Goal: Task Accomplishment & Management: Complete application form

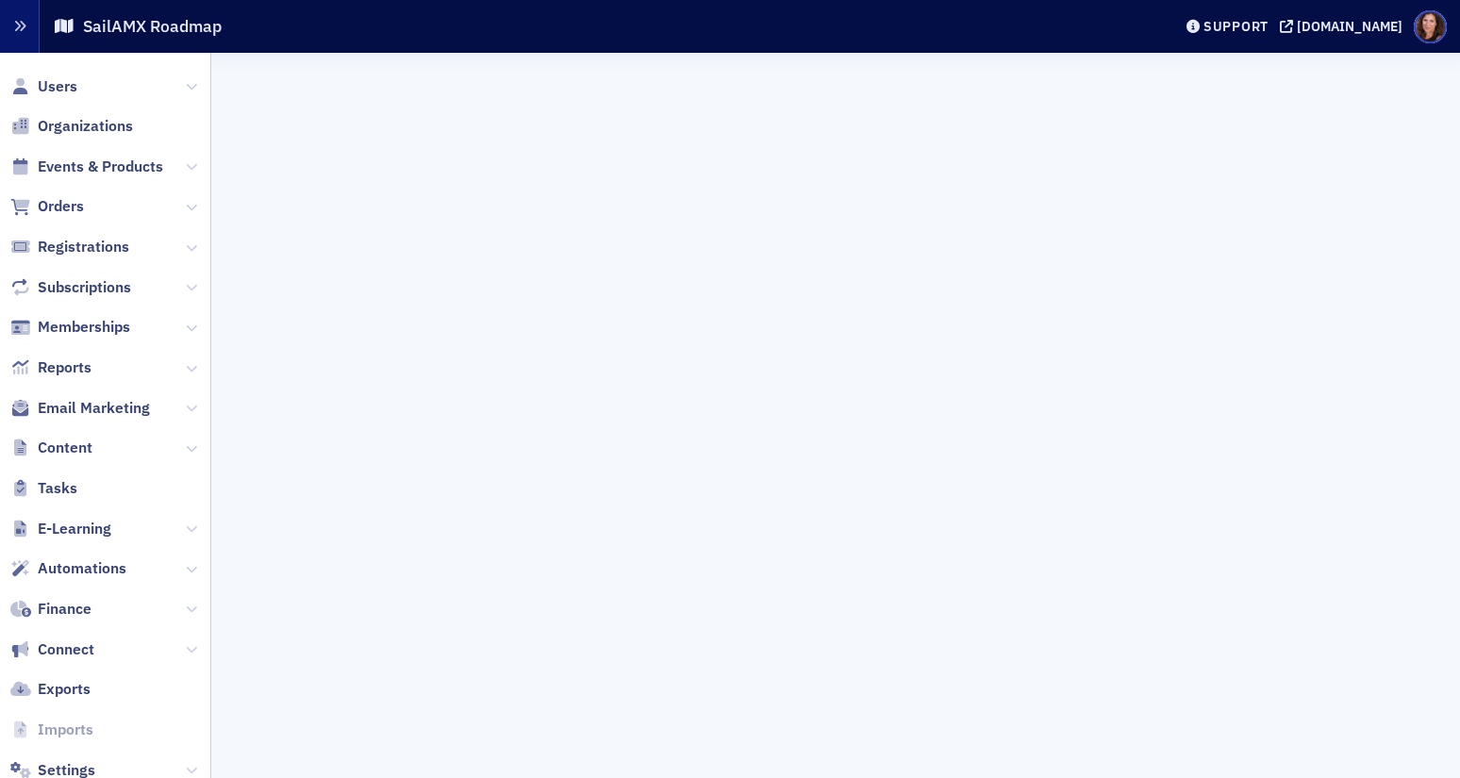
click at [21, 27] on icon "button" at bounding box center [19, 26] width 13 height 13
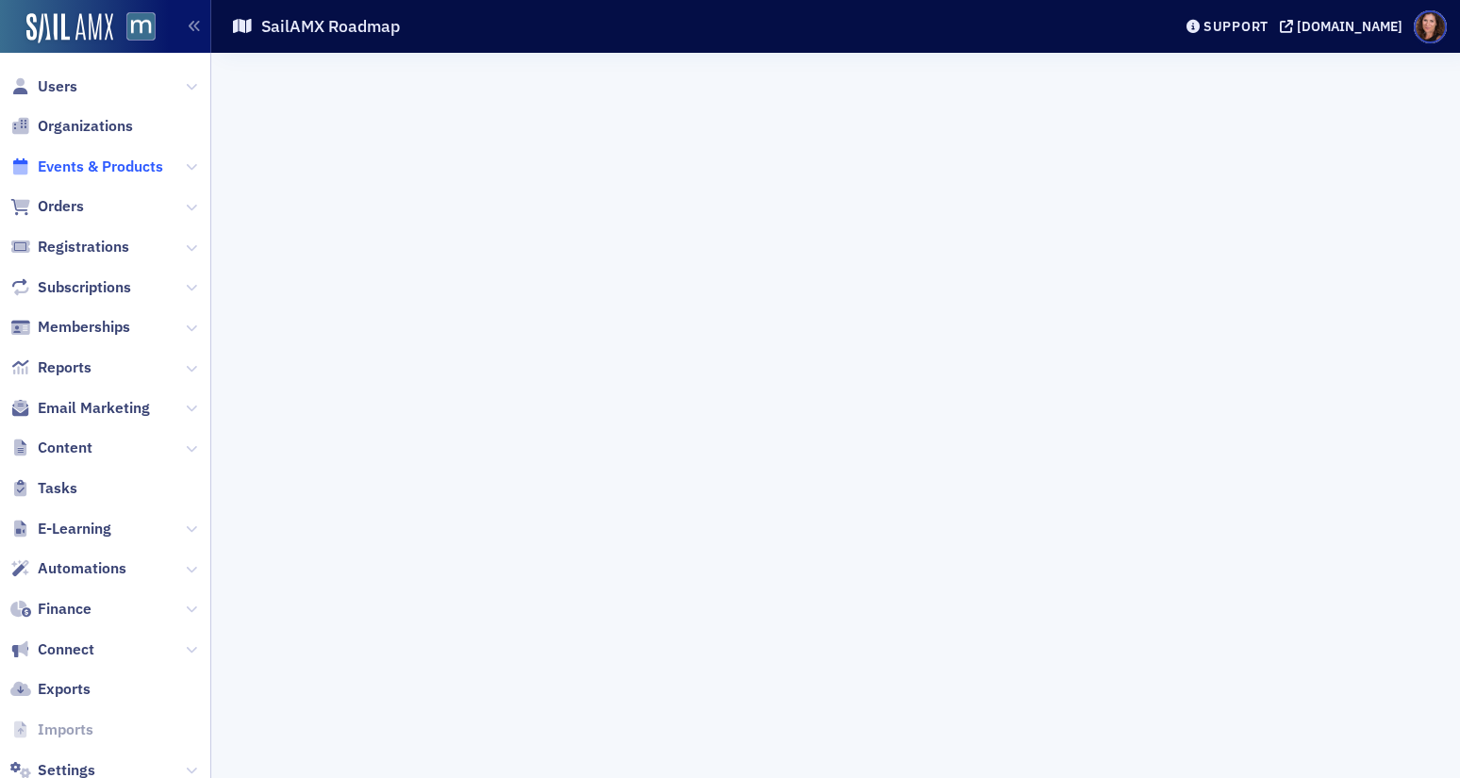
click at [102, 167] on span "Events & Products" at bounding box center [100, 167] width 125 height 21
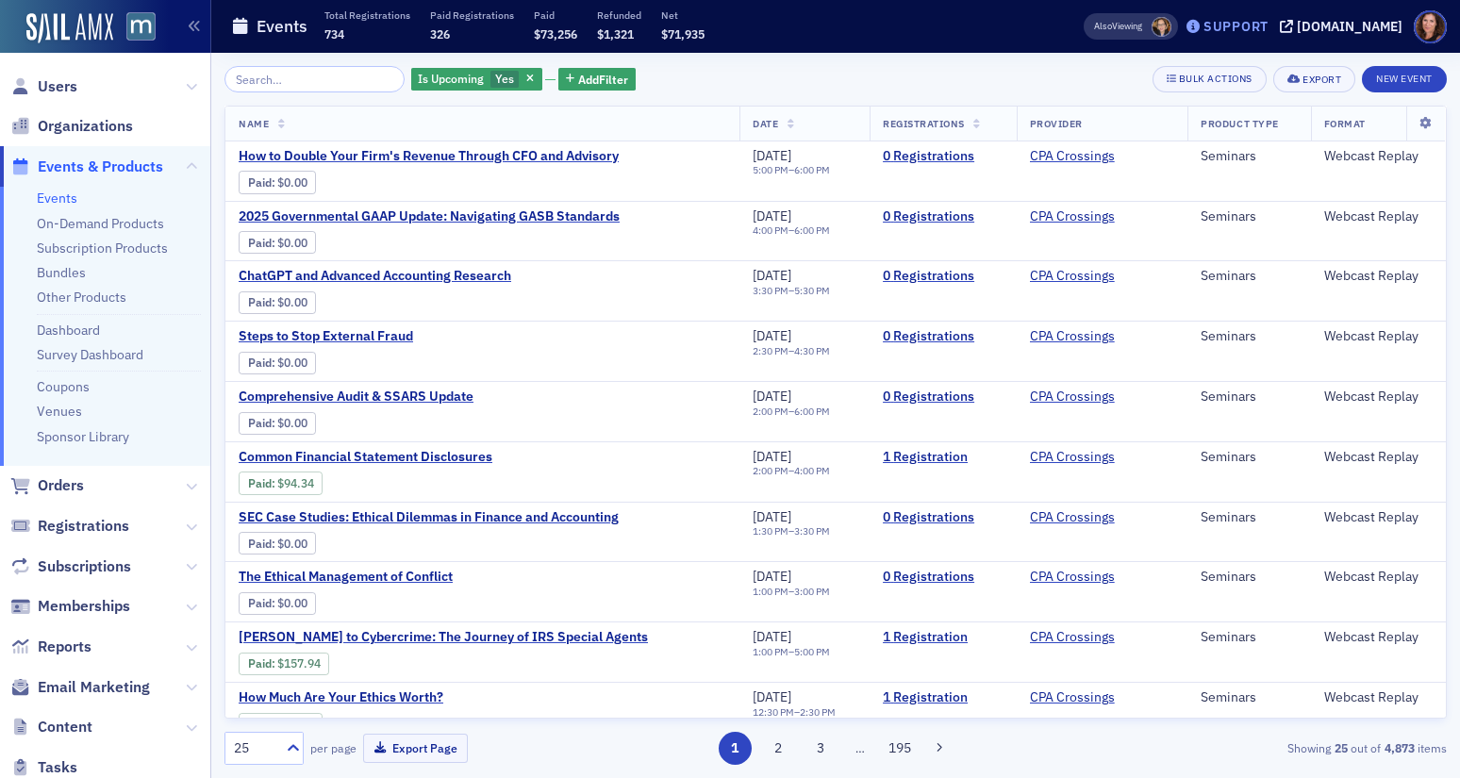
drag, startPoint x: 1339, startPoint y: 30, endPoint x: 1242, endPoint y: 26, distance: 97.2
click at [1339, 30] on div "[DOMAIN_NAME]" at bounding box center [1350, 26] width 106 height 17
click at [1242, 26] on div "Support" at bounding box center [1236, 26] width 65 height 17
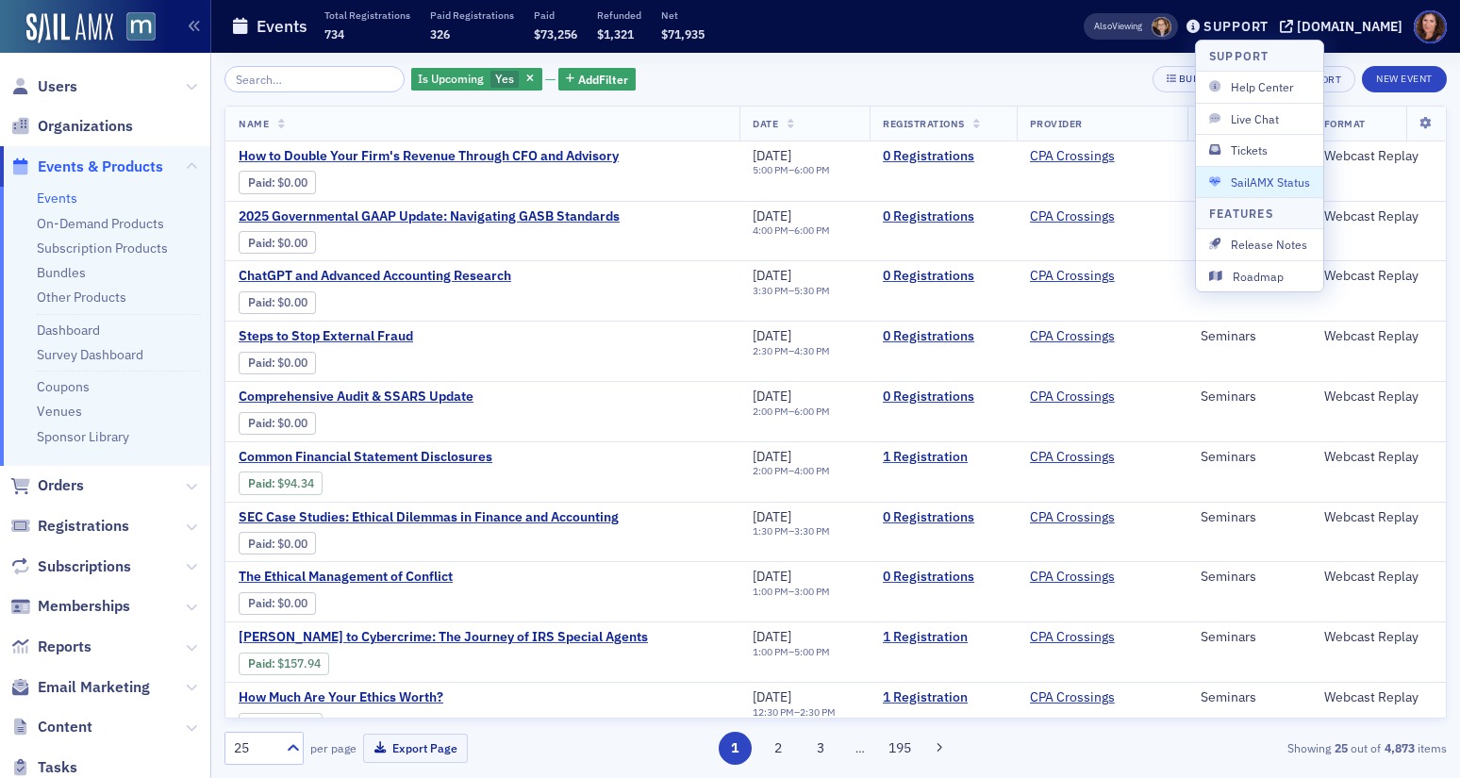
click at [1260, 175] on span "SailAMX Status" at bounding box center [1259, 182] width 101 height 17
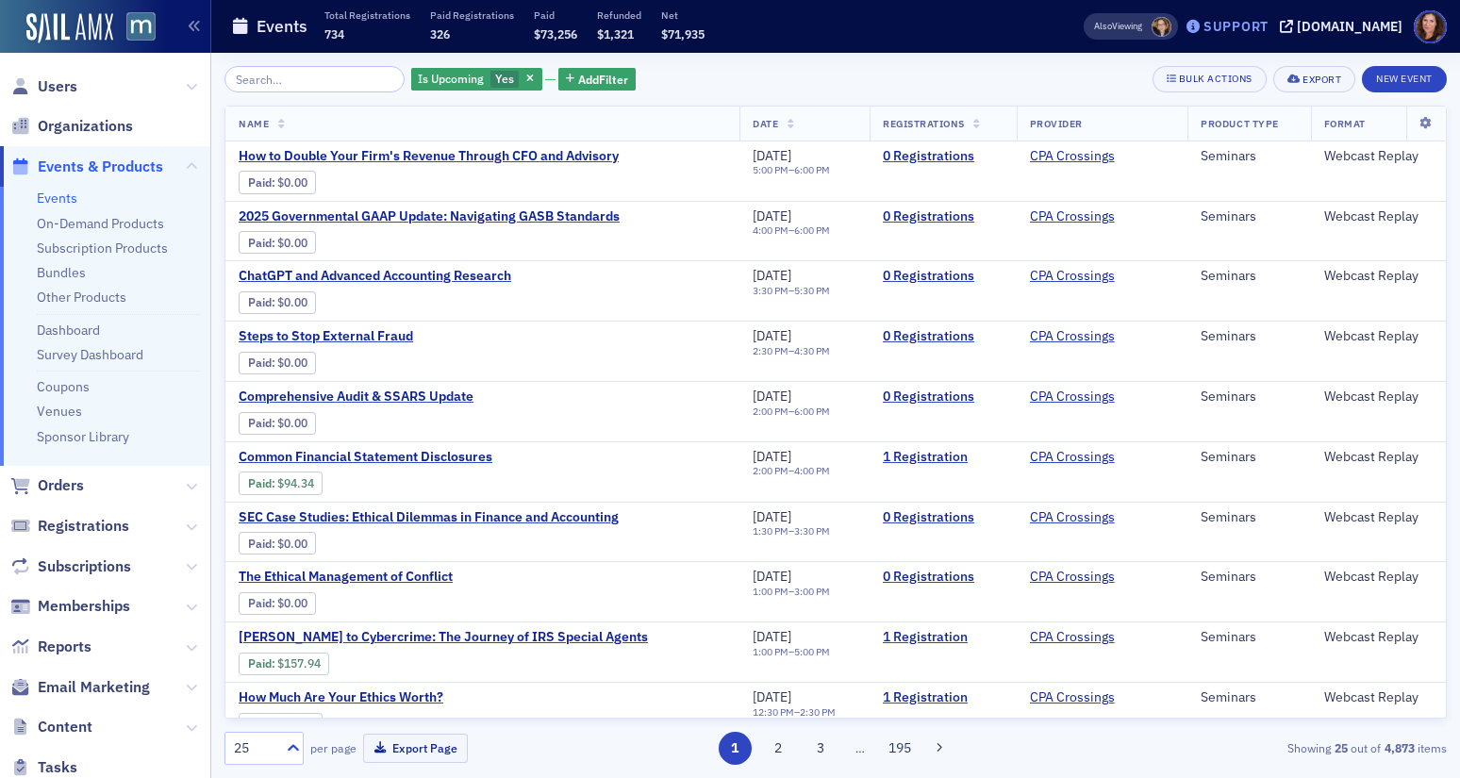
click at [1248, 25] on div "Support" at bounding box center [1236, 26] width 65 height 17
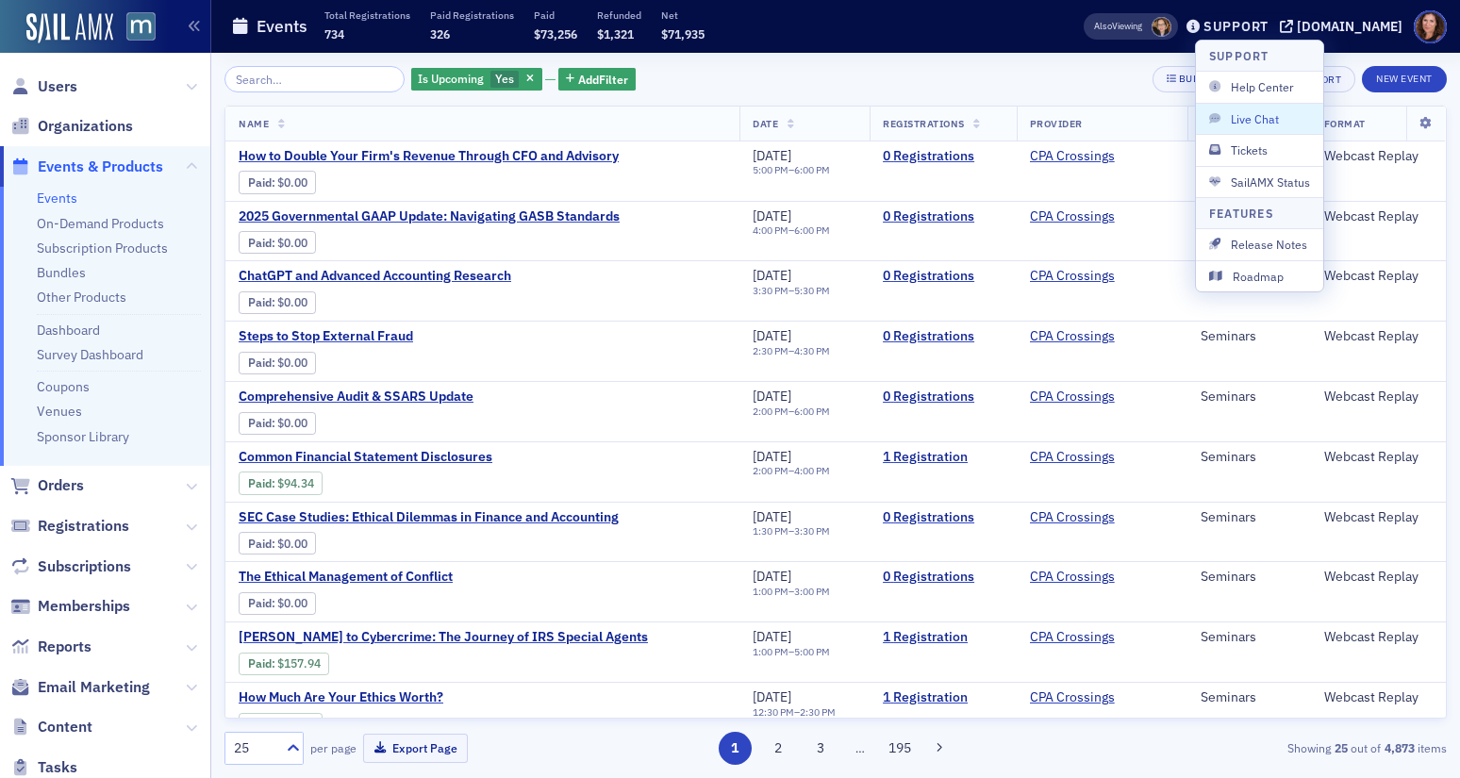
click at [1252, 117] on span "Live Chat" at bounding box center [1259, 118] width 101 height 17
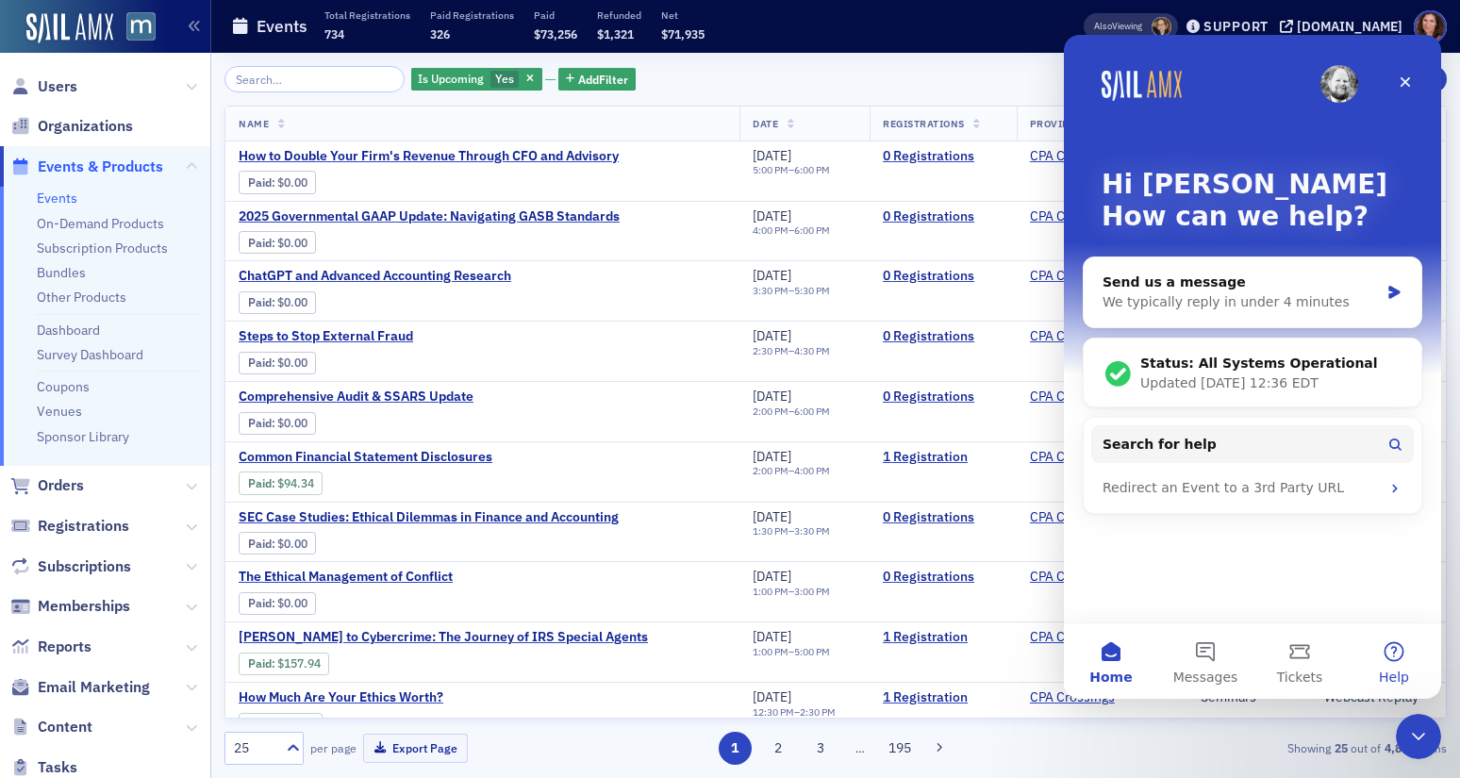
click at [1391, 649] on button "Help" at bounding box center [1394, 661] width 94 height 75
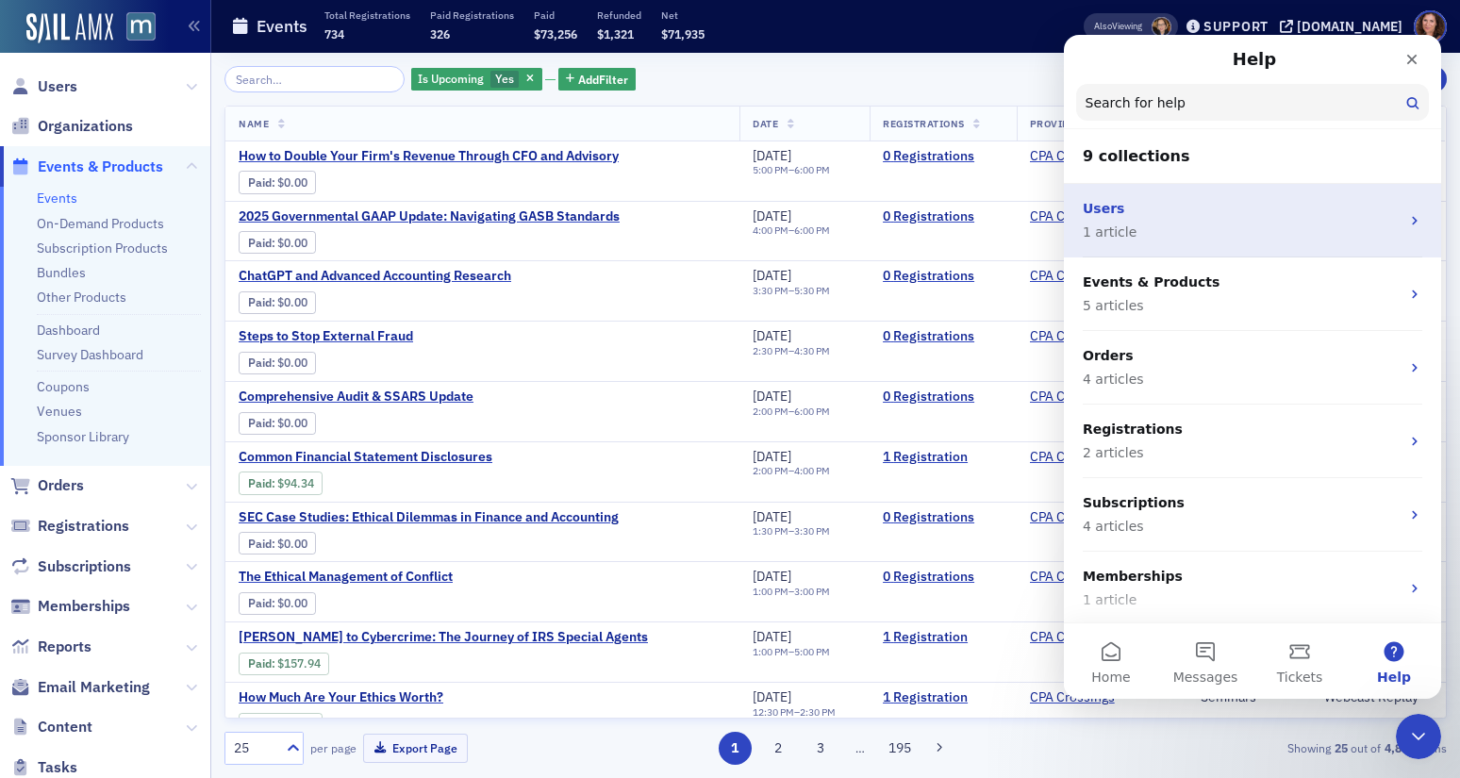
click at [1161, 236] on p "1 article" at bounding box center [1241, 233] width 317 height 20
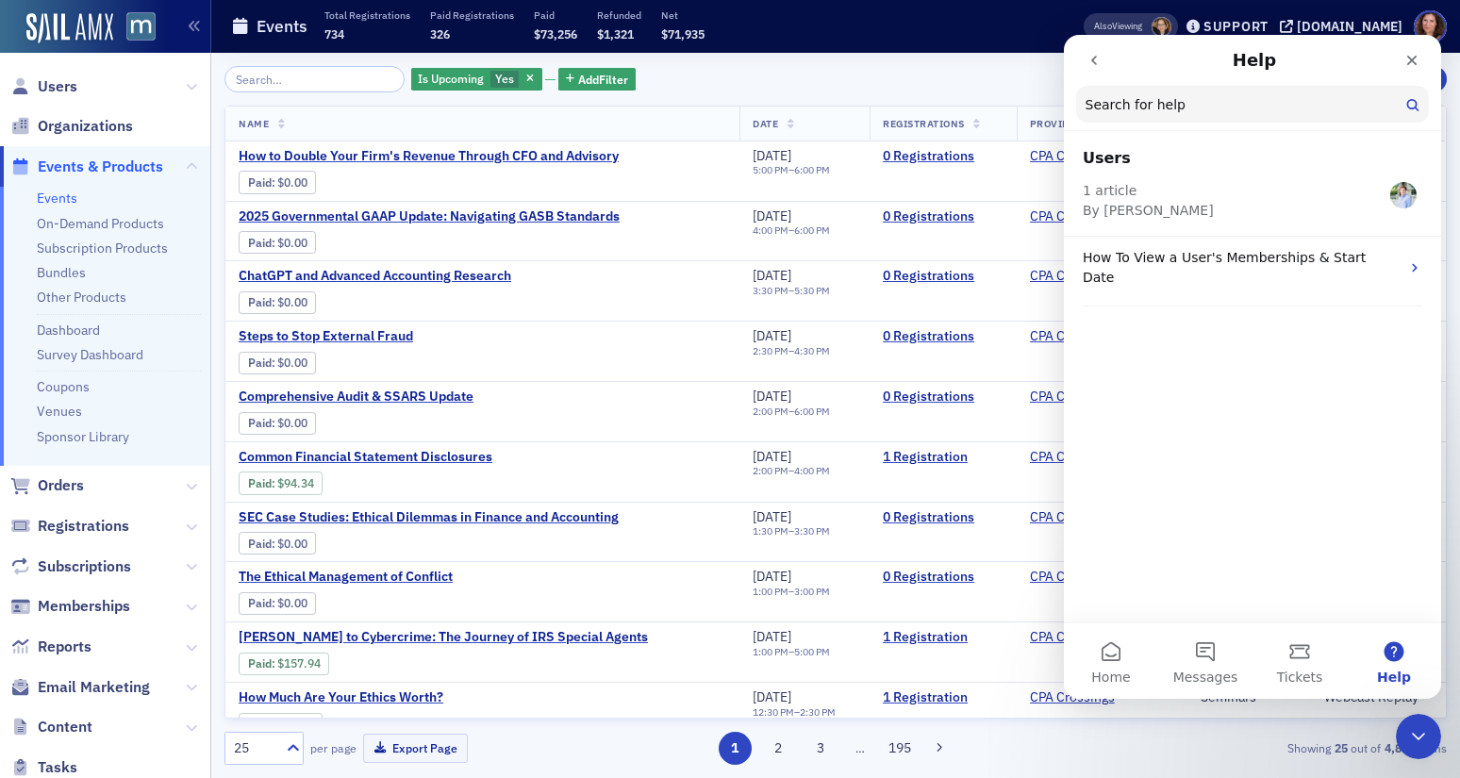
click at [1087, 55] on icon "go back" at bounding box center [1094, 60] width 15 height 15
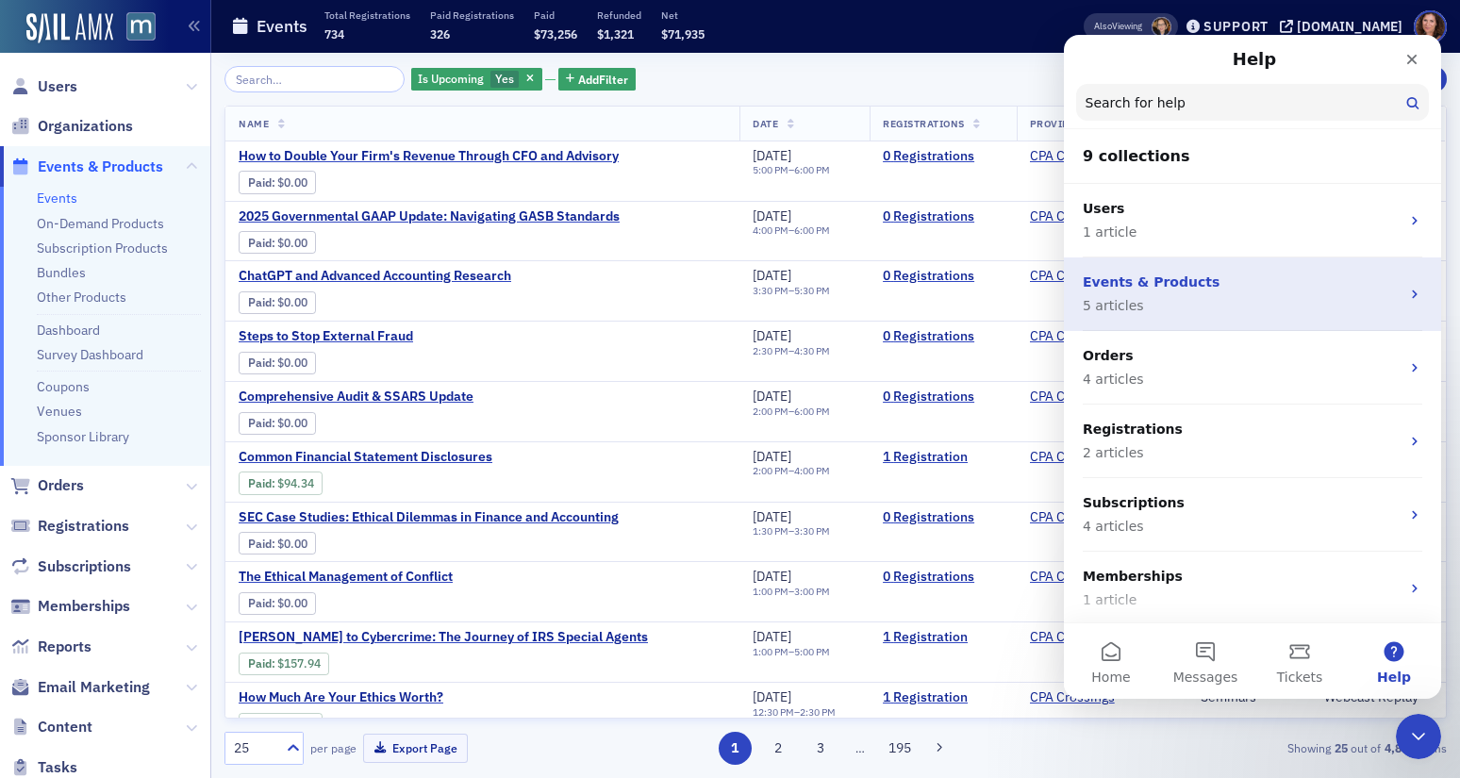
click at [1261, 302] on p "5 articles" at bounding box center [1241, 306] width 317 height 20
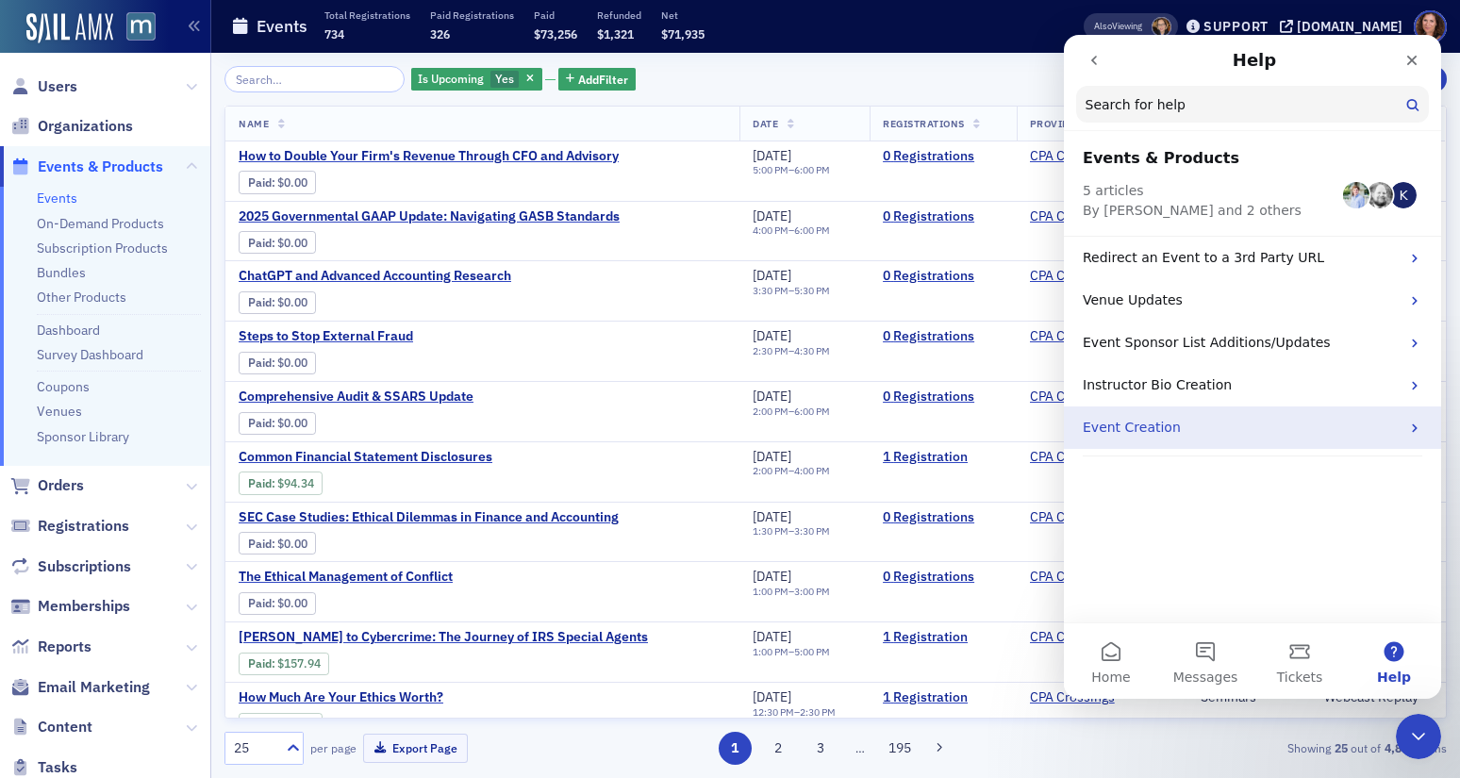
click at [1260, 434] on p "Event Creation" at bounding box center [1241, 428] width 317 height 20
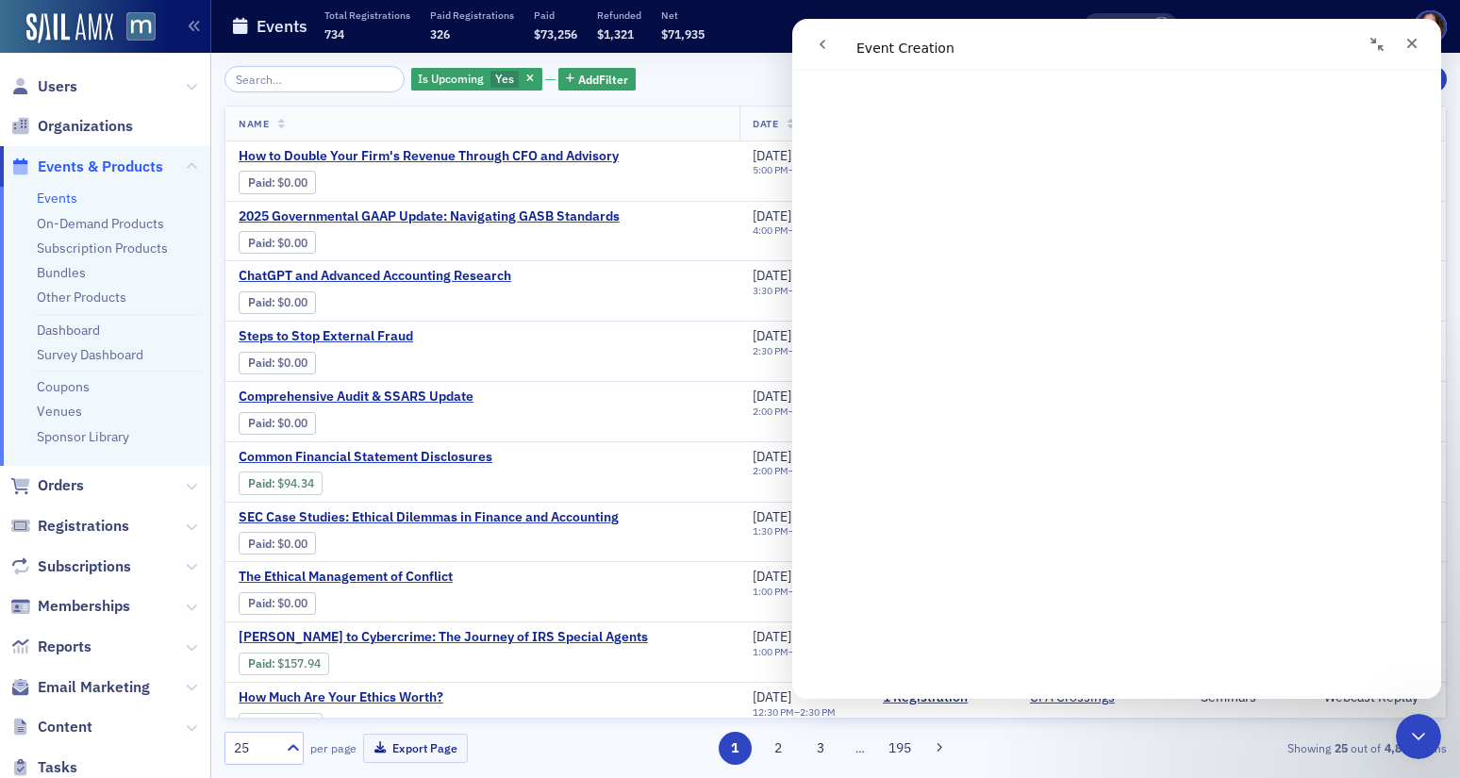
scroll to position [3646, 0]
click at [955, 50] on div "Intercom messenger" at bounding box center [959, 44] width 308 height 36
click at [1401, 42] on div "Close" at bounding box center [1412, 43] width 34 height 34
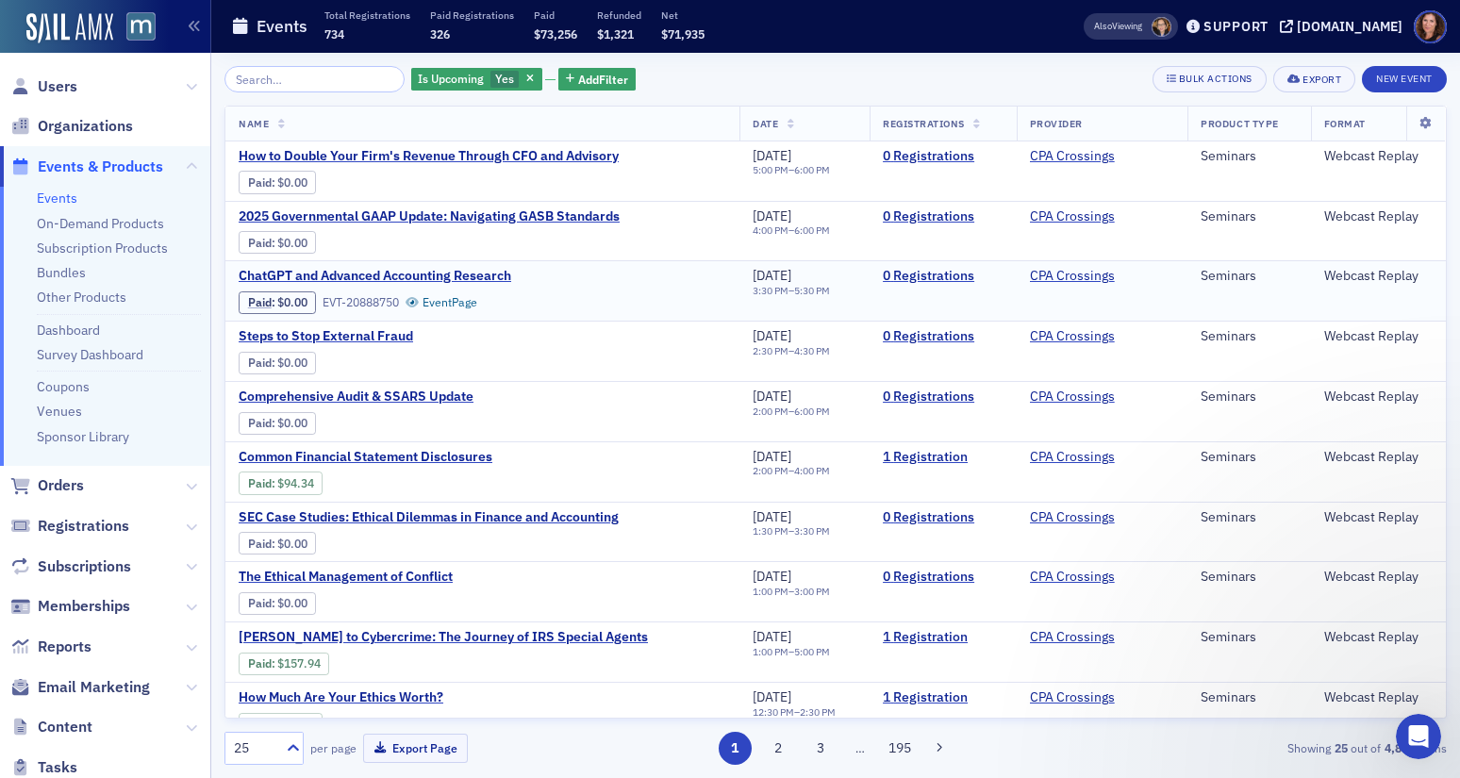
scroll to position [0, 0]
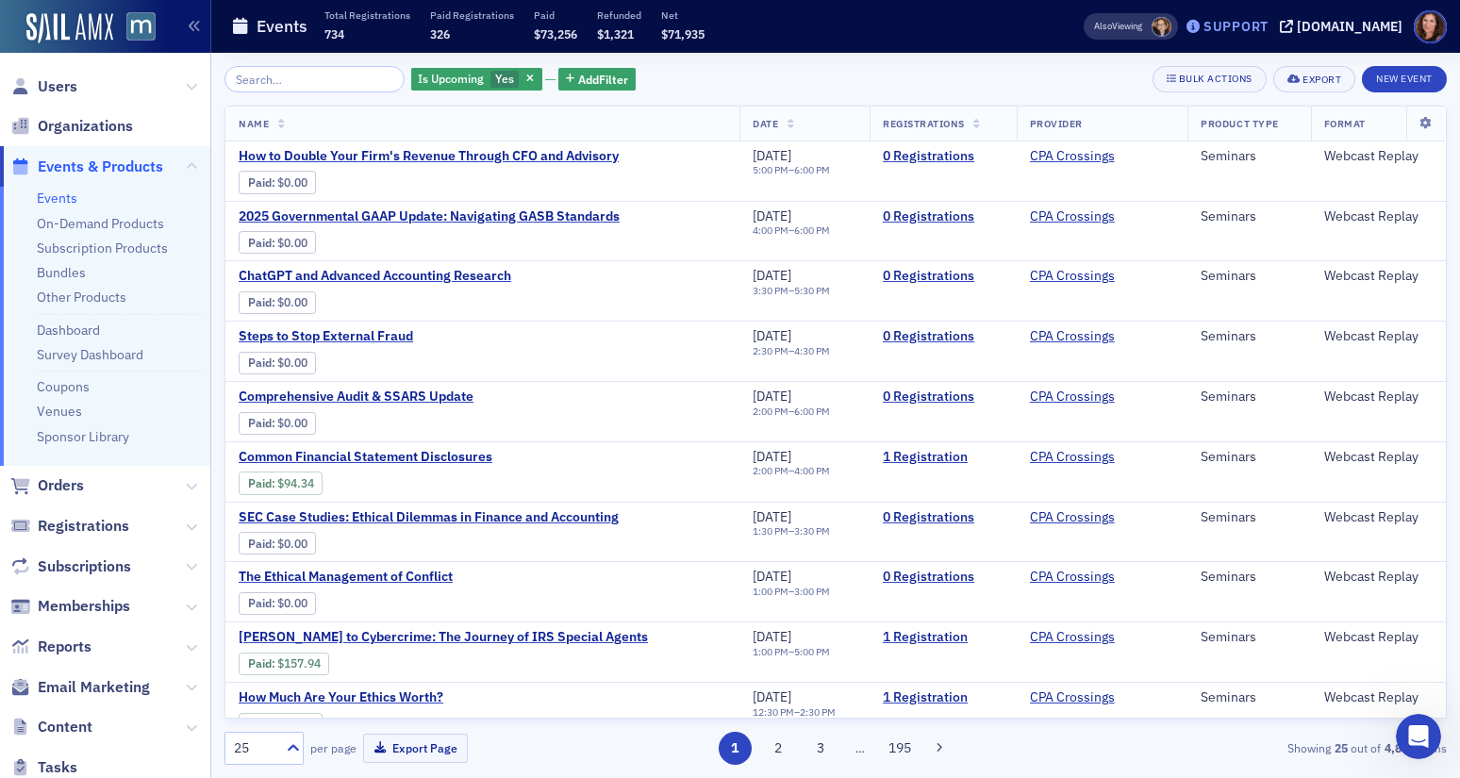
click at [1269, 34] on div "Support" at bounding box center [1236, 26] width 65 height 17
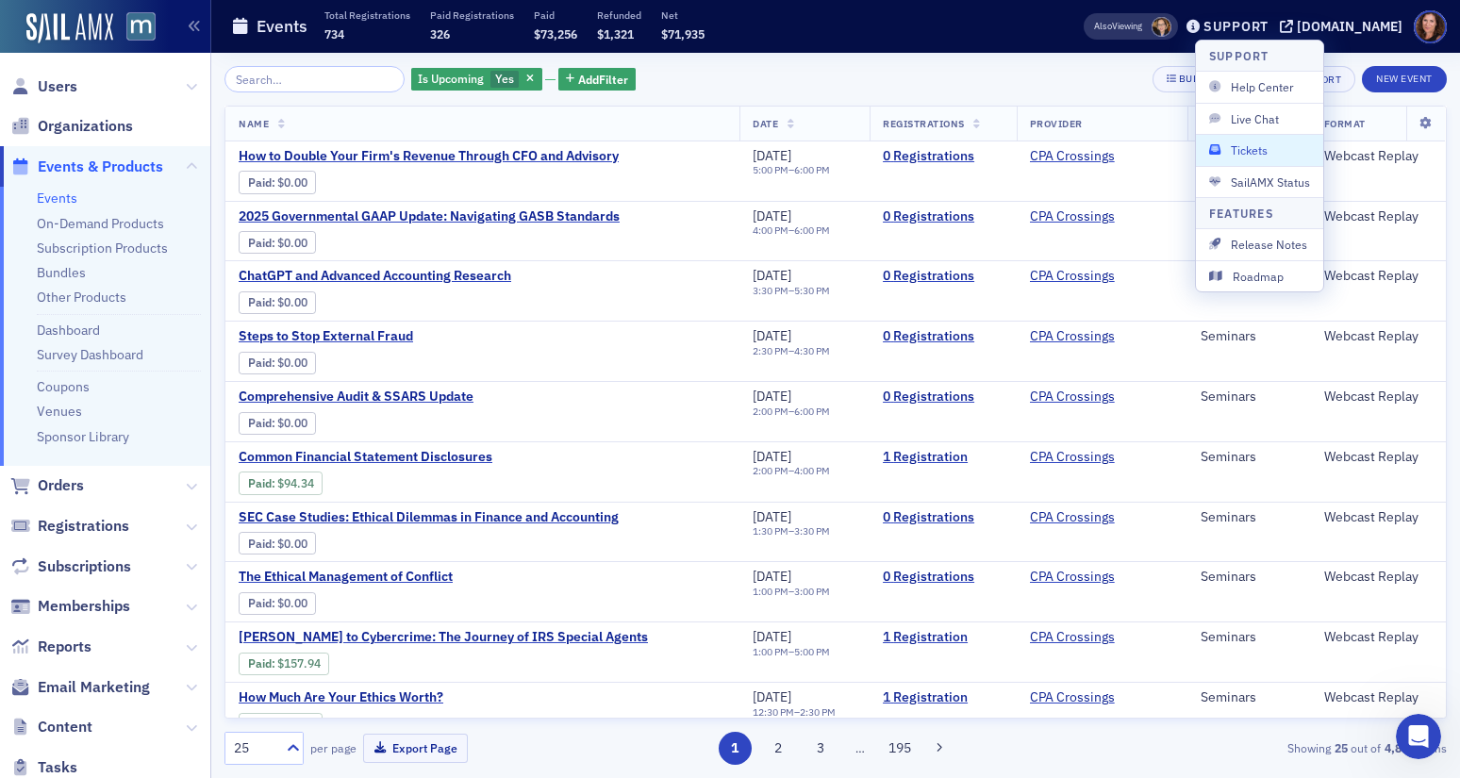
click at [1294, 144] on span "Tickets" at bounding box center [1259, 149] width 101 height 17
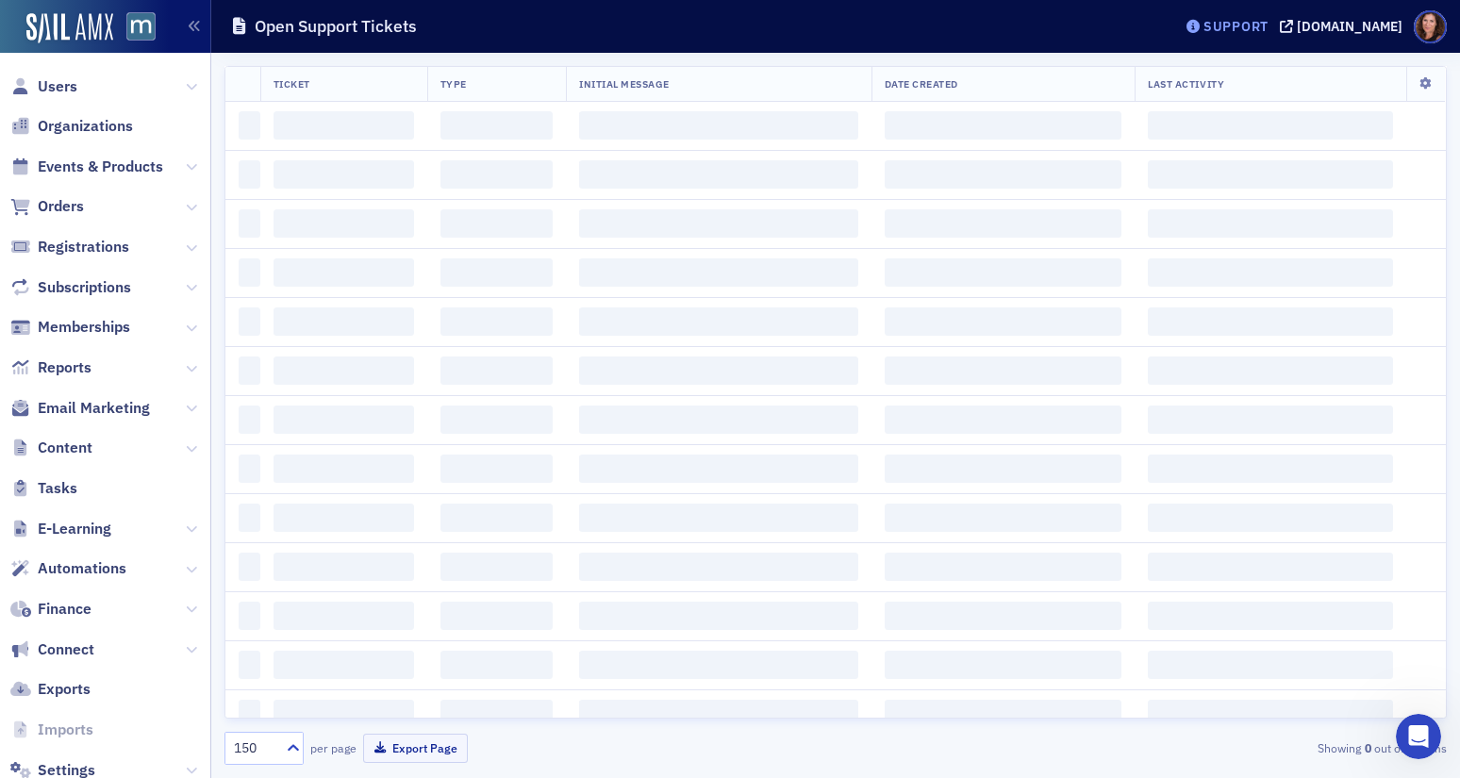
click at [1254, 25] on div "Support" at bounding box center [1236, 26] width 65 height 17
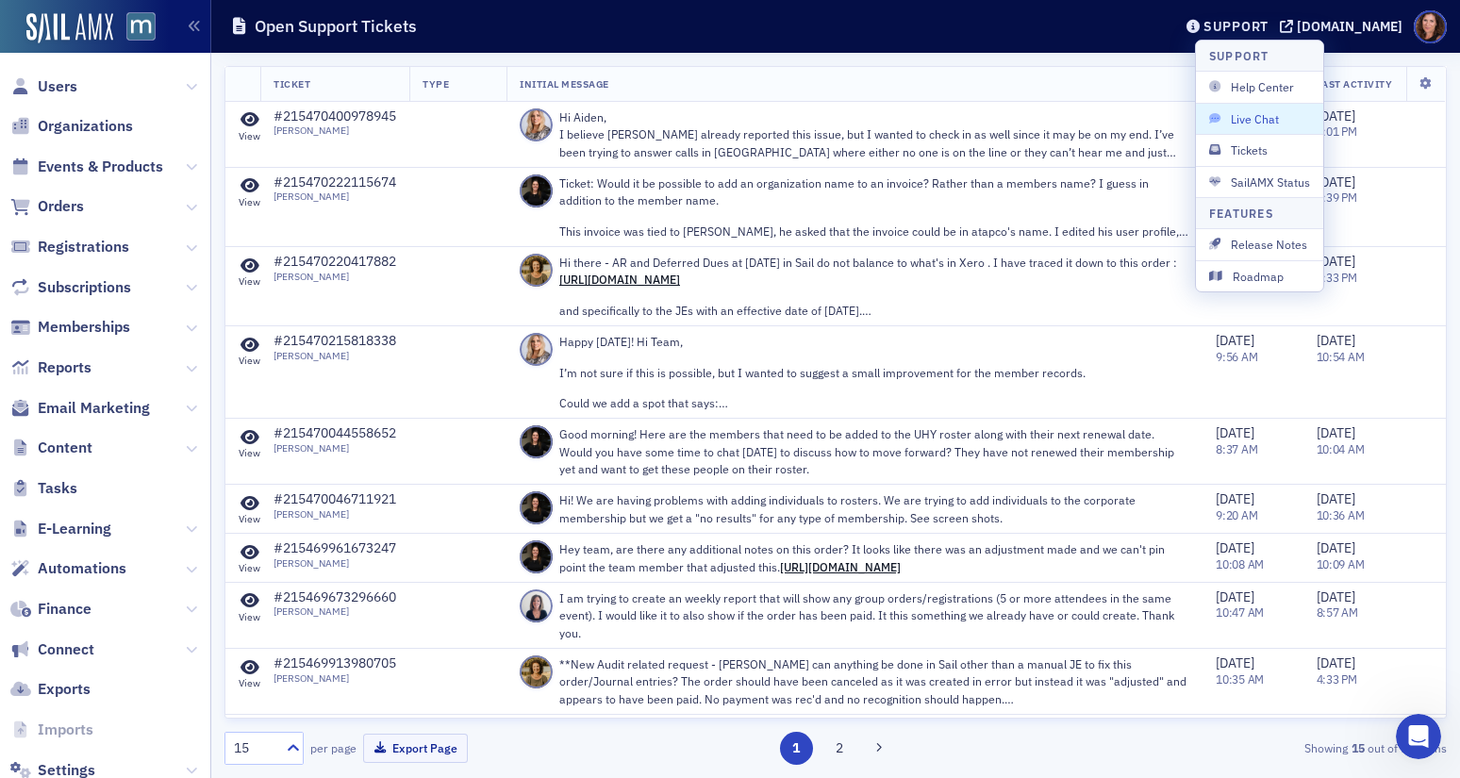
click at [1263, 116] on span "Live Chat" at bounding box center [1259, 118] width 101 height 17
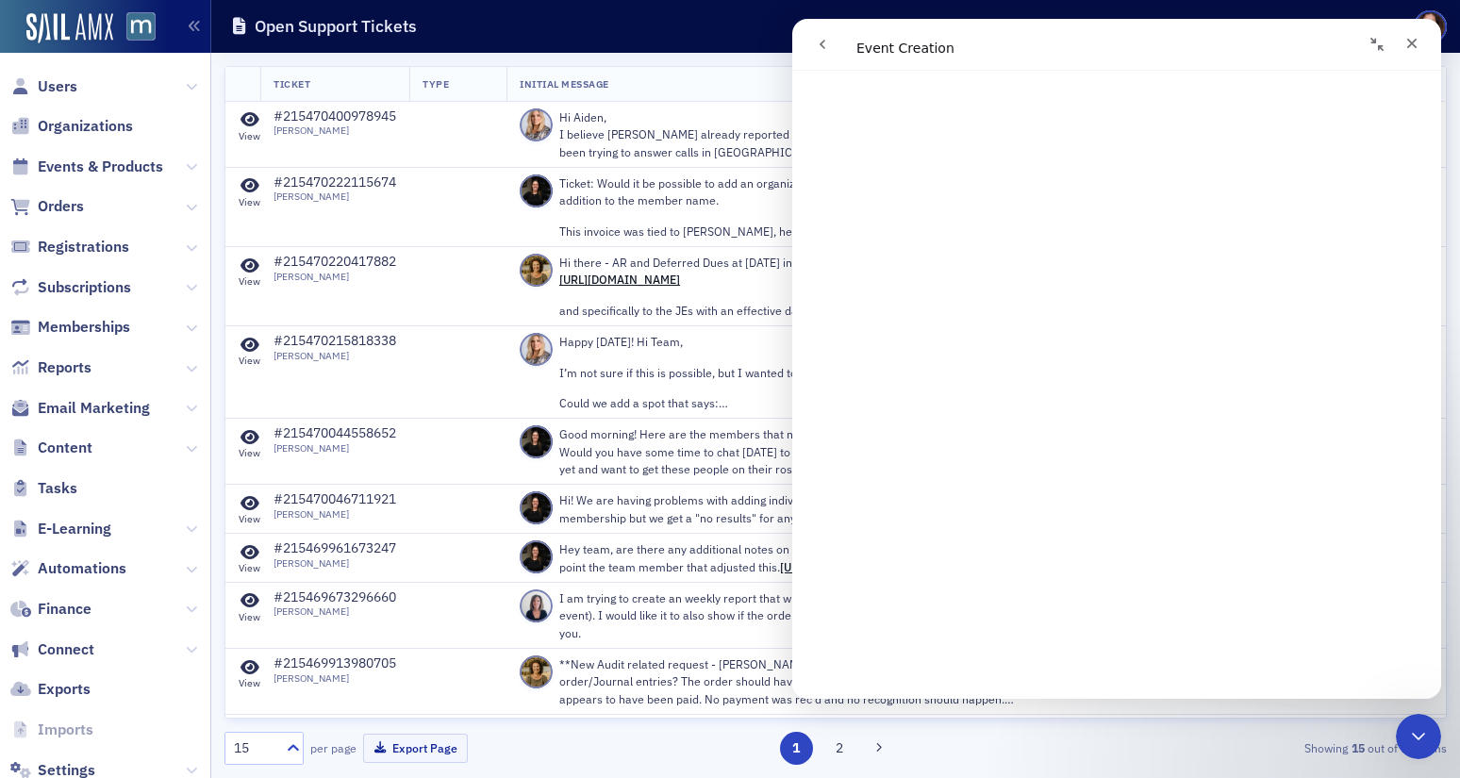
scroll to position [2752, 0]
click at [1405, 42] on icon "Close" at bounding box center [1412, 43] width 15 height 15
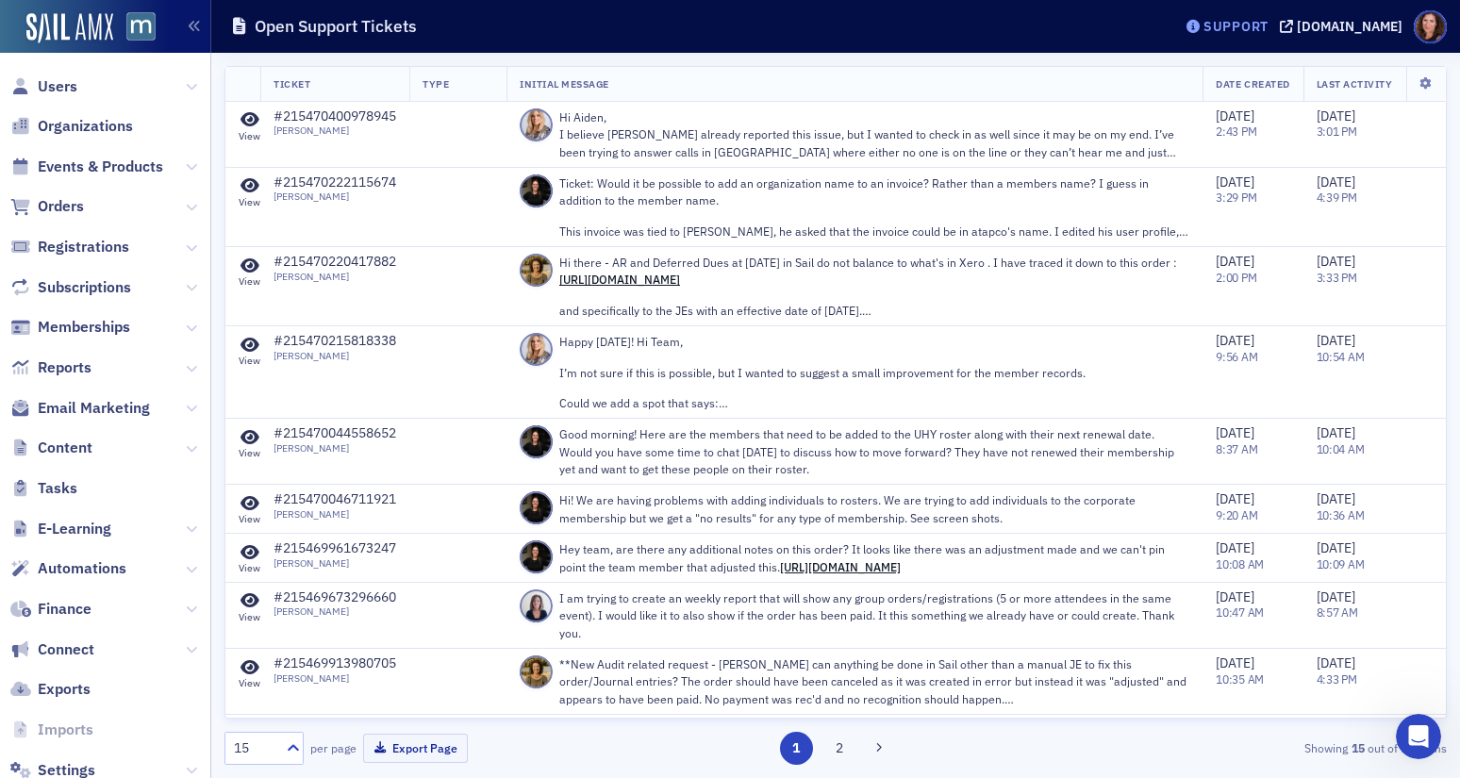
click at [1259, 22] on div "Support" at bounding box center [1236, 26] width 65 height 17
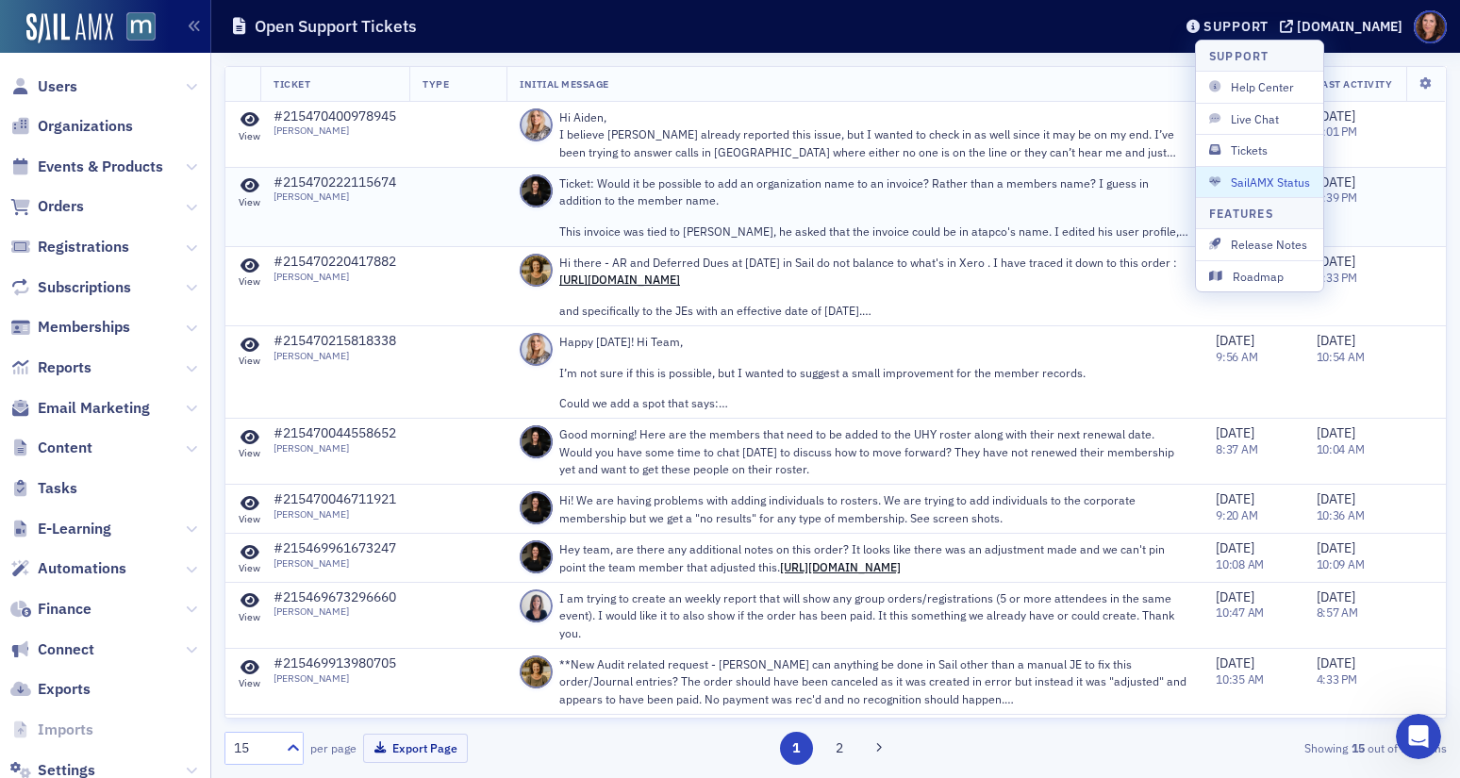
click at [1265, 181] on span "SailAMX Status" at bounding box center [1259, 182] width 101 height 17
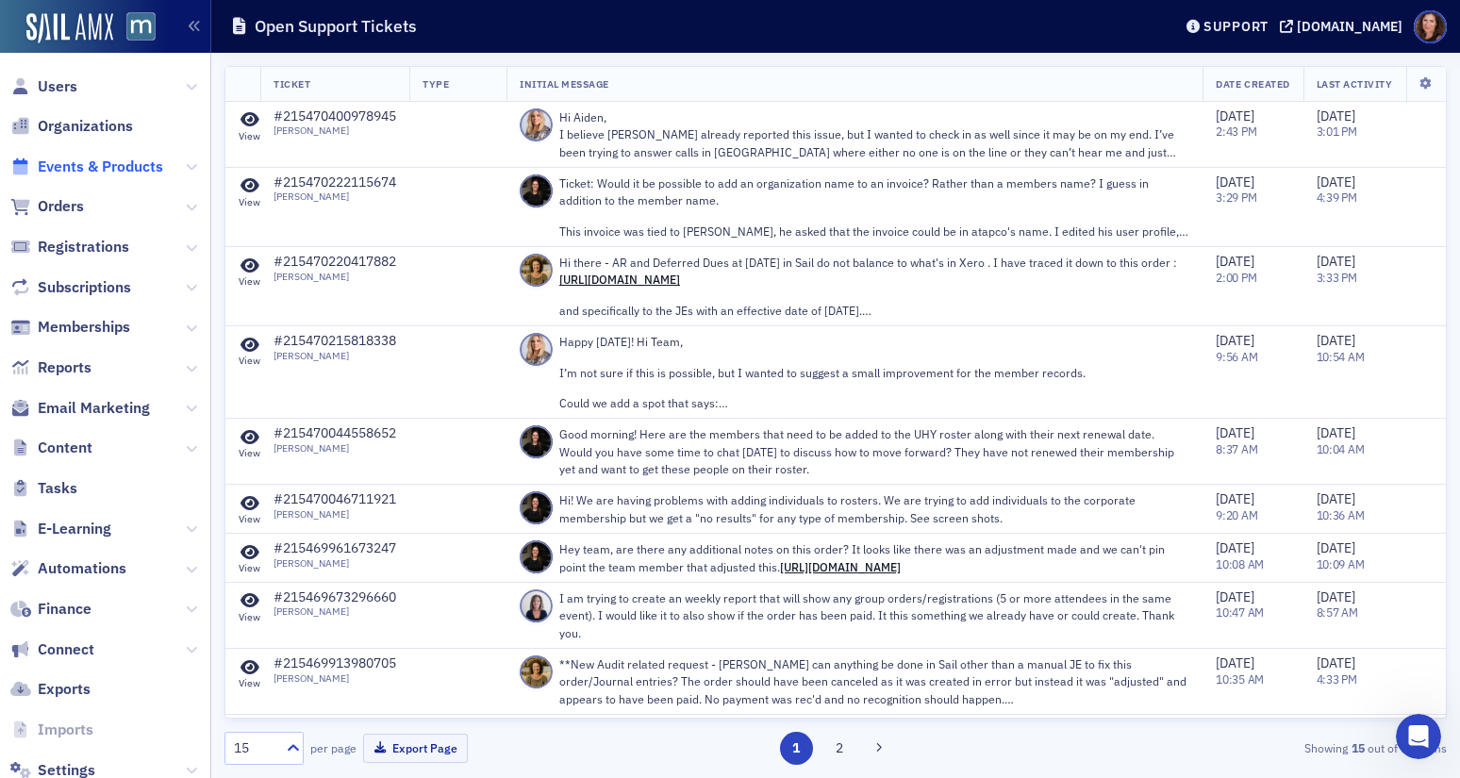
click at [69, 170] on span "Events & Products" at bounding box center [100, 167] width 125 height 21
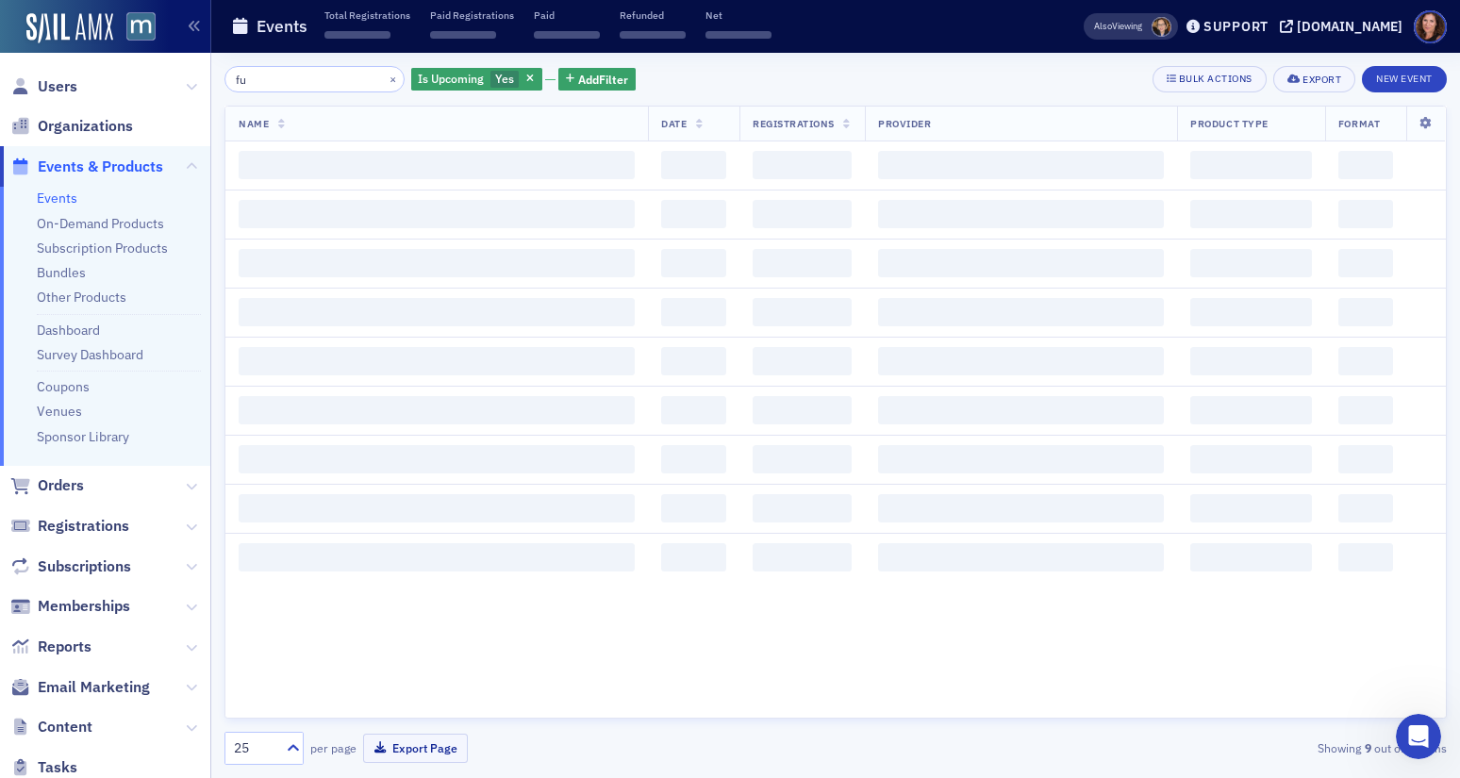
type input "f"
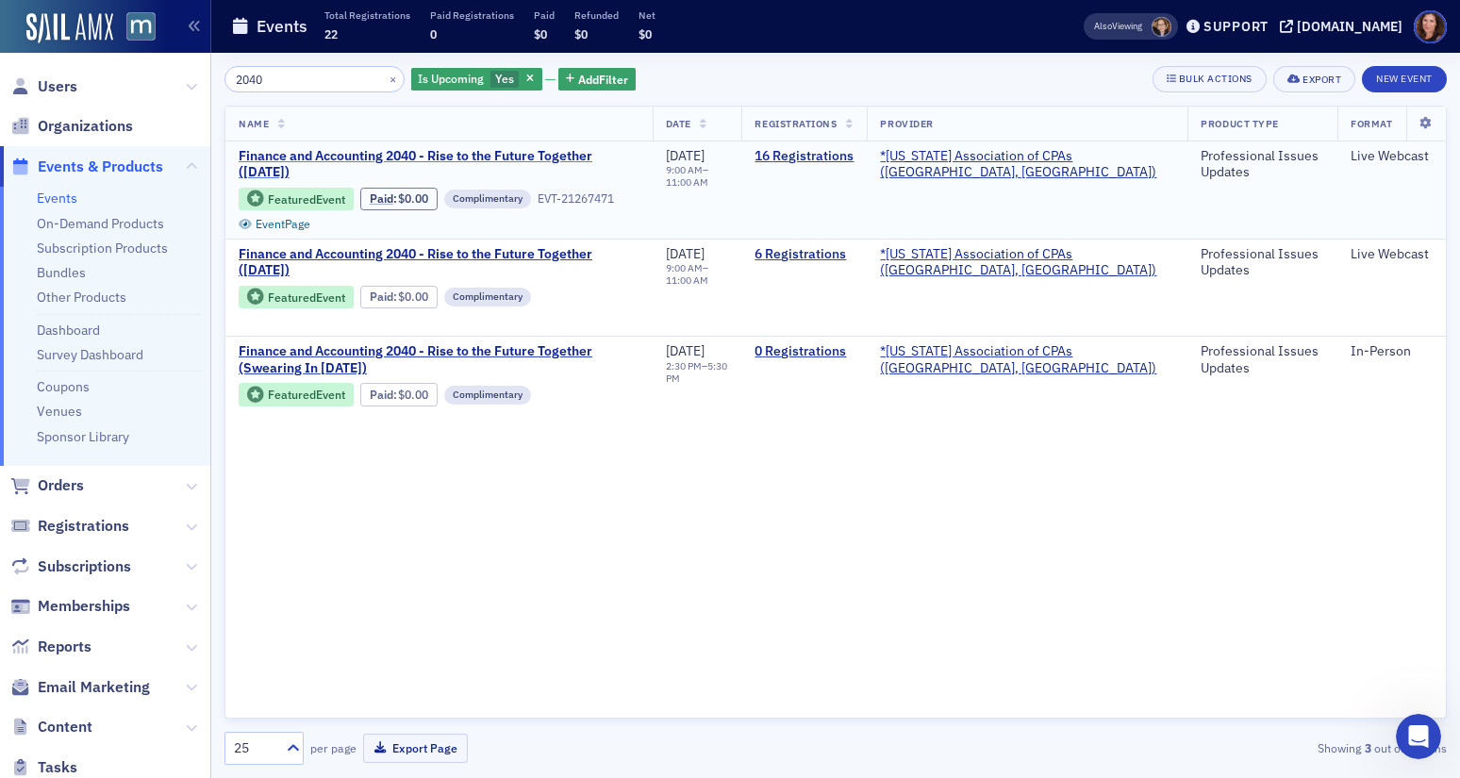
type input "2040"
click at [517, 156] on span "Finance and Accounting 2040 - Rise to the Future Together (October 2025)" at bounding box center [439, 164] width 401 height 33
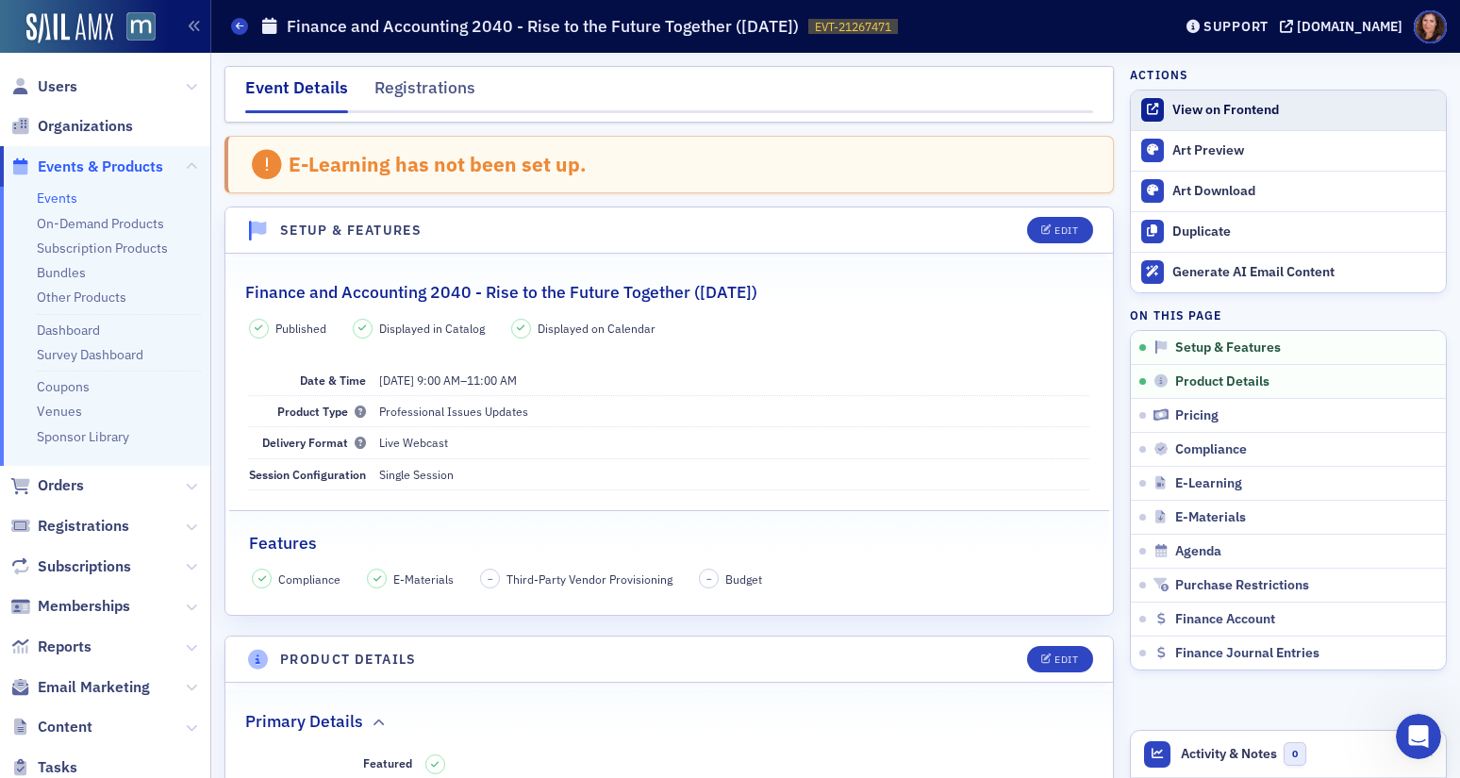
click at [1202, 108] on div "View on Frontend" at bounding box center [1304, 110] width 264 height 17
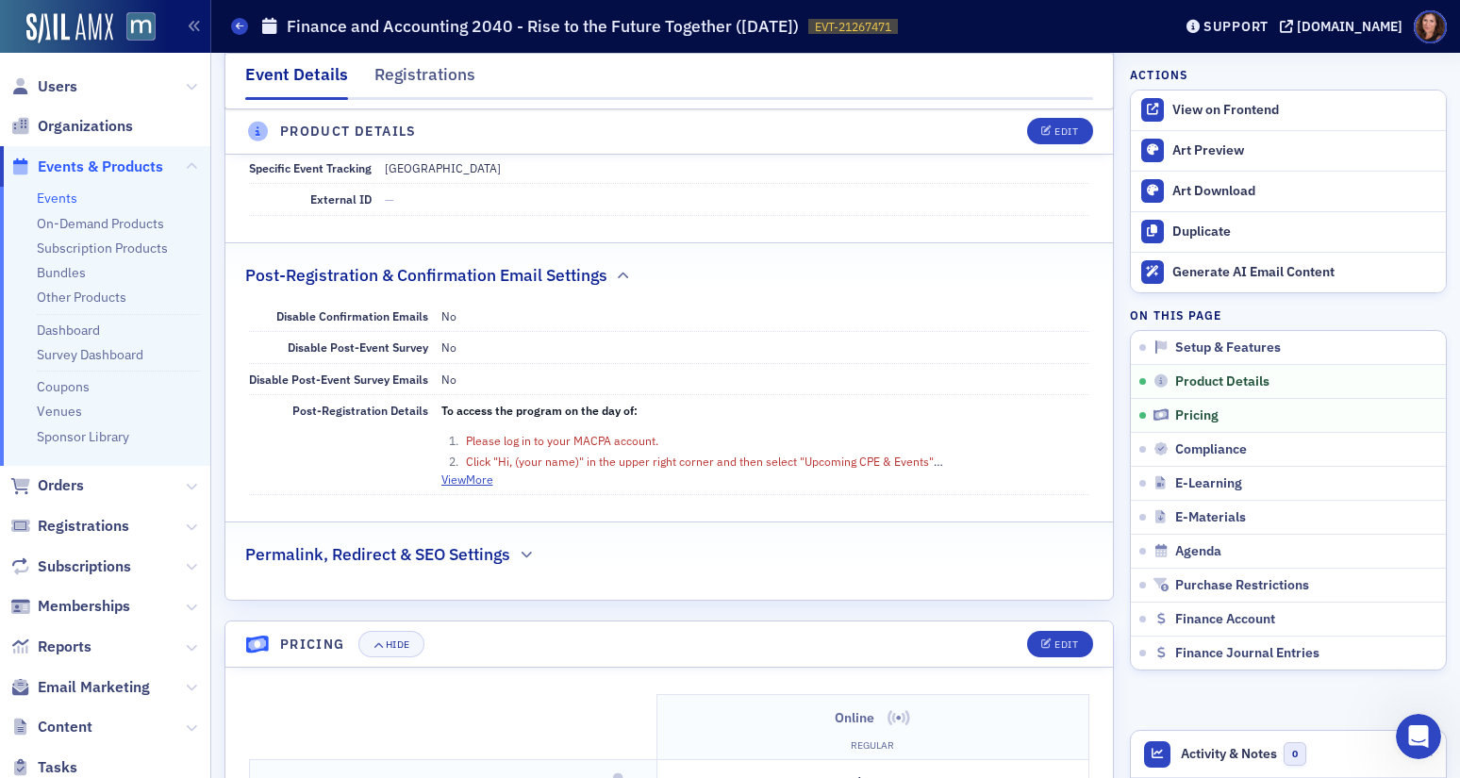
scroll to position [1244, 0]
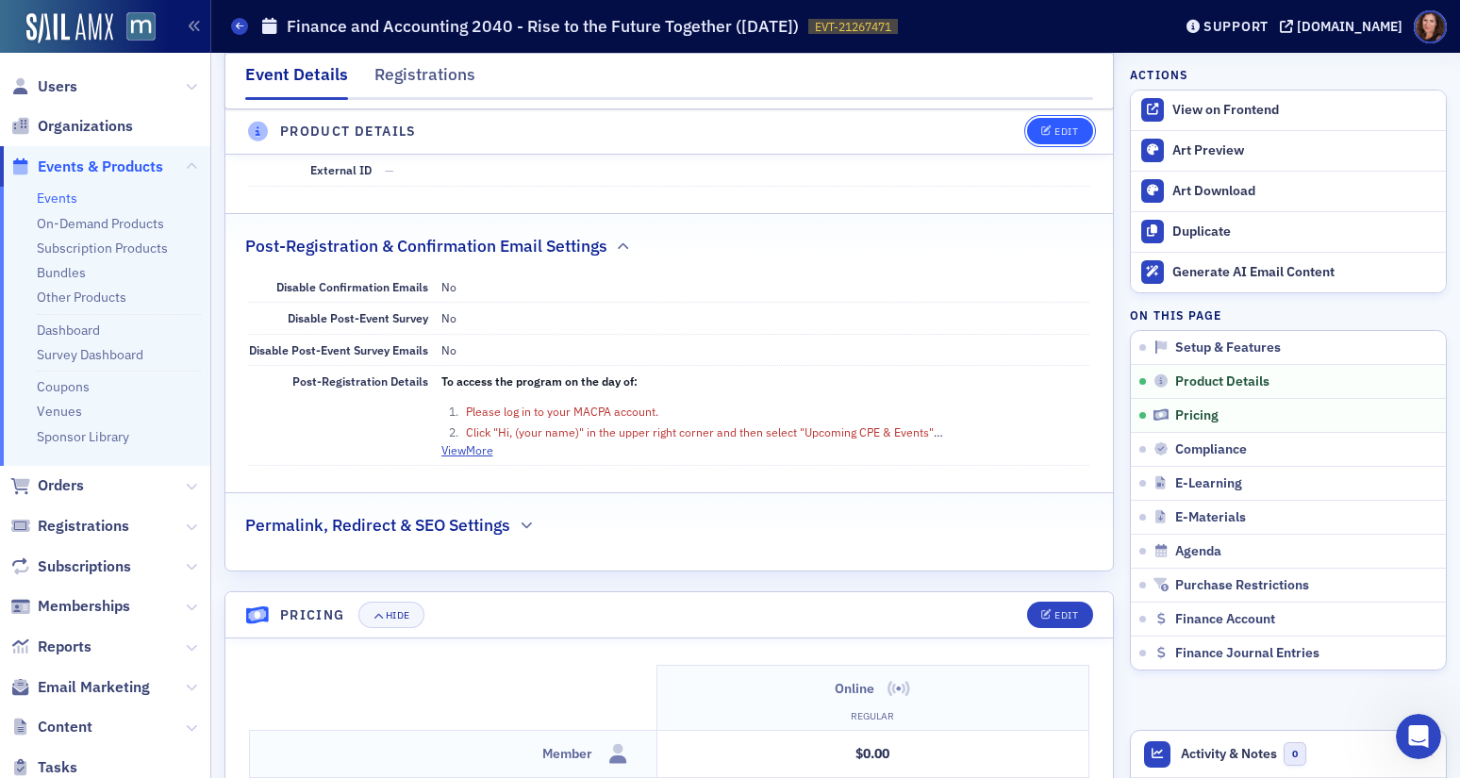
click at [1041, 129] on icon "button" at bounding box center [1046, 132] width 11 height 10
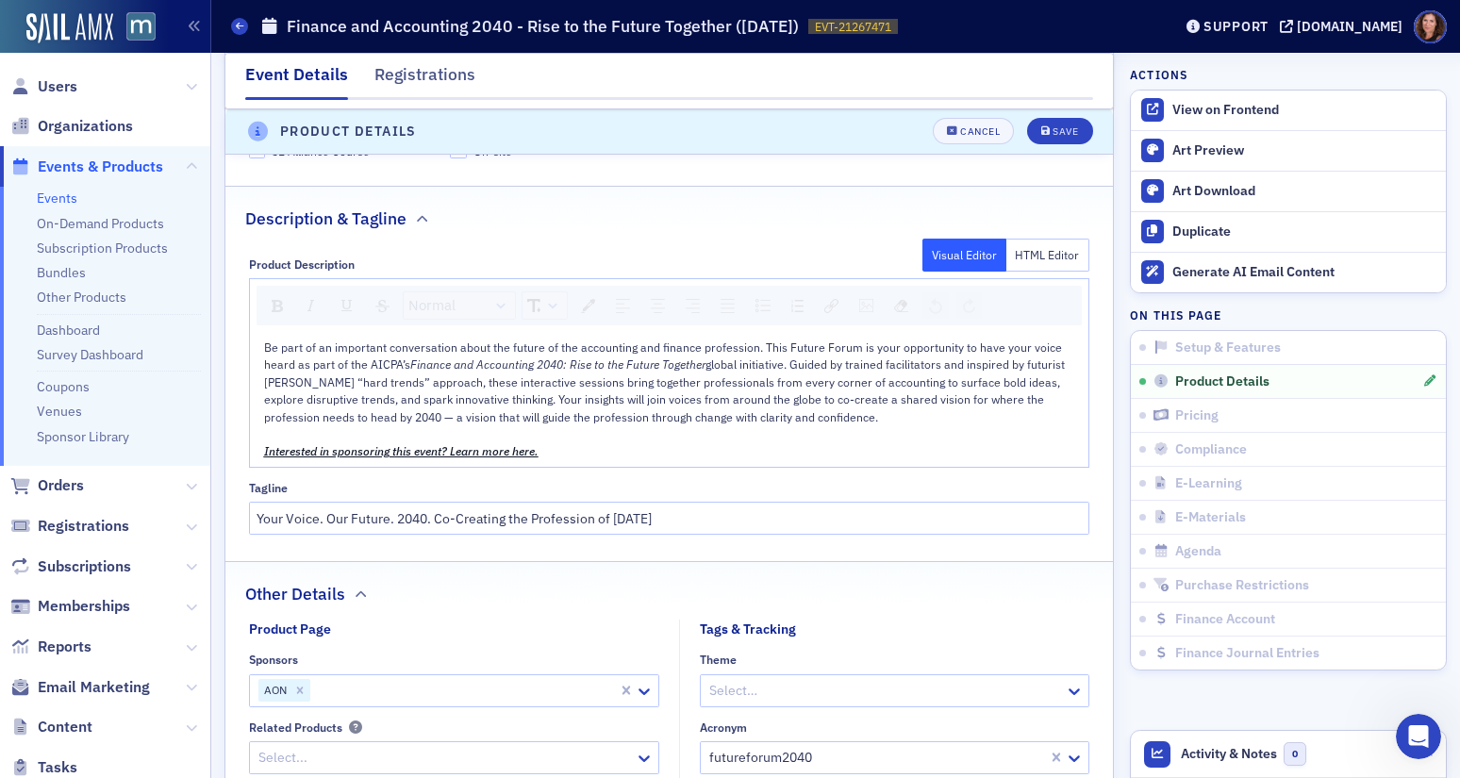
scroll to position [1061, 0]
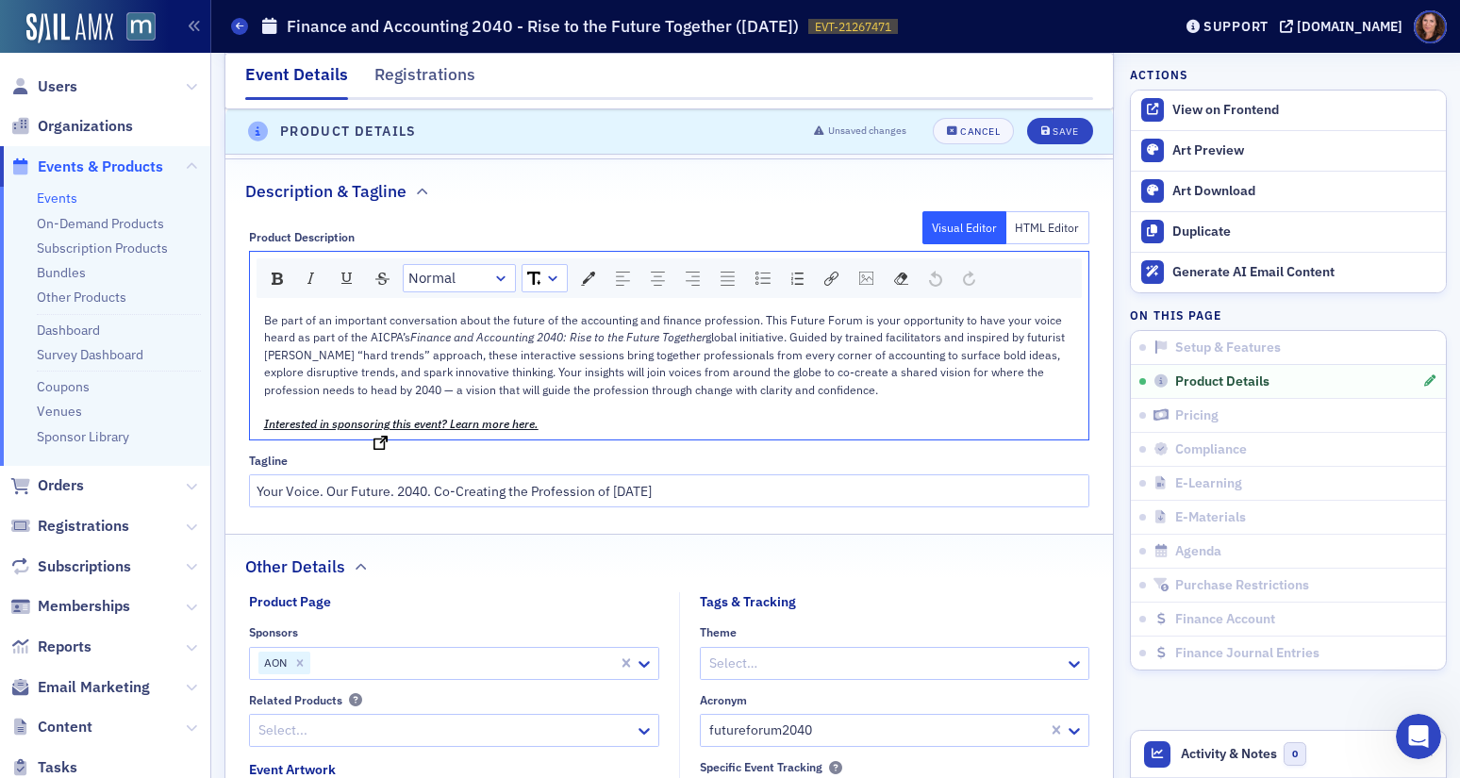
click at [404, 430] on span "Interested in sponsoring this event? Learn more here." at bounding box center [401, 423] width 274 height 15
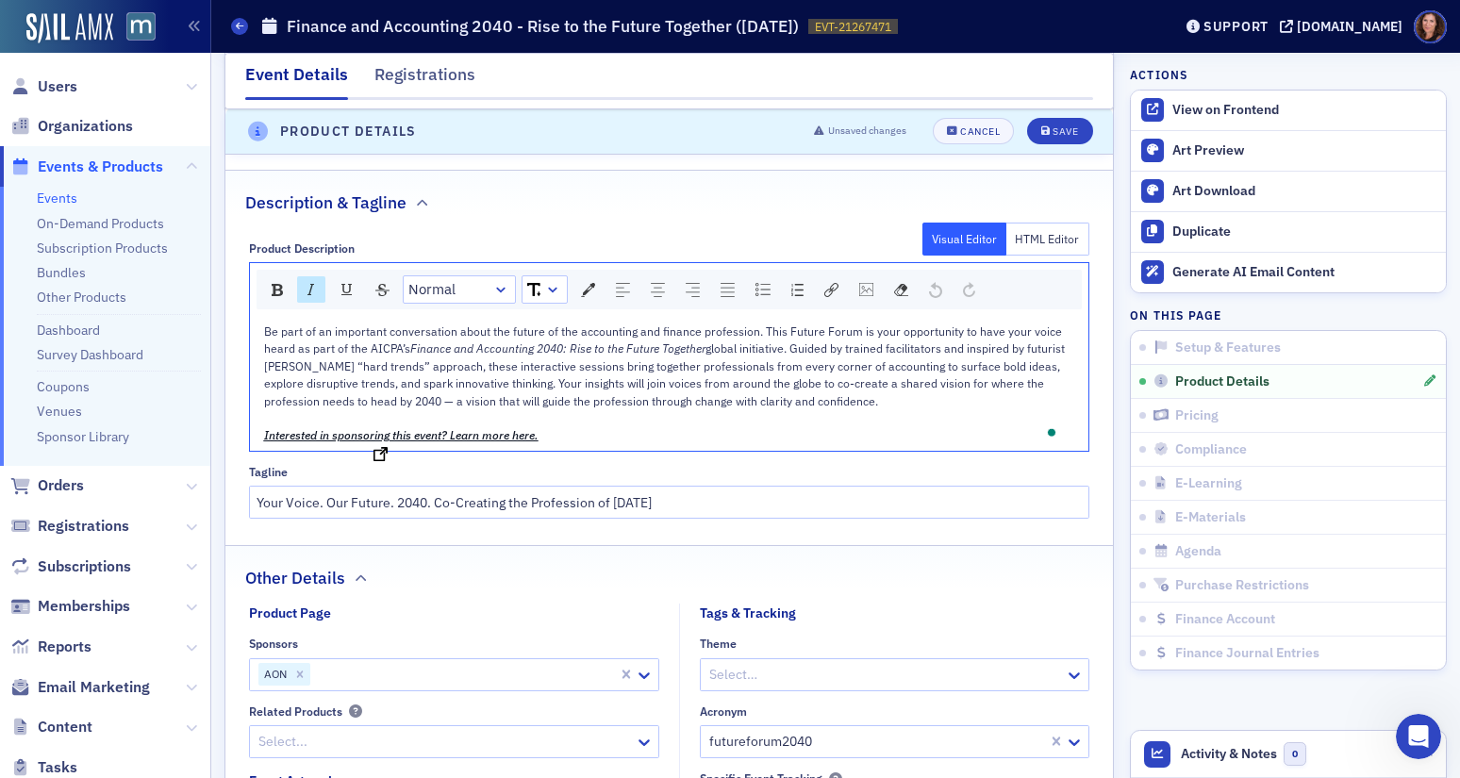
scroll to position [1056, 0]
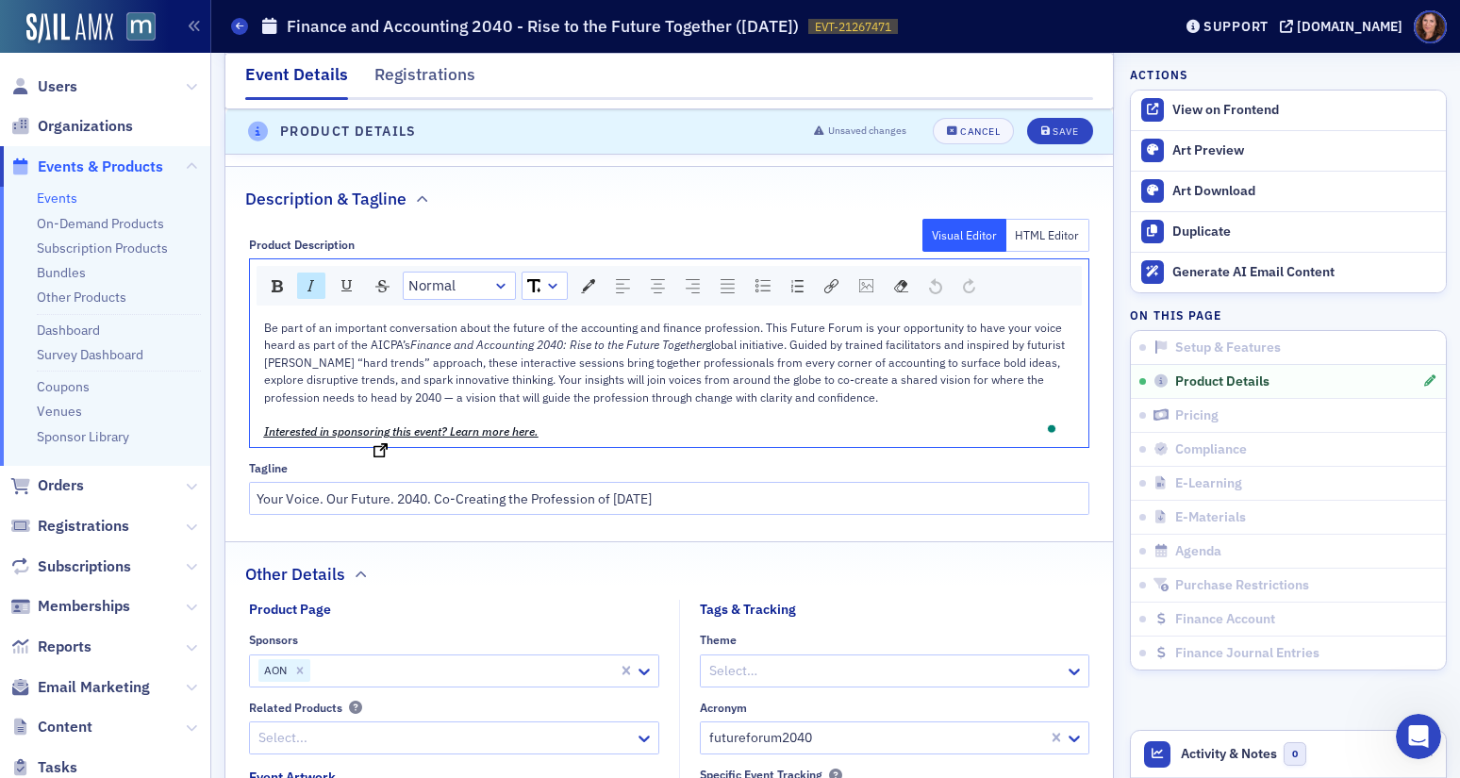
click at [380, 456] on img "To enrich screen reader interactions, please activate Accessibility in Grammarl…" at bounding box center [381, 450] width 14 height 14
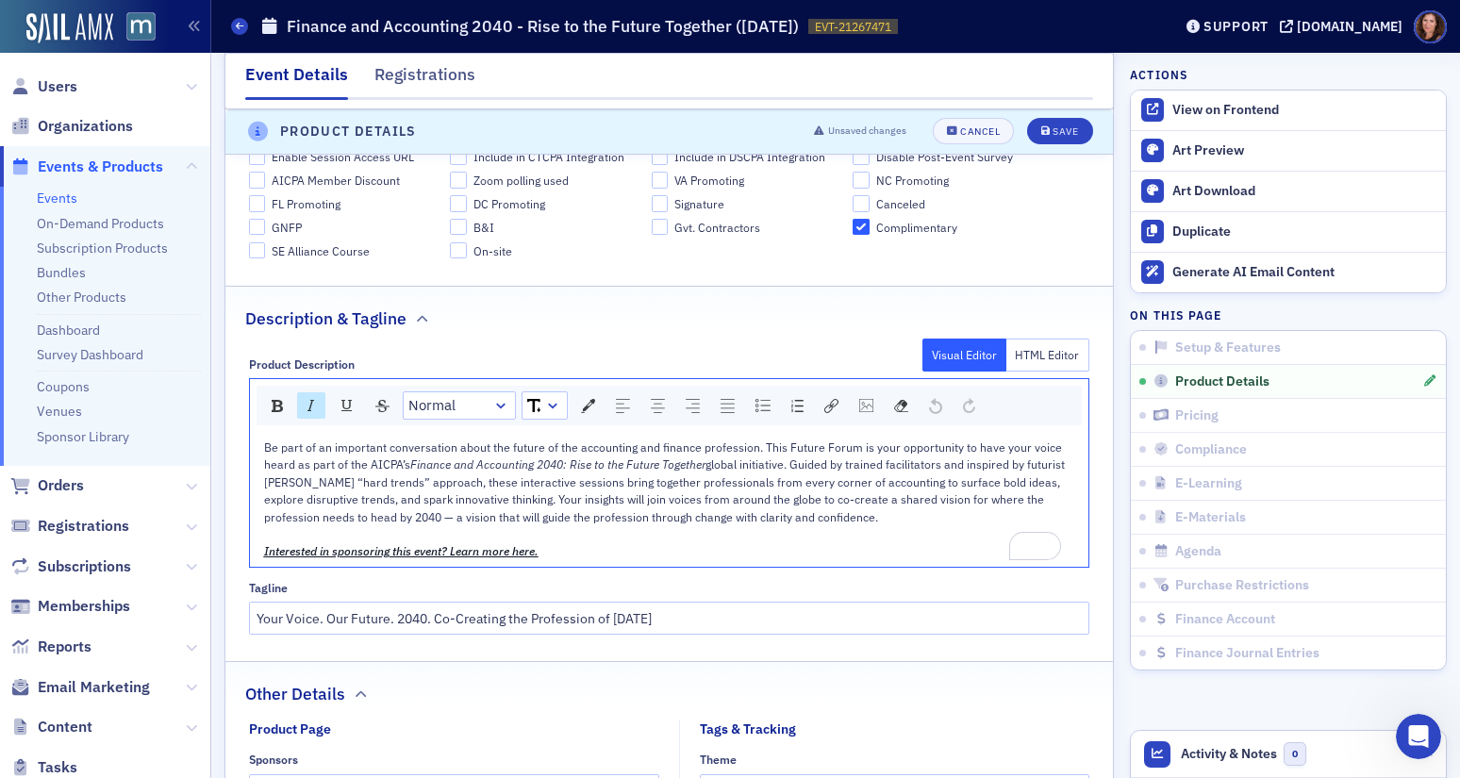
scroll to position [943, 0]
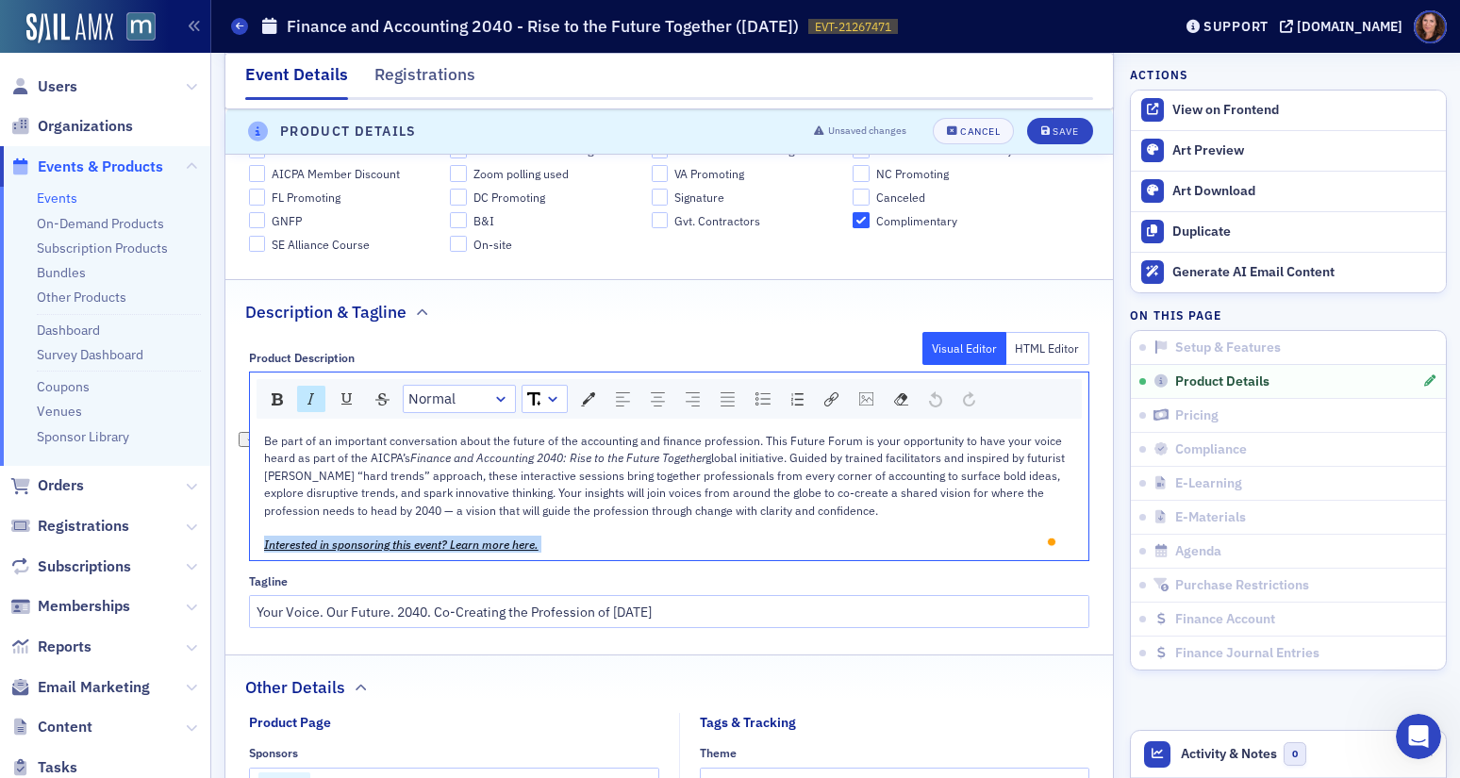
drag, startPoint x: 561, startPoint y: 542, endPoint x: 228, endPoint y: 539, distance: 333.0
click at [252, 539] on div "Be part of an important conversation about the future of the accounting and fin…" at bounding box center [670, 492] width 840 height 135
copy div "Interested in sponsoring this event? Learn more here."
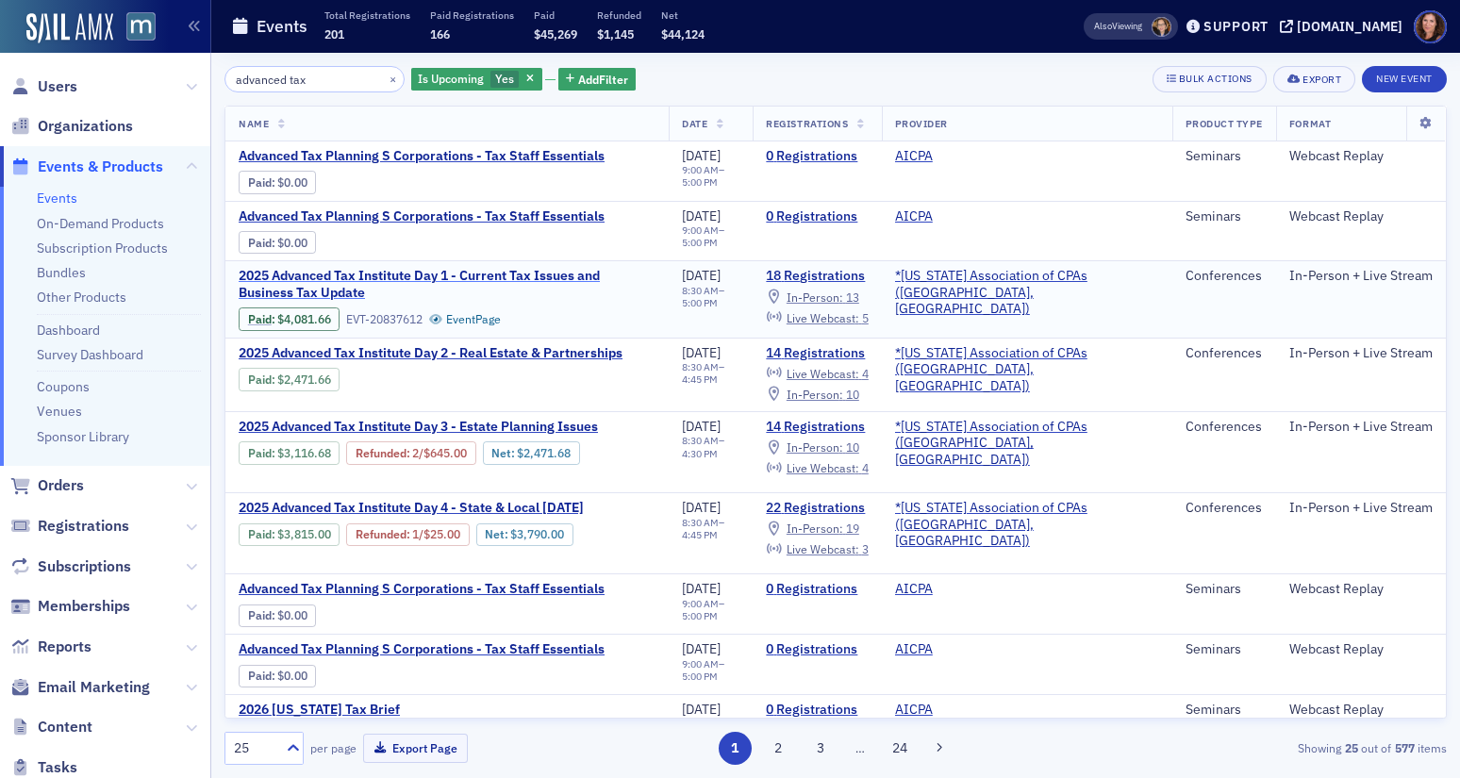
type input "advanced tax"
click at [513, 277] on span "2025 Advanced Tax Institute Day 1 - Current Tax Issues and Business Tax Update" at bounding box center [447, 284] width 417 height 33
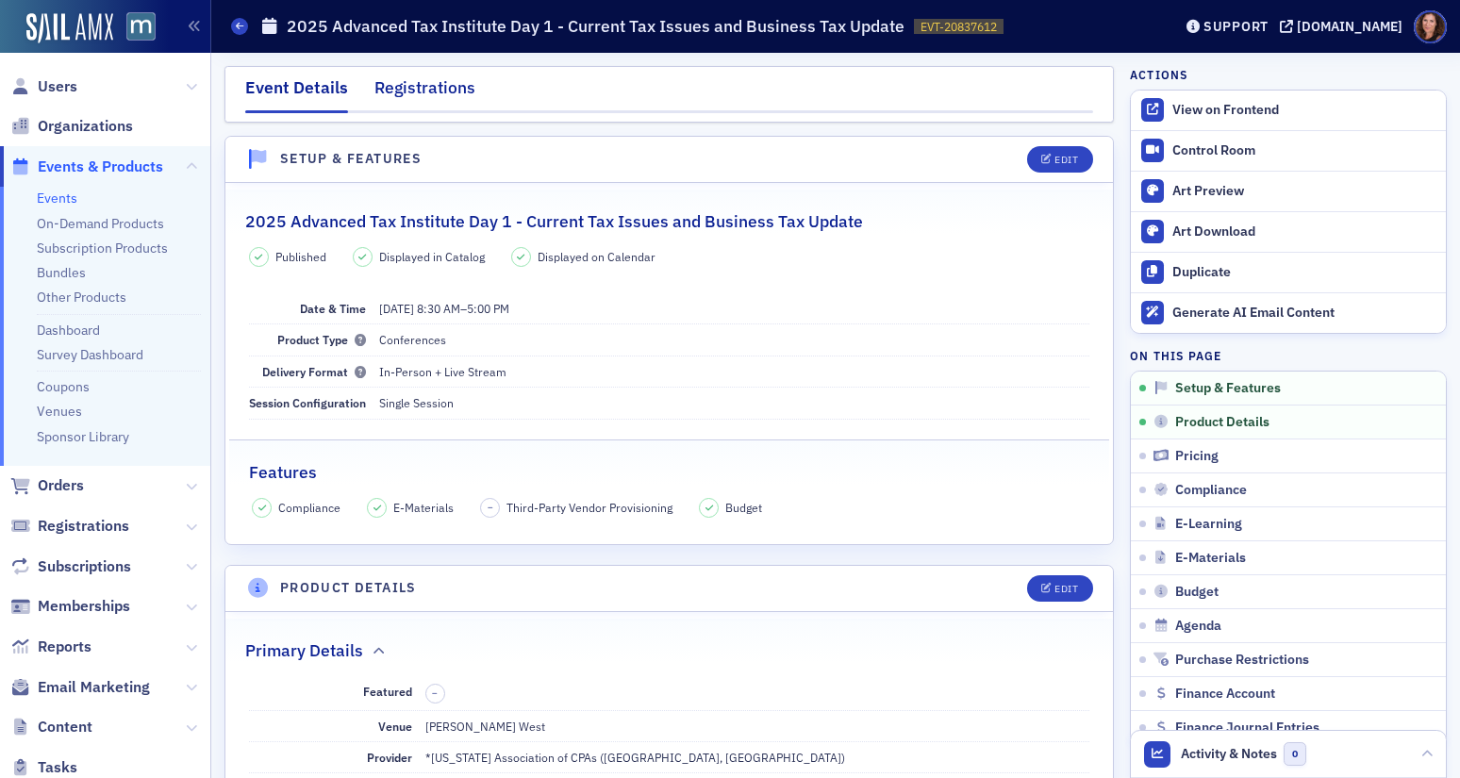
click at [427, 88] on div "Registrations" at bounding box center [424, 92] width 101 height 35
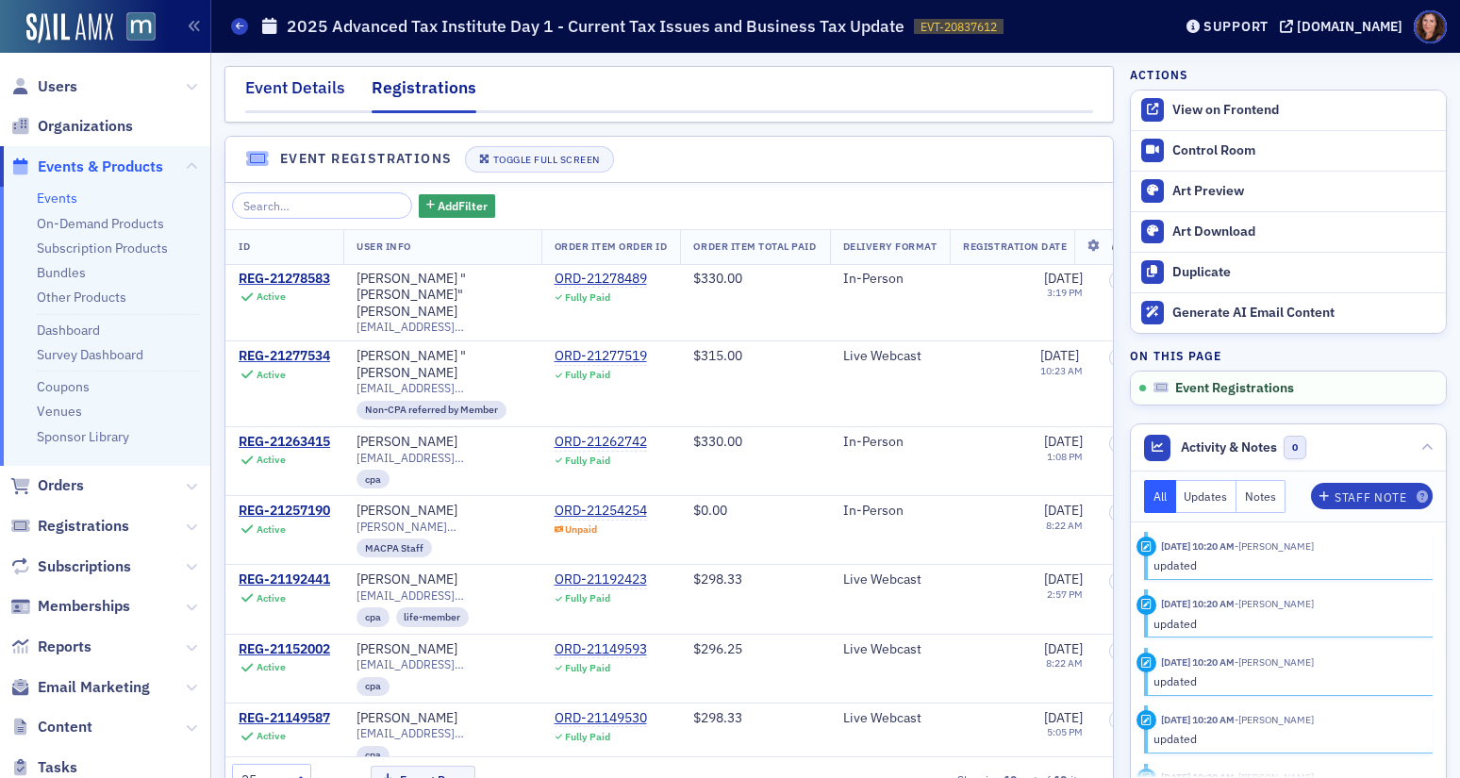
click at [270, 84] on div "Event Details" at bounding box center [295, 92] width 100 height 35
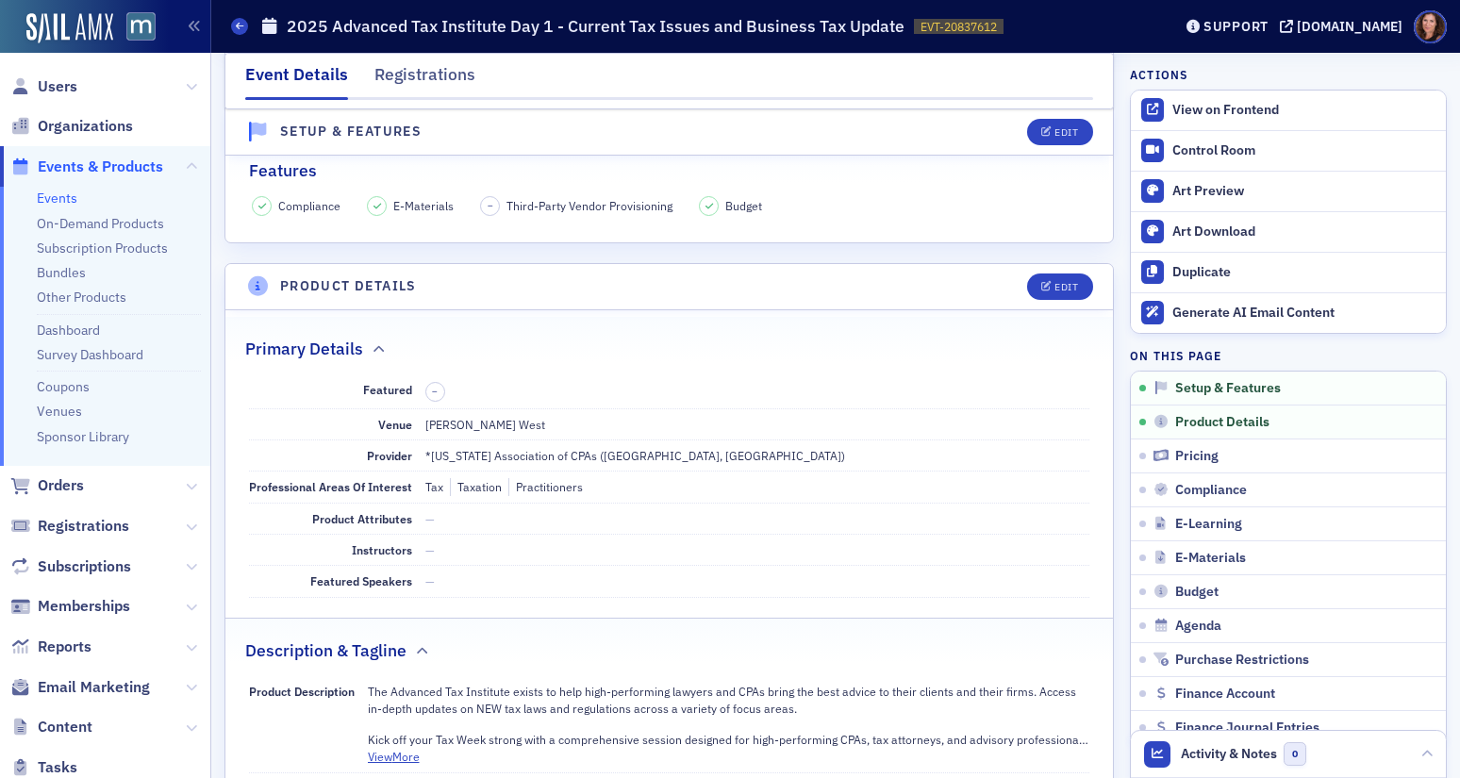
scroll to position [305, 0]
click at [1067, 289] on button "Edit" at bounding box center [1059, 284] width 65 height 26
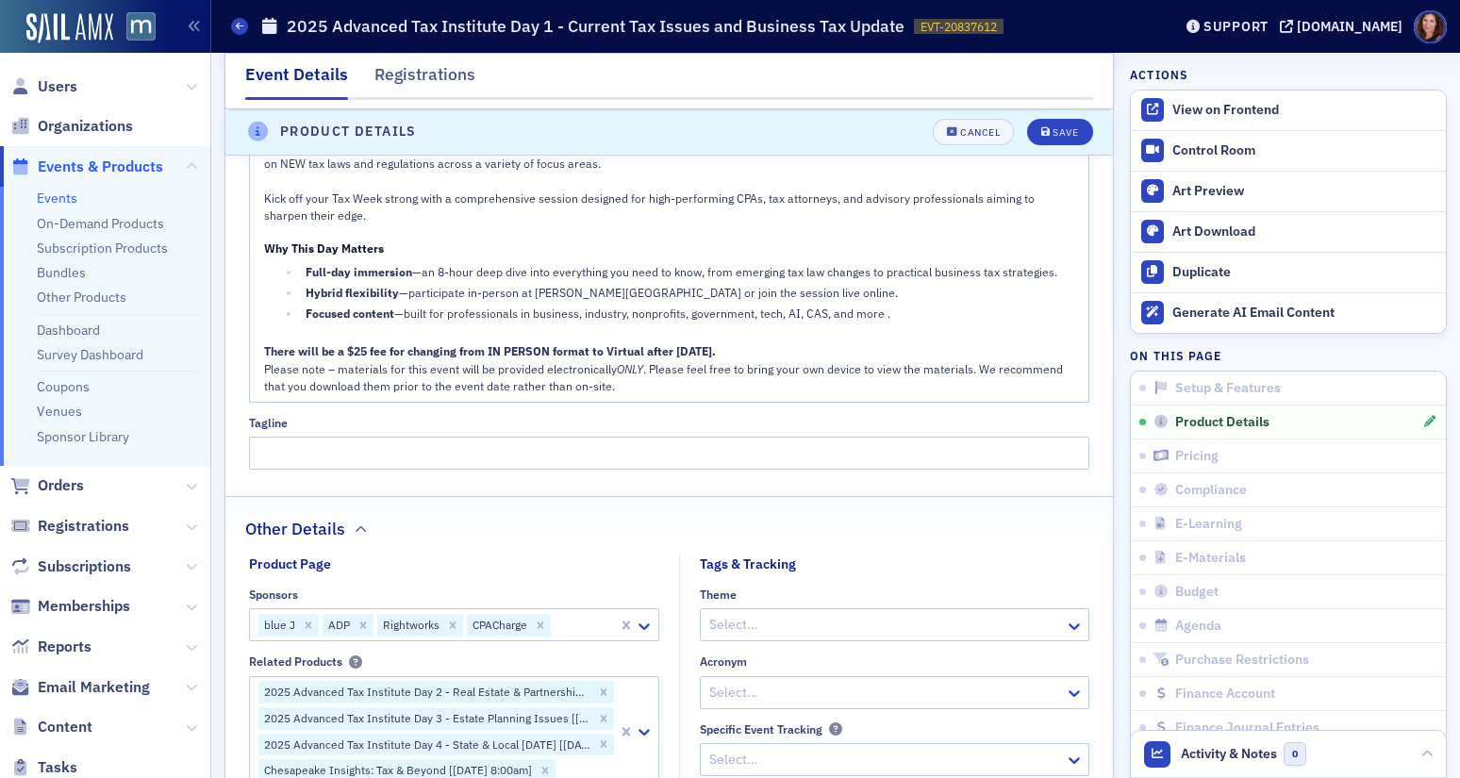
scroll to position [1168, 0]
click at [723, 387] on div "Please note – materials for this event will be provided electronically ONLY . P…" at bounding box center [670, 376] width 812 height 35
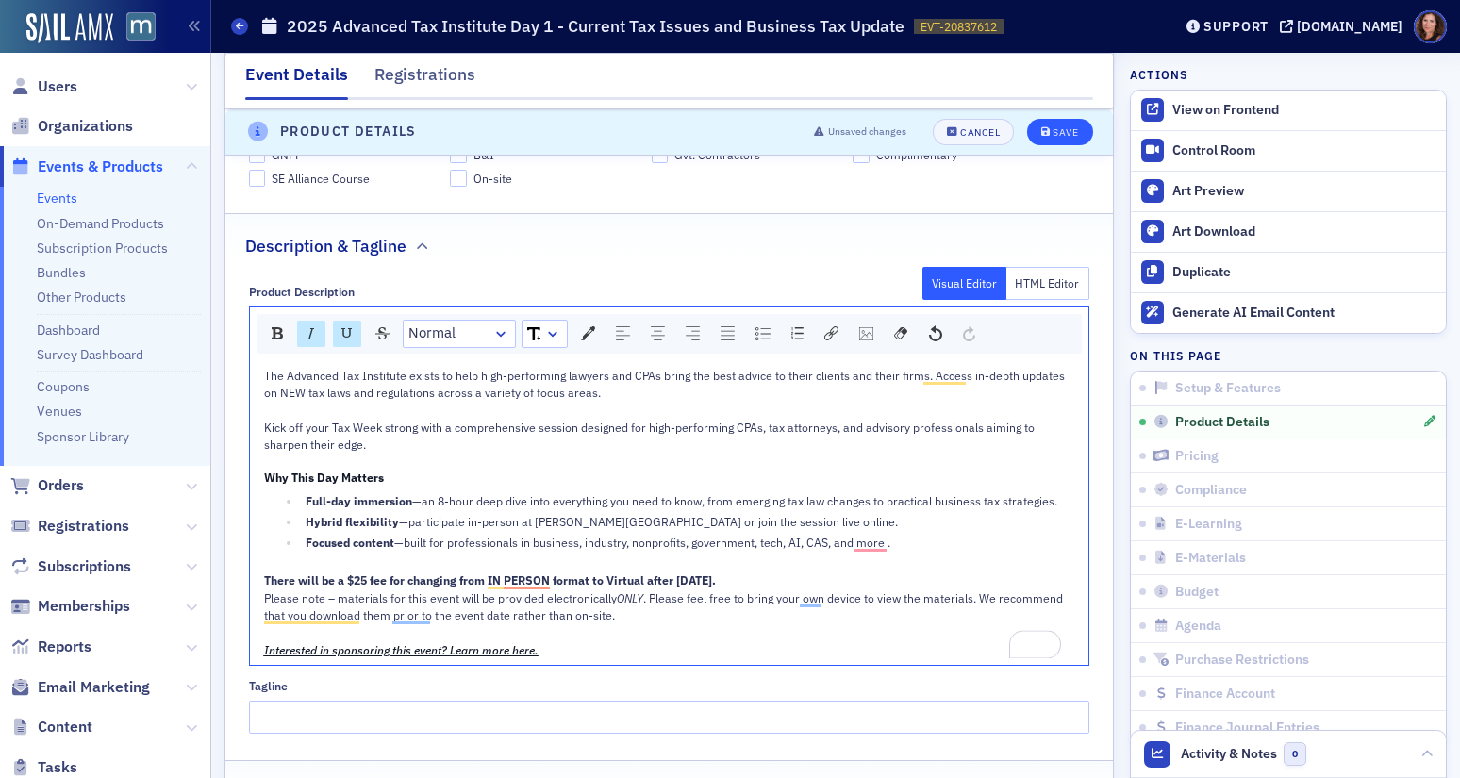
scroll to position [923, 0]
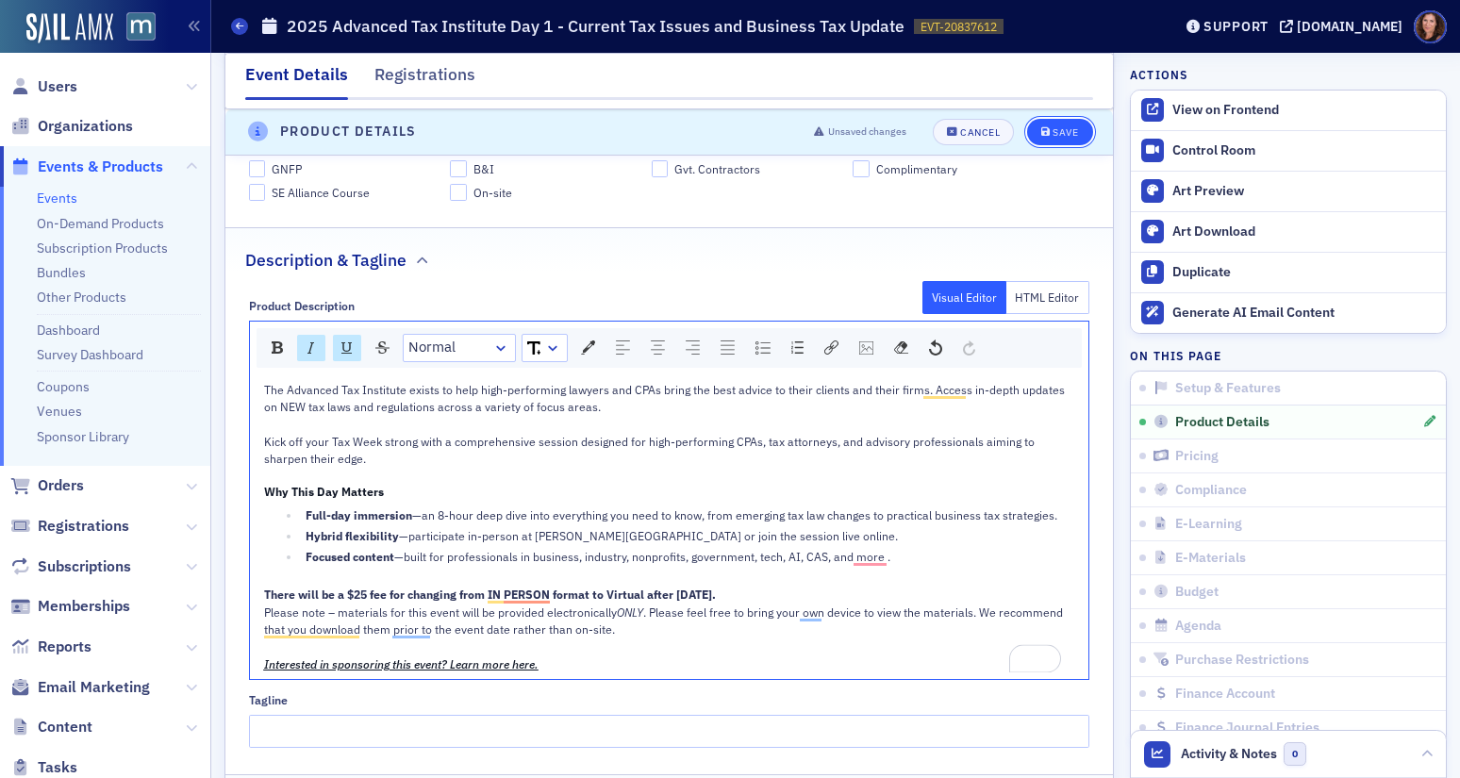
click at [1053, 131] on div "Save" at bounding box center [1065, 132] width 25 height 10
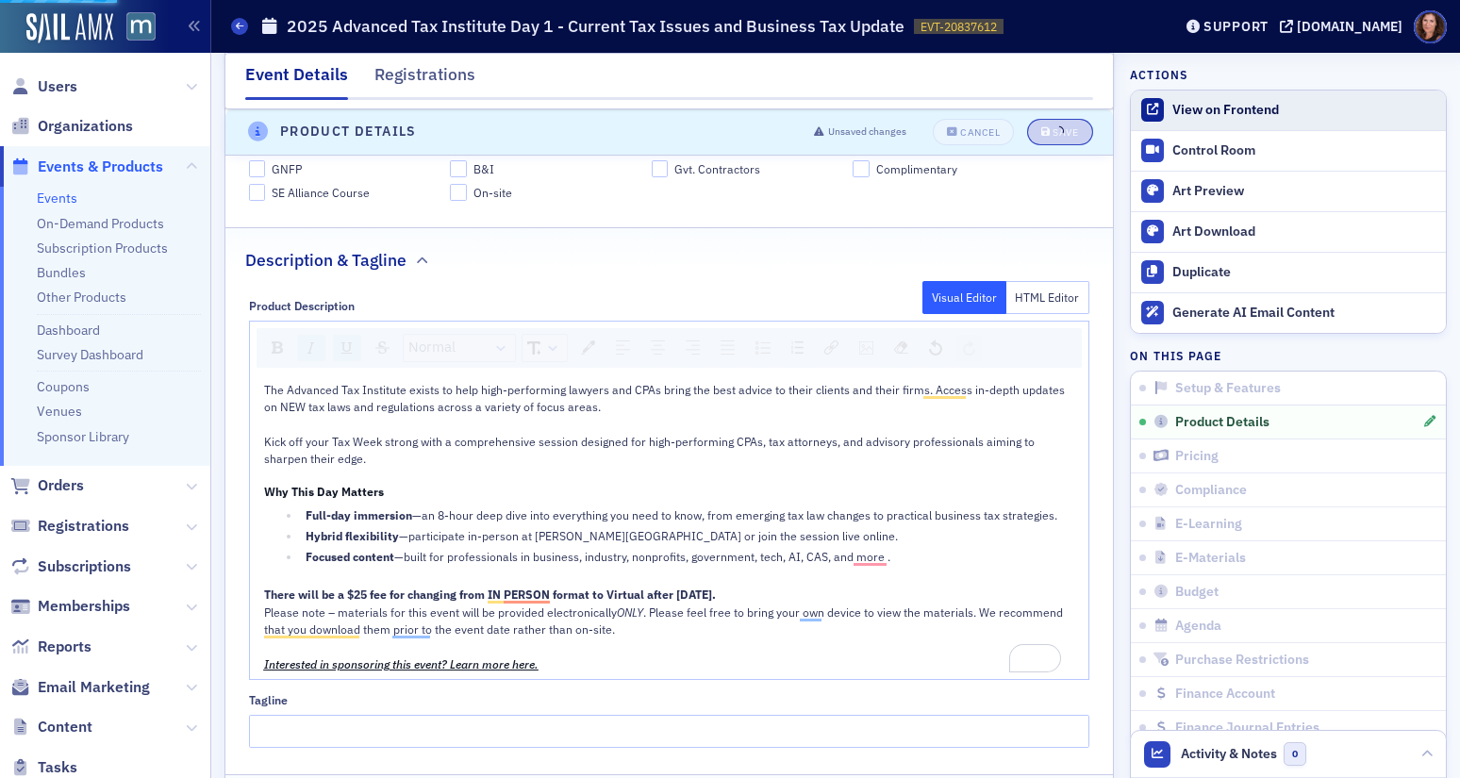
click at [1184, 108] on div "View on Frontend" at bounding box center [1304, 110] width 264 height 17
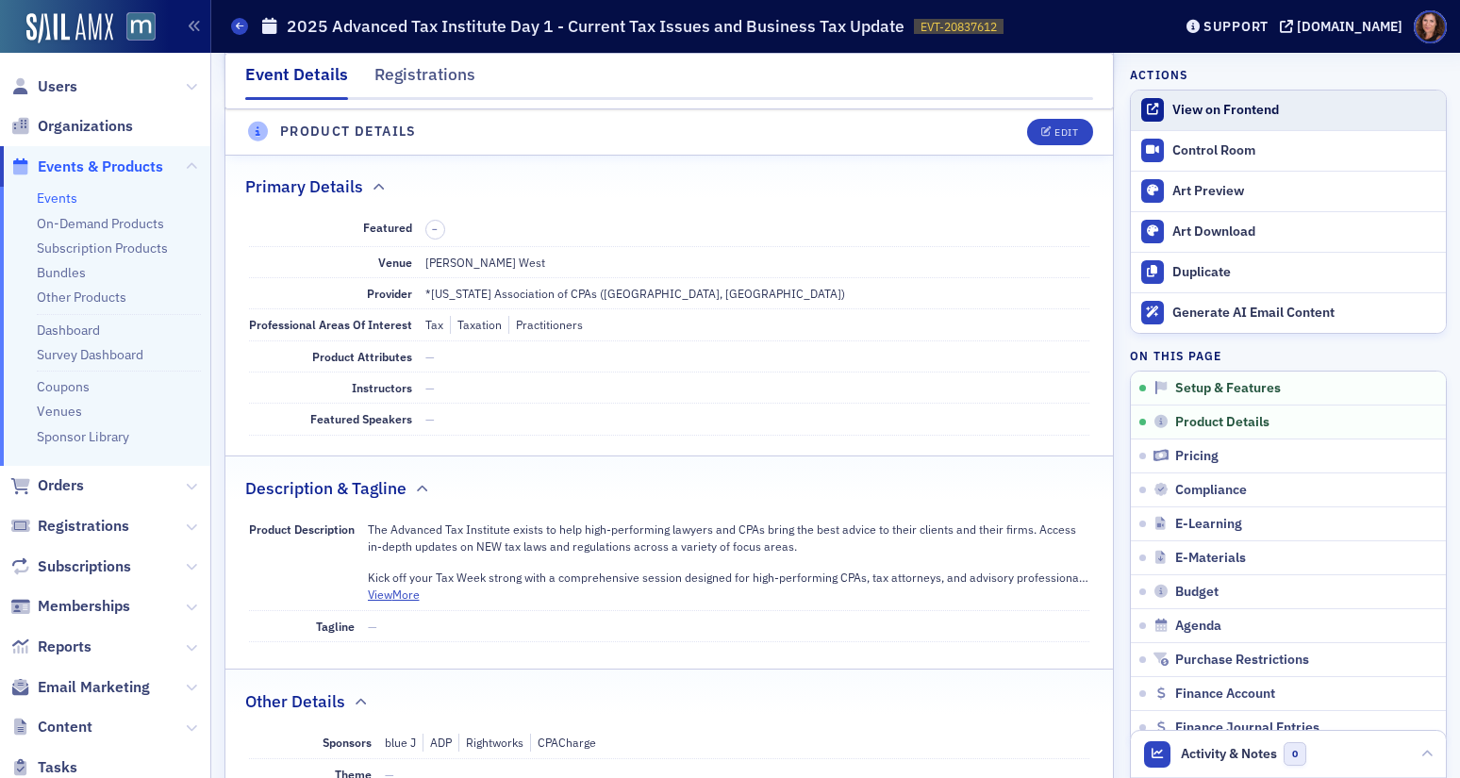
scroll to position [456, 0]
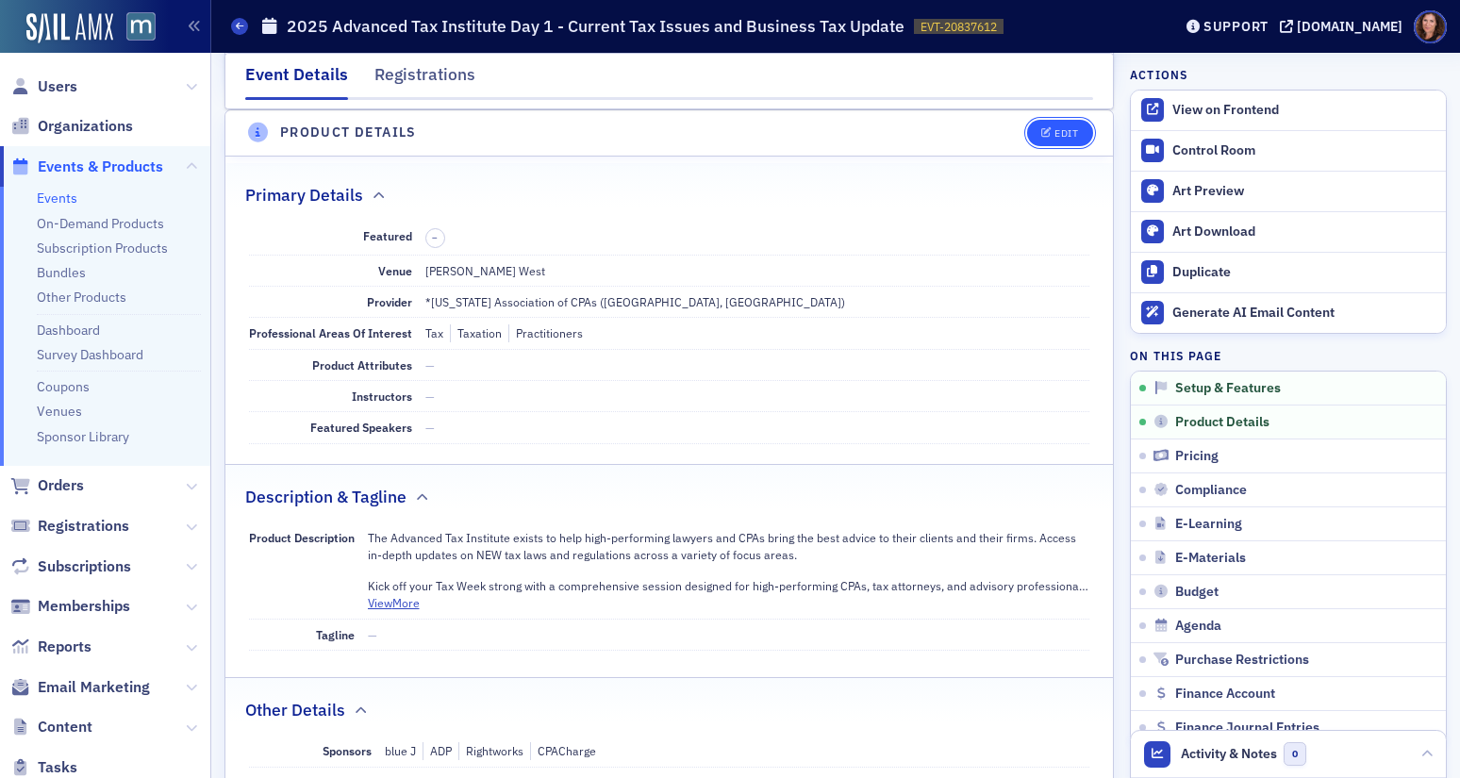
click at [1054, 123] on button "Edit" at bounding box center [1059, 133] width 65 height 26
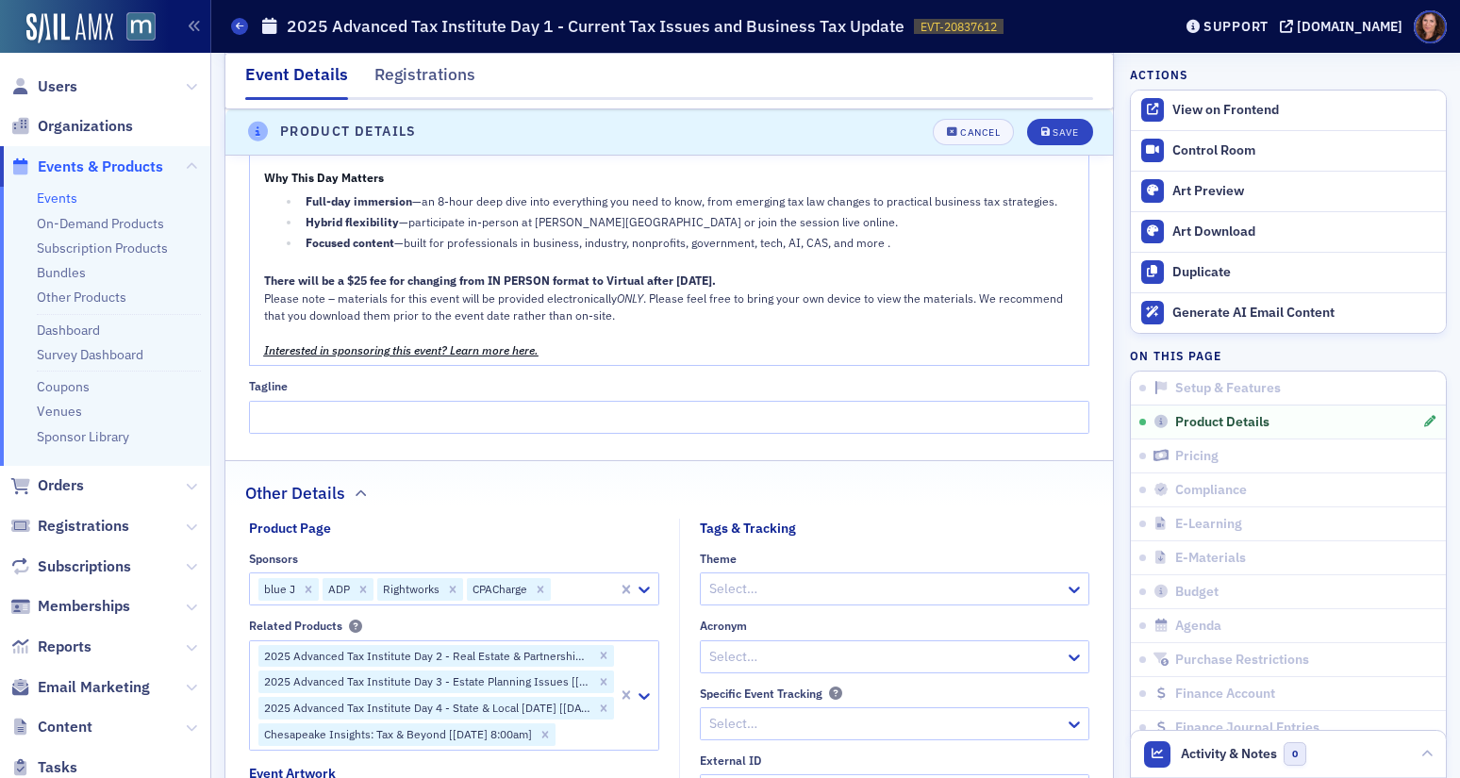
scroll to position [1261, 0]
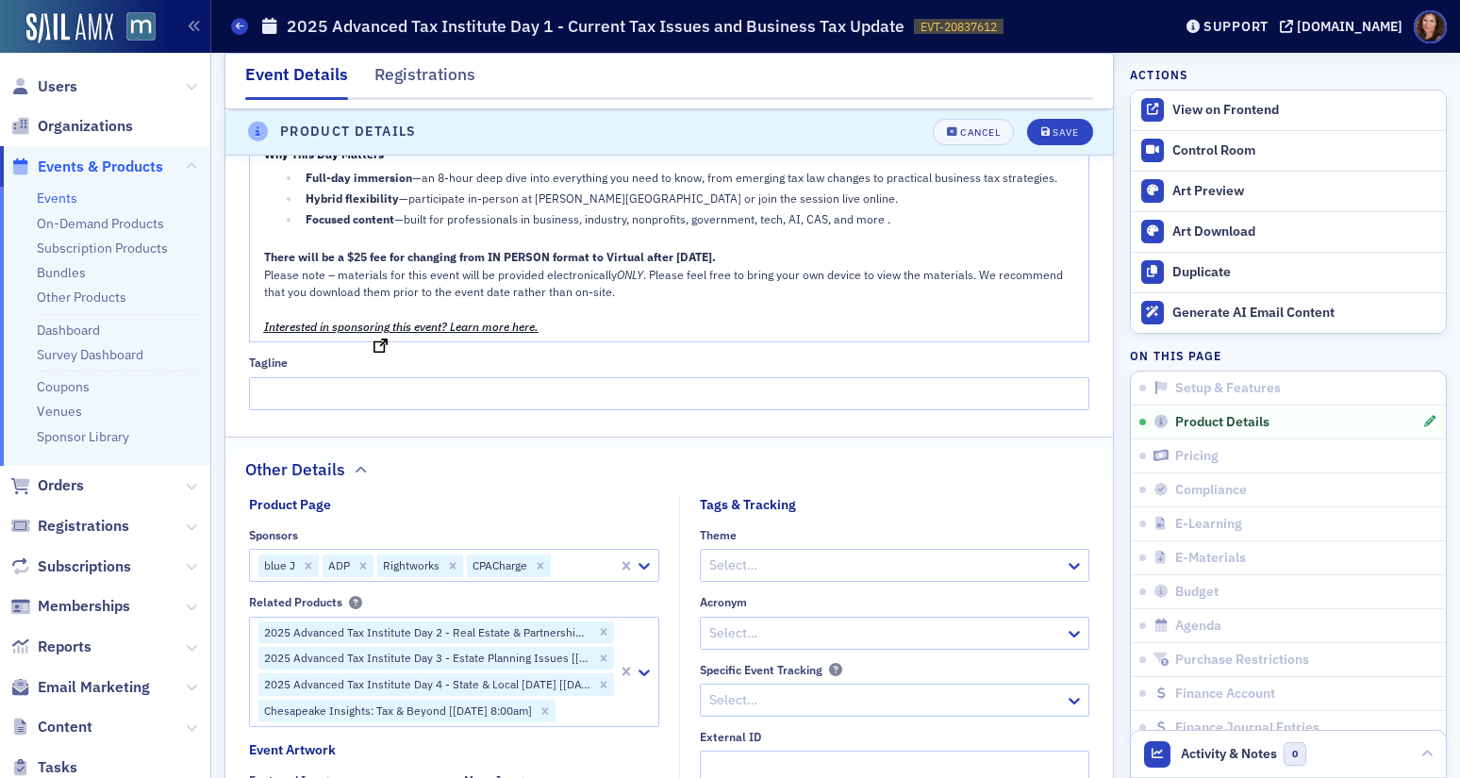
click at [479, 325] on span "Interested in sponsoring this event? Learn more here." at bounding box center [401, 326] width 274 height 15
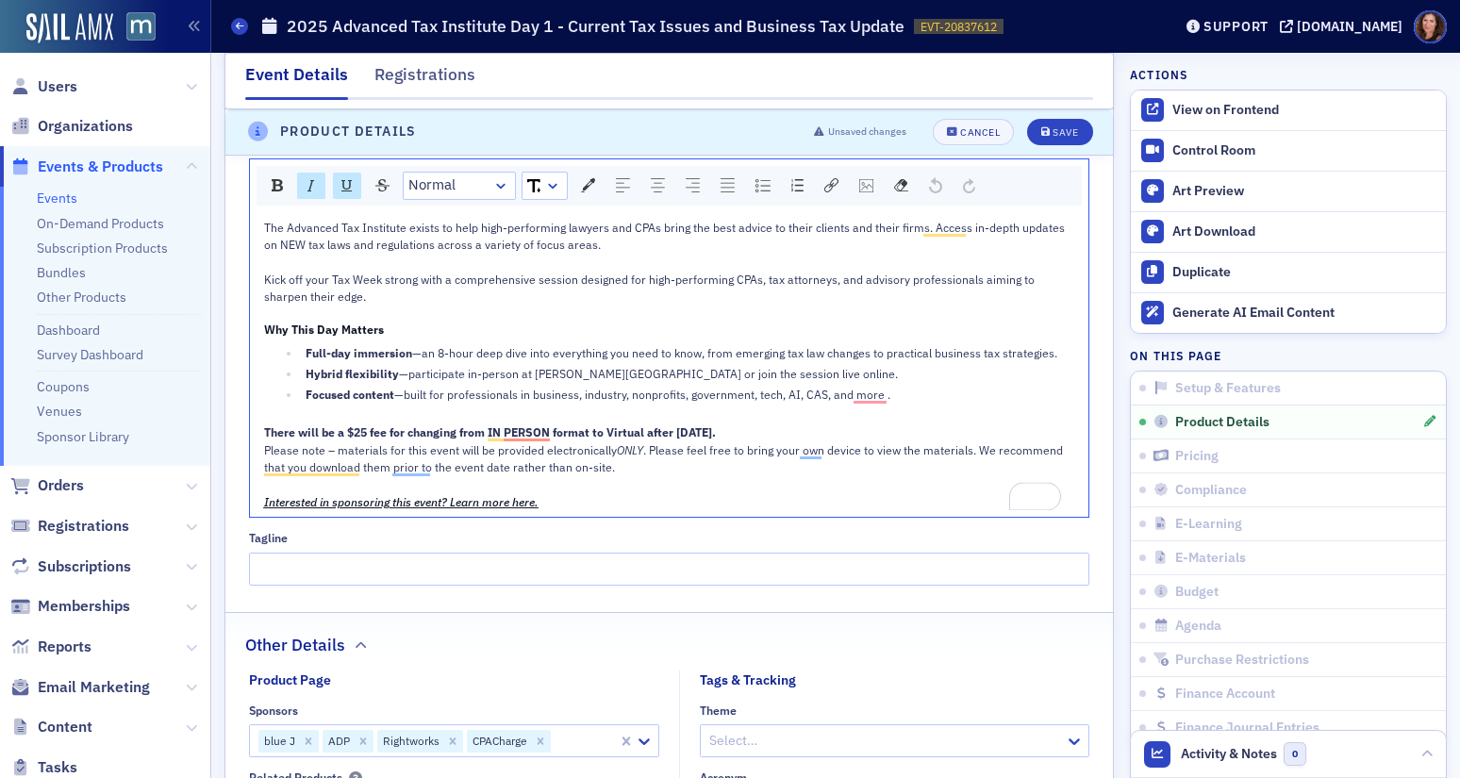
scroll to position [1075, 0]
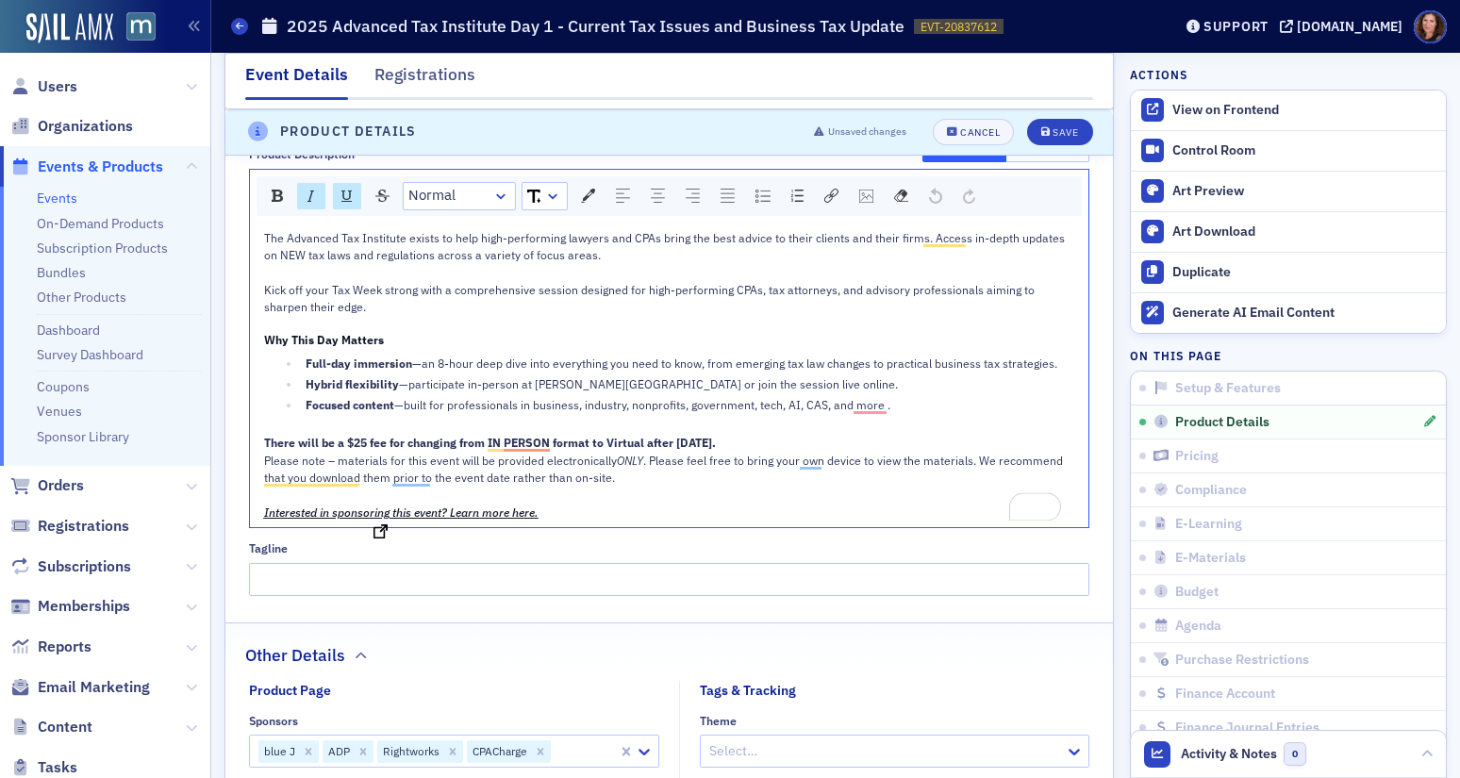
click at [488, 509] on span "Interested in sponsoring this event? Learn more here." at bounding box center [401, 512] width 274 height 15
click at [487, 509] on span "Interested in sponsoring this event? Learn more here." at bounding box center [401, 512] width 274 height 15
click at [842, 195] on div "rdw-link-control" at bounding box center [831, 196] width 27 height 26
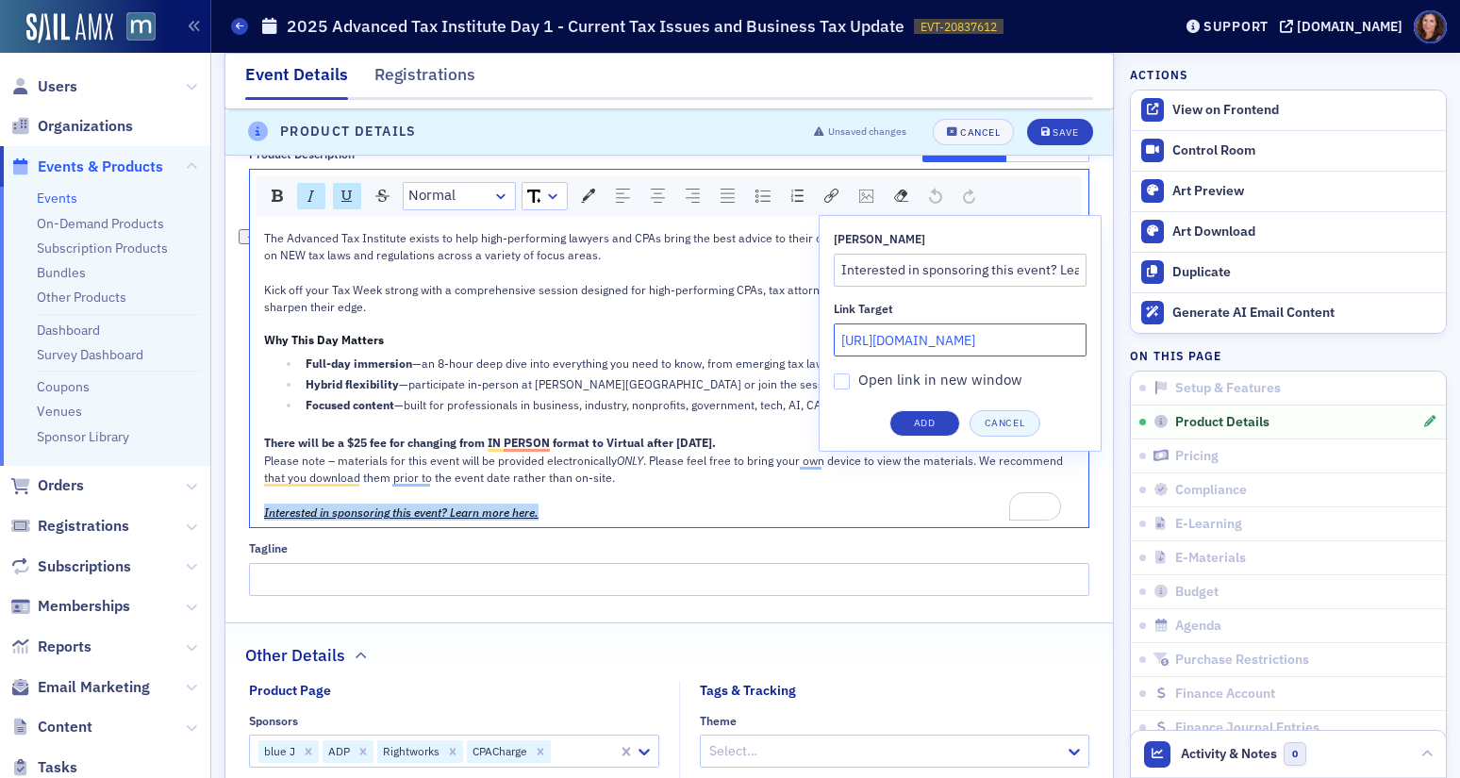
click at [940, 342] on input "[URL][DOMAIN_NAME]" at bounding box center [960, 340] width 253 height 33
click at [893, 334] on input "Link Target" at bounding box center [960, 340] width 253 height 33
paste input "[URL][DOMAIN_NAME]"
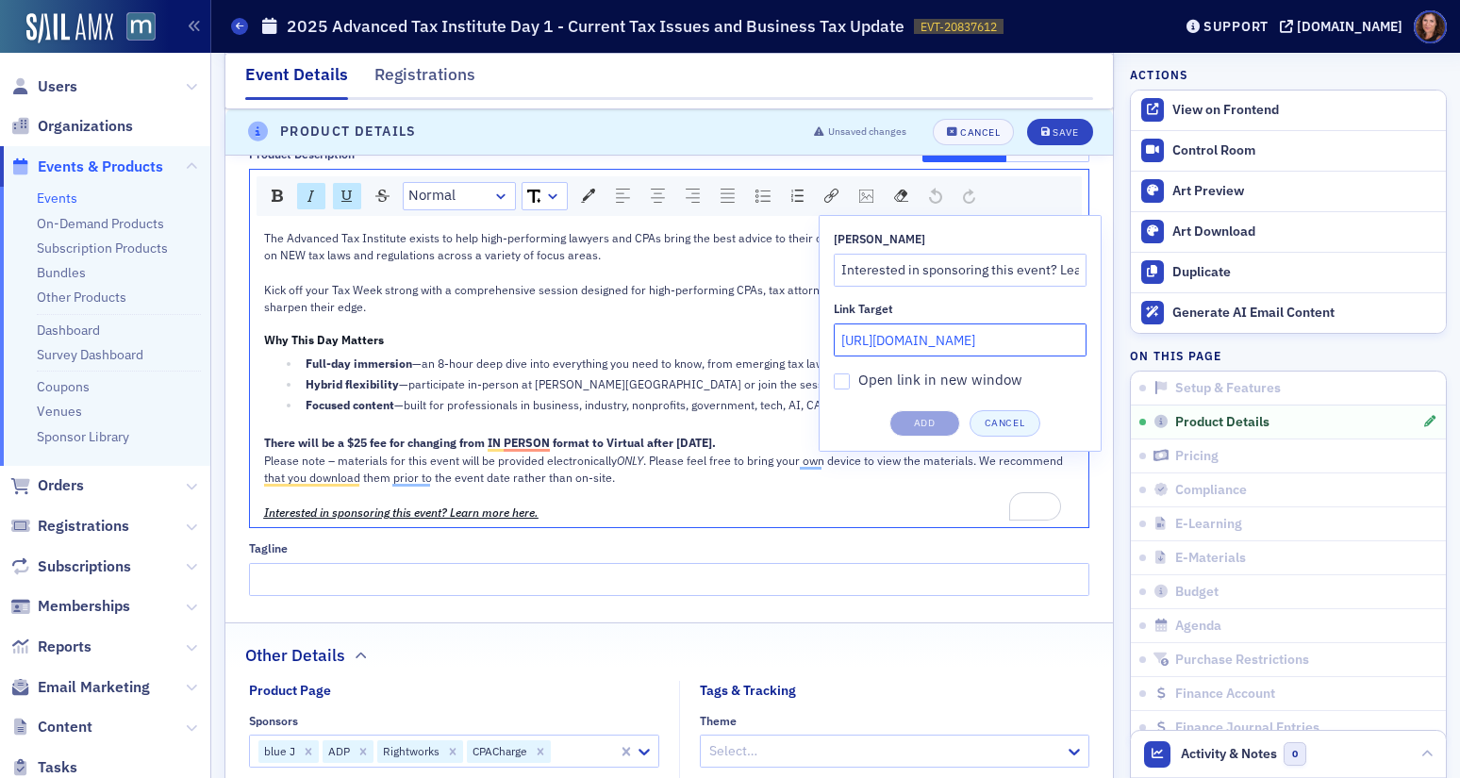
scroll to position [0, 166]
type input "[URL][DOMAIN_NAME]"
click at [845, 385] on input "Open link in new window" at bounding box center [842, 382] width 17 height 17
checkbox input "true"
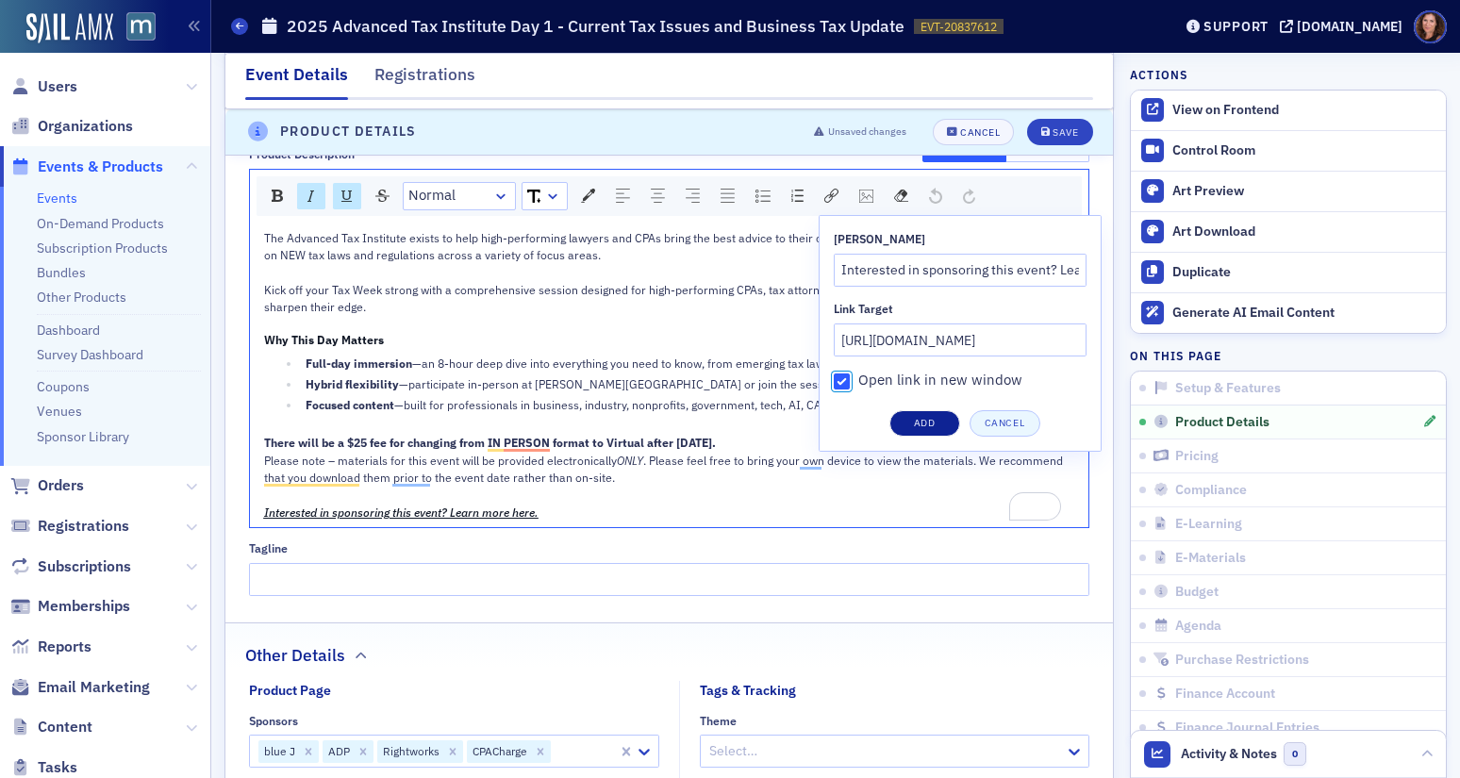
click at [925, 423] on button "Add" at bounding box center [925, 423] width 71 height 26
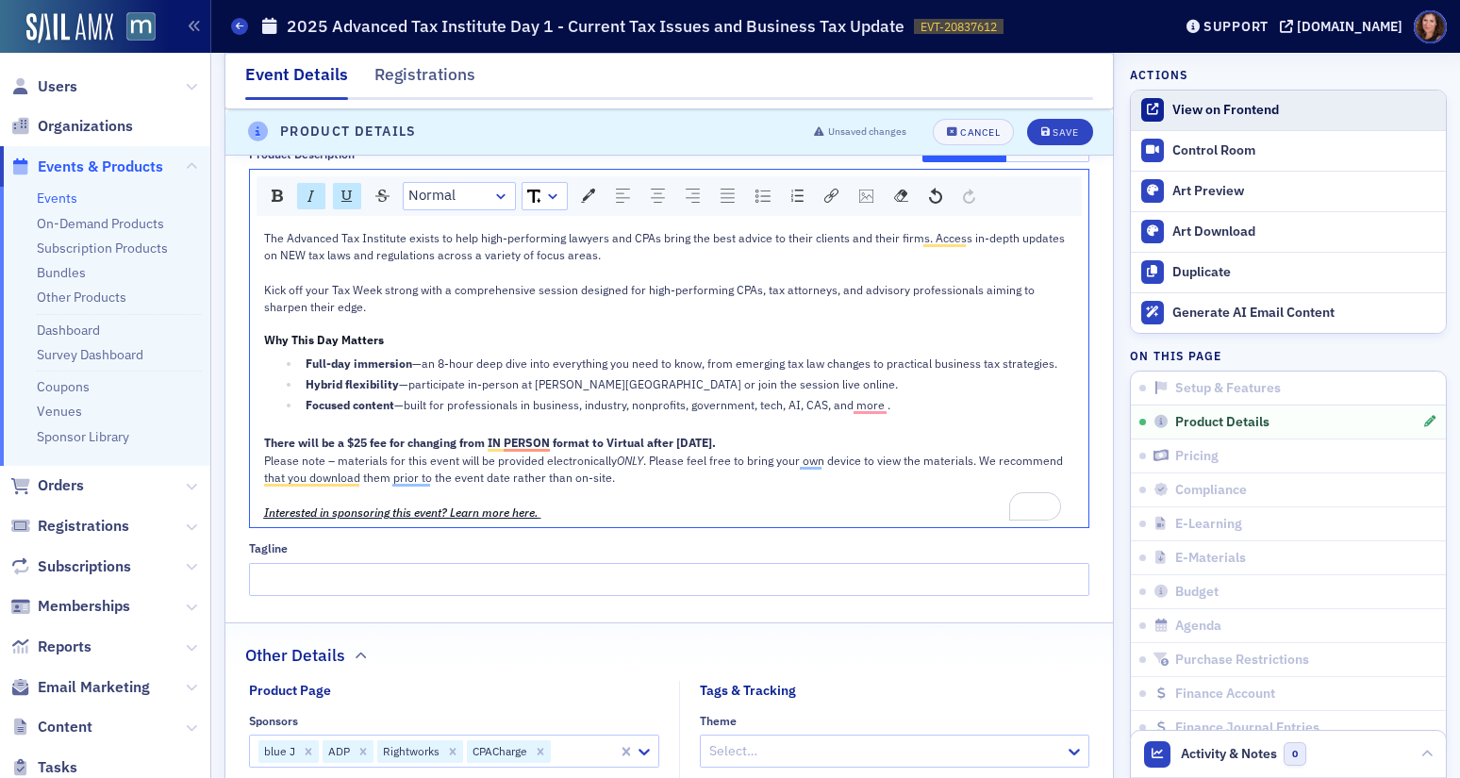
click at [1188, 105] on div "View on Frontend" at bounding box center [1304, 110] width 264 height 17
click at [487, 512] on span "Interested in sponsoring this event? Learn more here." at bounding box center [401, 512] width 274 height 15
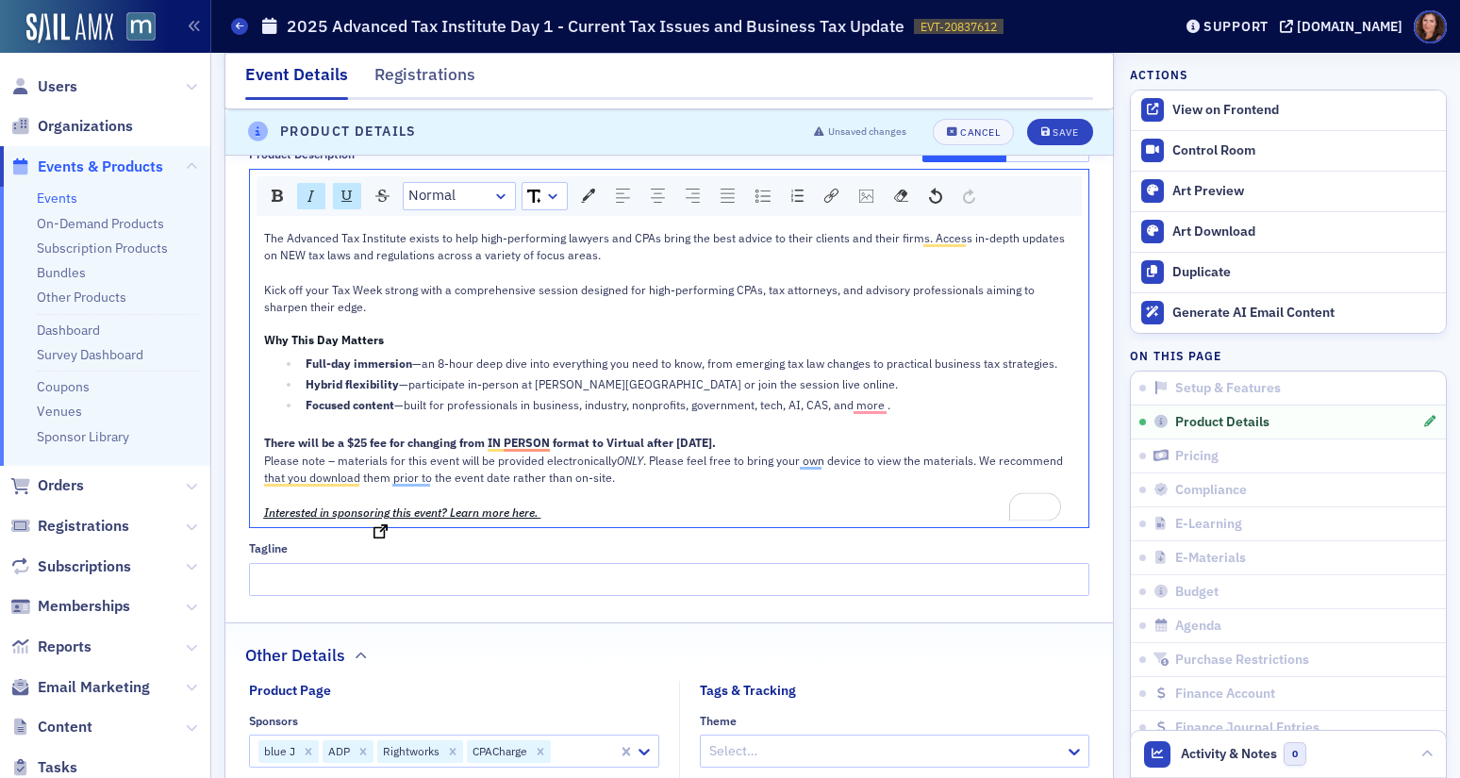
click at [487, 512] on span "Interested in sponsoring this event? Learn more here." at bounding box center [401, 512] width 274 height 15
click at [420, 505] on span "Interested in sponsoring this event? Learn more here." at bounding box center [401, 512] width 274 height 15
click at [377, 537] on div "Product Description Visual Editor HTML Editor Normal The Advanced Tax Institute…" at bounding box center [669, 364] width 888 height 461
click at [387, 516] on span "Interested in sponsoring this event? Learn more here." at bounding box center [401, 512] width 274 height 15
click at [391, 515] on span "Interested in sponsoring this event? Learn more here." at bounding box center [401, 512] width 274 height 15
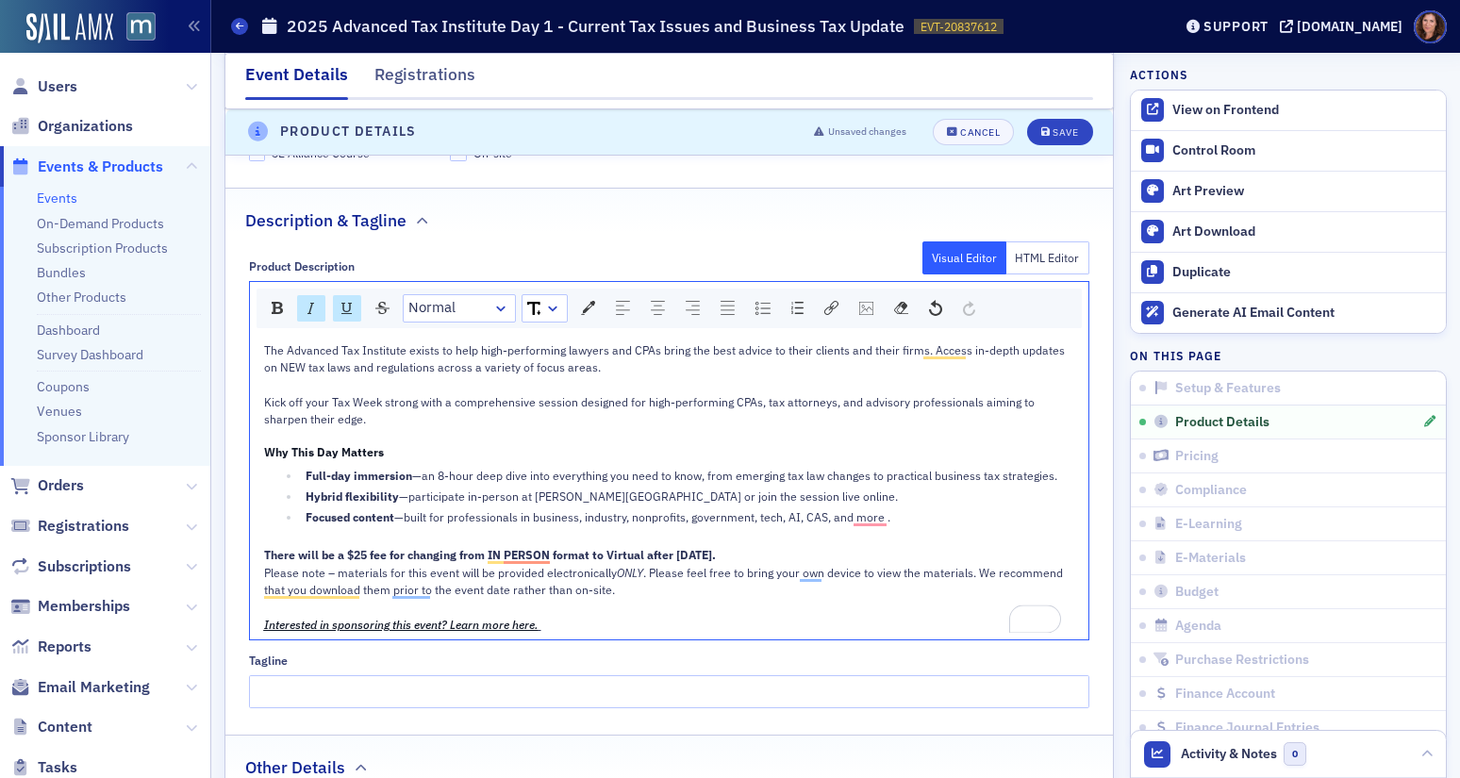
scroll to position [962, 0]
click at [836, 308] on img "rdw-link-control" at bounding box center [831, 309] width 14 height 14
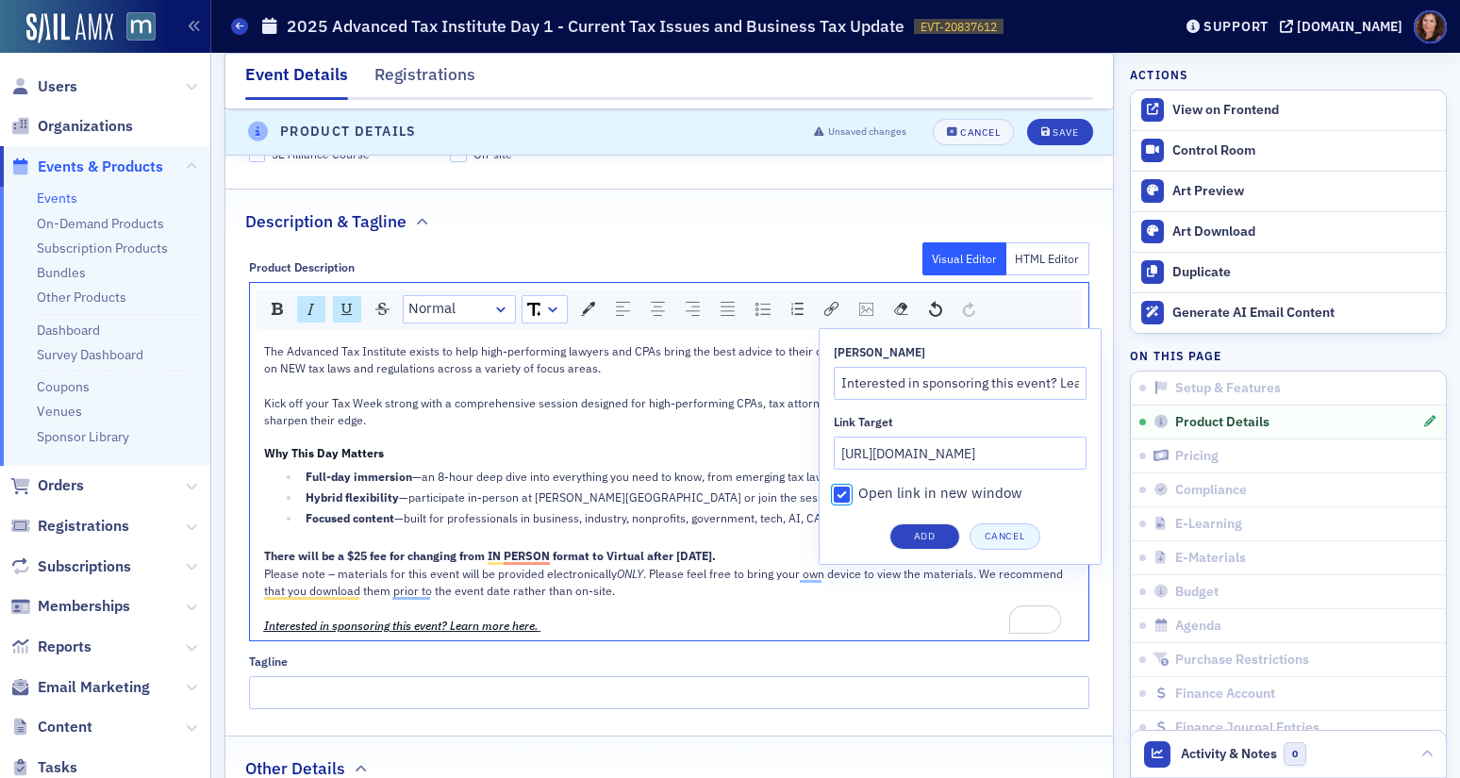
click at [842, 499] on input "Open link in new window" at bounding box center [842, 495] width 17 height 17
checkbox input "false"
click at [922, 542] on button "Add" at bounding box center [925, 537] width 71 height 26
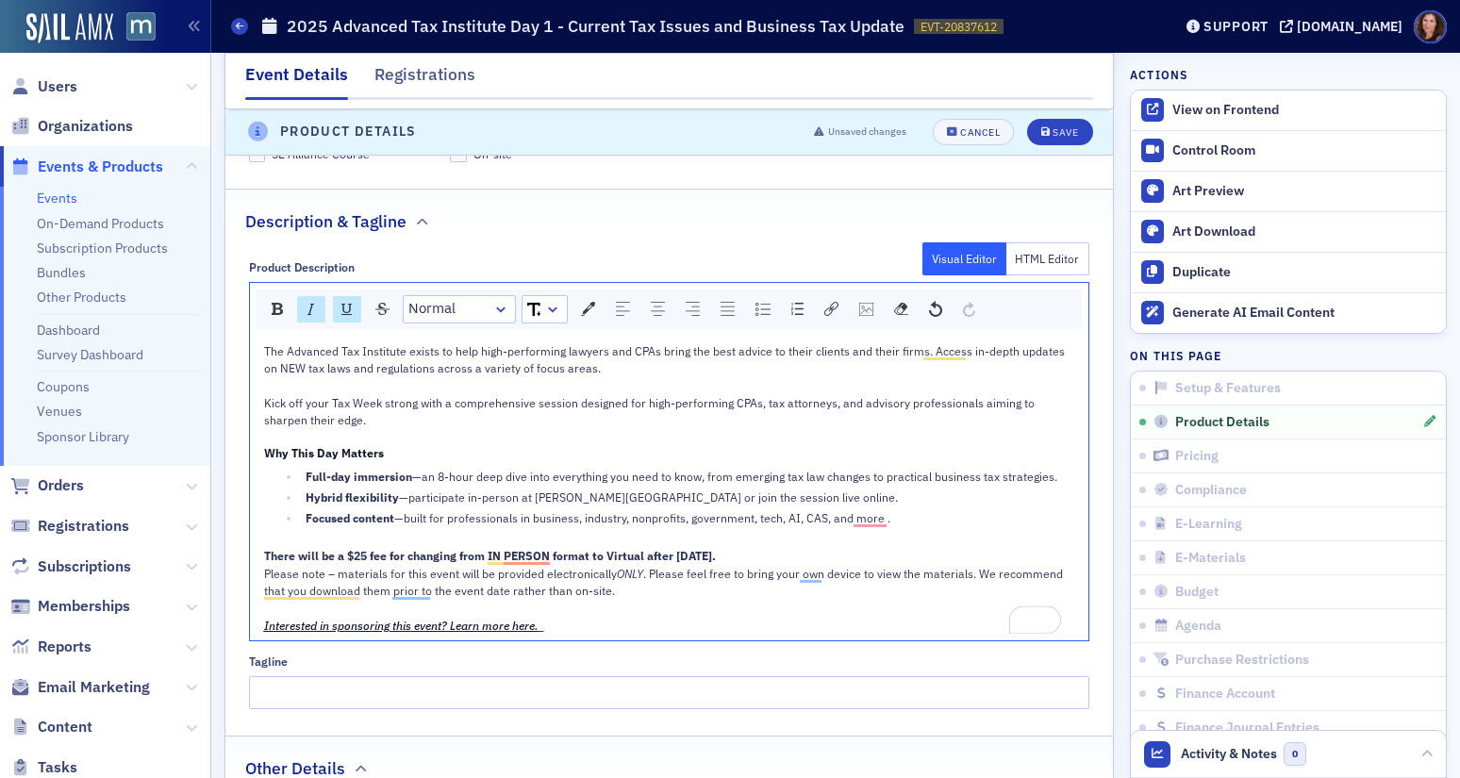
scroll to position [973, 0]
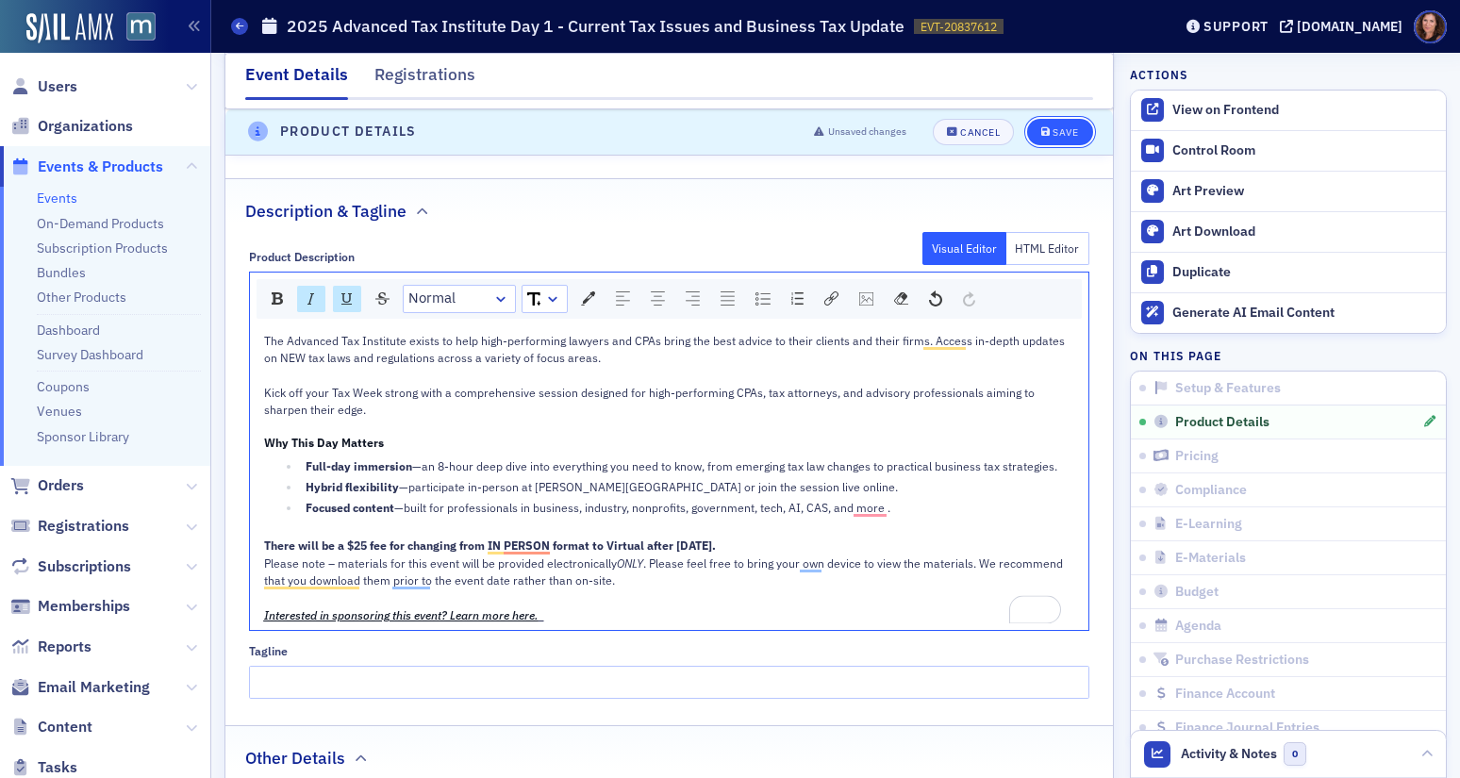
click at [1041, 128] on icon "submit" at bounding box center [1045, 132] width 9 height 10
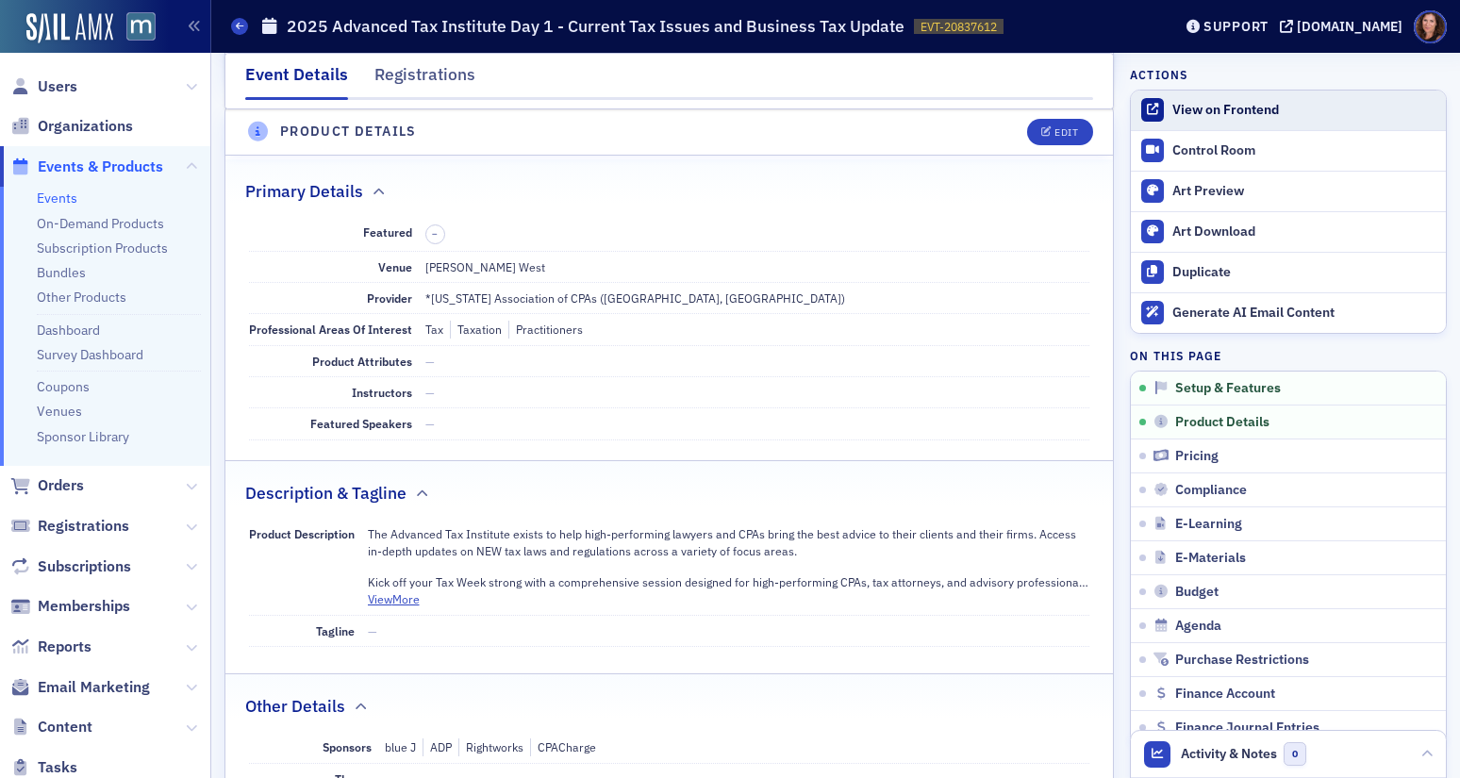
scroll to position [456, 0]
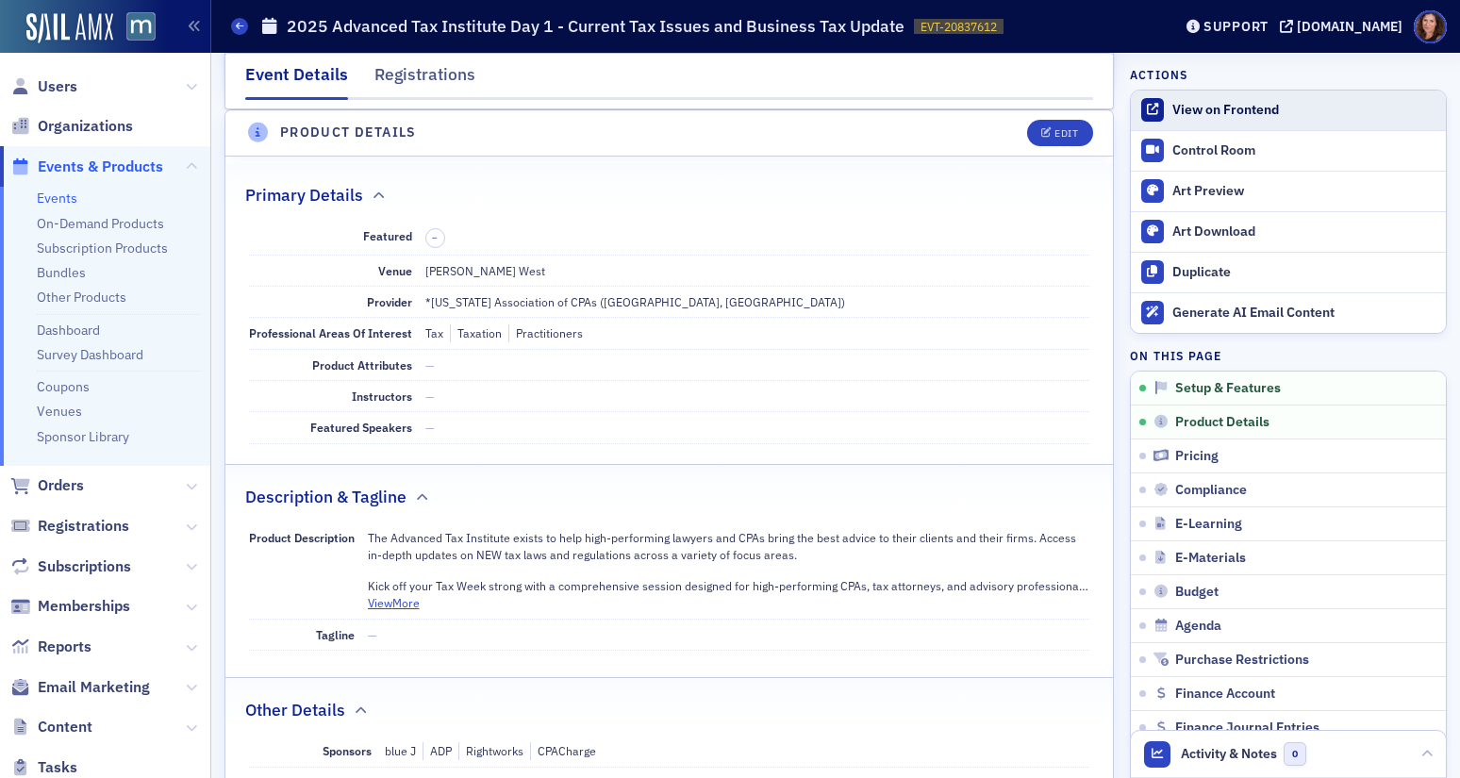
click at [1183, 106] on div "View on Frontend" at bounding box center [1304, 110] width 264 height 17
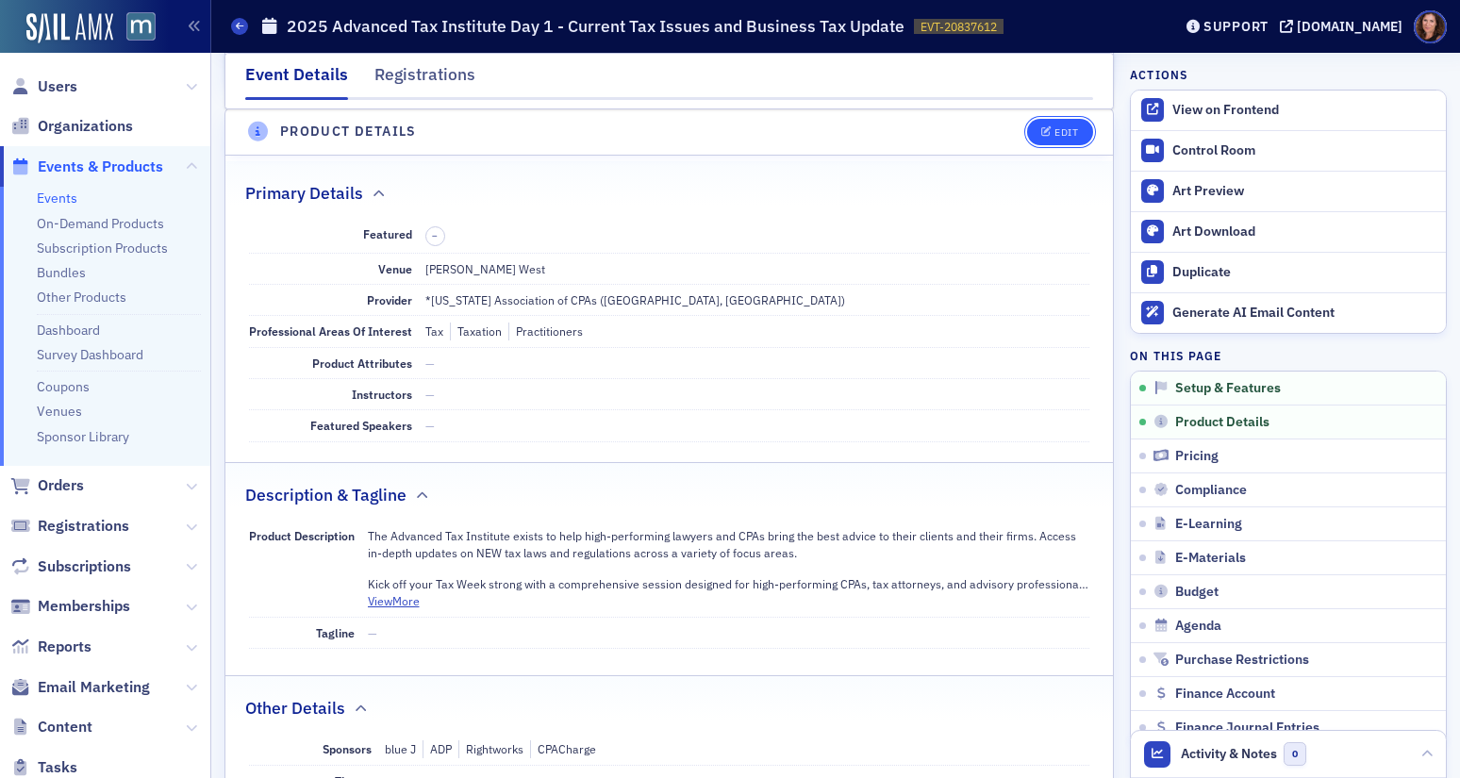
click at [1027, 134] on button "Edit" at bounding box center [1059, 132] width 65 height 26
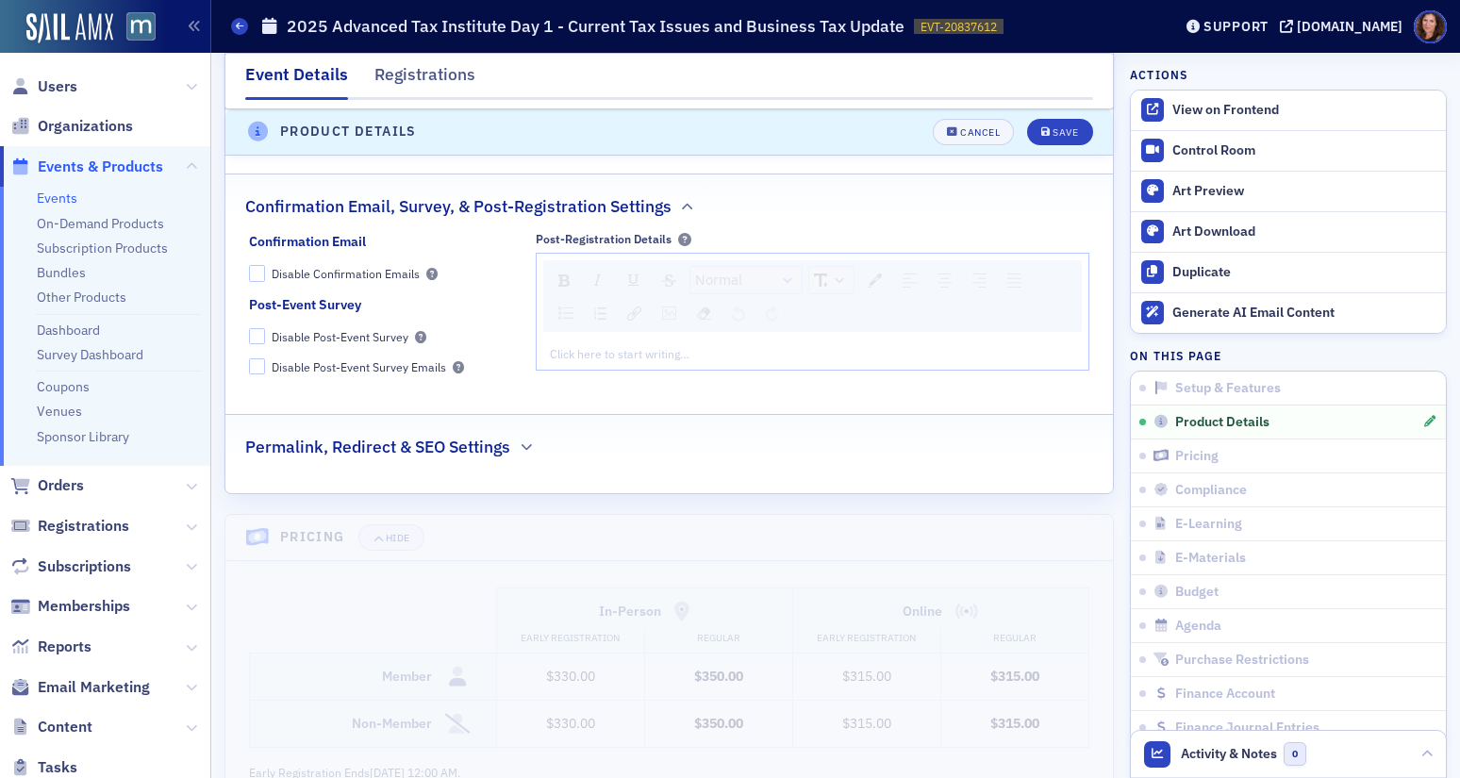
scroll to position [2138, 0]
click at [746, 336] on div "Normal Click here to start writing…" at bounding box center [813, 314] width 554 height 117
click at [740, 348] on div "rdw-editor" at bounding box center [813, 356] width 524 height 17
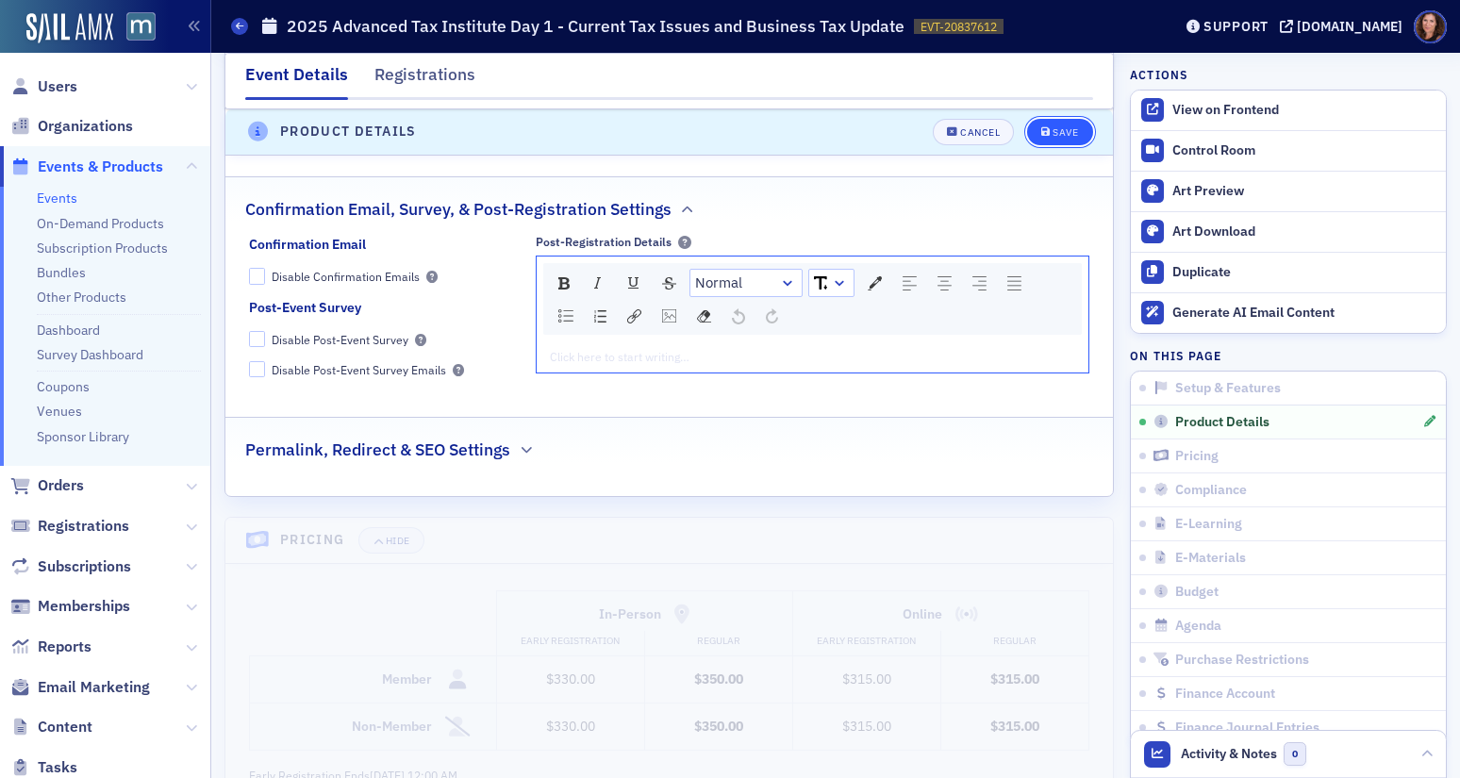
click at [1059, 139] on button "Save" at bounding box center [1059, 132] width 65 height 26
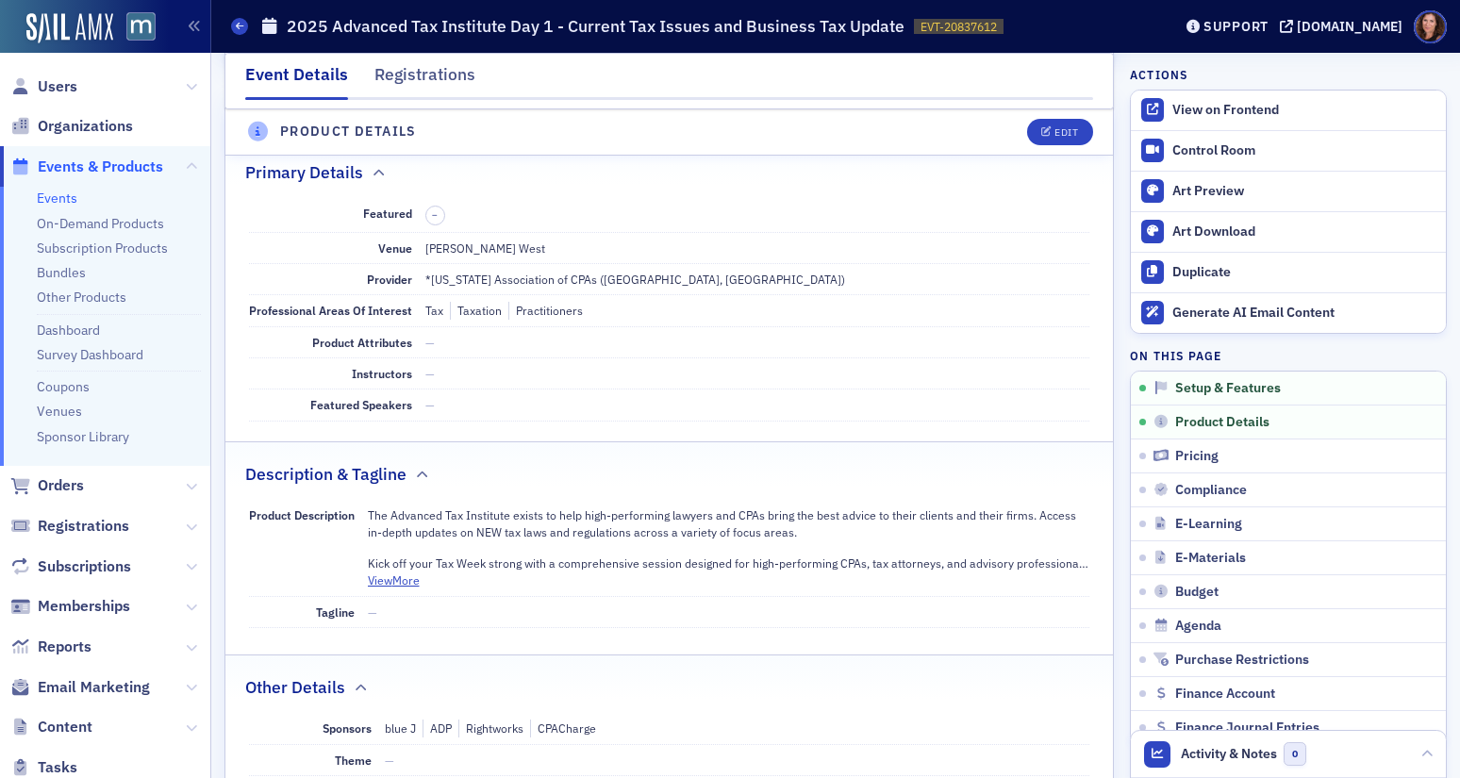
scroll to position [456, 0]
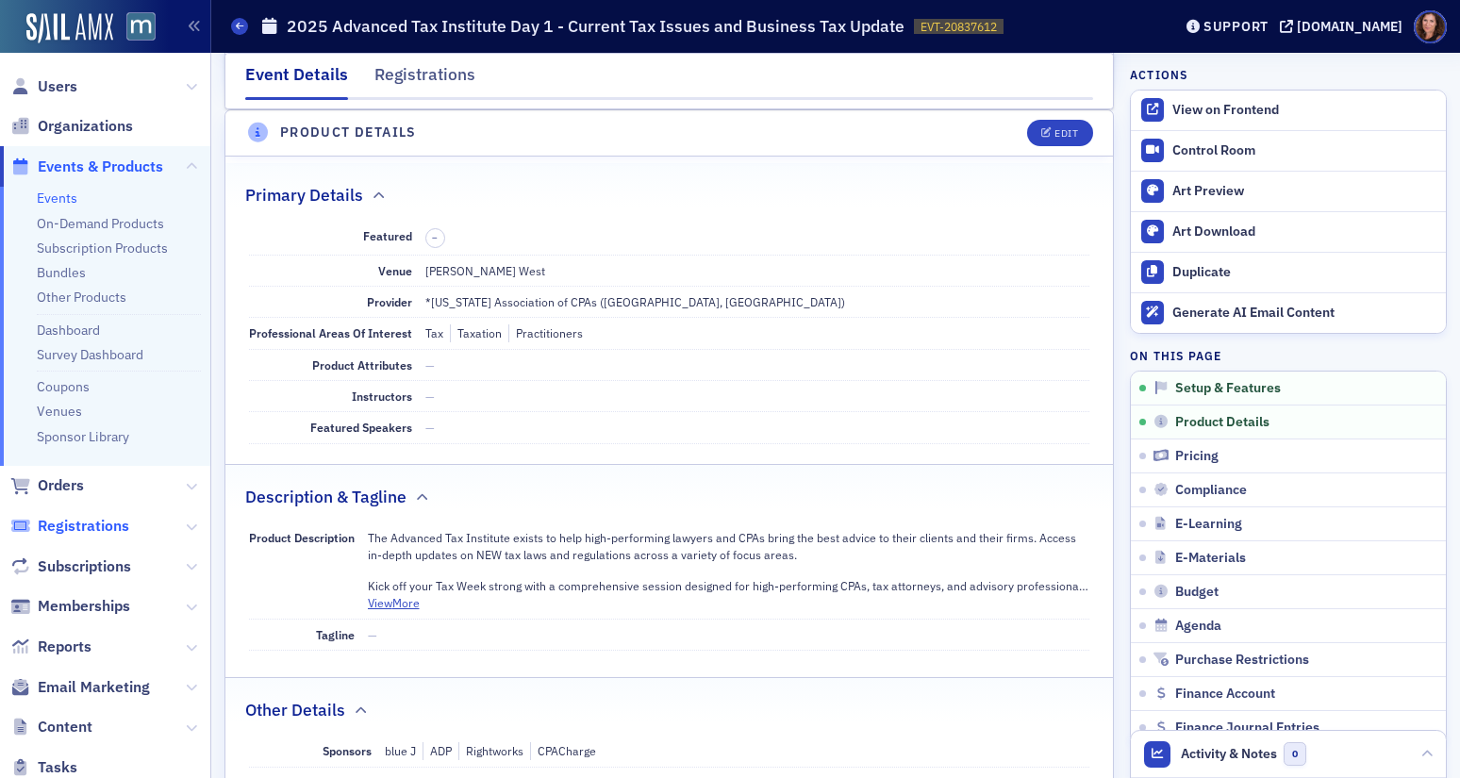
click at [72, 527] on span "Registrations" at bounding box center [83, 526] width 91 height 21
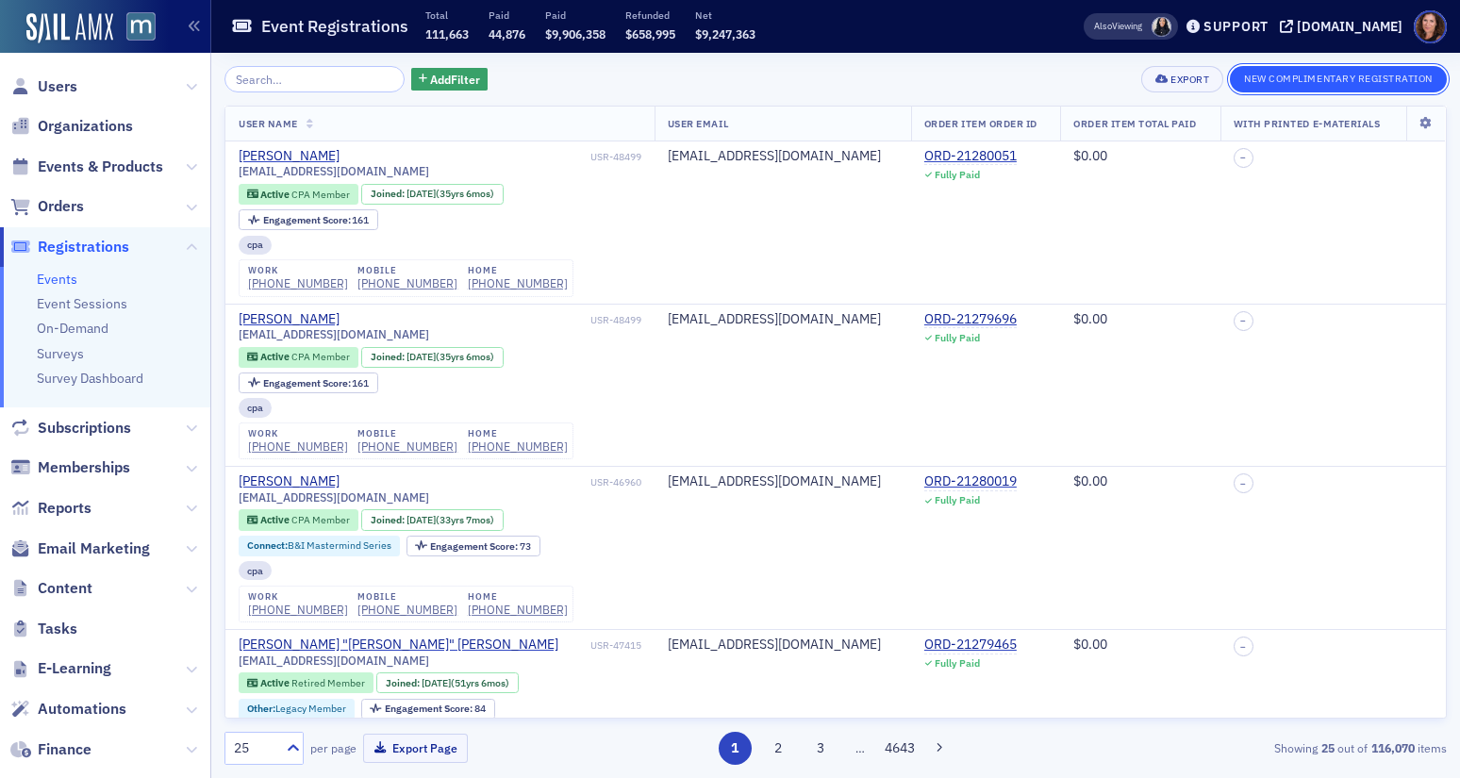
click at [1300, 76] on button "New Complimentary Registration" at bounding box center [1338, 79] width 217 height 26
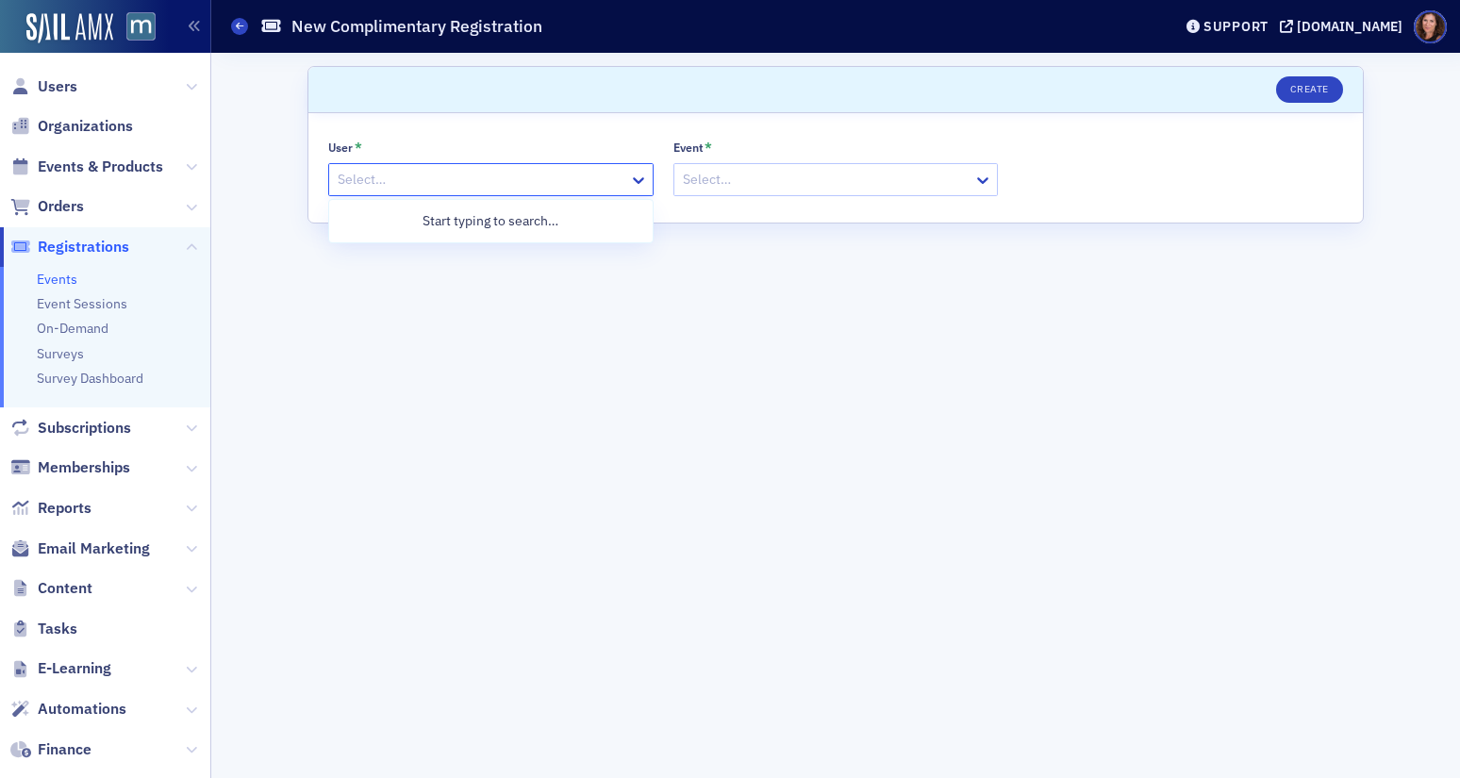
click at [456, 166] on div "Select…" at bounding box center [479, 179] width 300 height 27
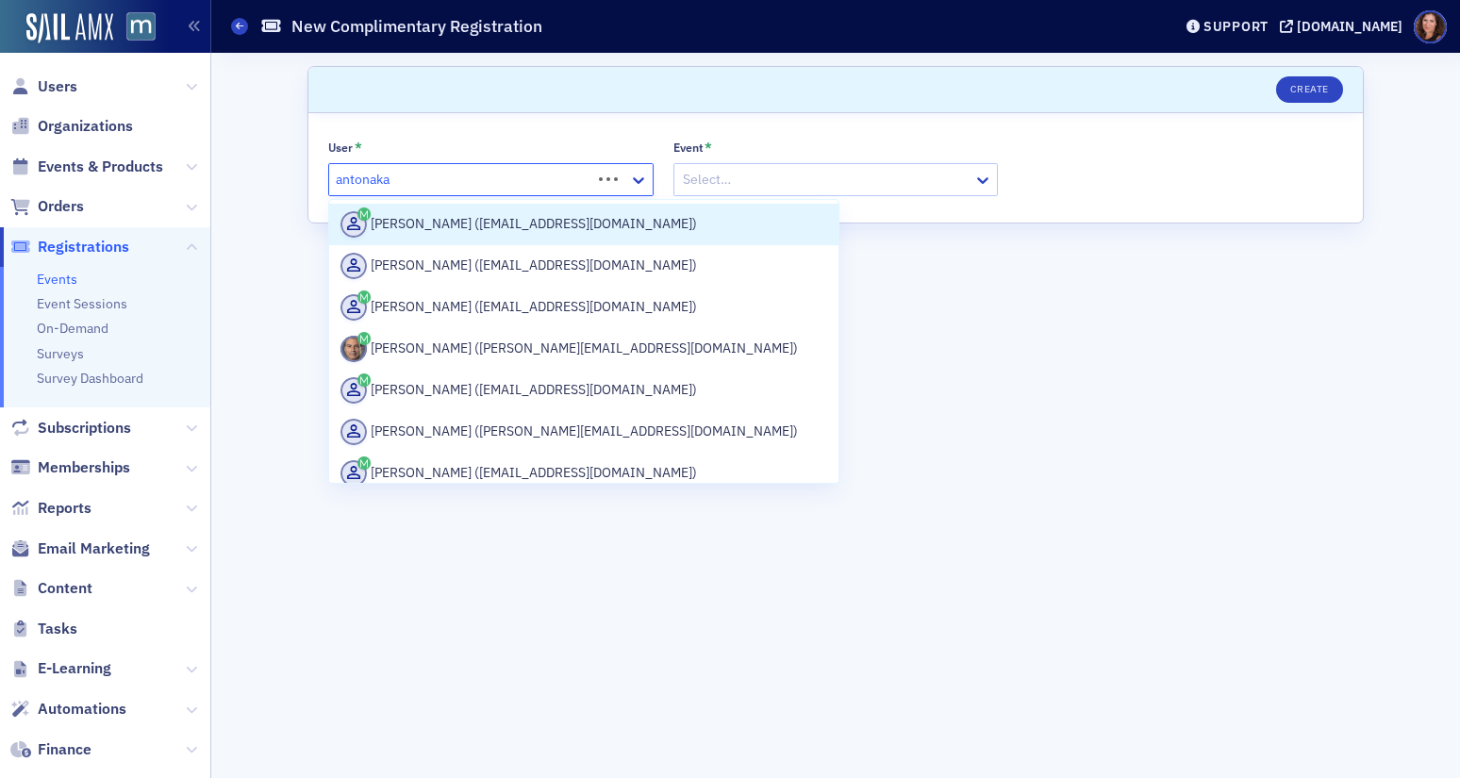
type input "antonakas"
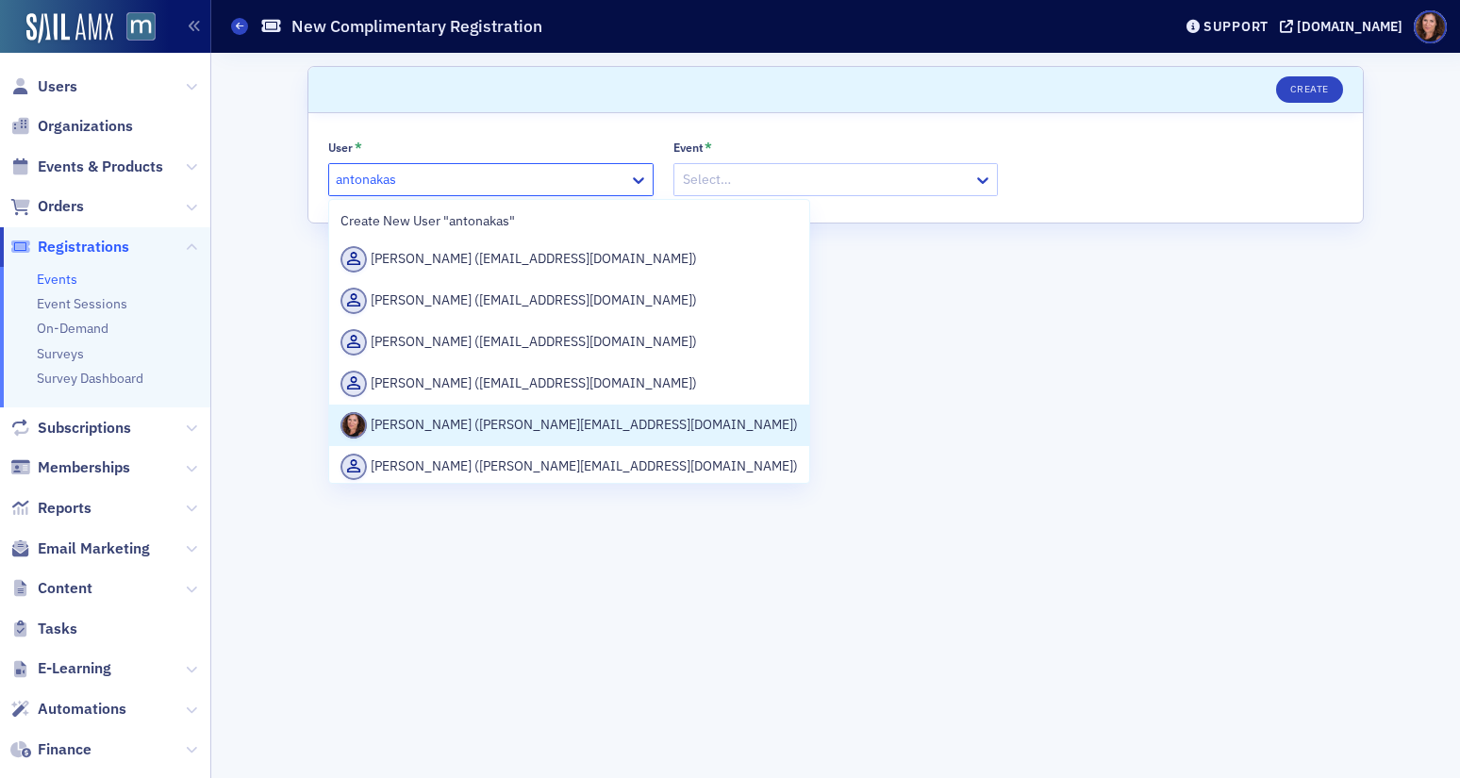
click at [539, 417] on div "[PERSON_NAME] ([PERSON_NAME][EMAIL_ADDRESS][DOMAIN_NAME])" at bounding box center [569, 425] width 457 height 26
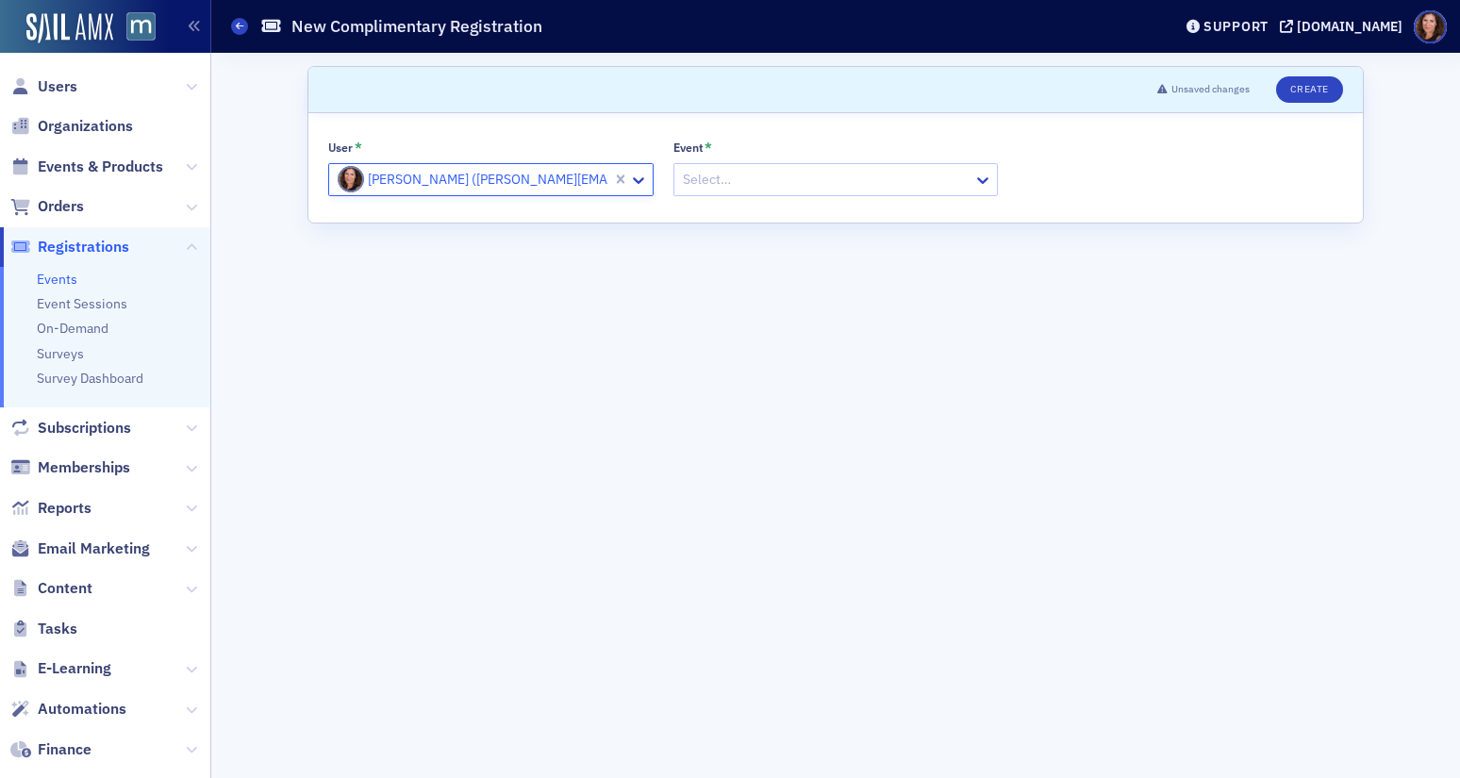
click at [726, 183] on div at bounding box center [826, 180] width 291 height 24
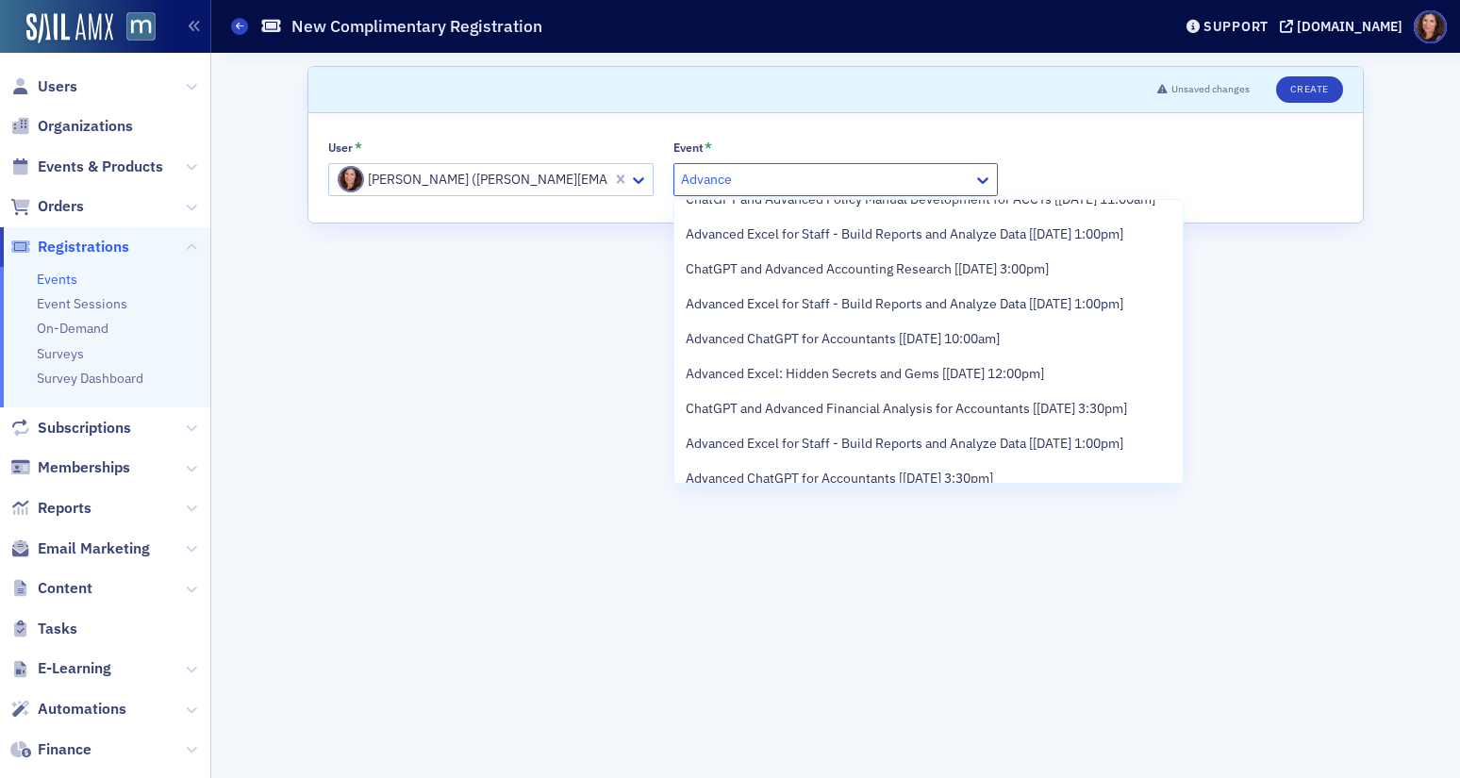
scroll to position [566, 0]
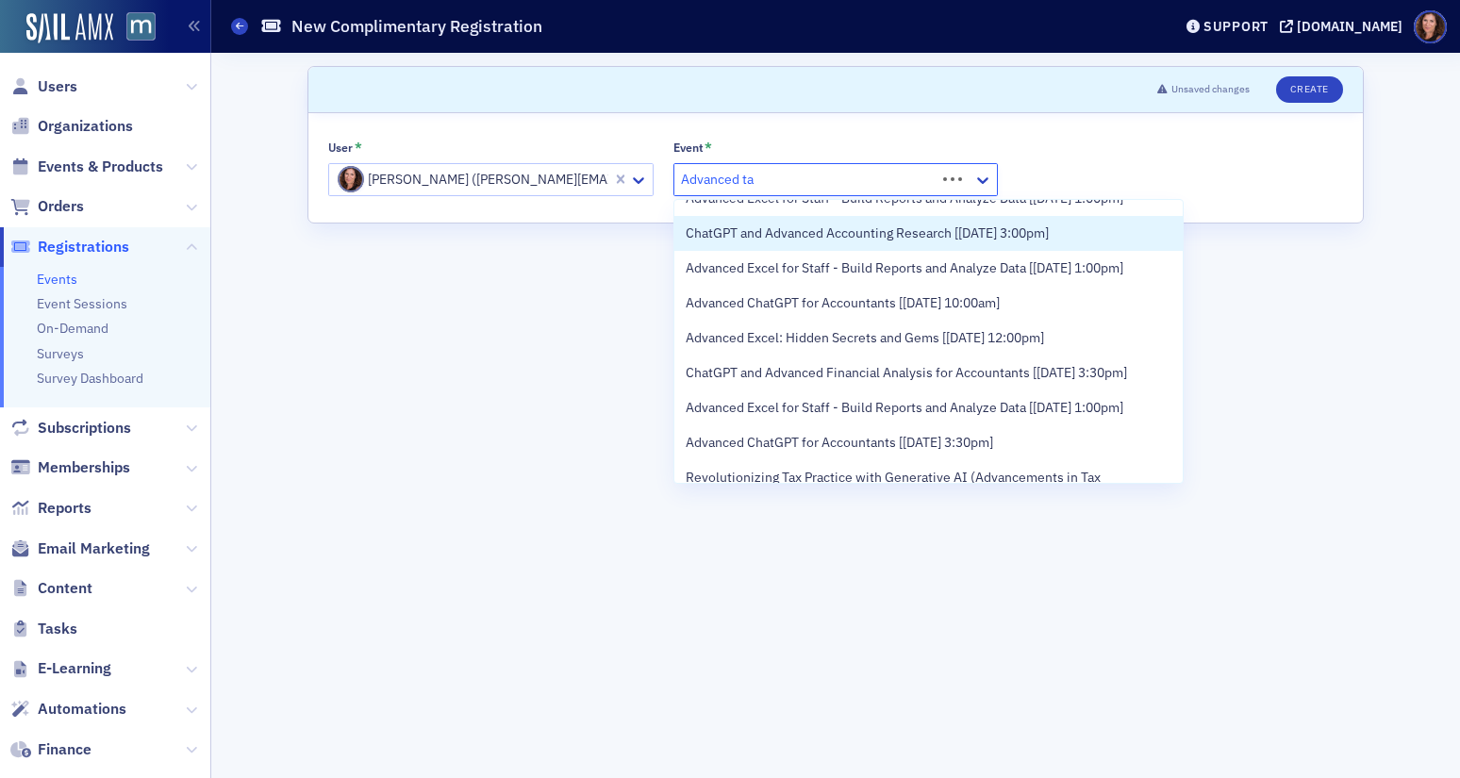
type input "Advanced tax"
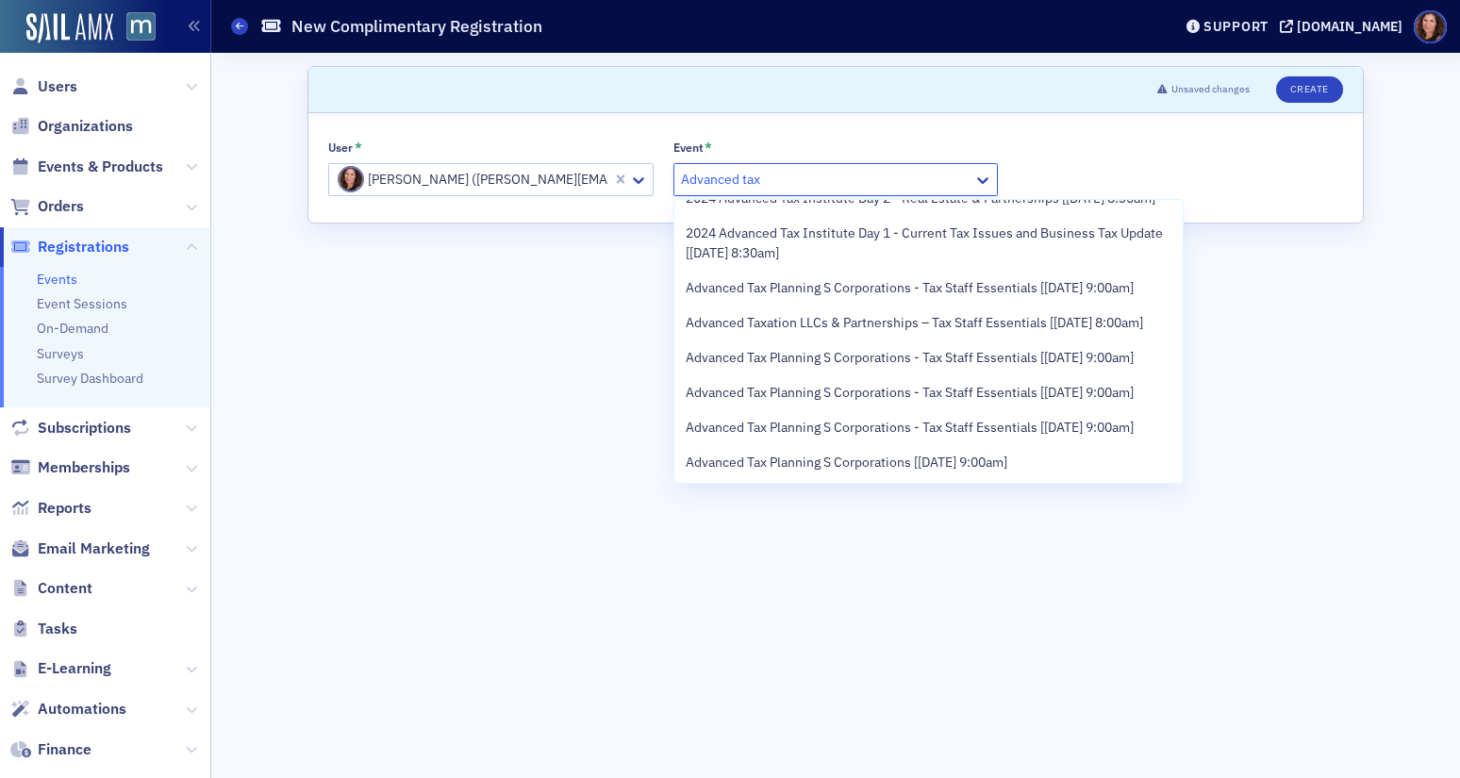
scroll to position [784, 0]
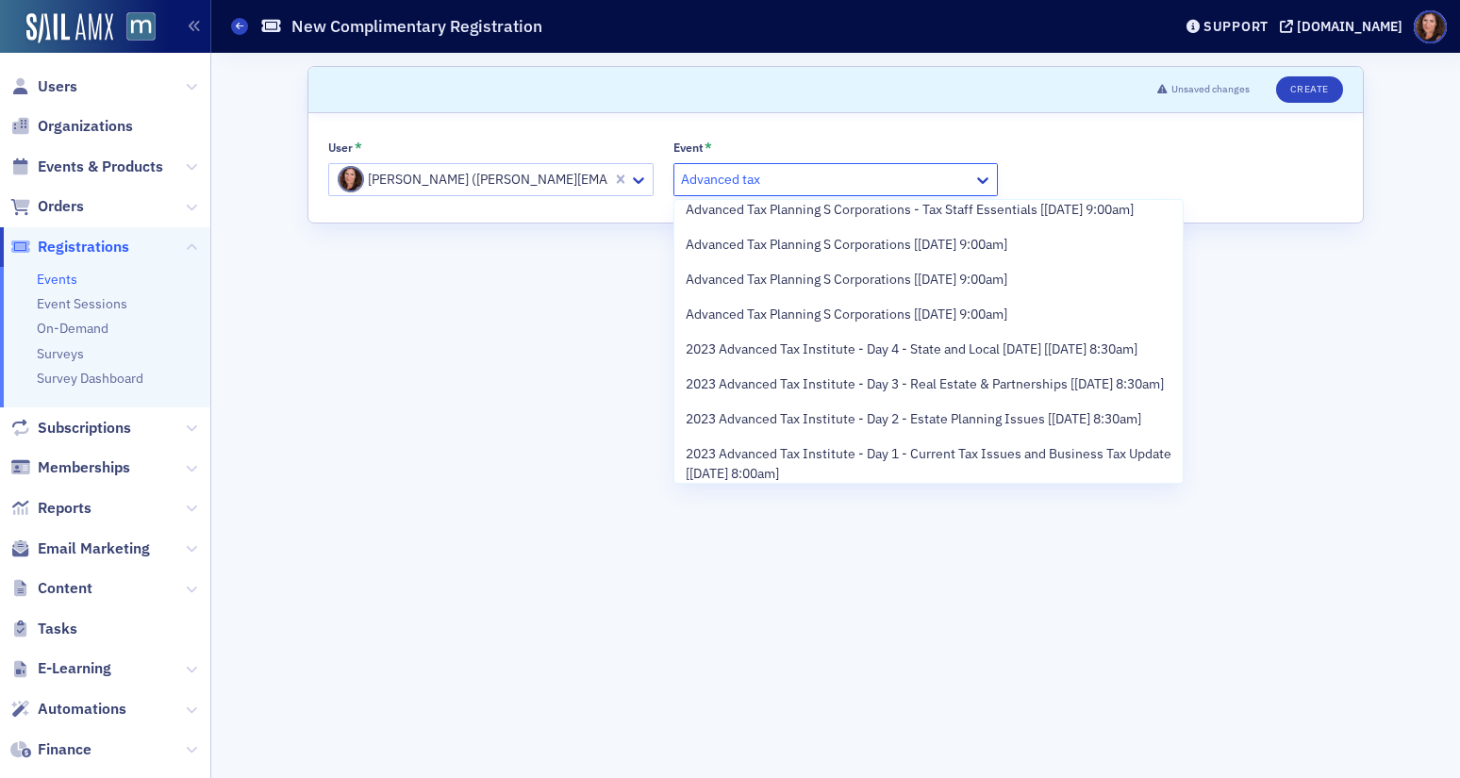
click at [871, 45] on span "2024 Advanced Tax Institute Day 1 - Current Tax Issues and Business Tax Update …" at bounding box center [929, 26] width 487 height 40
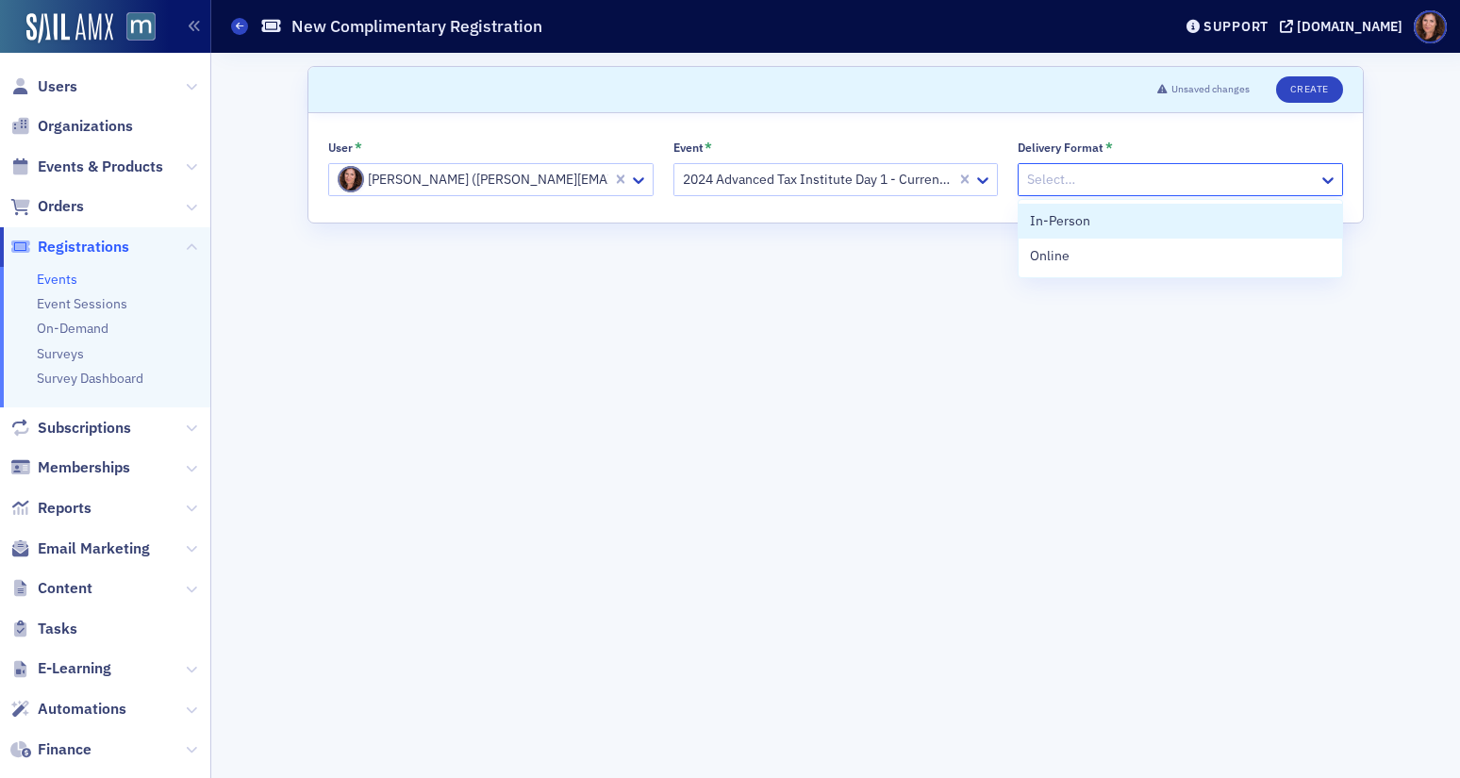
click at [1138, 188] on div at bounding box center [1170, 180] width 291 height 24
drag, startPoint x: 1123, startPoint y: 226, endPoint x: 1165, endPoint y: 210, distance: 45.4
click at [1123, 226] on div "In-Person" at bounding box center [1180, 221] width 301 height 20
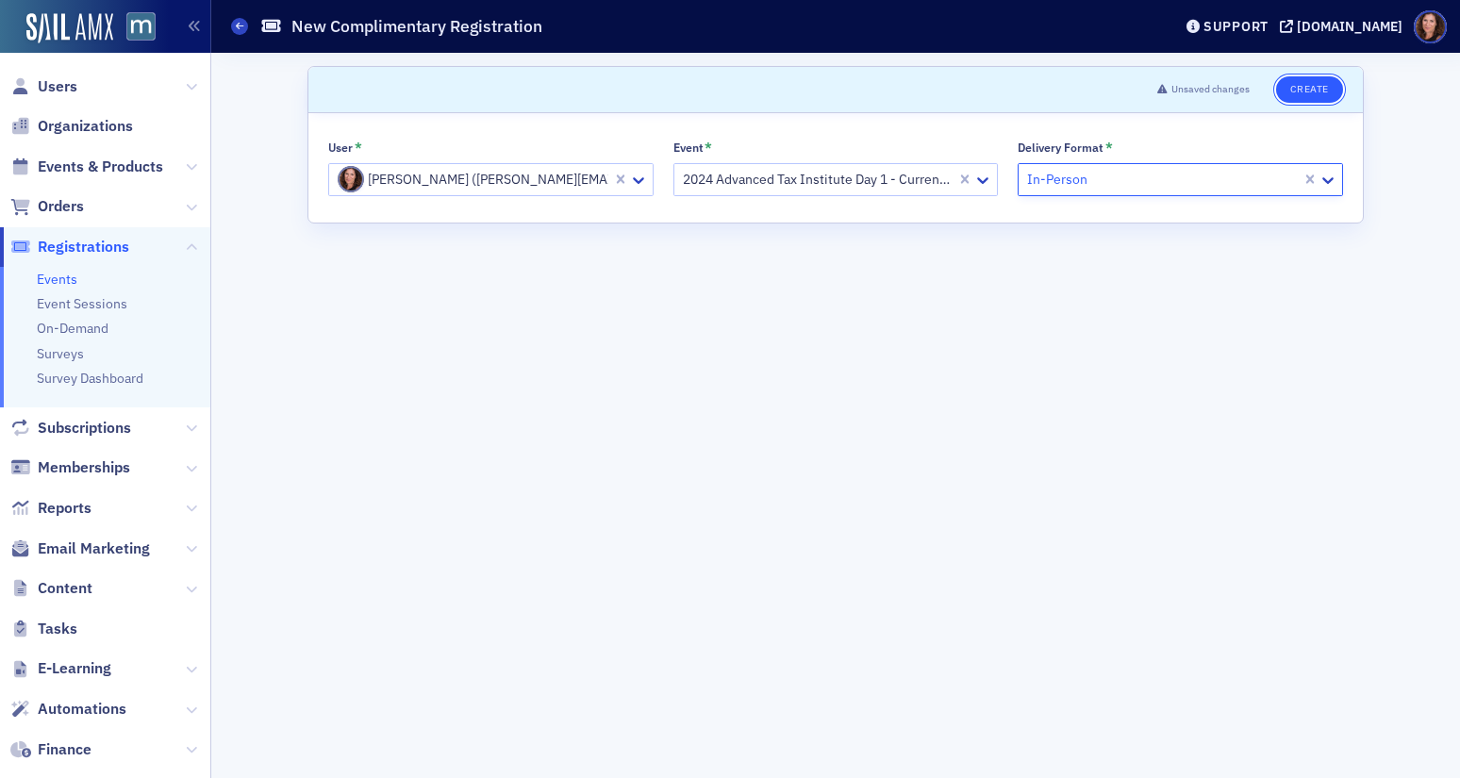
click at [1302, 93] on button "Create" at bounding box center [1309, 89] width 67 height 26
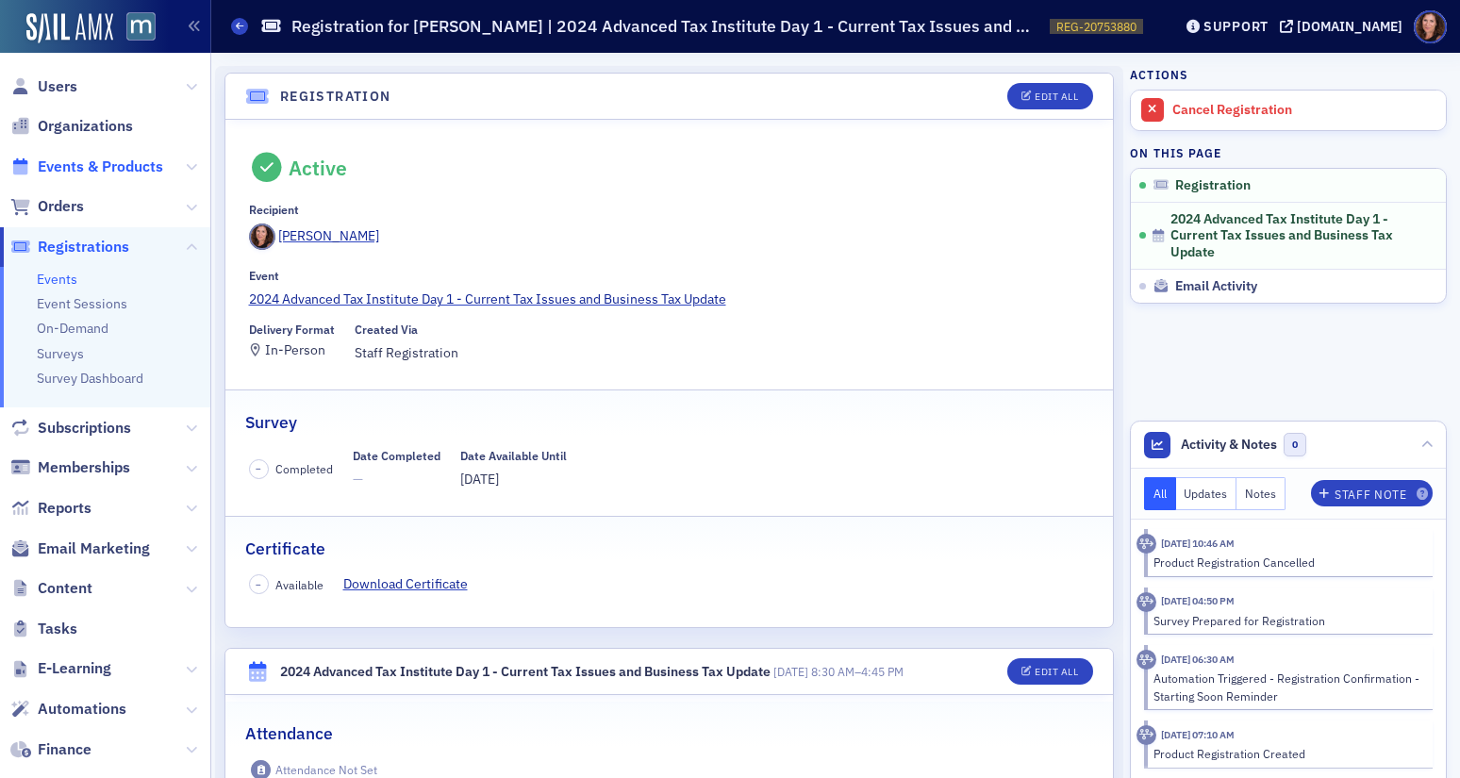
click at [115, 164] on span "Events & Products" at bounding box center [100, 167] width 125 height 21
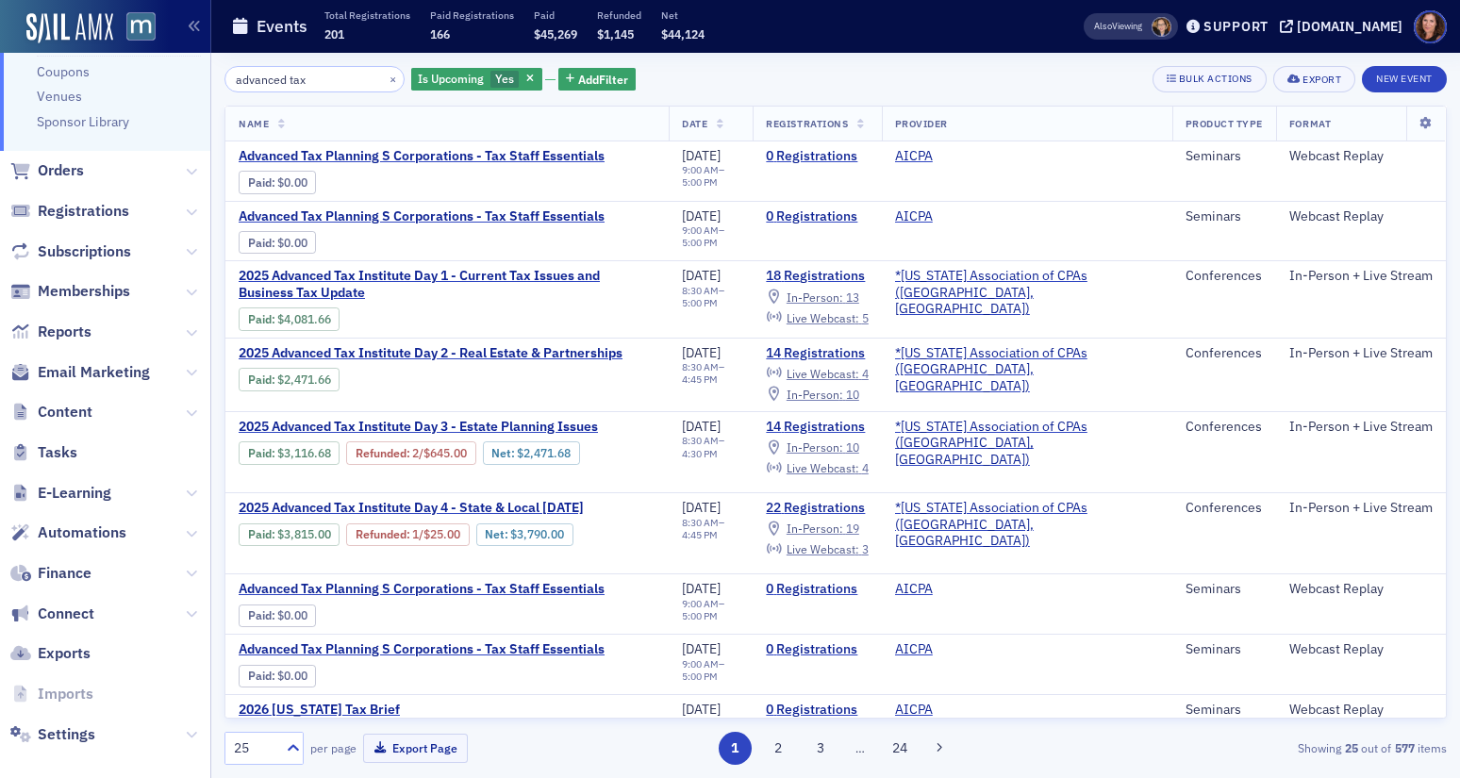
scroll to position [327, 0]
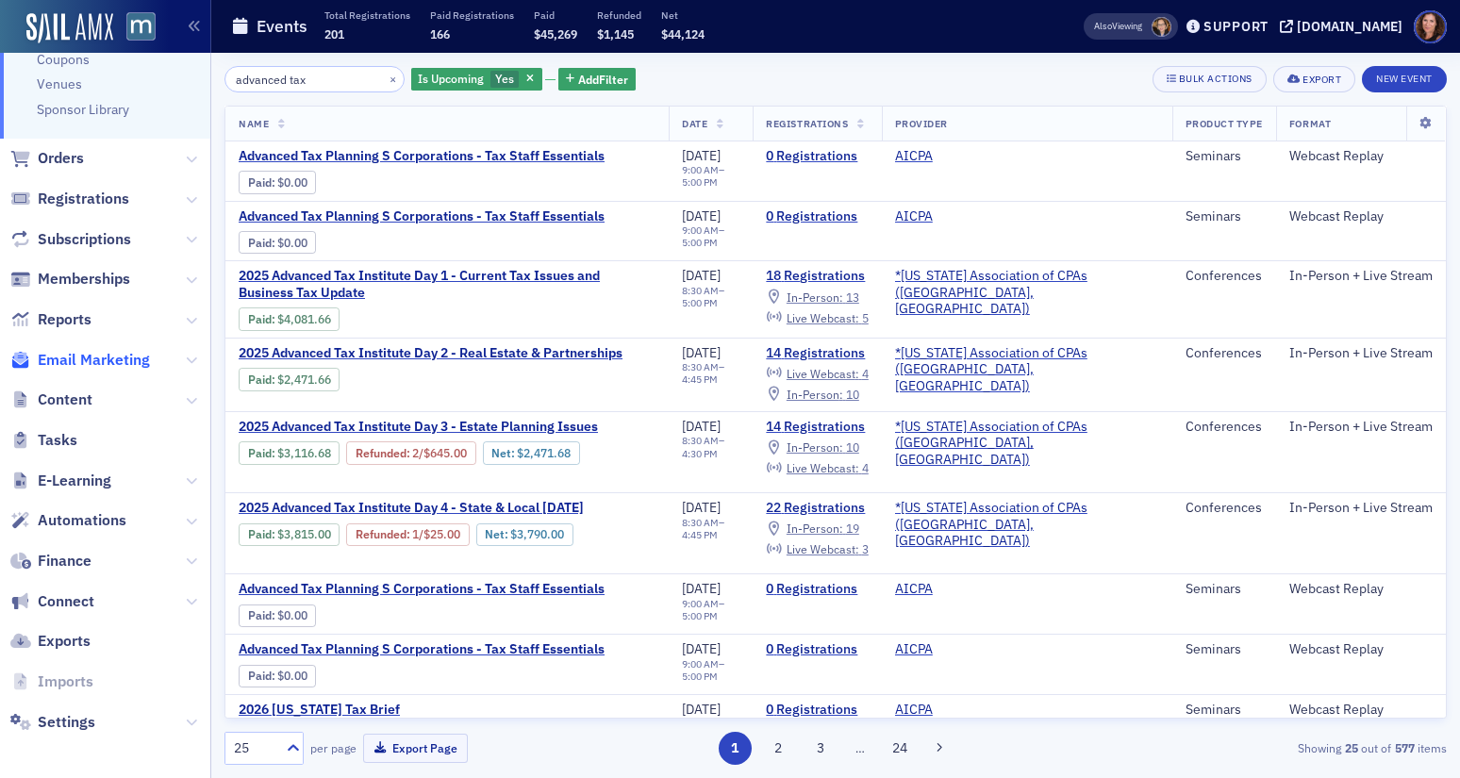
click at [80, 351] on span "Email Marketing" at bounding box center [94, 360] width 112 height 21
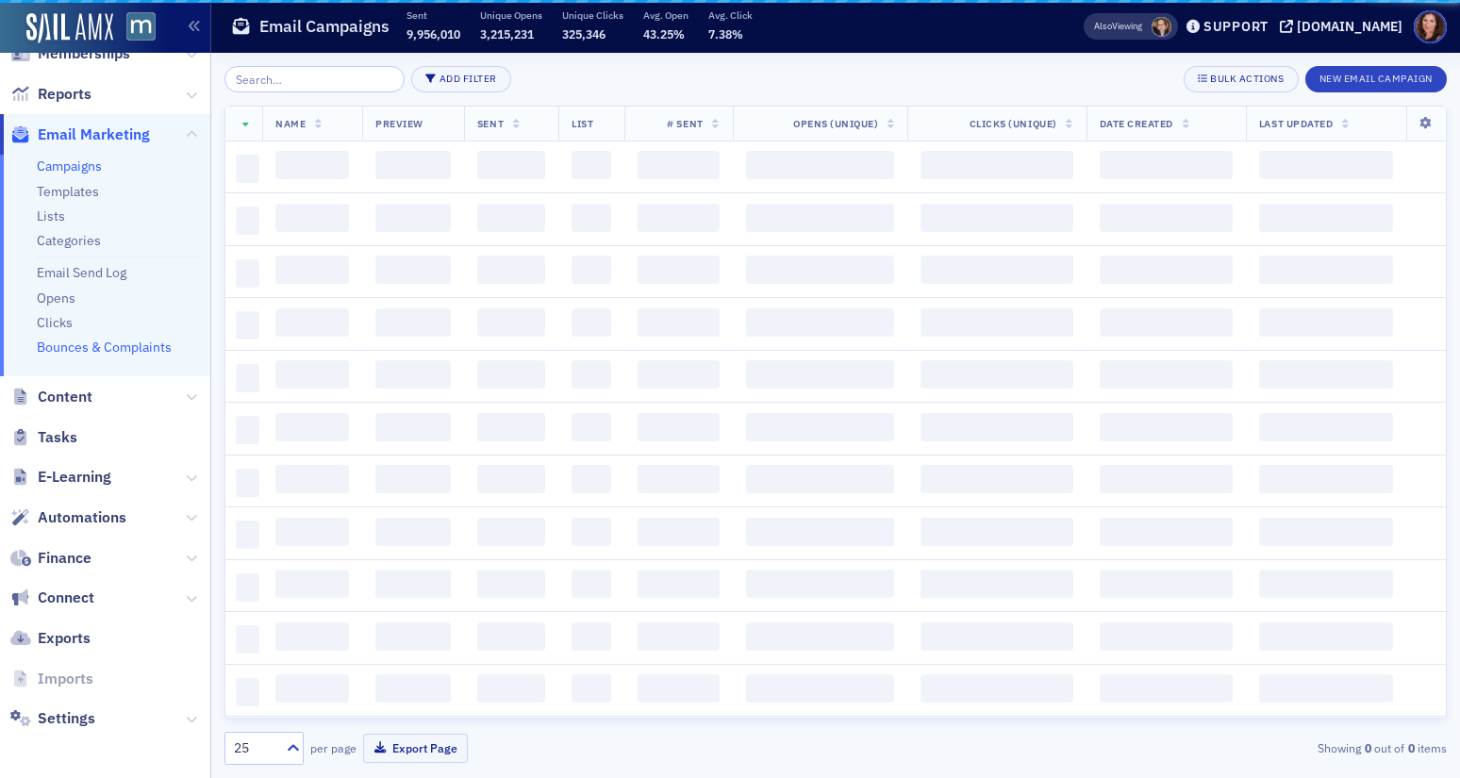
scroll to position [274, 0]
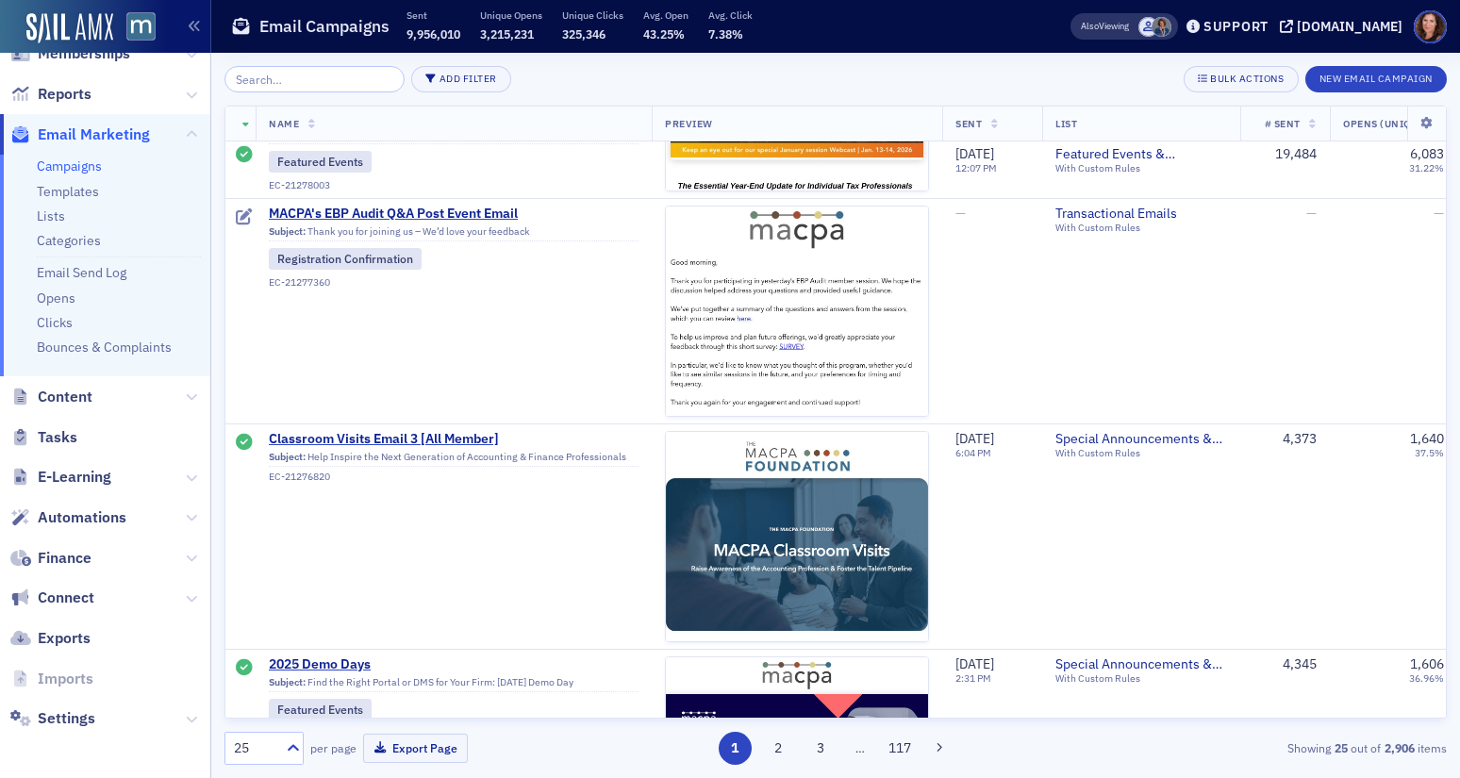
scroll to position [2411, 0]
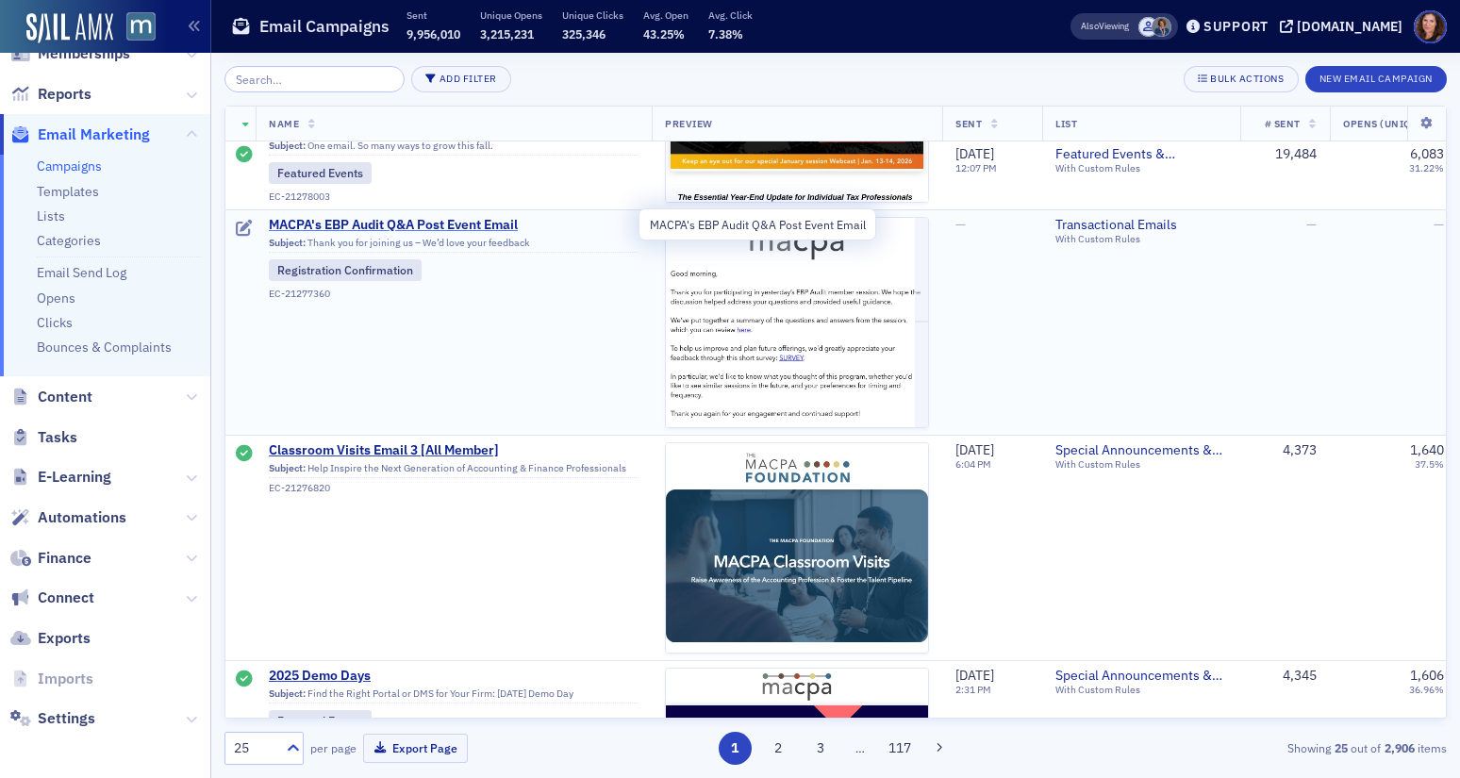
click at [471, 223] on span "MACPA's EBP Audit Q&A Post Event Email" at bounding box center [454, 225] width 370 height 17
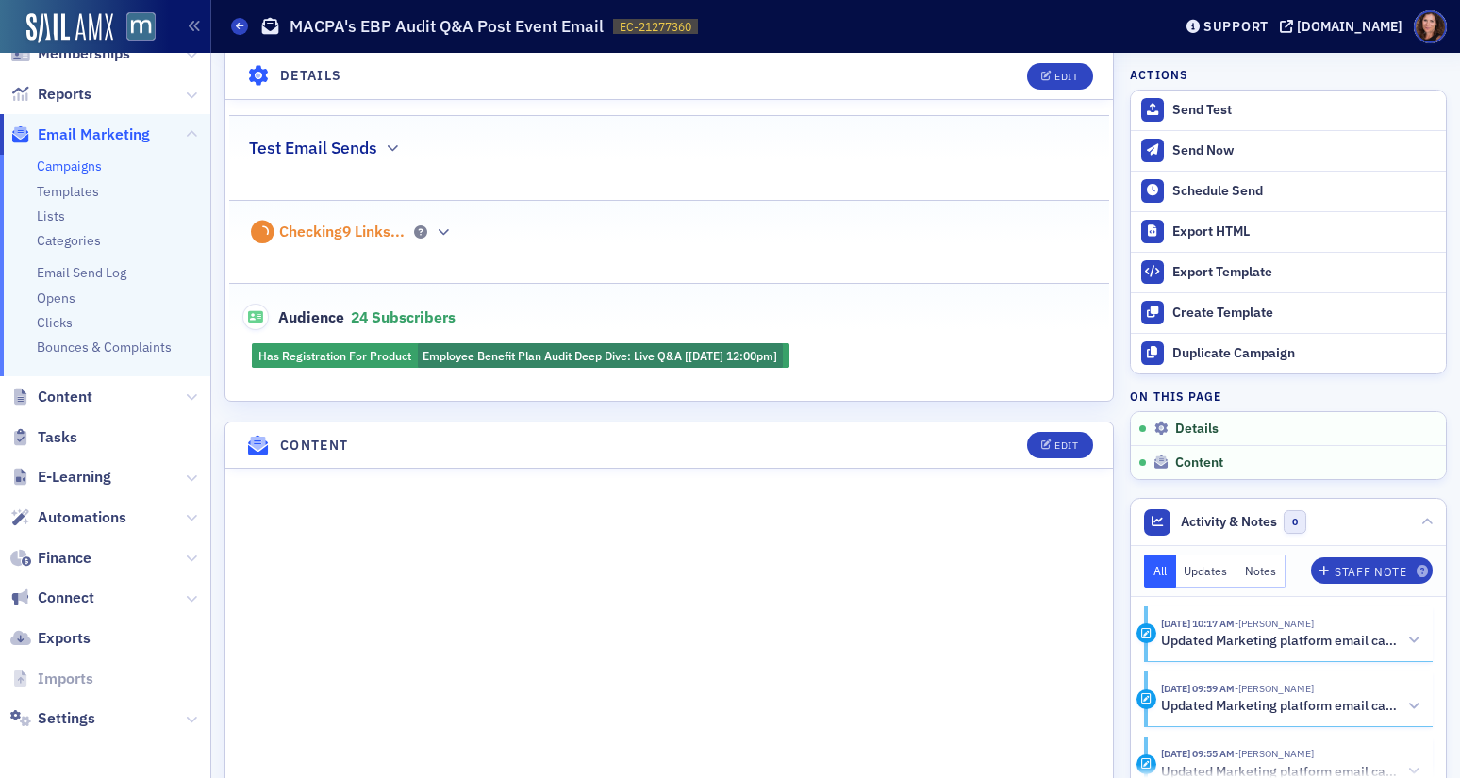
scroll to position [470, 0]
click at [1030, 428] on header "Content Edit" at bounding box center [669, 445] width 888 height 46
click at [1055, 446] on div "Edit" at bounding box center [1067, 445] width 24 height 10
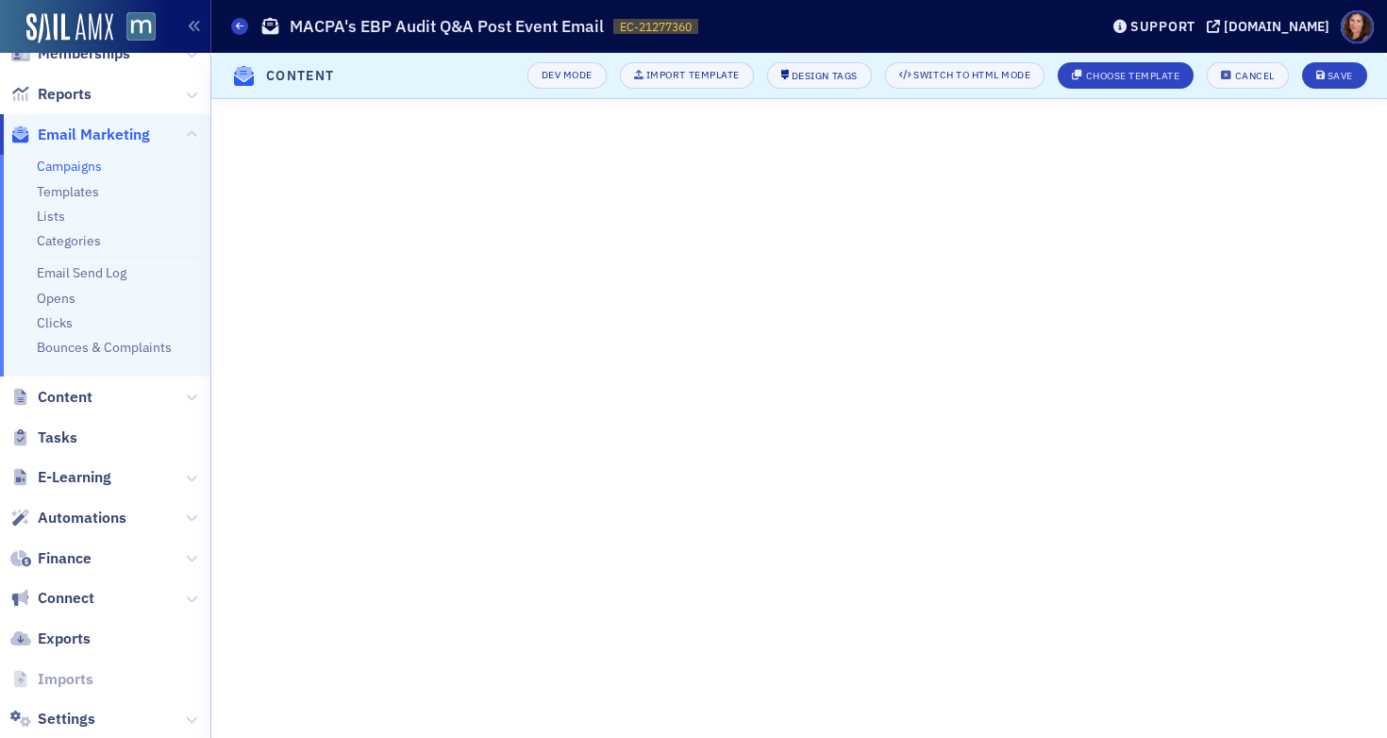
scroll to position [124, 0]
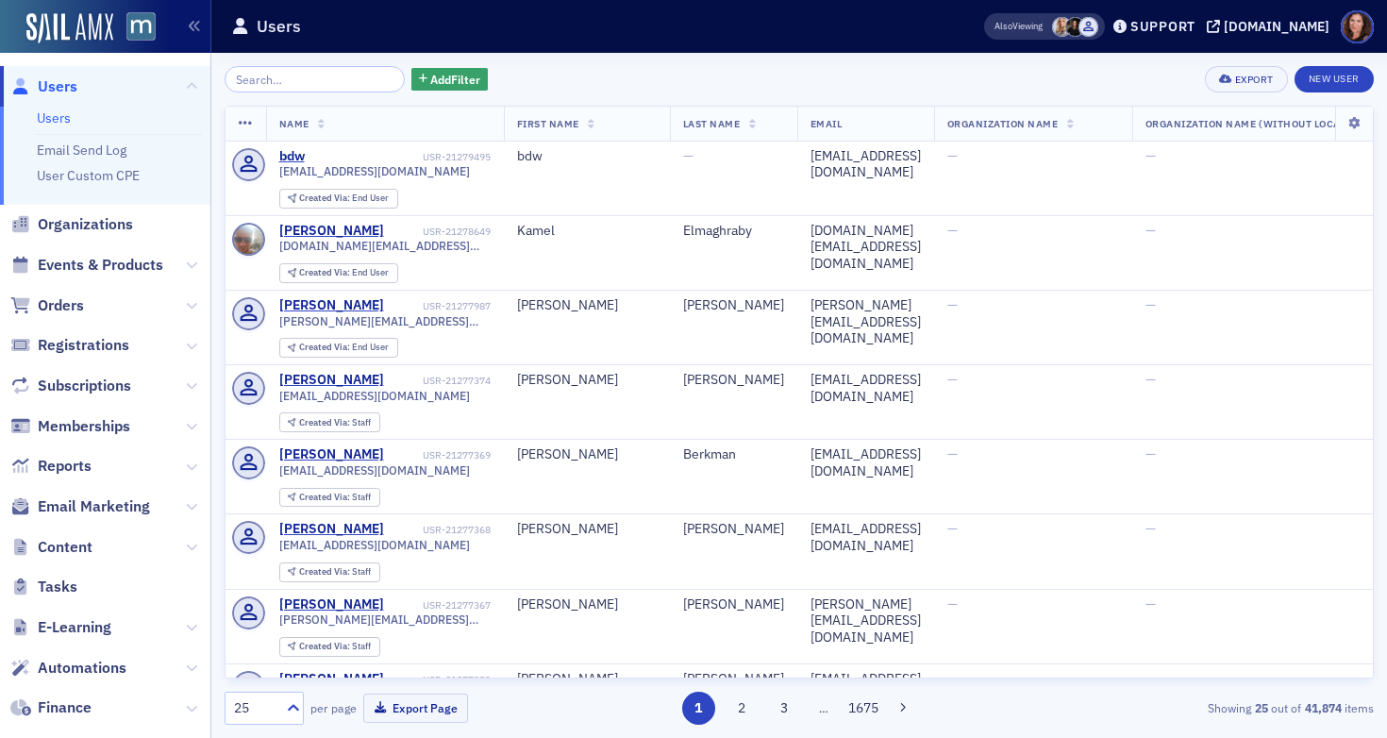
click at [129, 257] on span "Events & Products" at bounding box center [100, 265] width 125 height 21
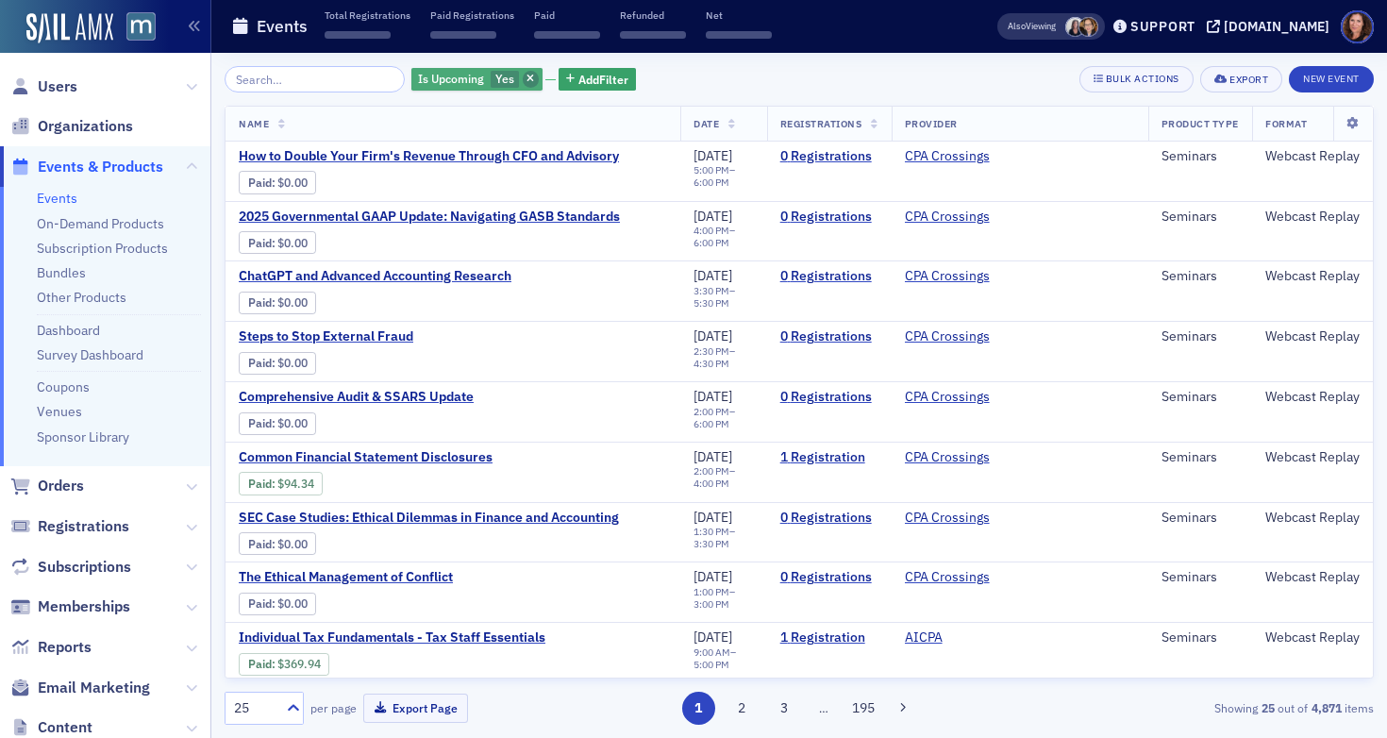
click at [526, 77] on icon "button" at bounding box center [530, 80] width 8 height 10
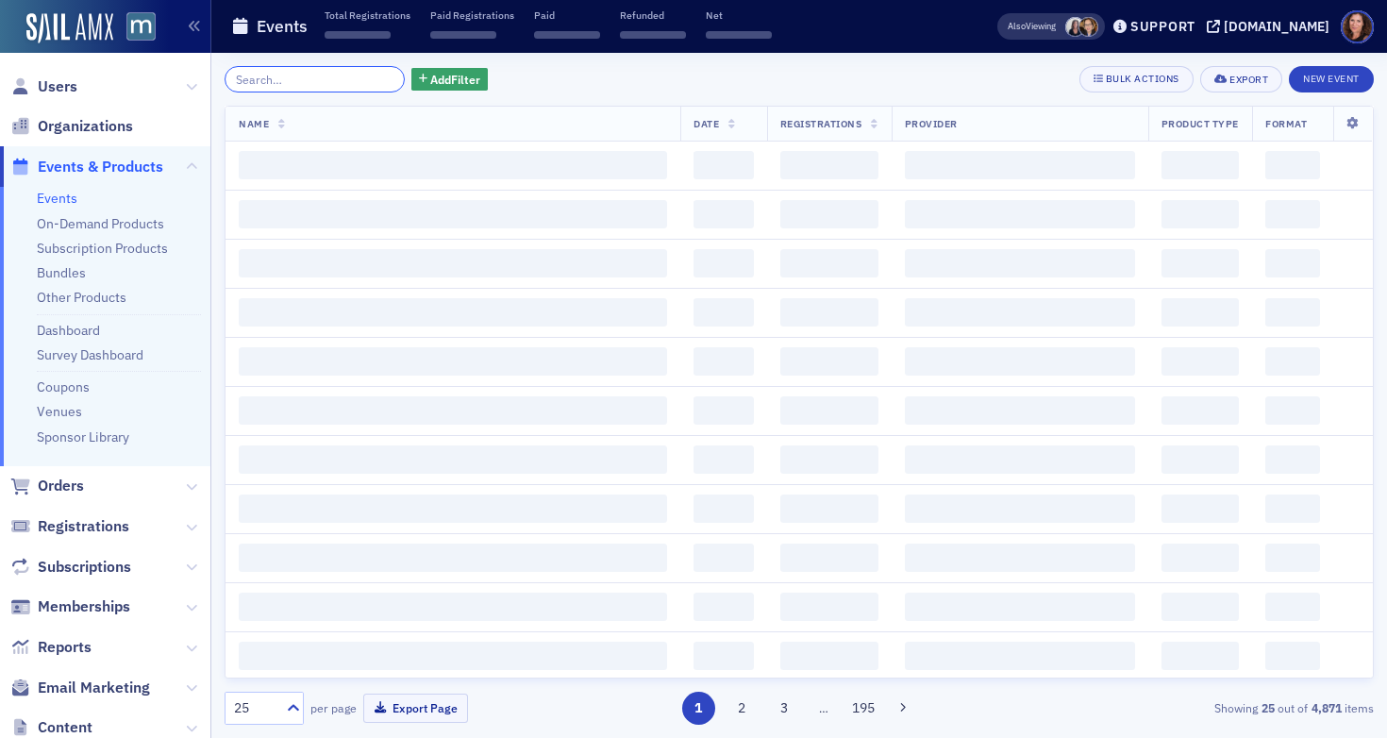
click at [291, 86] on input "search" at bounding box center [315, 79] width 180 height 26
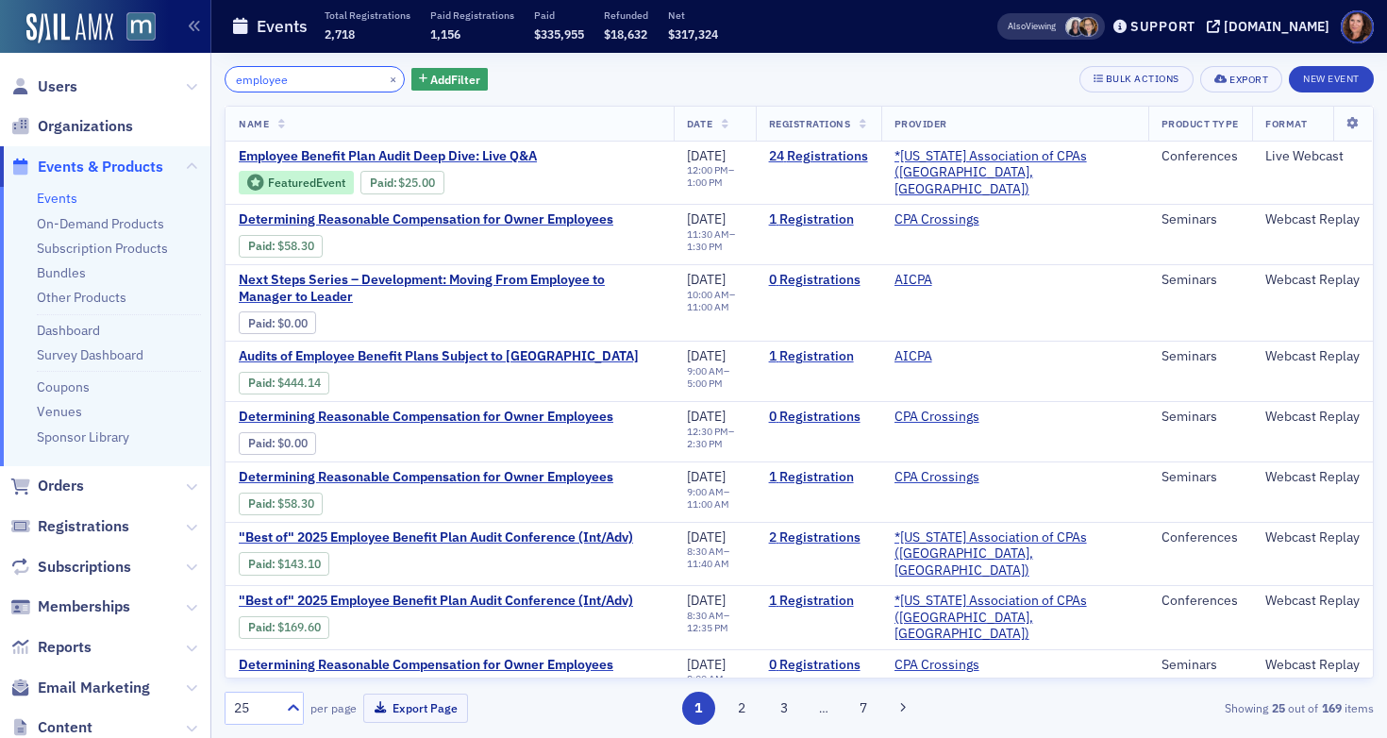
type input "employee"
click at [269, 84] on input "employee" at bounding box center [315, 79] width 180 height 26
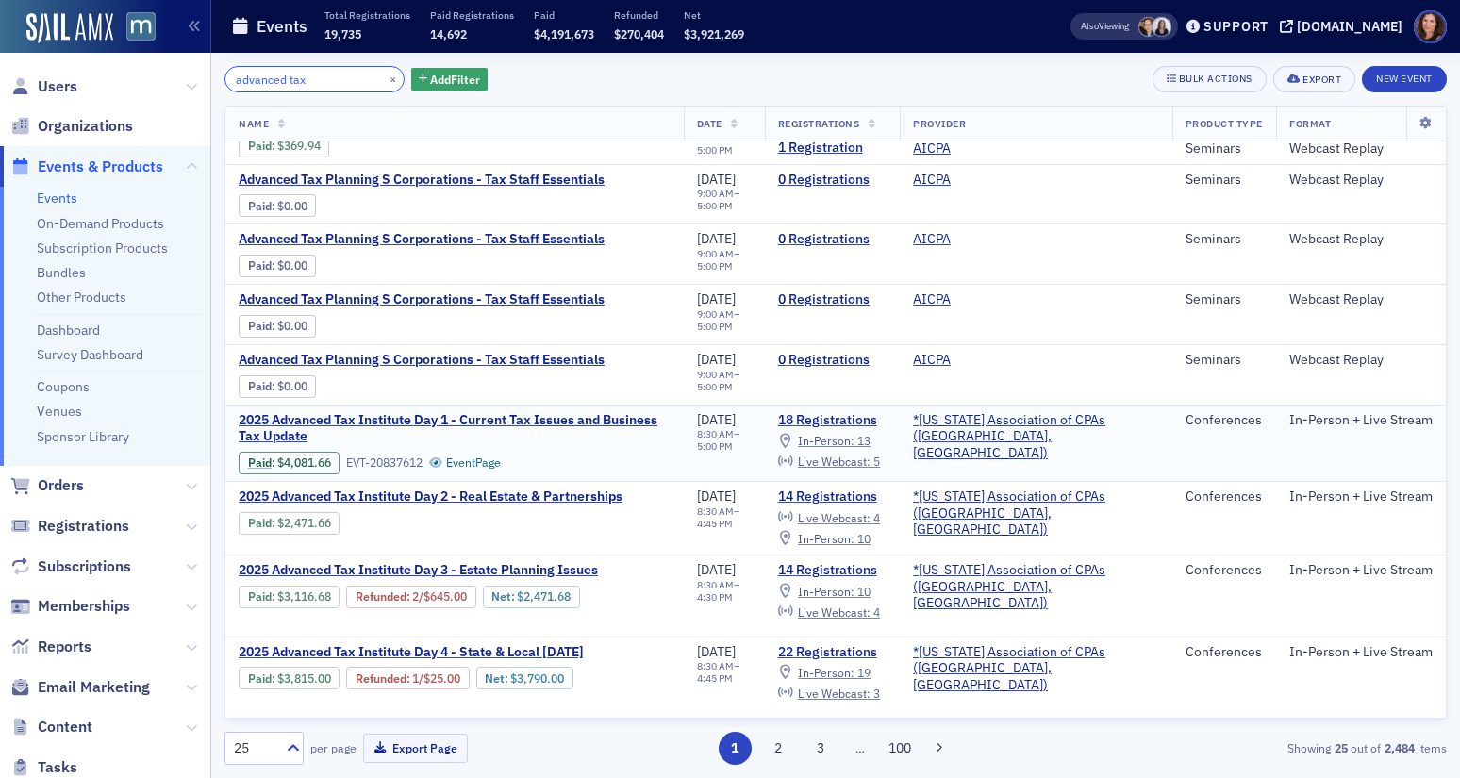
scroll to position [41, 0]
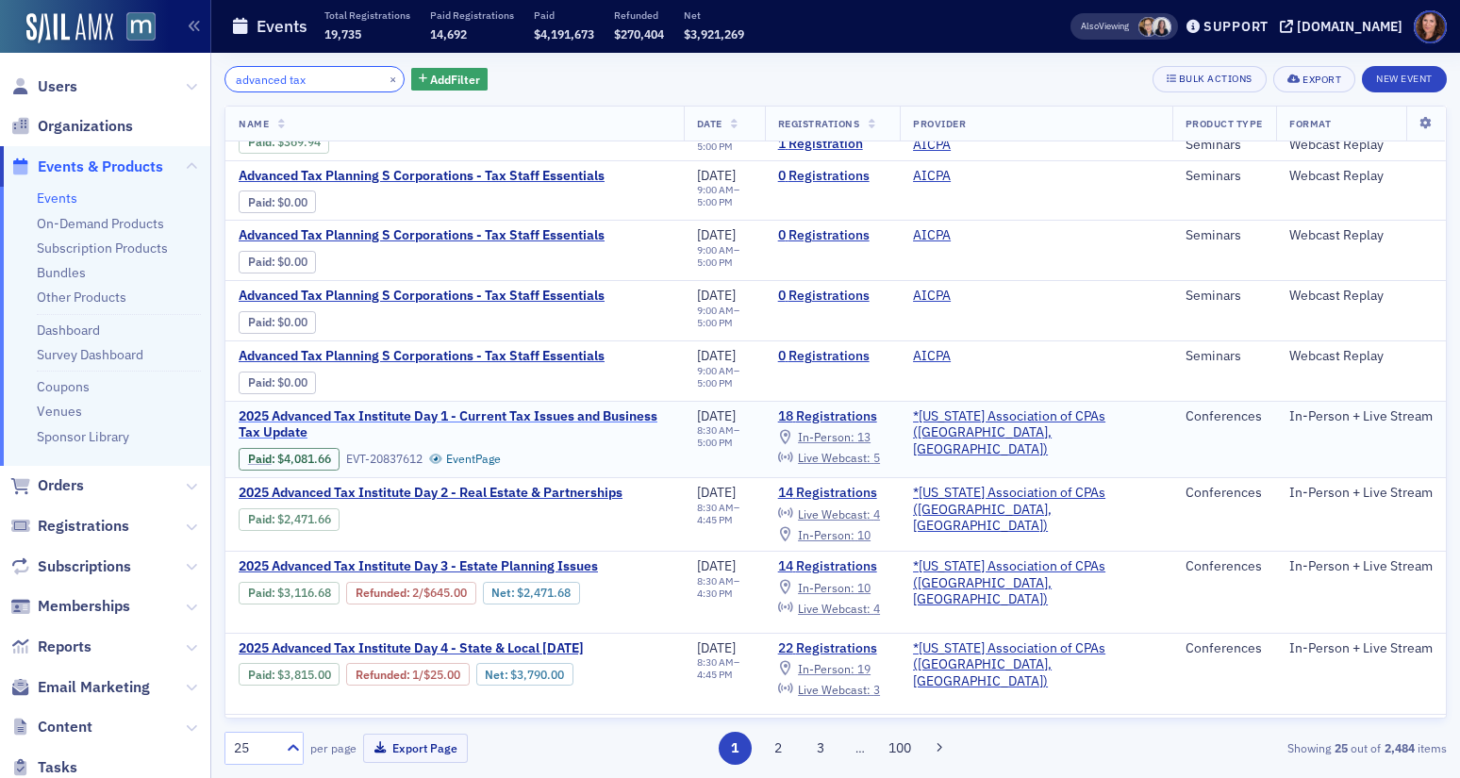
type input "advanced tax"
click at [510, 416] on span "2025 Advanced Tax Institute Day 1 - Current Tax Issues and Business Tax Update" at bounding box center [455, 424] width 432 height 33
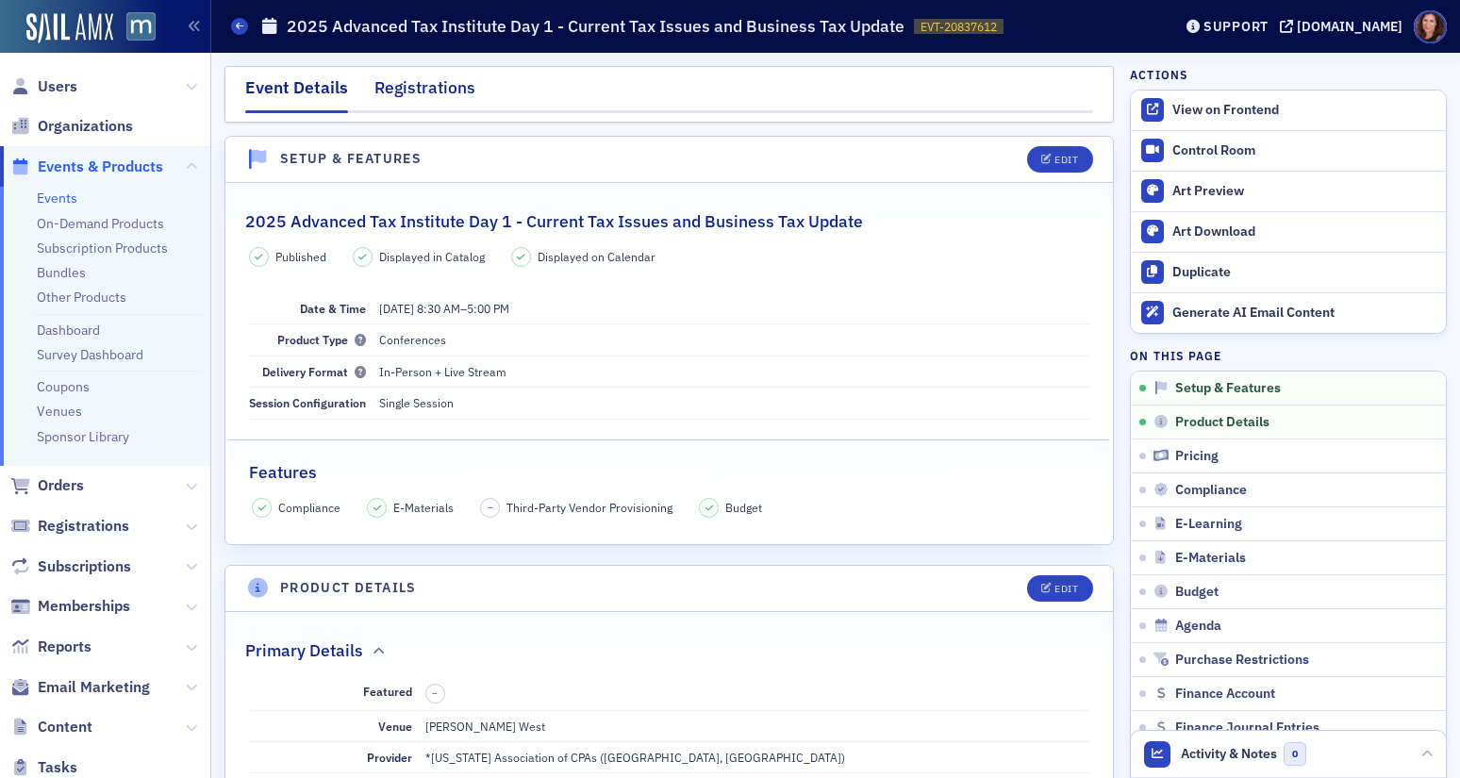
click at [436, 87] on div "Registrations" at bounding box center [424, 92] width 101 height 35
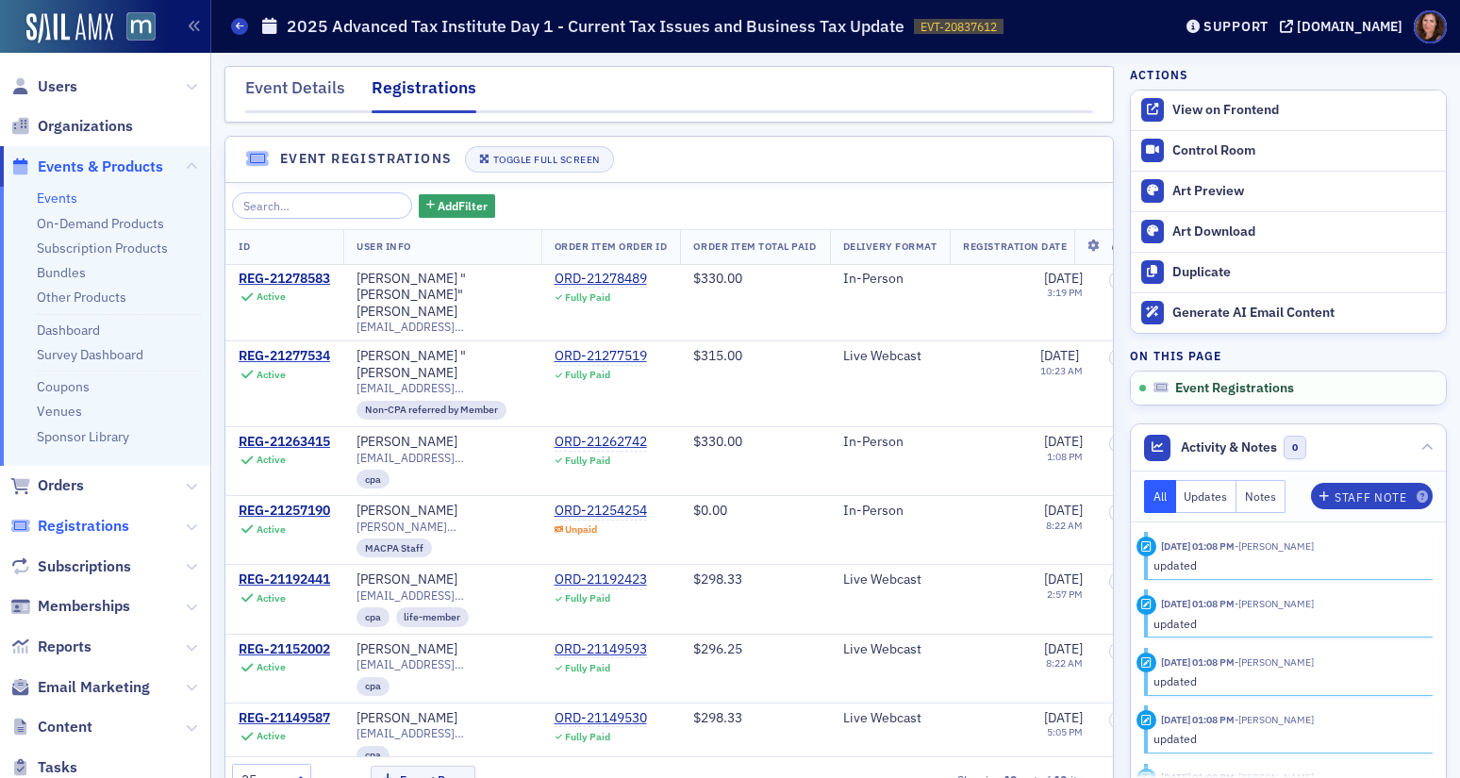
click at [80, 530] on span "Registrations" at bounding box center [83, 526] width 91 height 21
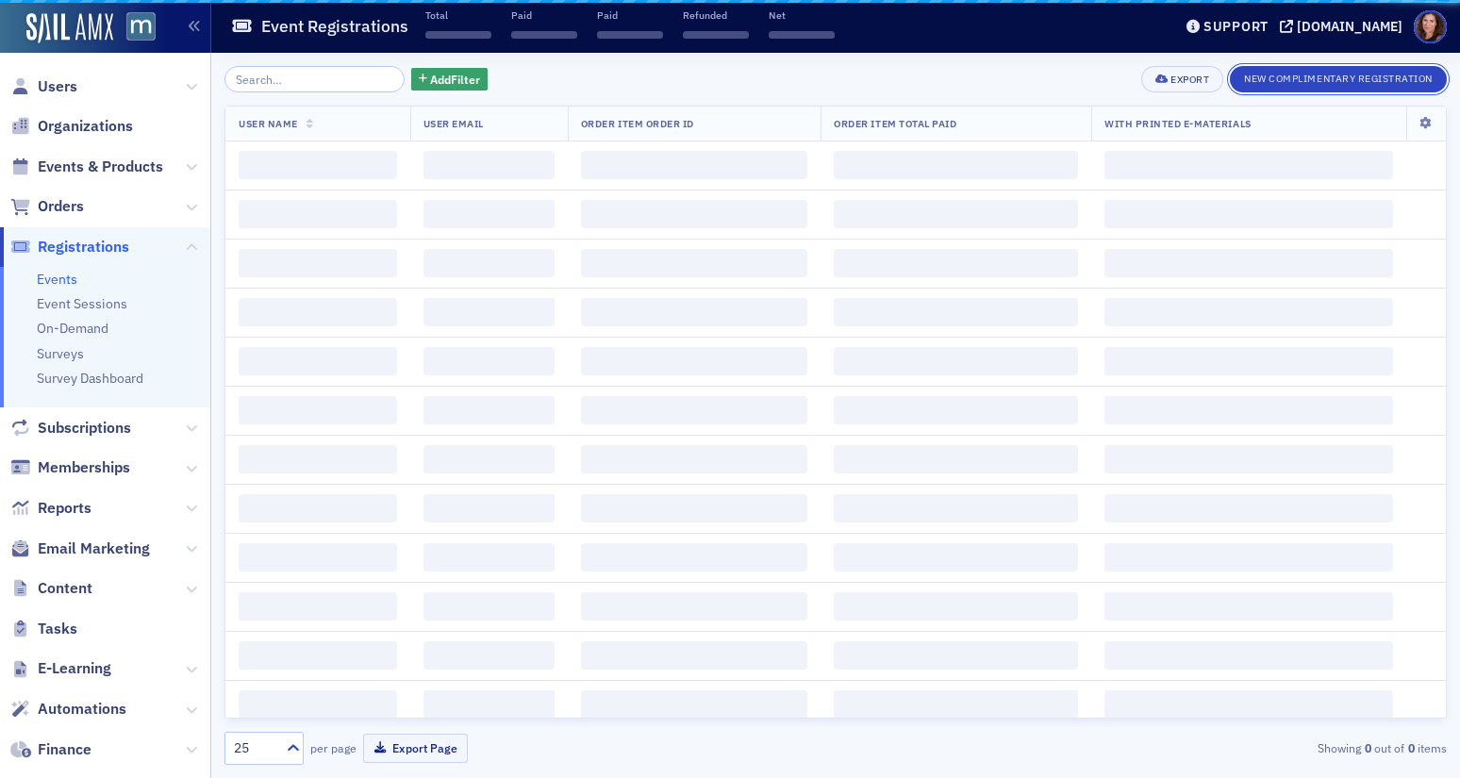
click at [1288, 78] on button "New Complimentary Registration" at bounding box center [1338, 79] width 217 height 26
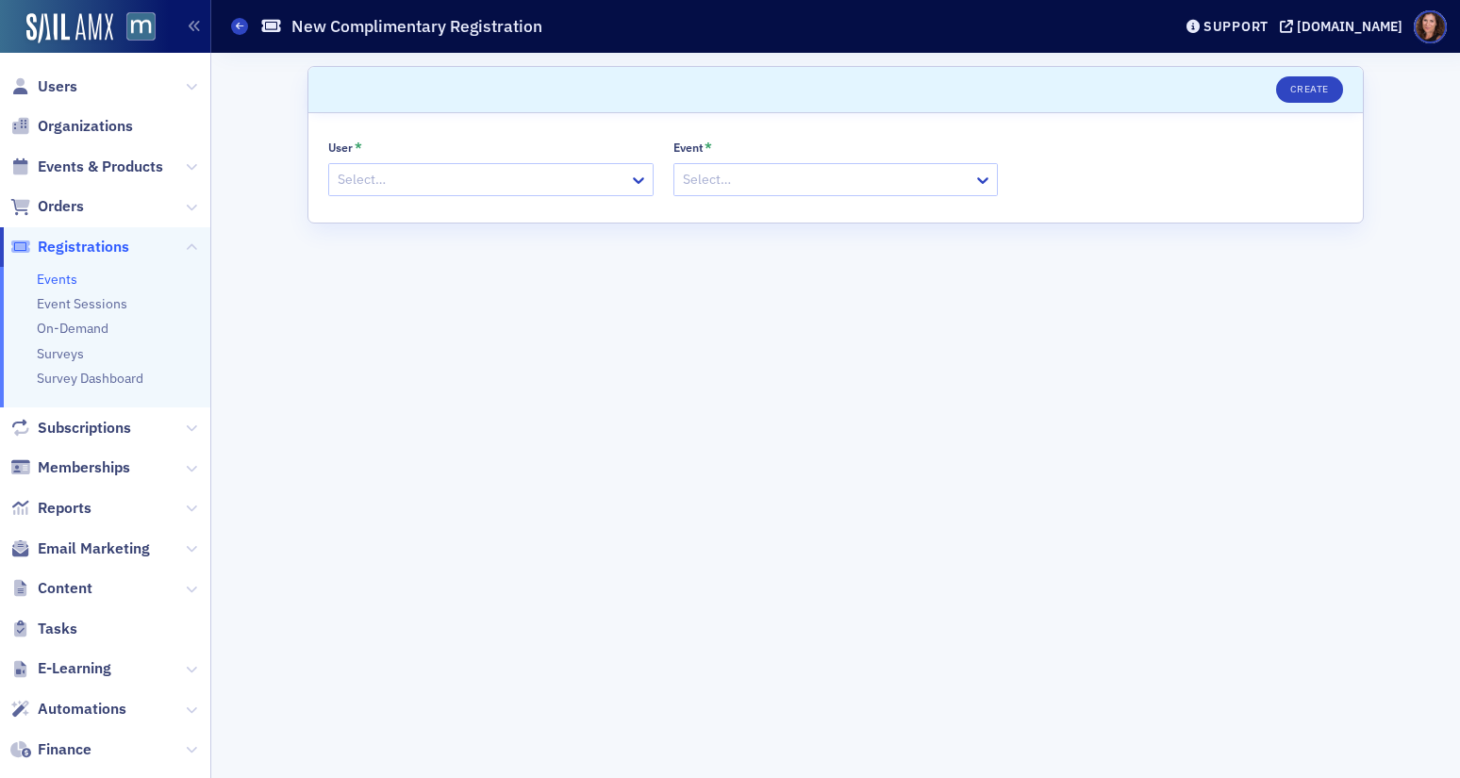
click at [535, 178] on div at bounding box center [481, 180] width 291 height 24
type input "antonakas"
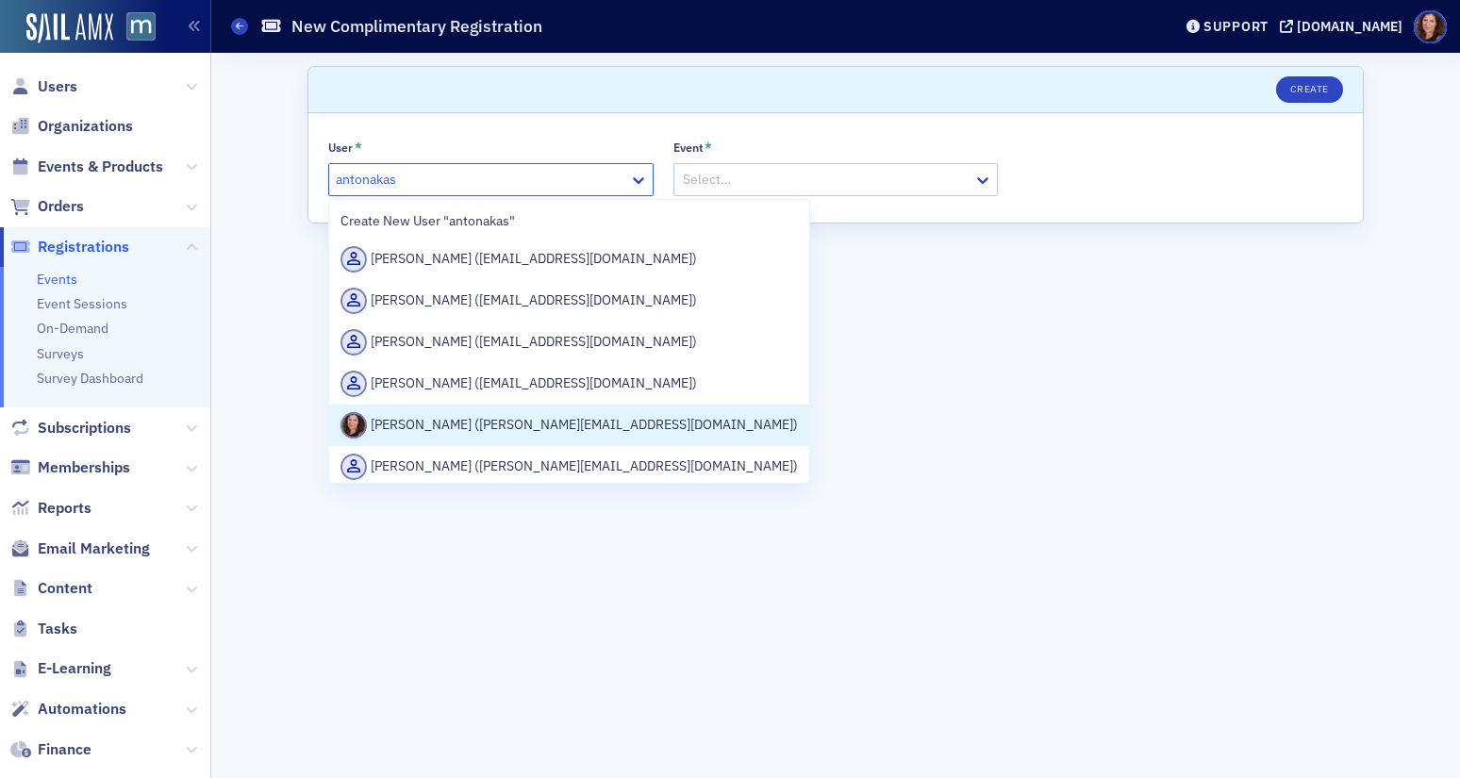
click at [529, 427] on div "[PERSON_NAME] ([PERSON_NAME][EMAIL_ADDRESS][DOMAIN_NAME])" at bounding box center [569, 425] width 457 height 26
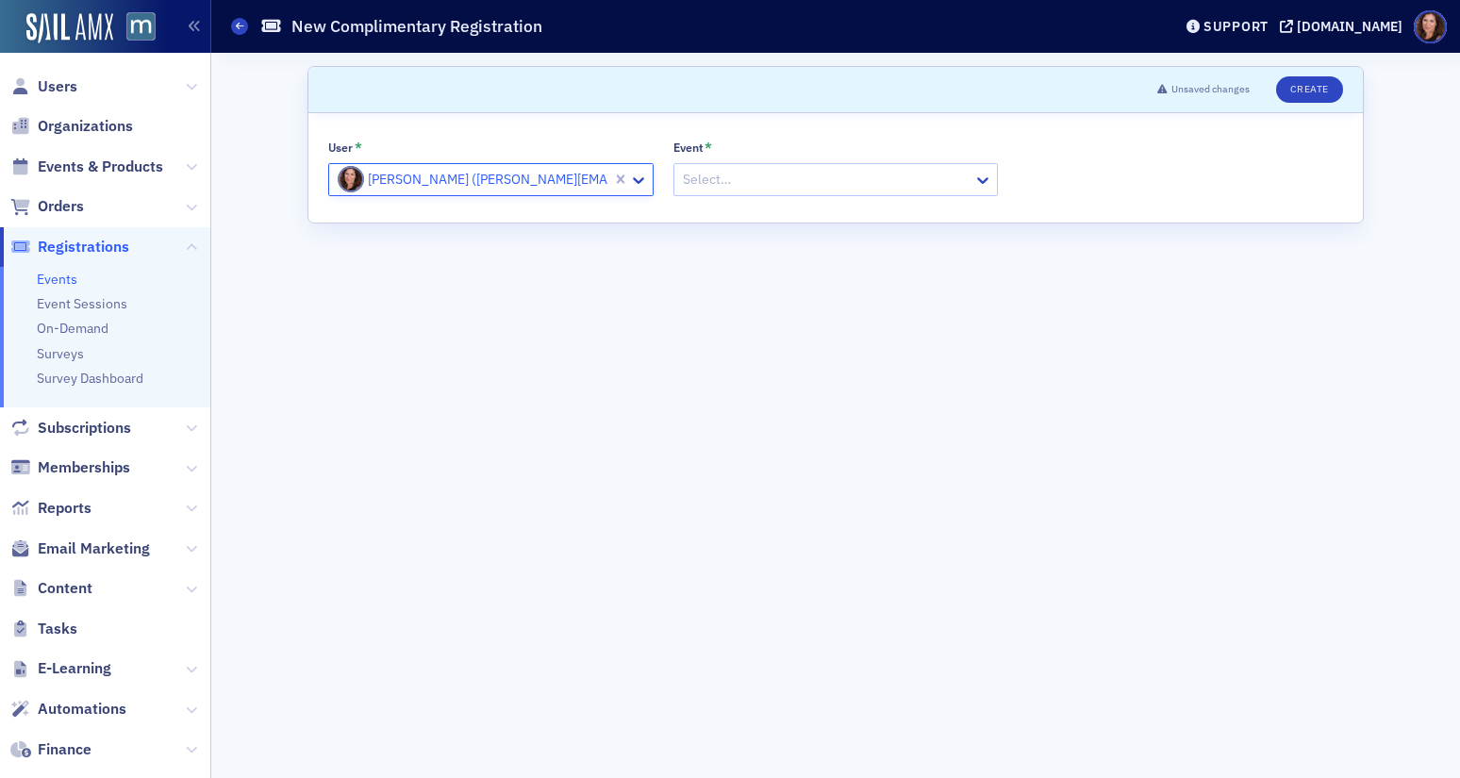
click at [763, 176] on div at bounding box center [826, 180] width 291 height 24
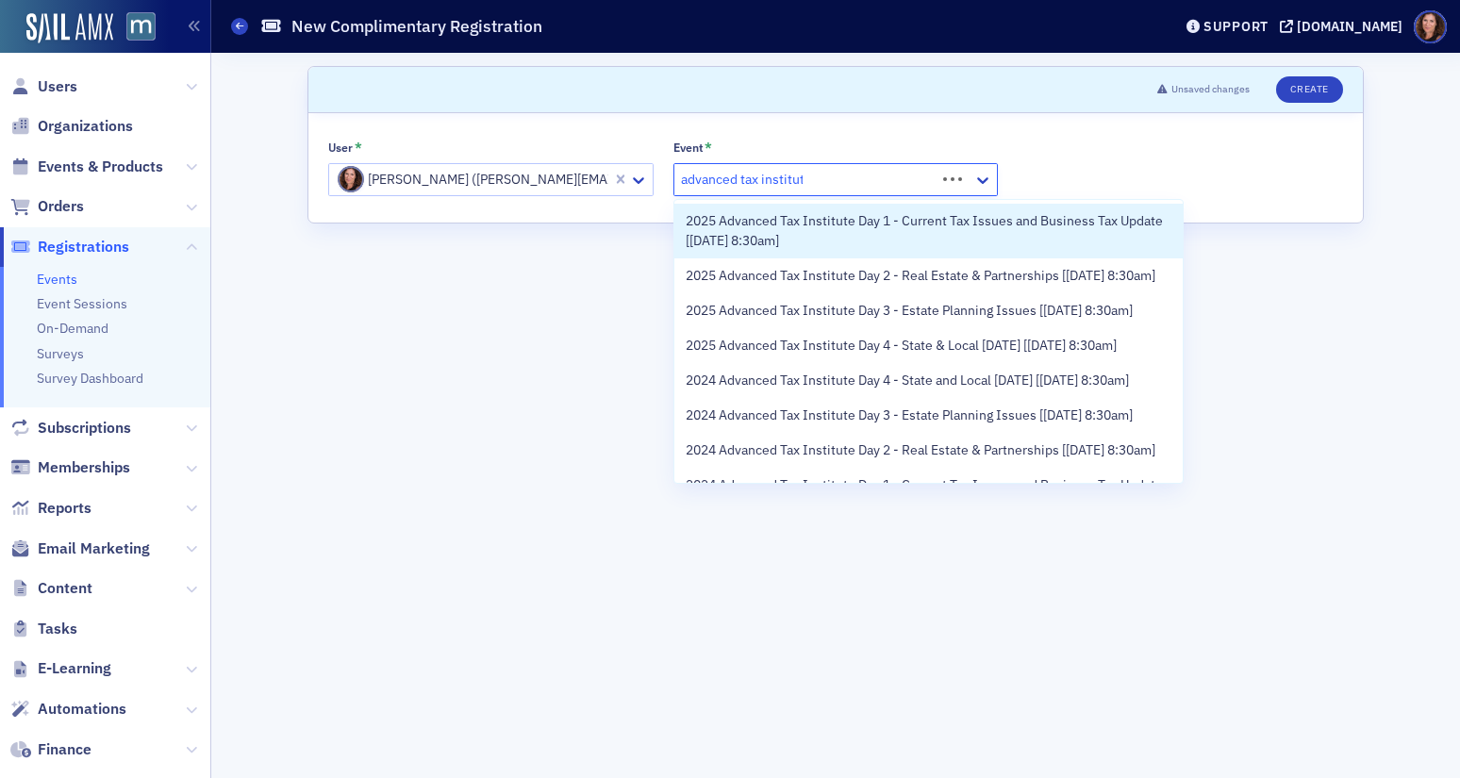
type input "advanced tax institute"
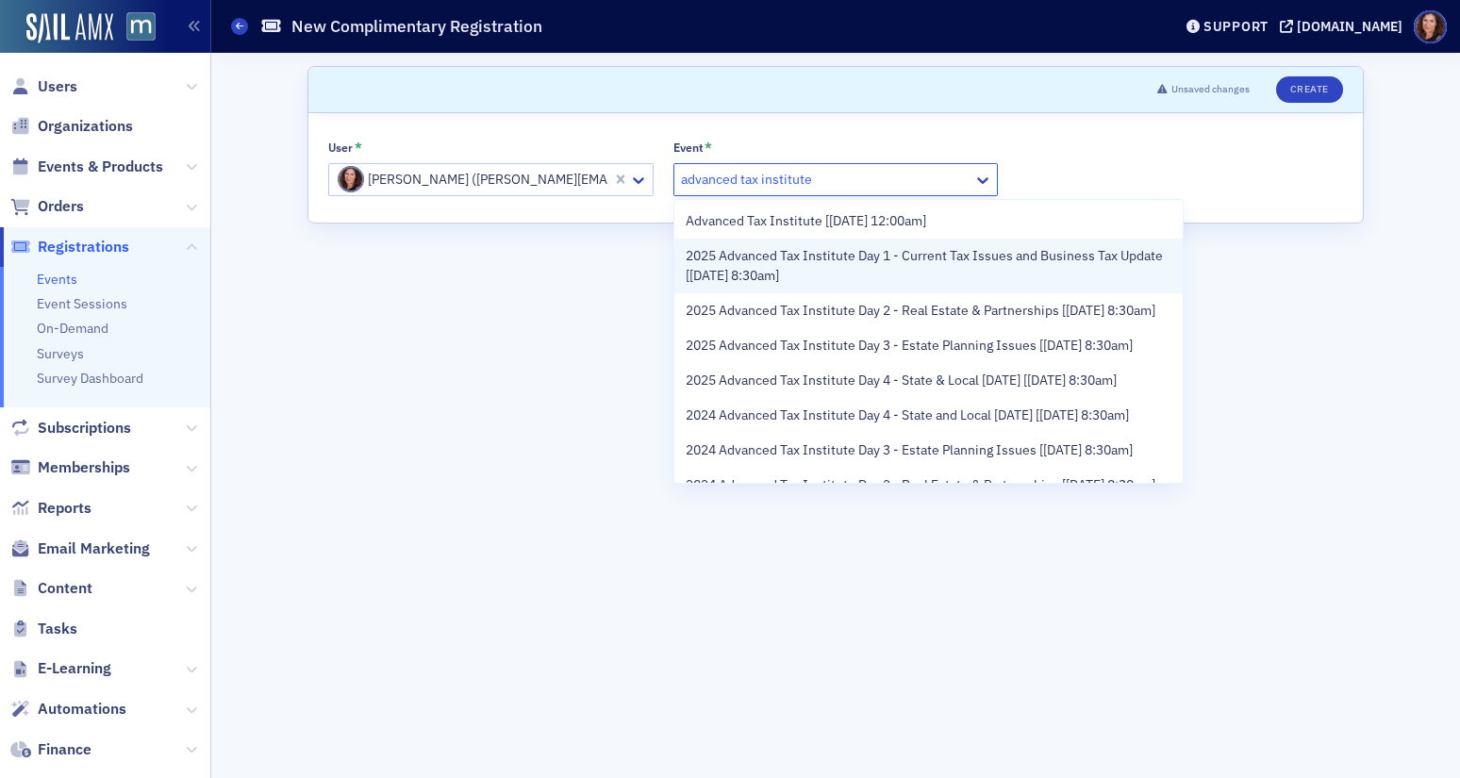
click at [805, 272] on span "2025 Advanced Tax Institute Day 1 - Current Tax Issues and Business Tax Update …" at bounding box center [929, 266] width 487 height 40
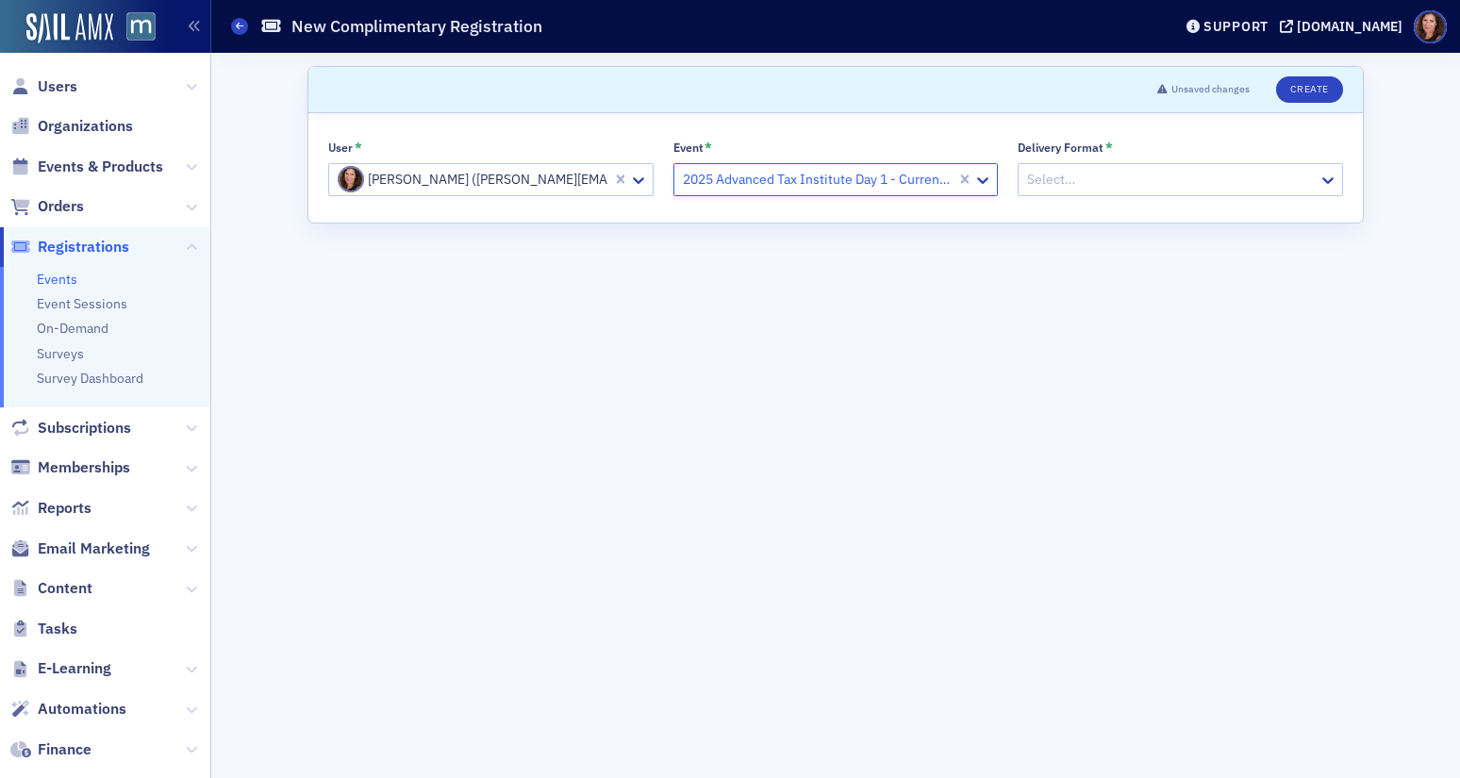
click at [1130, 179] on div at bounding box center [1170, 180] width 291 height 24
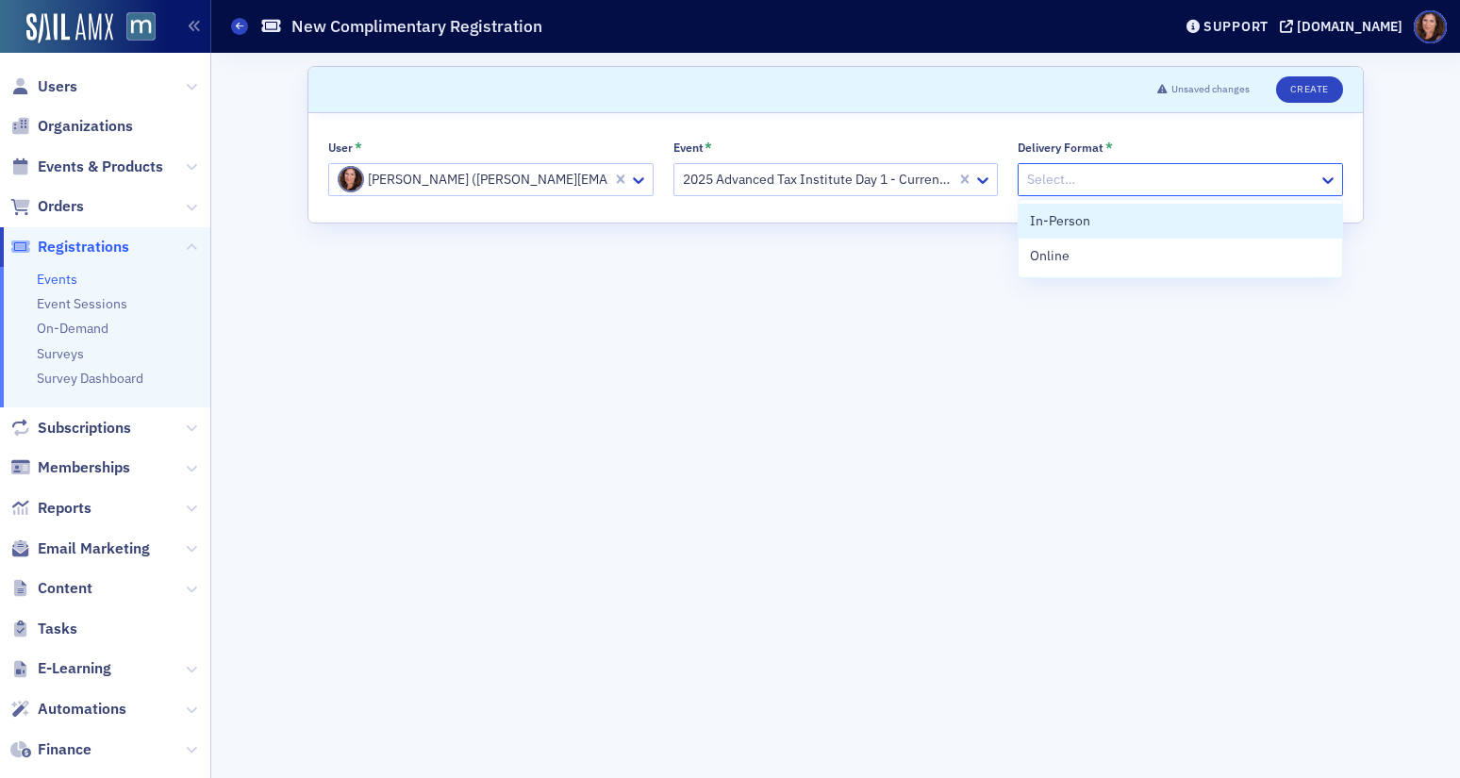
drag, startPoint x: 1074, startPoint y: 222, endPoint x: 1086, endPoint y: 216, distance: 12.7
click at [1074, 222] on span "In-Person" at bounding box center [1060, 221] width 60 height 20
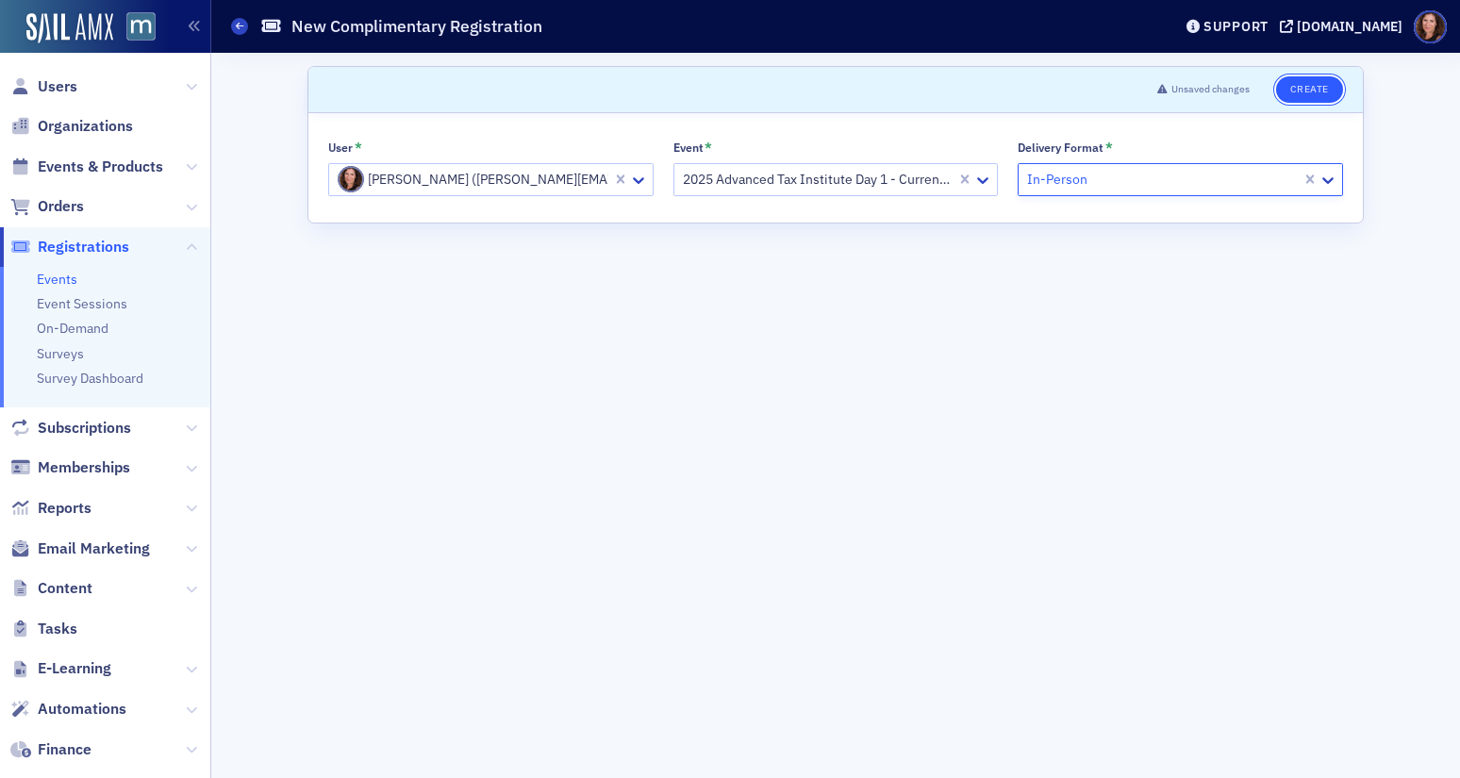
click at [1296, 85] on button "Create" at bounding box center [1309, 89] width 67 height 26
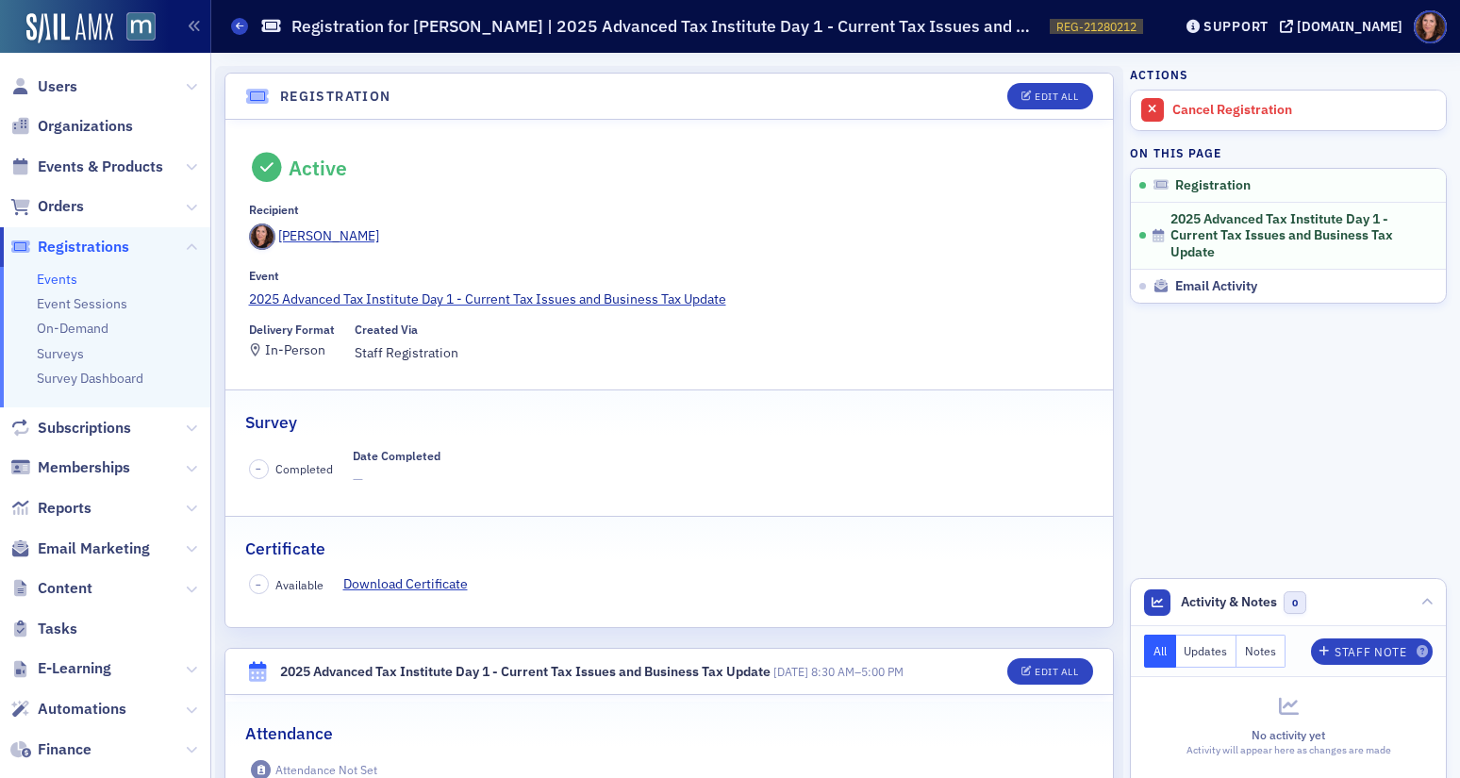
click at [48, 281] on link "Events" at bounding box center [57, 279] width 41 height 17
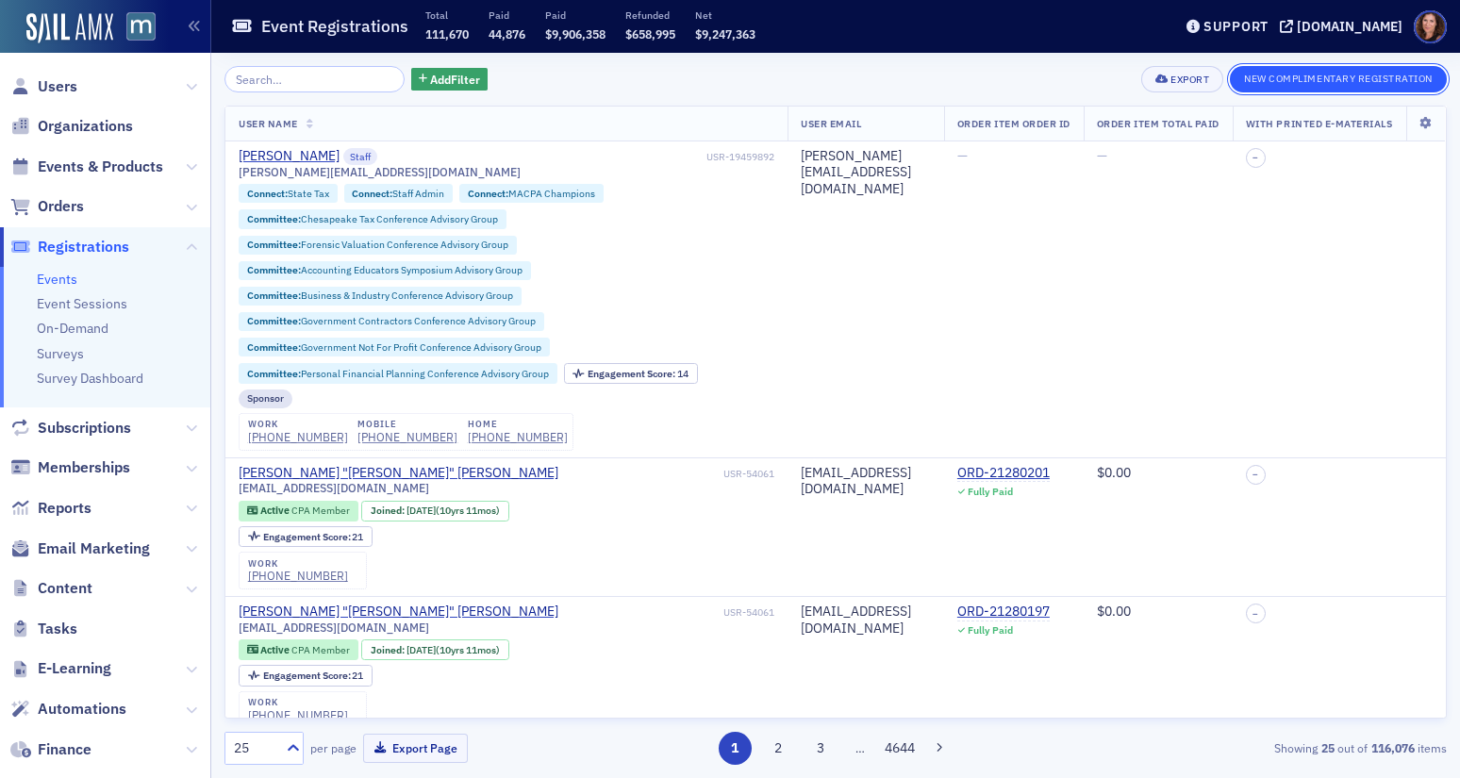
click at [1279, 79] on button "New Complimentary Registration" at bounding box center [1338, 79] width 217 height 26
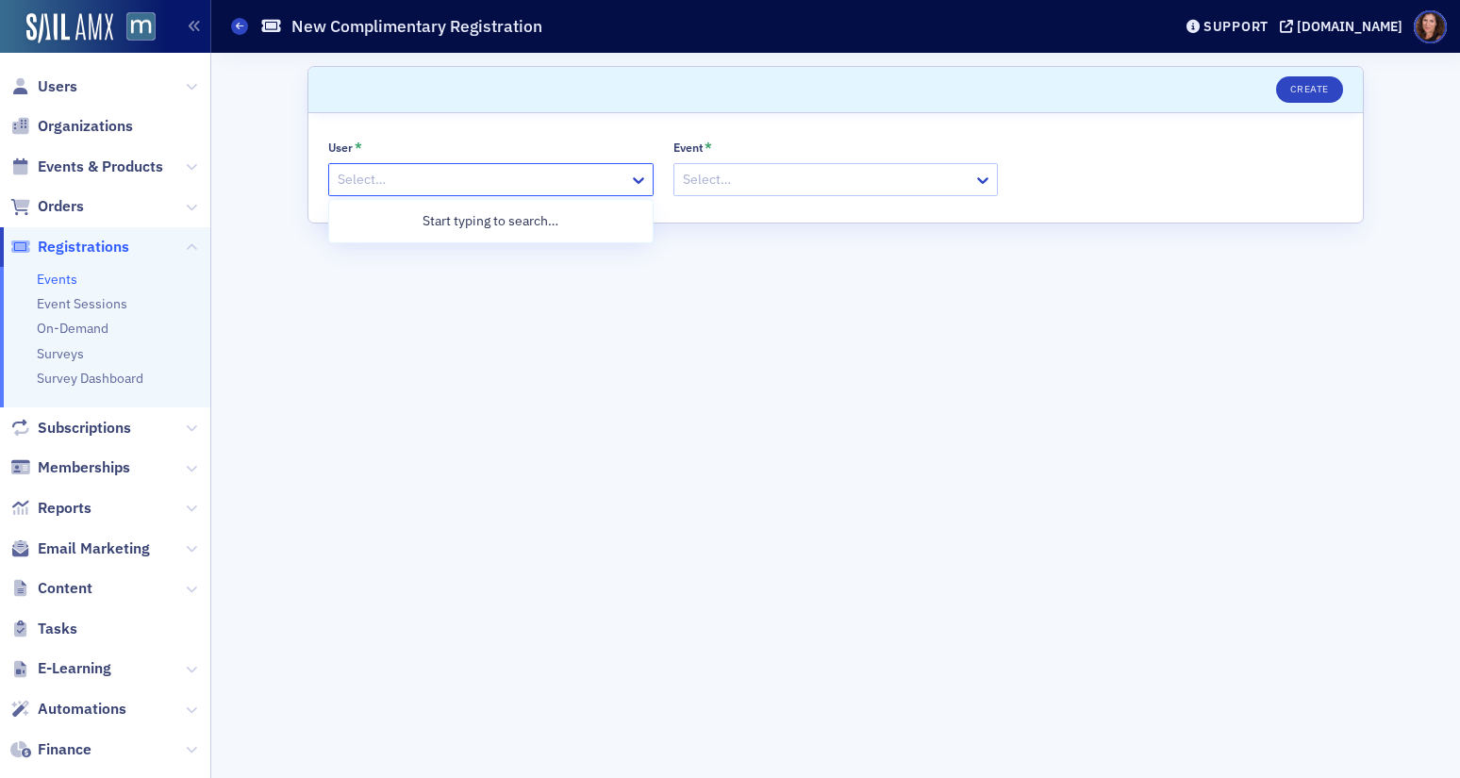
click at [514, 176] on div at bounding box center [481, 180] width 291 height 24
type input "antonakas"
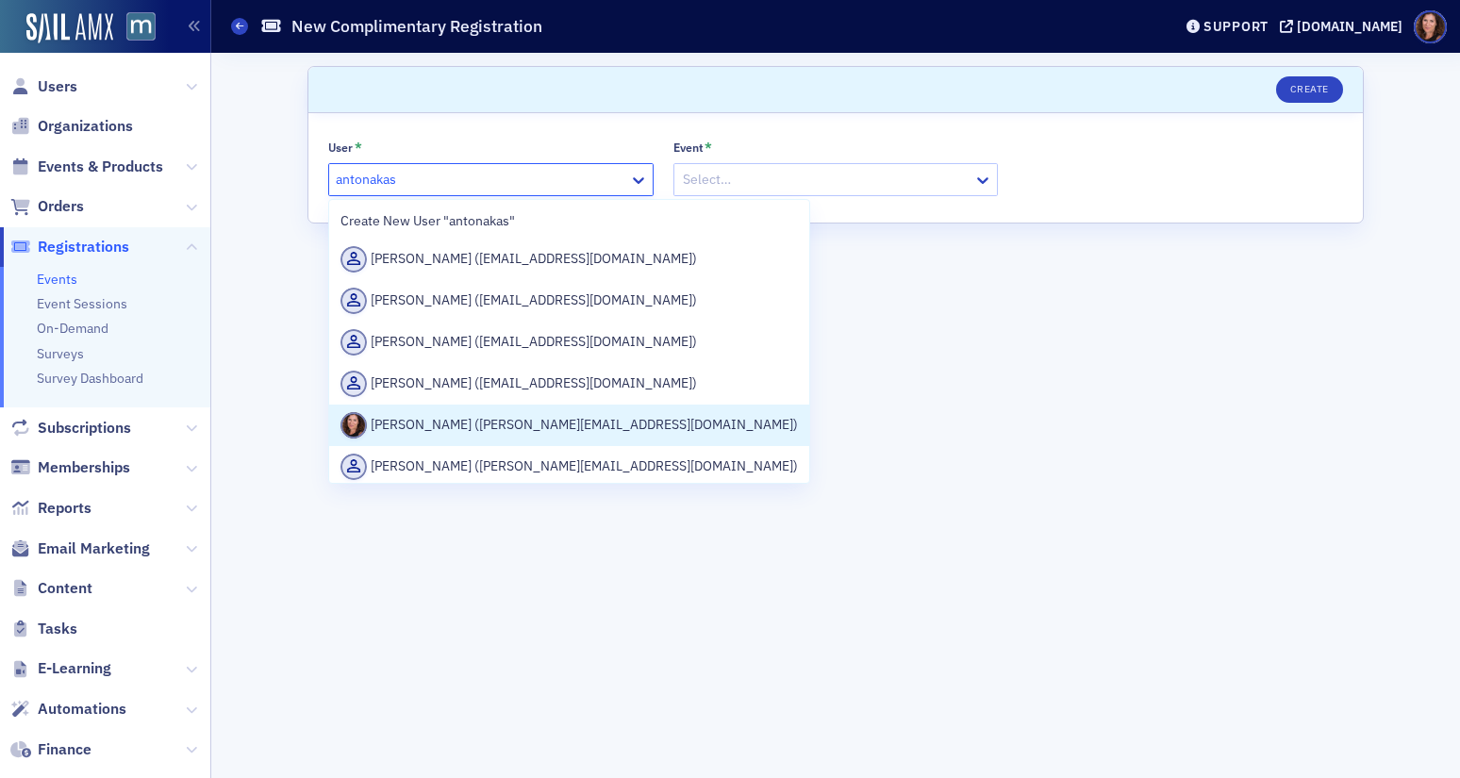
drag, startPoint x: 504, startPoint y: 409, endPoint x: 700, endPoint y: 243, distance: 257.0
click at [504, 409] on div "[PERSON_NAME] ([PERSON_NAME][EMAIL_ADDRESS][DOMAIN_NAME])" at bounding box center [569, 426] width 480 height 42
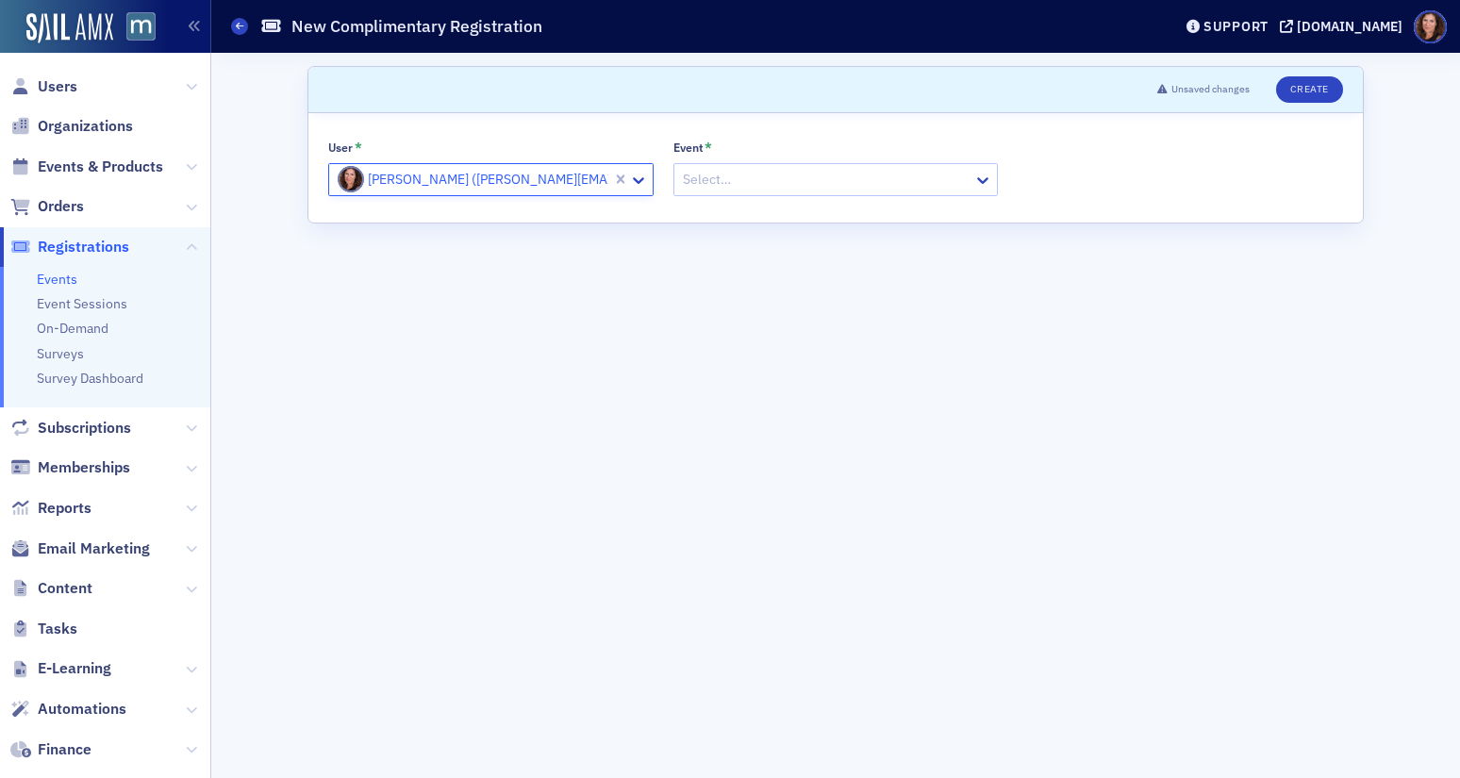
click at [750, 181] on div at bounding box center [826, 180] width 291 height 24
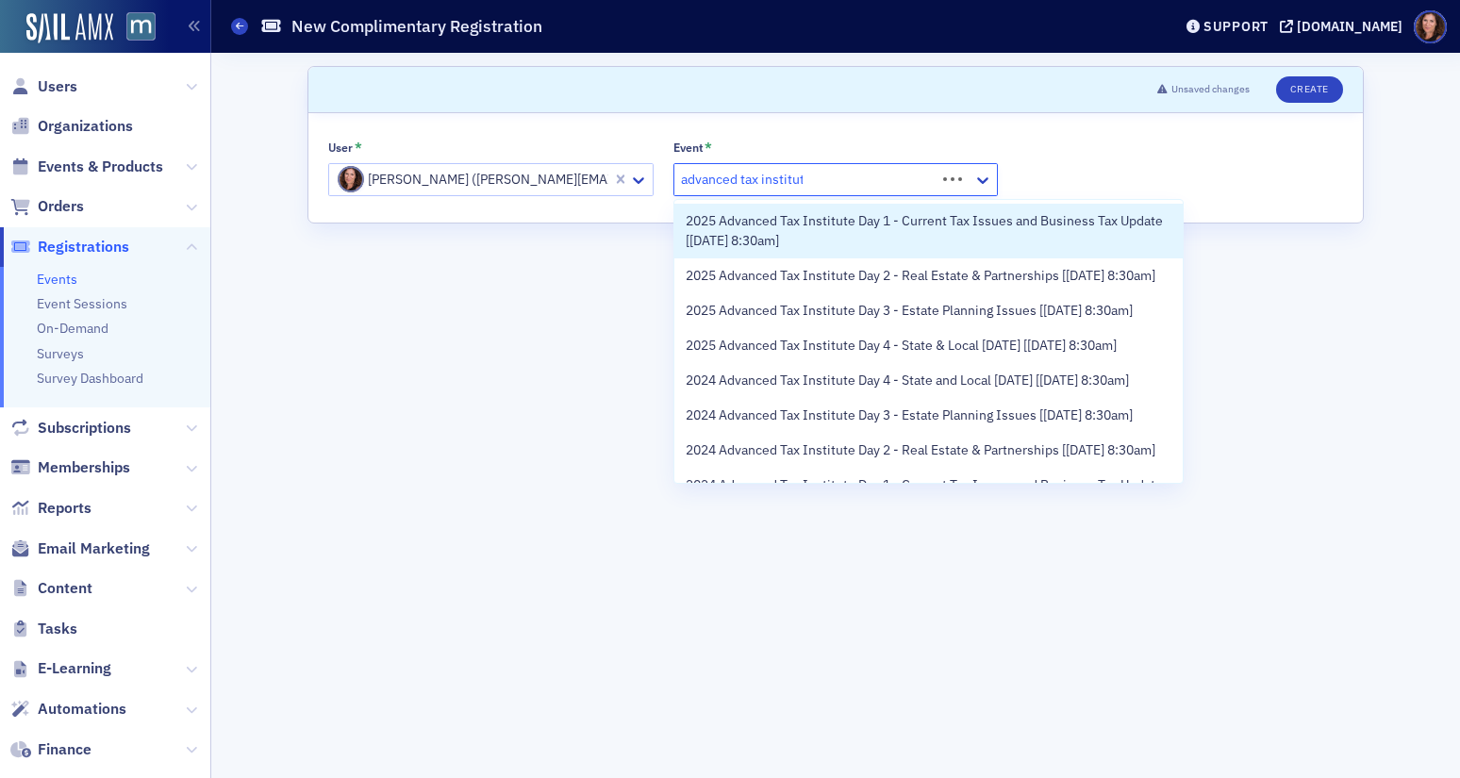
type input "advanced tax institute"
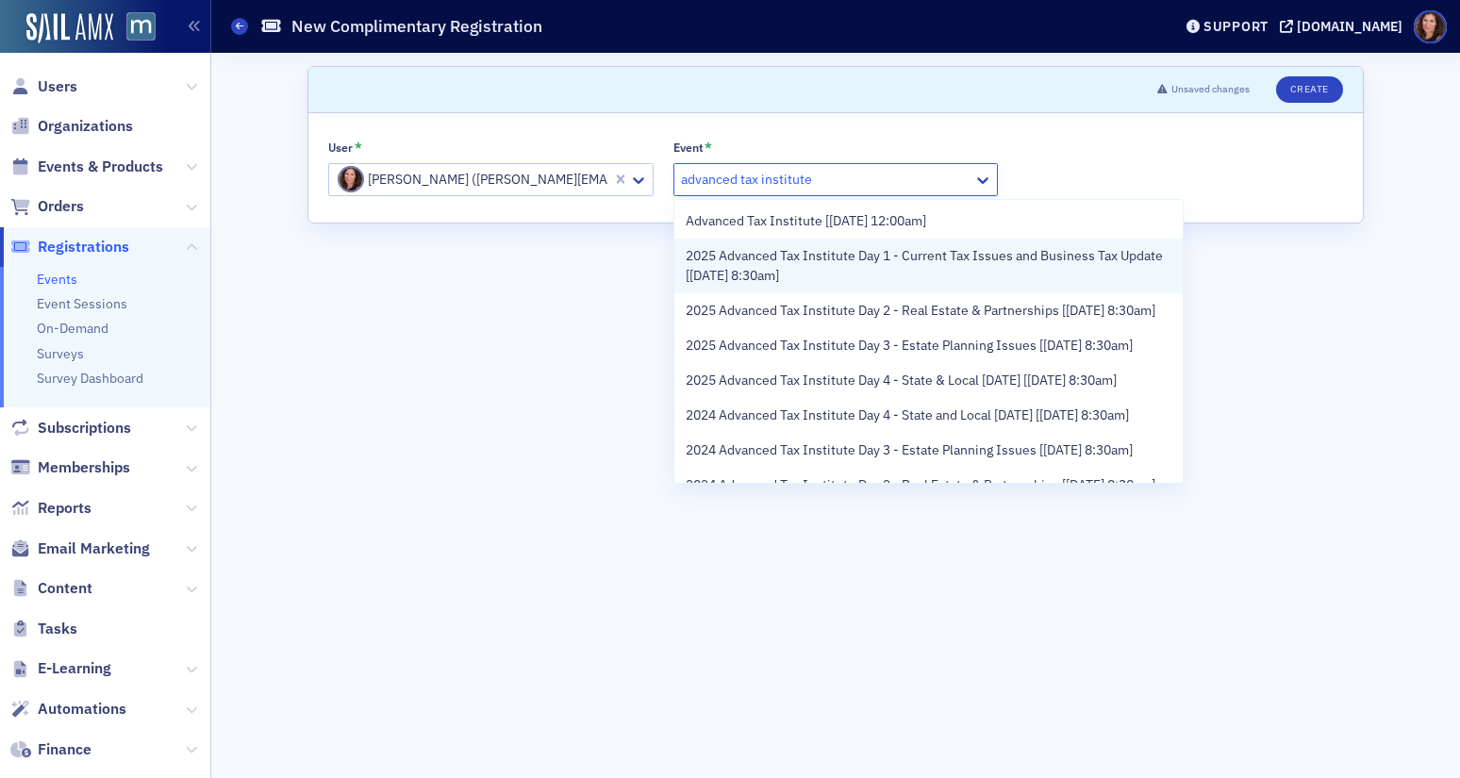
click at [781, 271] on span "2025 Advanced Tax Institute Day 1 - Current Tax Issues and Business Tax Update …" at bounding box center [929, 266] width 487 height 40
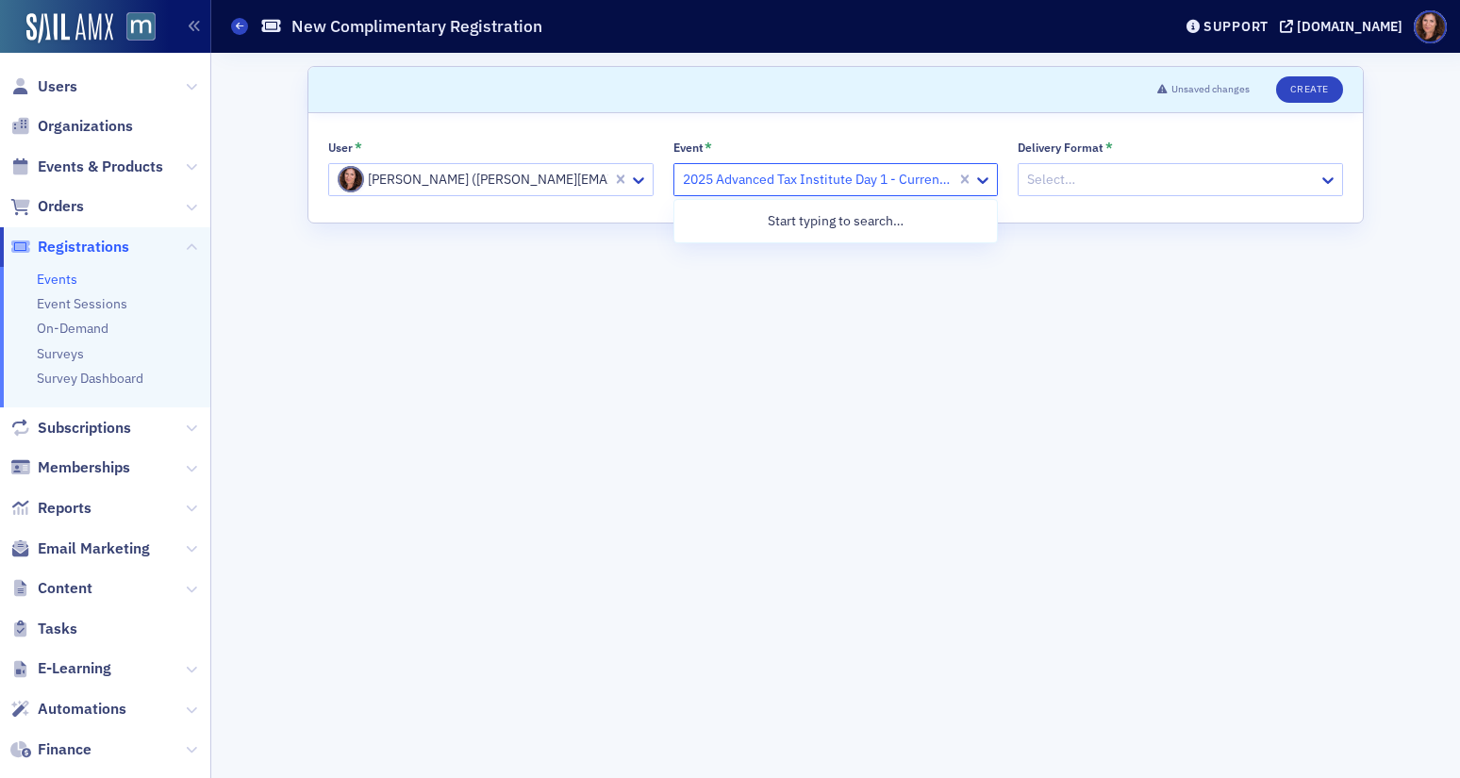
click at [853, 176] on div at bounding box center [818, 180] width 274 height 24
click at [852, 176] on div at bounding box center [818, 180] width 274 height 24
click at [785, 176] on div at bounding box center [826, 180] width 291 height 24
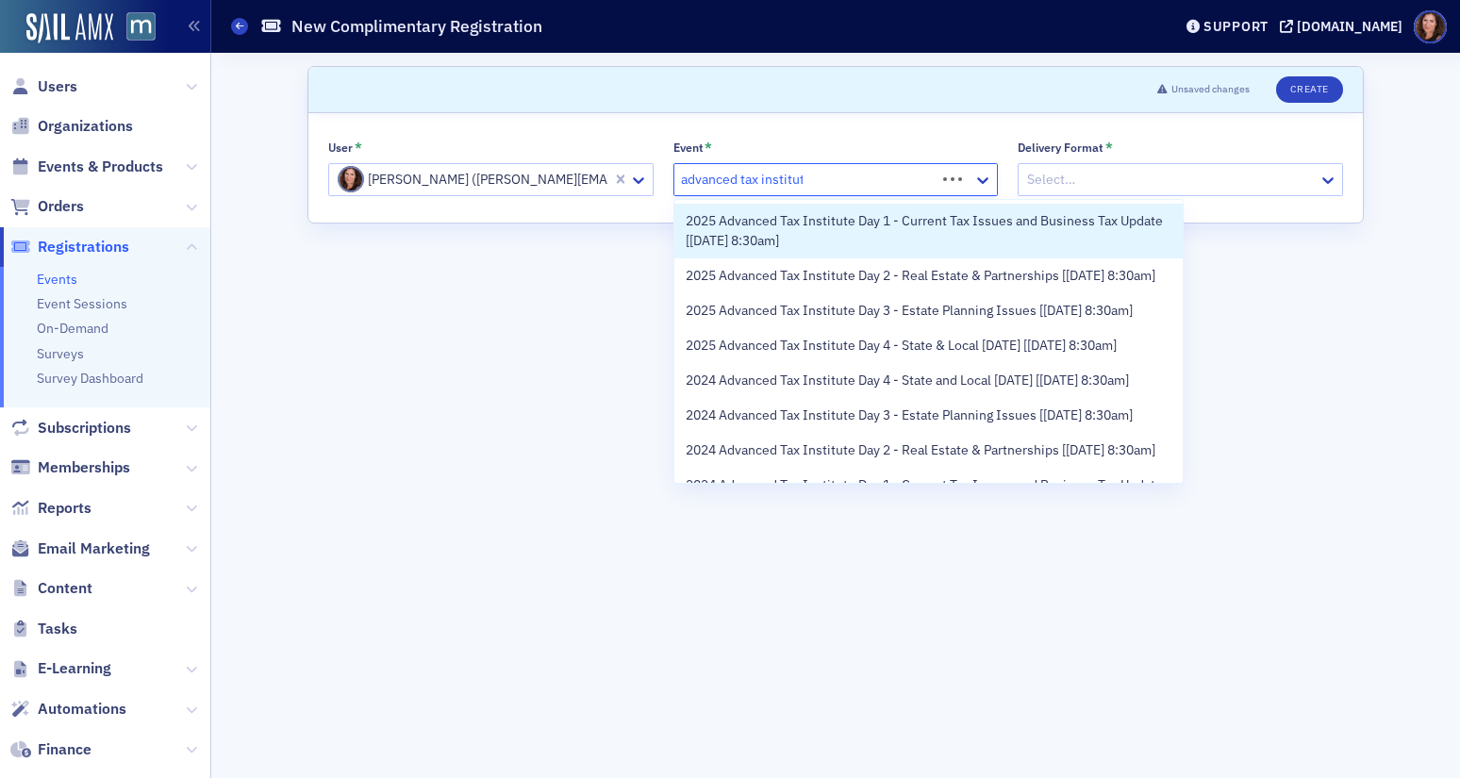
type input "advanced tax institute"
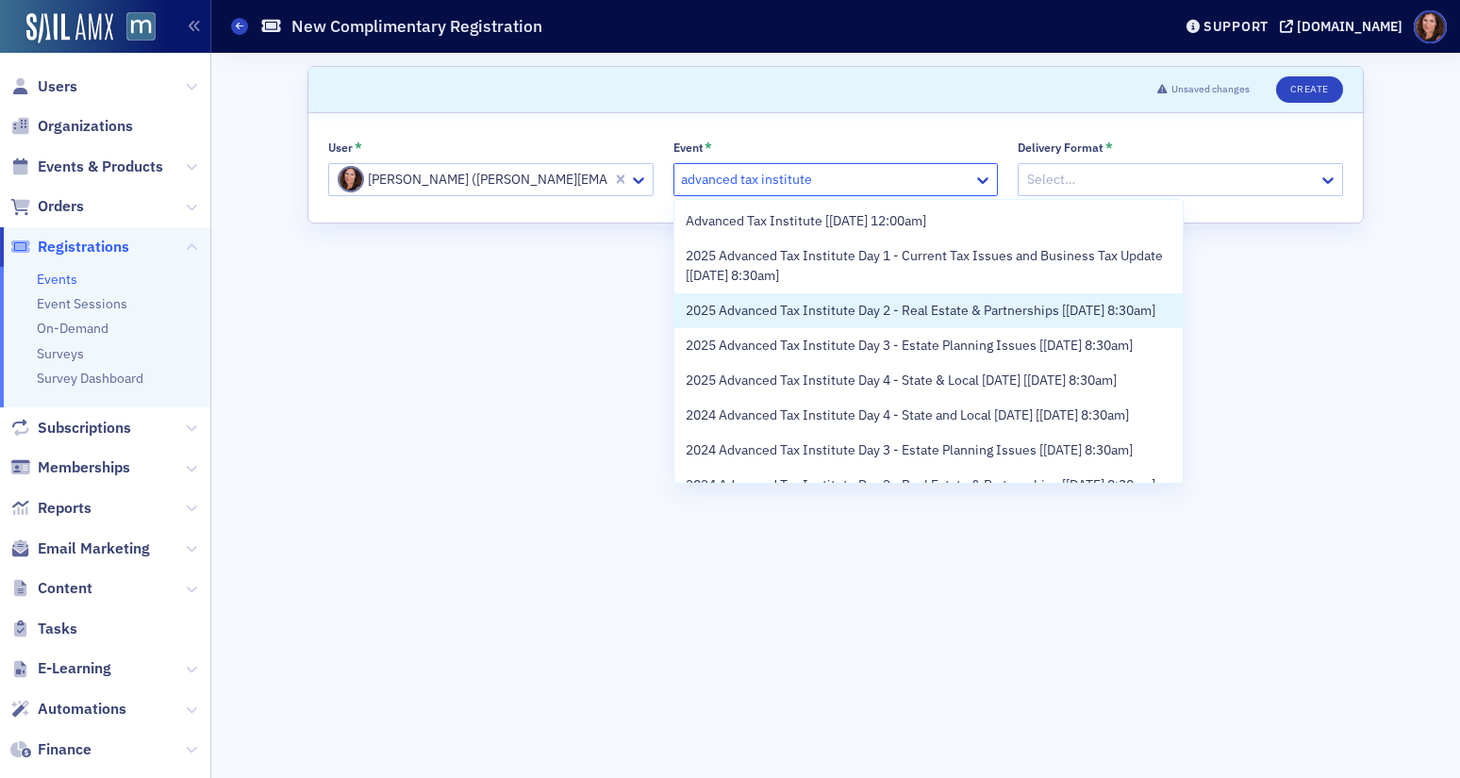
drag, startPoint x: 867, startPoint y: 324, endPoint x: 889, endPoint y: 306, distance: 28.1
click at [867, 321] on span "2025 Advanced Tax Institute Day 2 - Real Estate & Partnerships [[DATE] 8:30am]" at bounding box center [921, 311] width 470 height 20
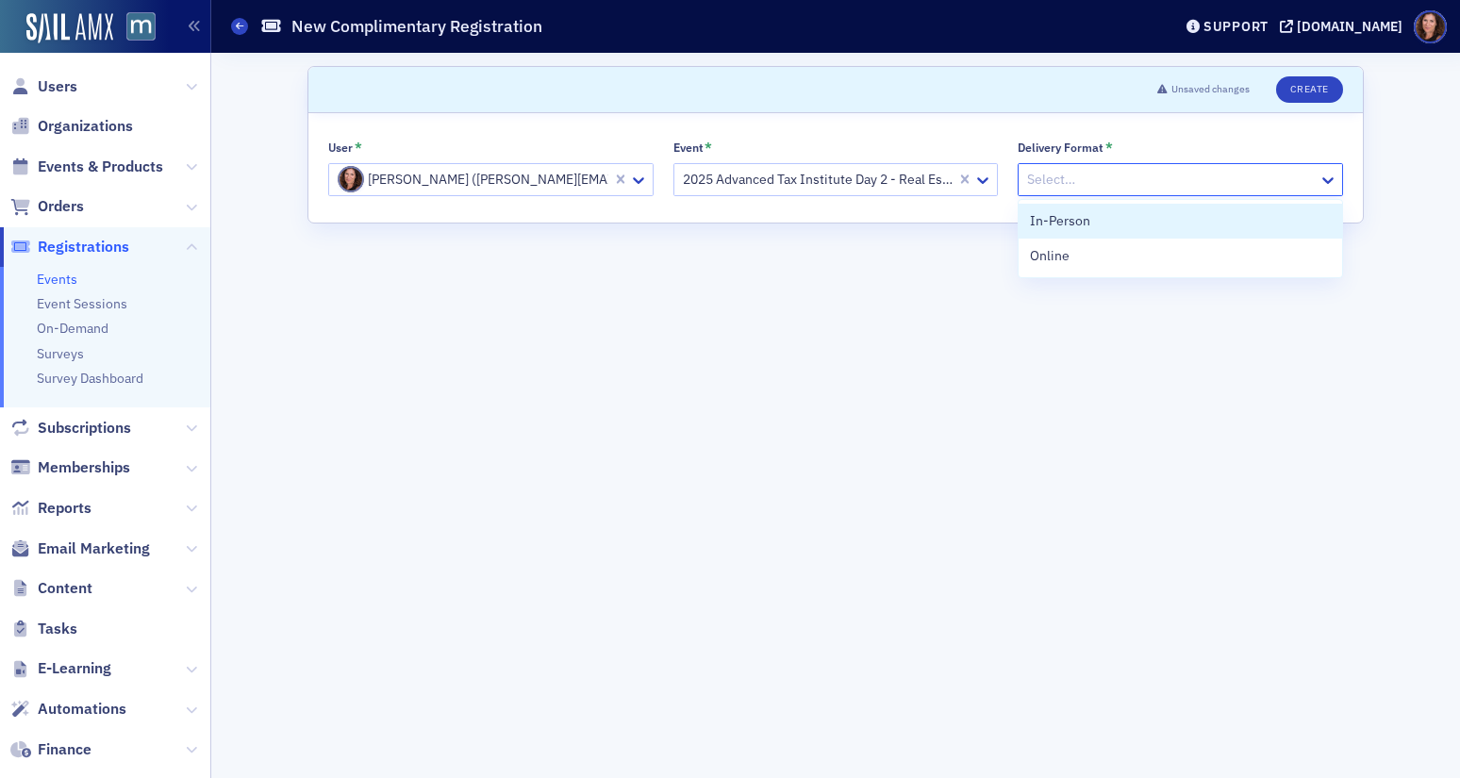
click at [1090, 172] on div at bounding box center [1170, 180] width 291 height 24
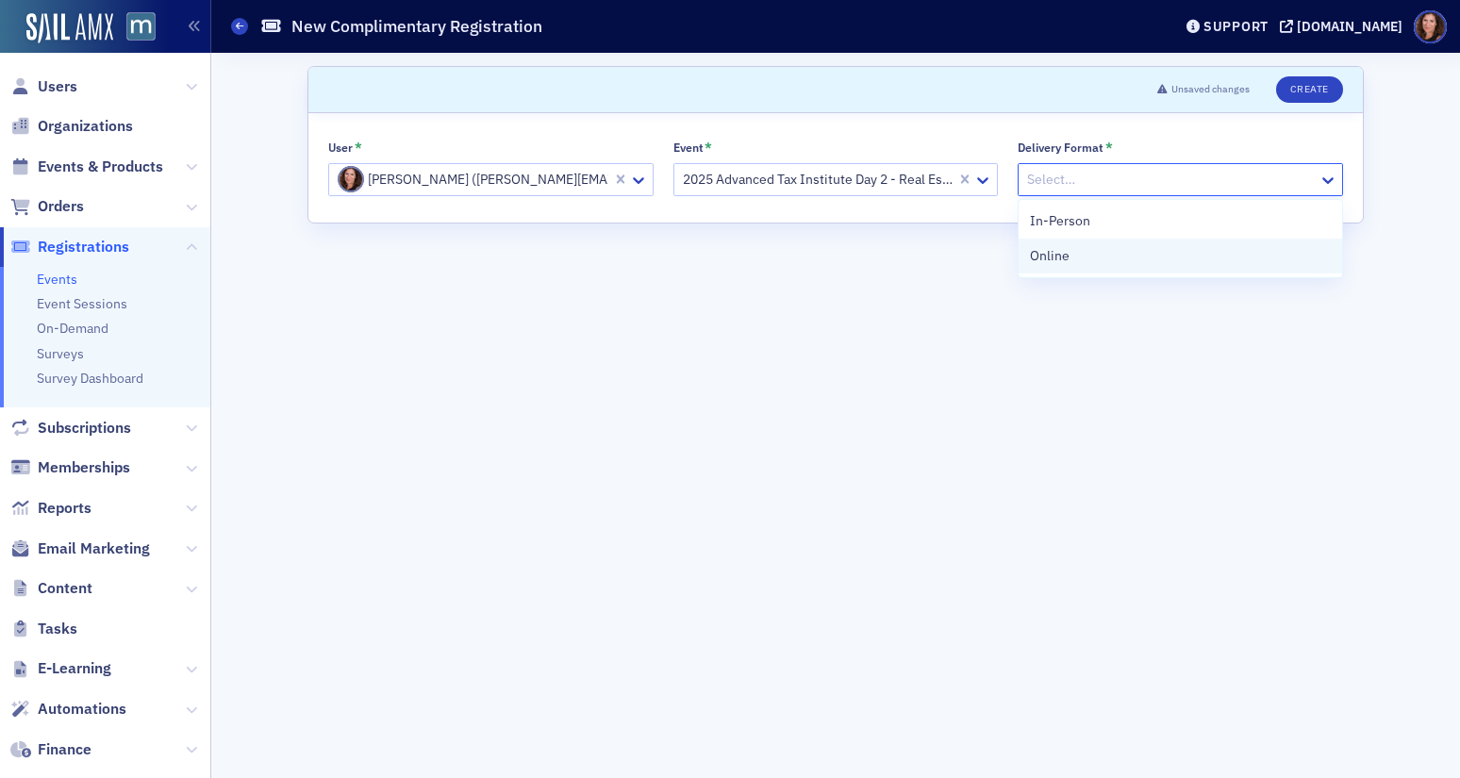
click at [1083, 246] on div "Online" at bounding box center [1180, 256] width 301 height 20
drag, startPoint x: 1293, startPoint y: 87, endPoint x: 1268, endPoint y: 91, distance: 25.7
click at [1293, 87] on button "Create" at bounding box center [1309, 89] width 67 height 26
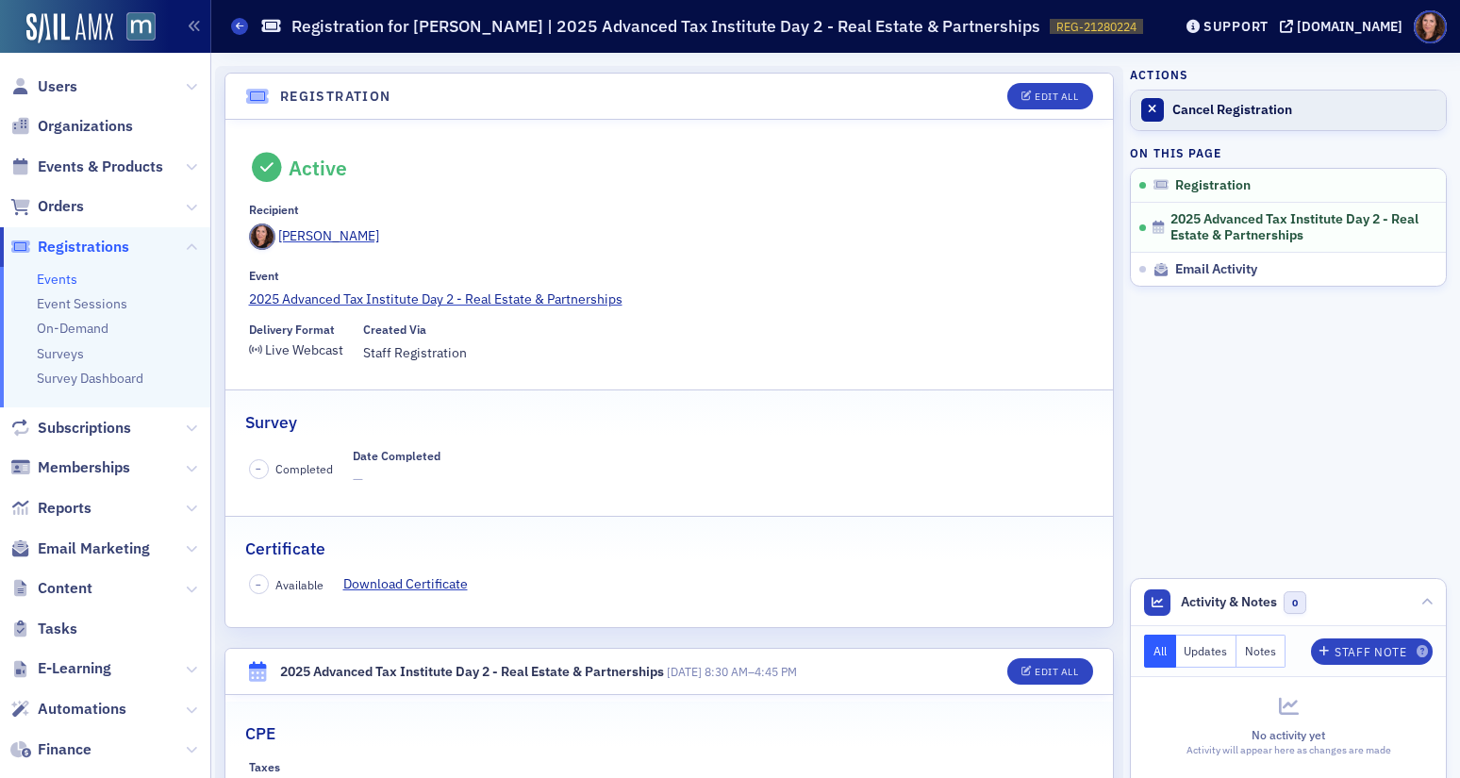
click at [1234, 106] on div "Cancel Registration" at bounding box center [1304, 110] width 264 height 17
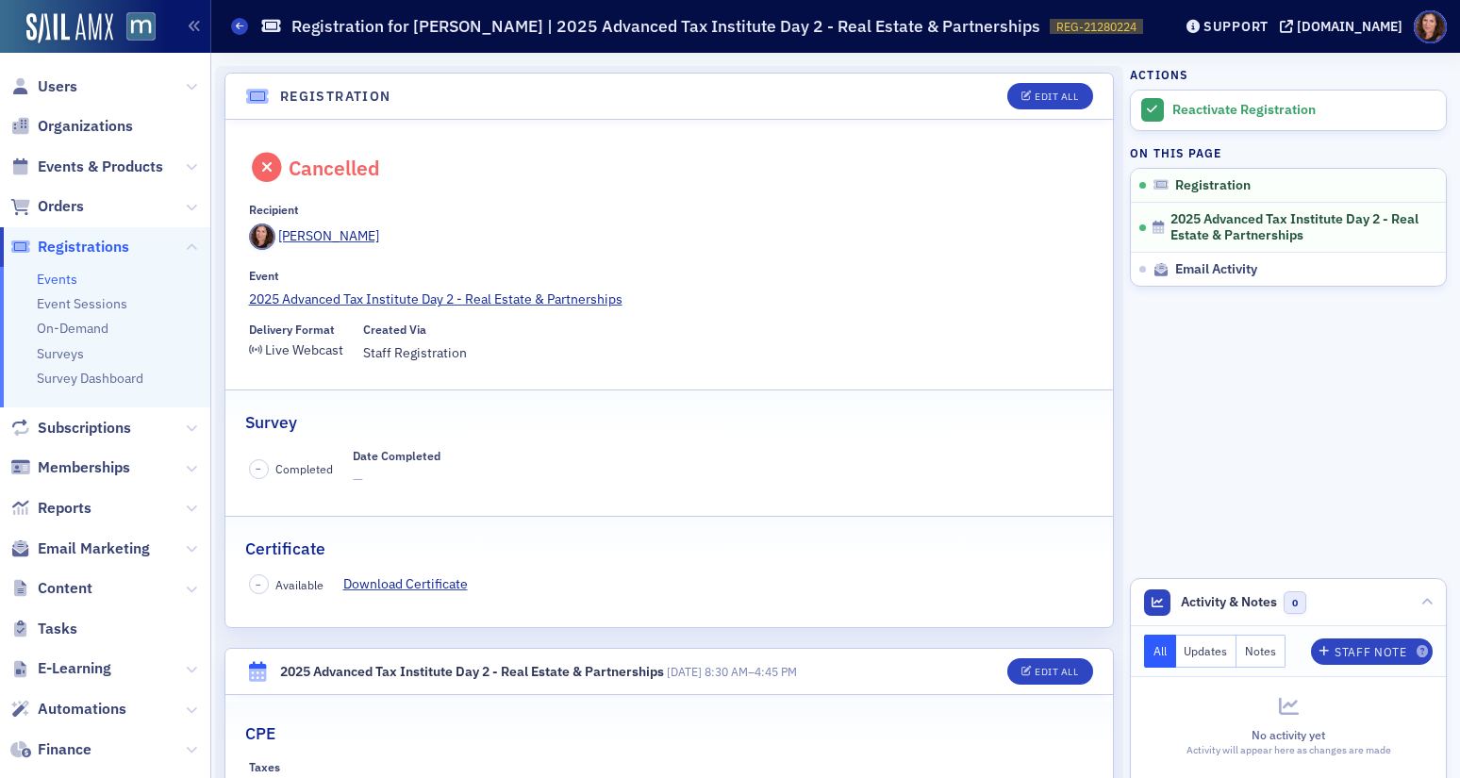
click at [68, 274] on link "Events" at bounding box center [57, 279] width 41 height 17
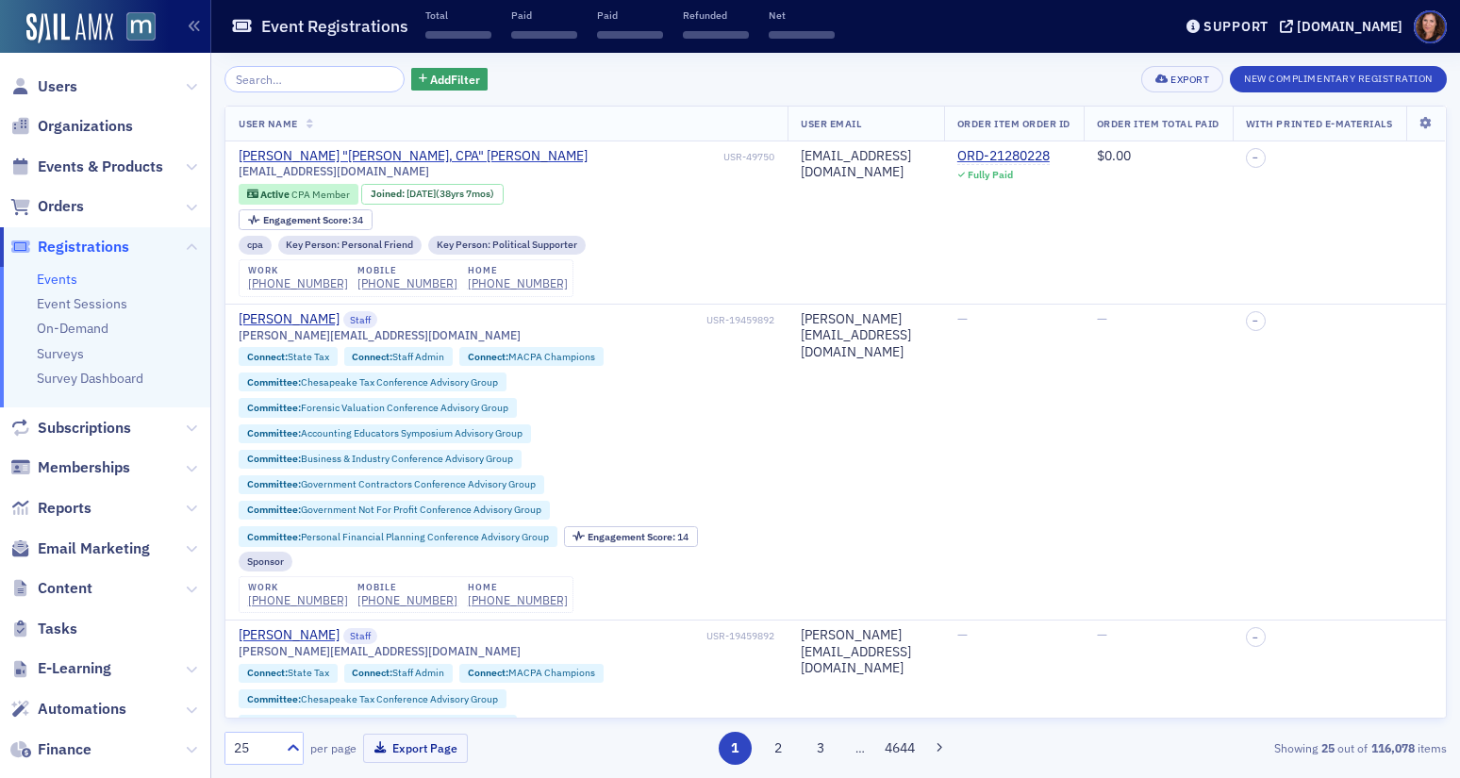
click at [309, 82] on input "search" at bounding box center [315, 79] width 180 height 26
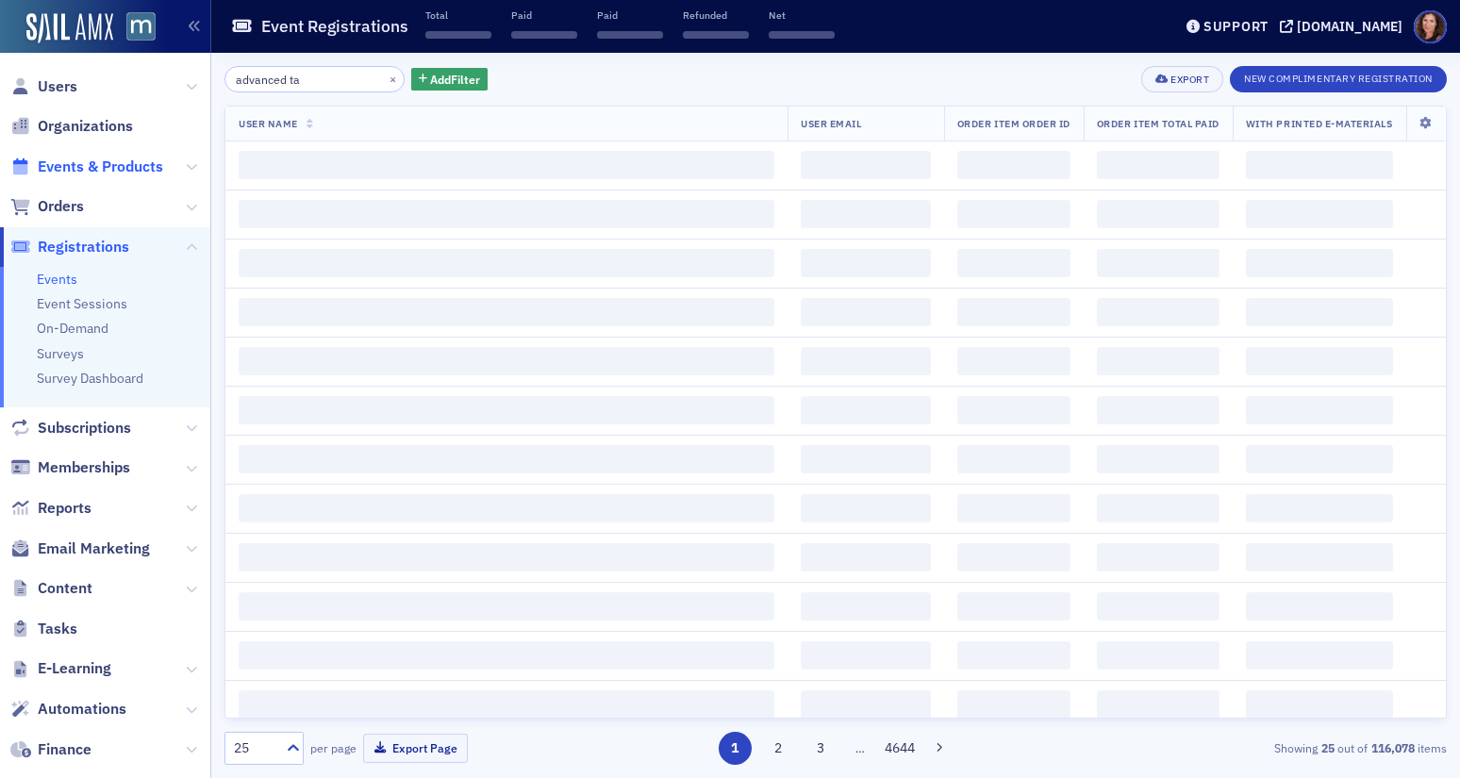
type input "advanced ta"
click at [78, 174] on span "Events & Products" at bounding box center [100, 167] width 125 height 21
click at [322, 75] on input "advanced ta" at bounding box center [315, 79] width 180 height 26
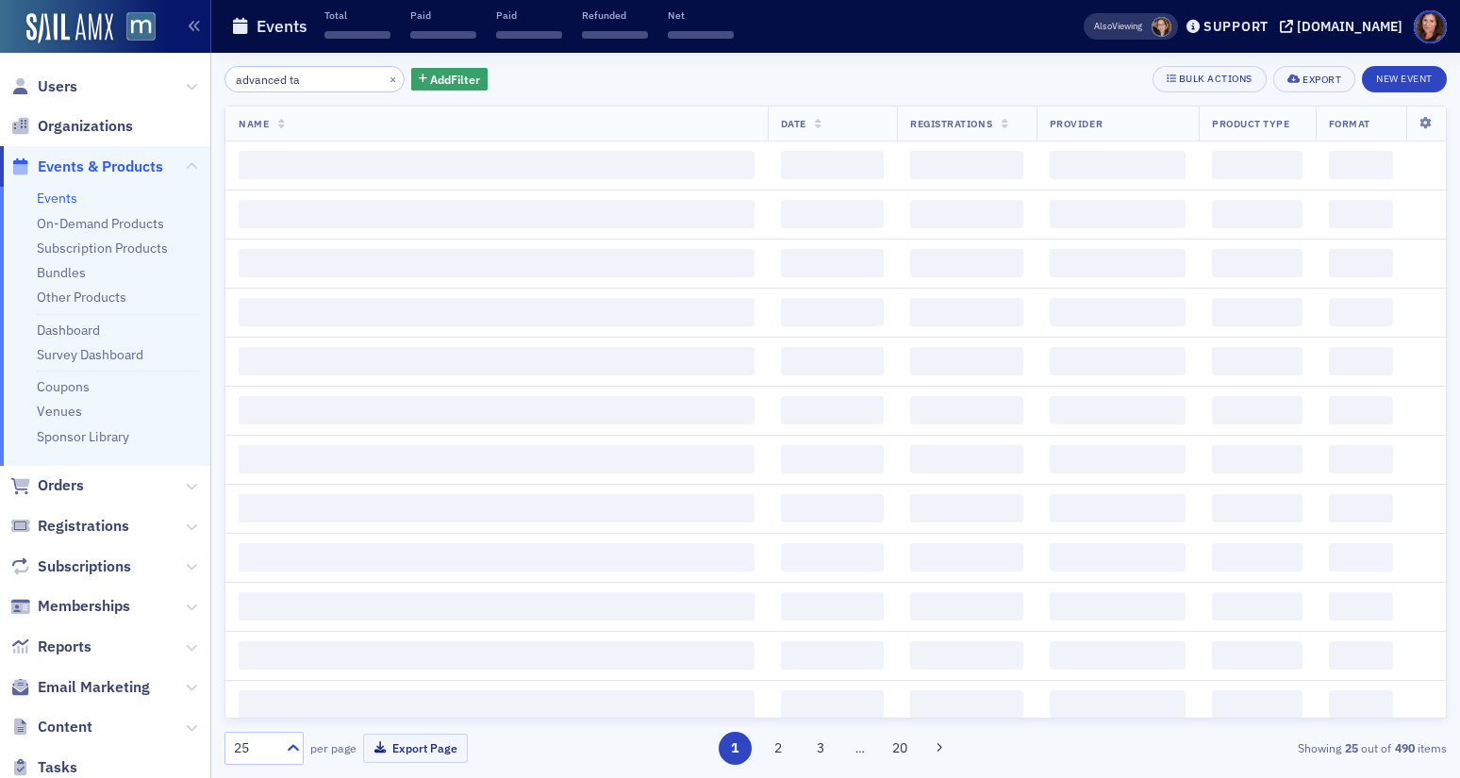
type input "advanced ta"
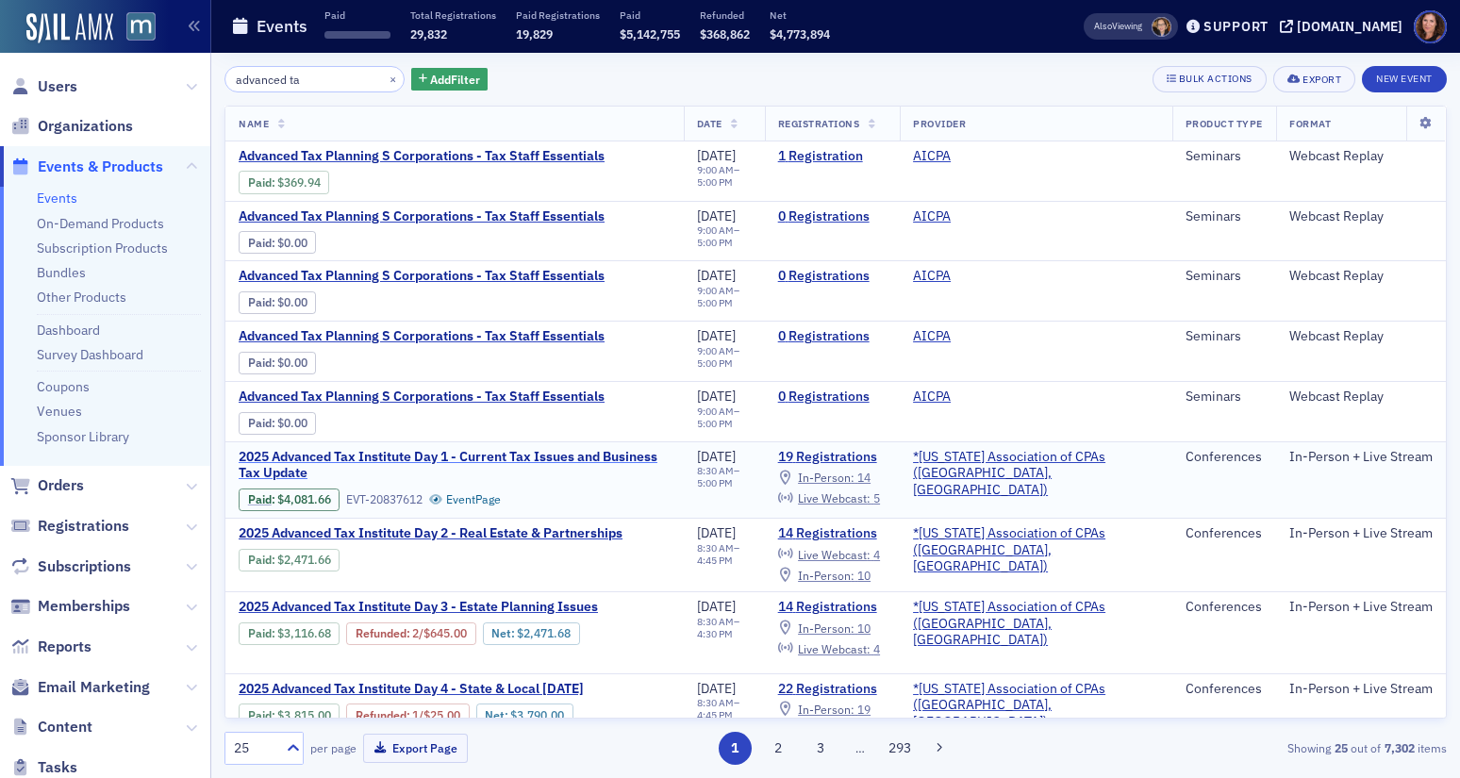
click at [571, 457] on span "2025 Advanced Tax Institute Day 1 - Current Tax Issues and Business Tax Update" at bounding box center [455, 465] width 432 height 33
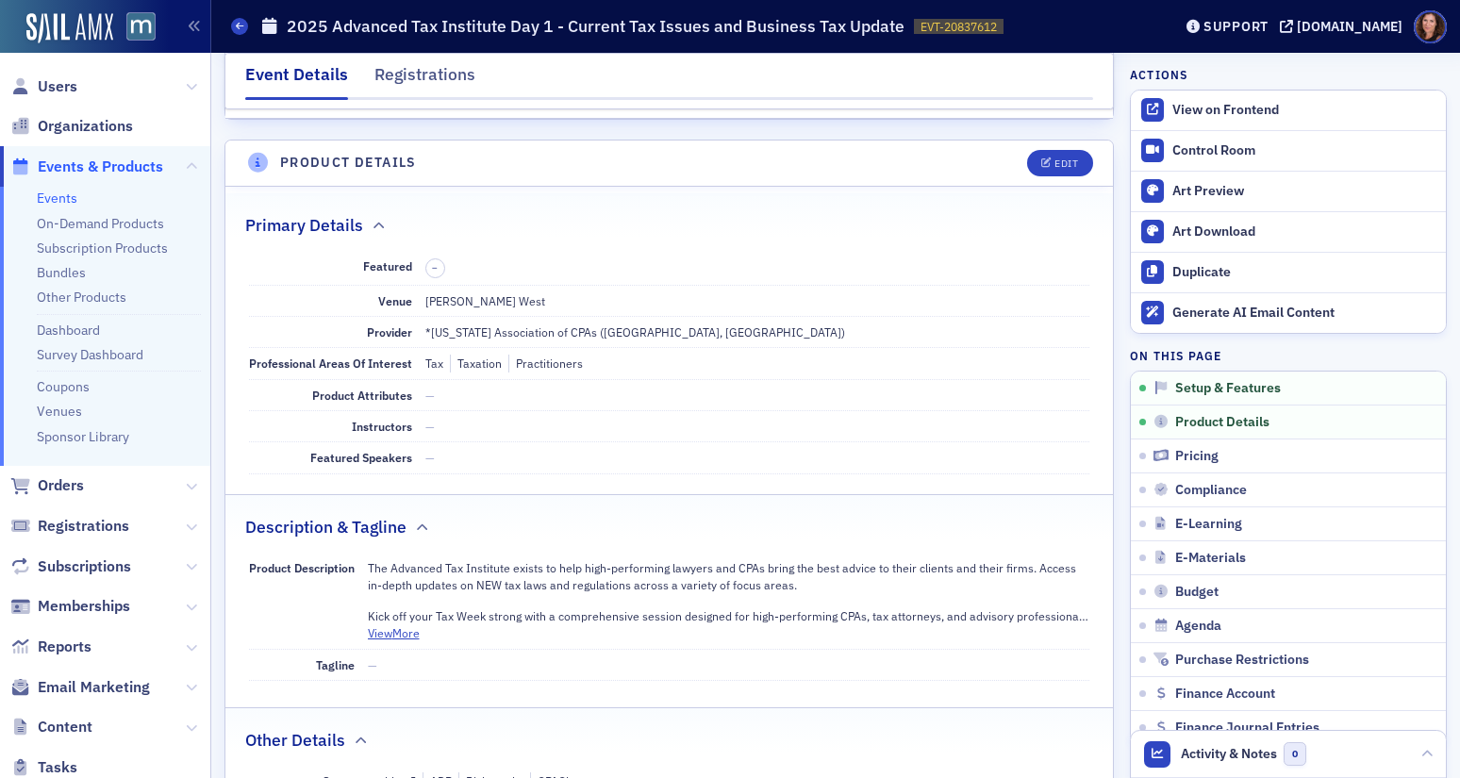
scroll to position [451, 0]
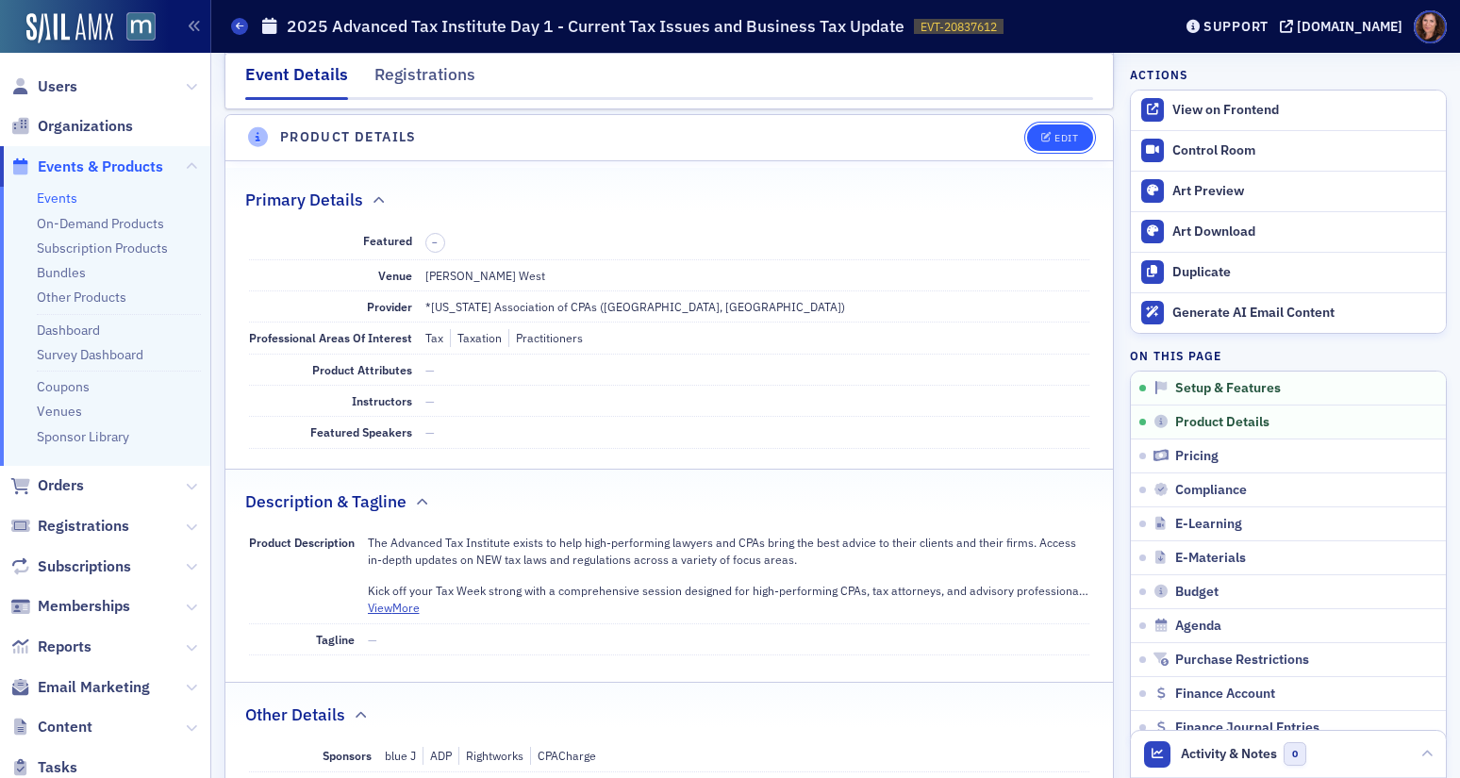
click at [1055, 139] on div "Edit" at bounding box center [1067, 138] width 24 height 10
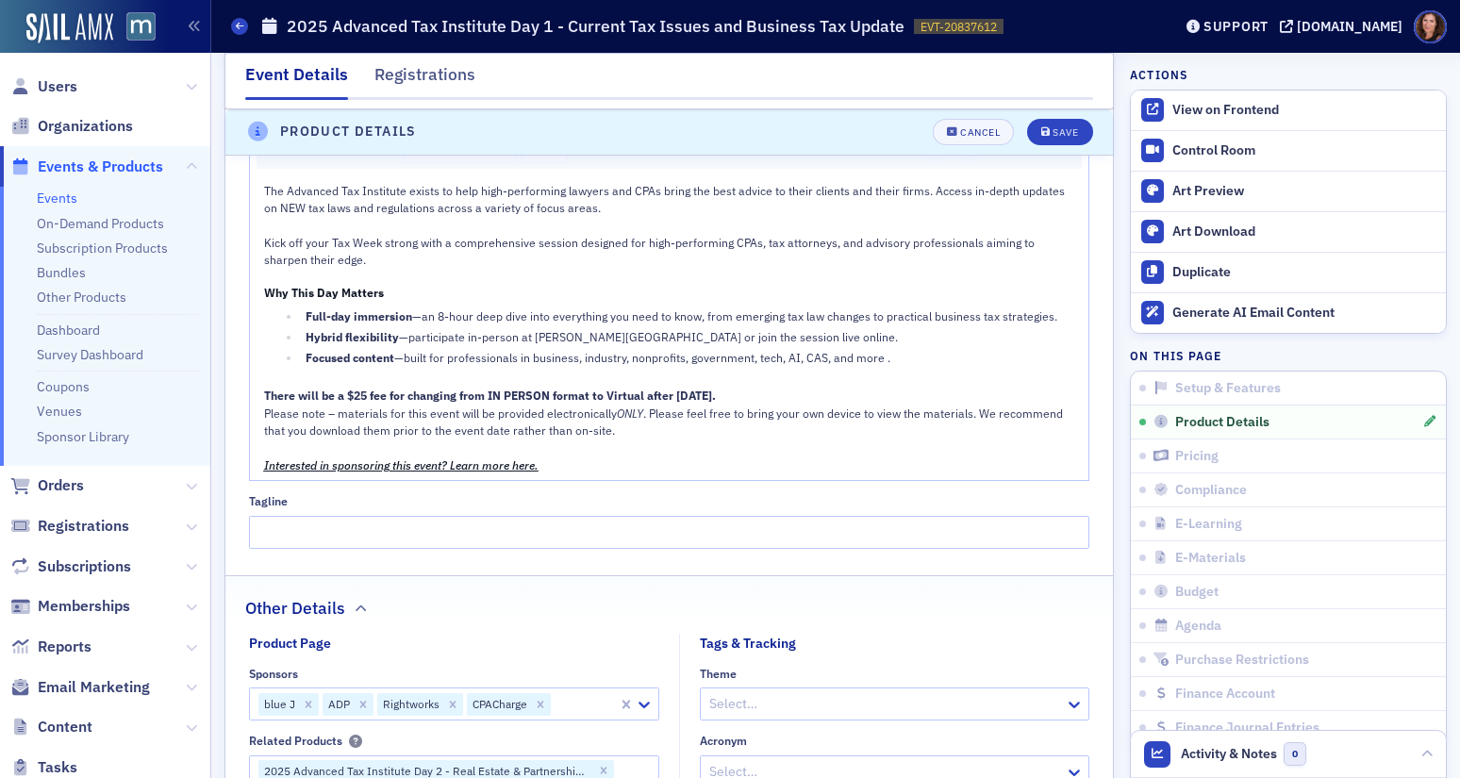
scroll to position [1123, 0]
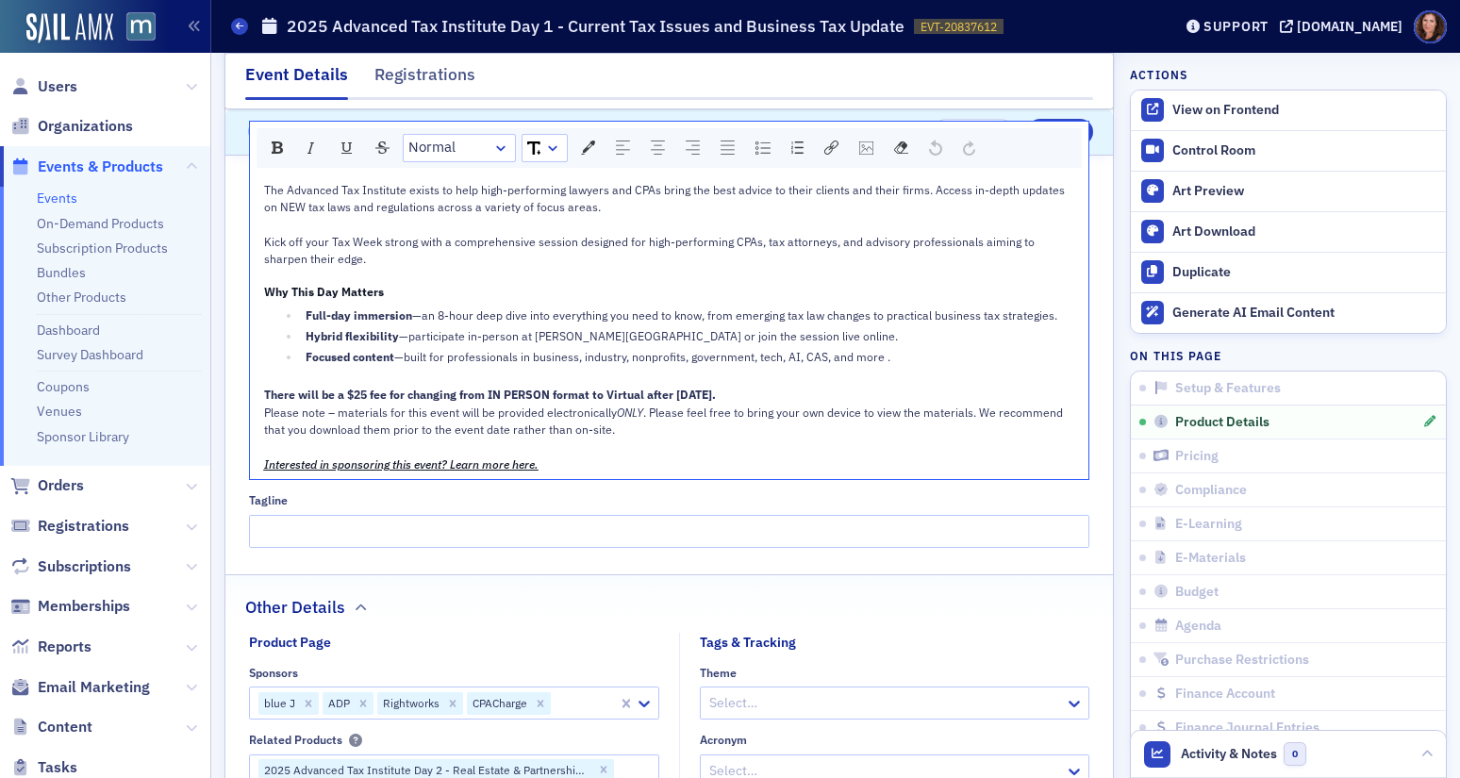
click at [618, 463] on div "Interested in sponsoring this event? Learn more here." at bounding box center [670, 464] width 812 height 17
click at [518, 415] on span "Please note – materials for this event will be provided electronically" at bounding box center [440, 412] width 353 height 15
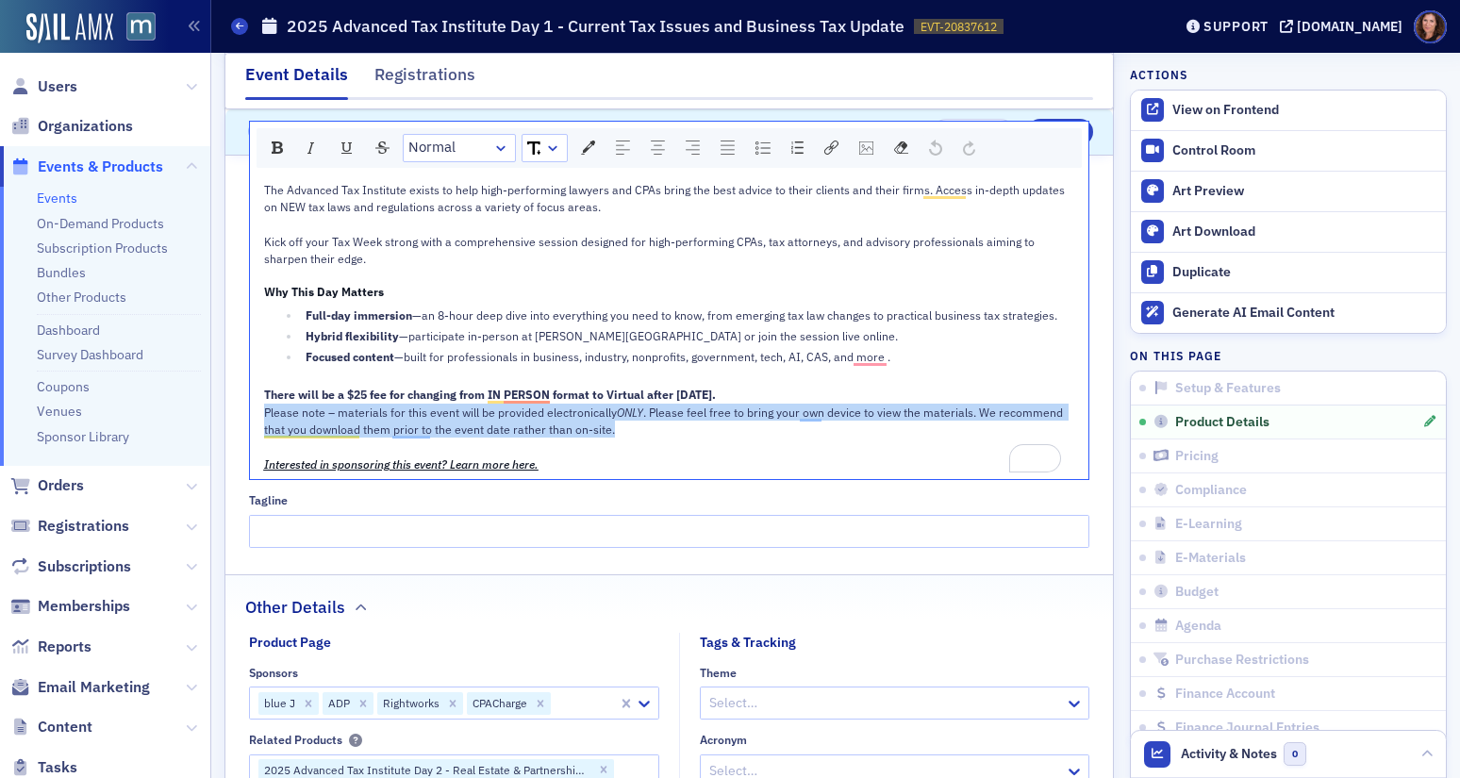
click at [518, 415] on span "Please note – materials for this event will be provided electronically" at bounding box center [440, 412] width 353 height 15
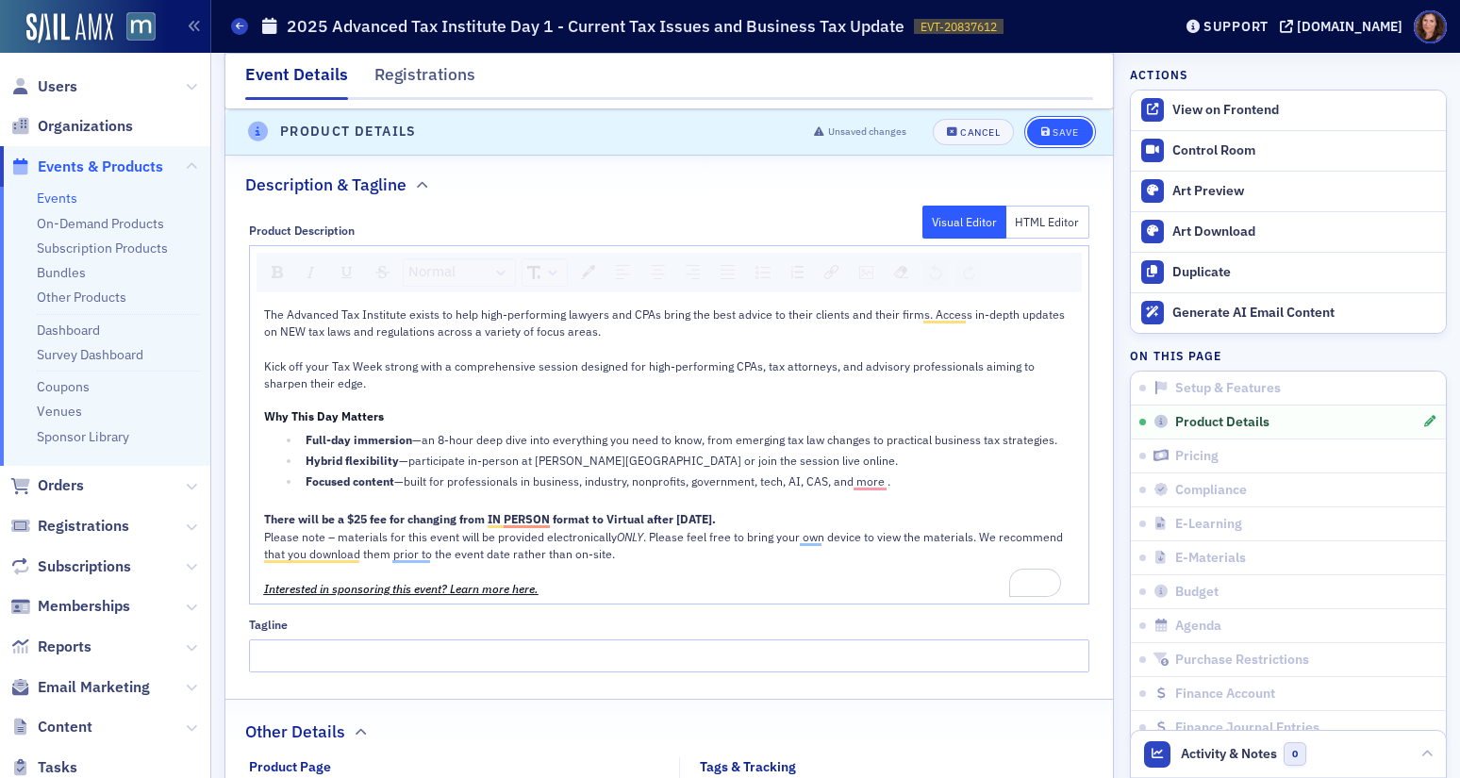
click at [1058, 128] on div "Save" at bounding box center [1065, 132] width 25 height 10
click at [56, 85] on span "Users" at bounding box center [58, 86] width 40 height 21
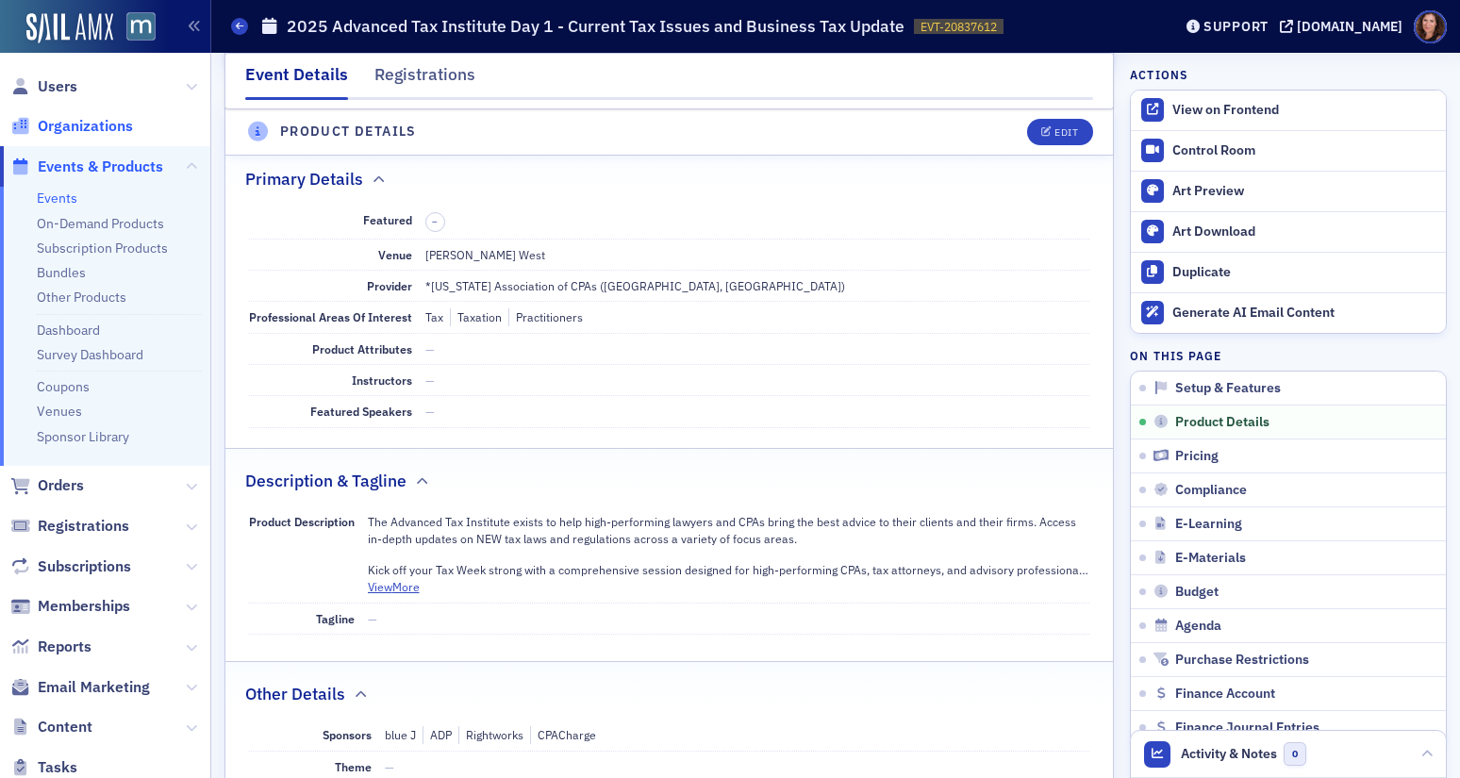
scroll to position [456, 0]
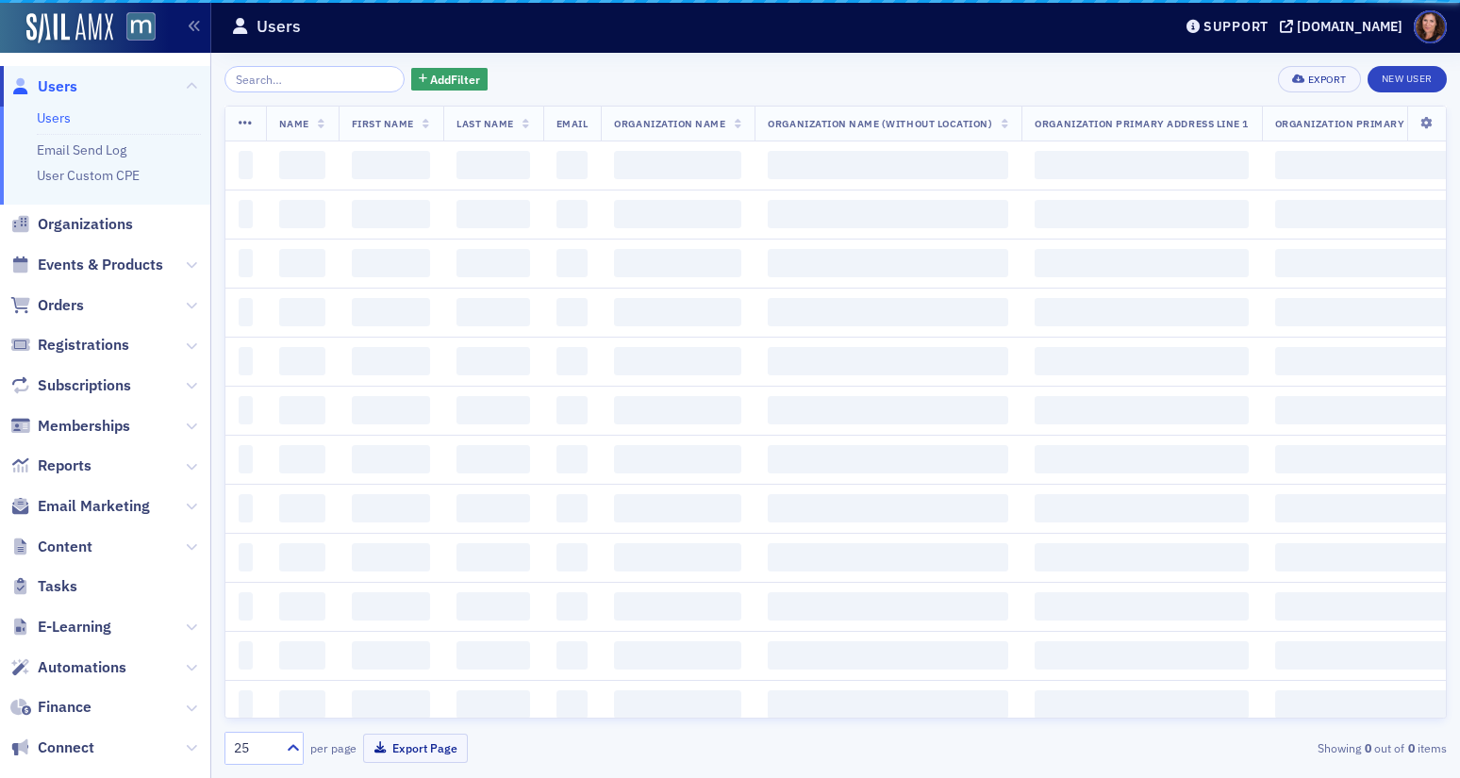
click at [271, 81] on input "search" at bounding box center [315, 79] width 180 height 26
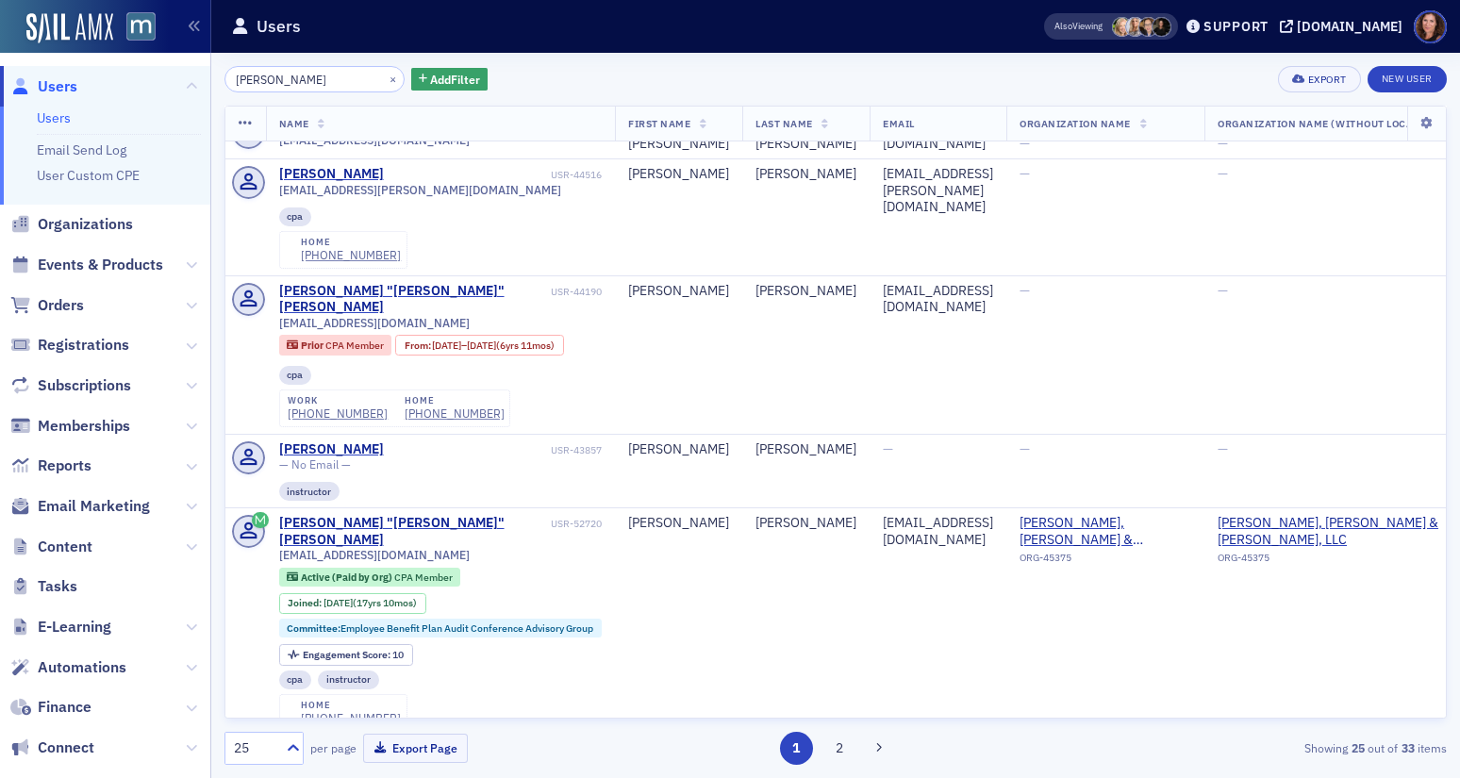
scroll to position [2286, 0]
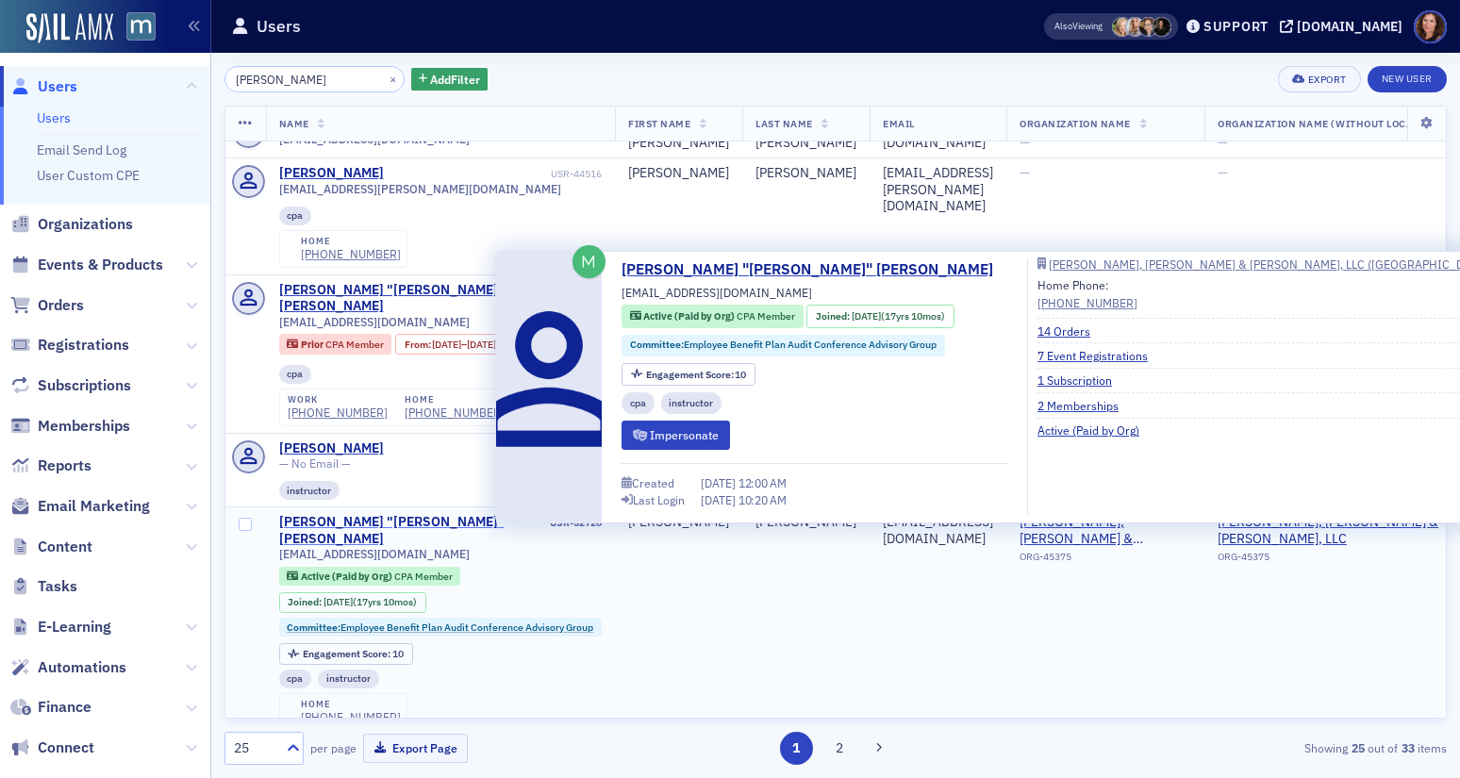
type input "zimmerman"
click at [459, 514] on div "Jennifer "Jen" Murphy-Zimmerman" at bounding box center [413, 530] width 268 height 33
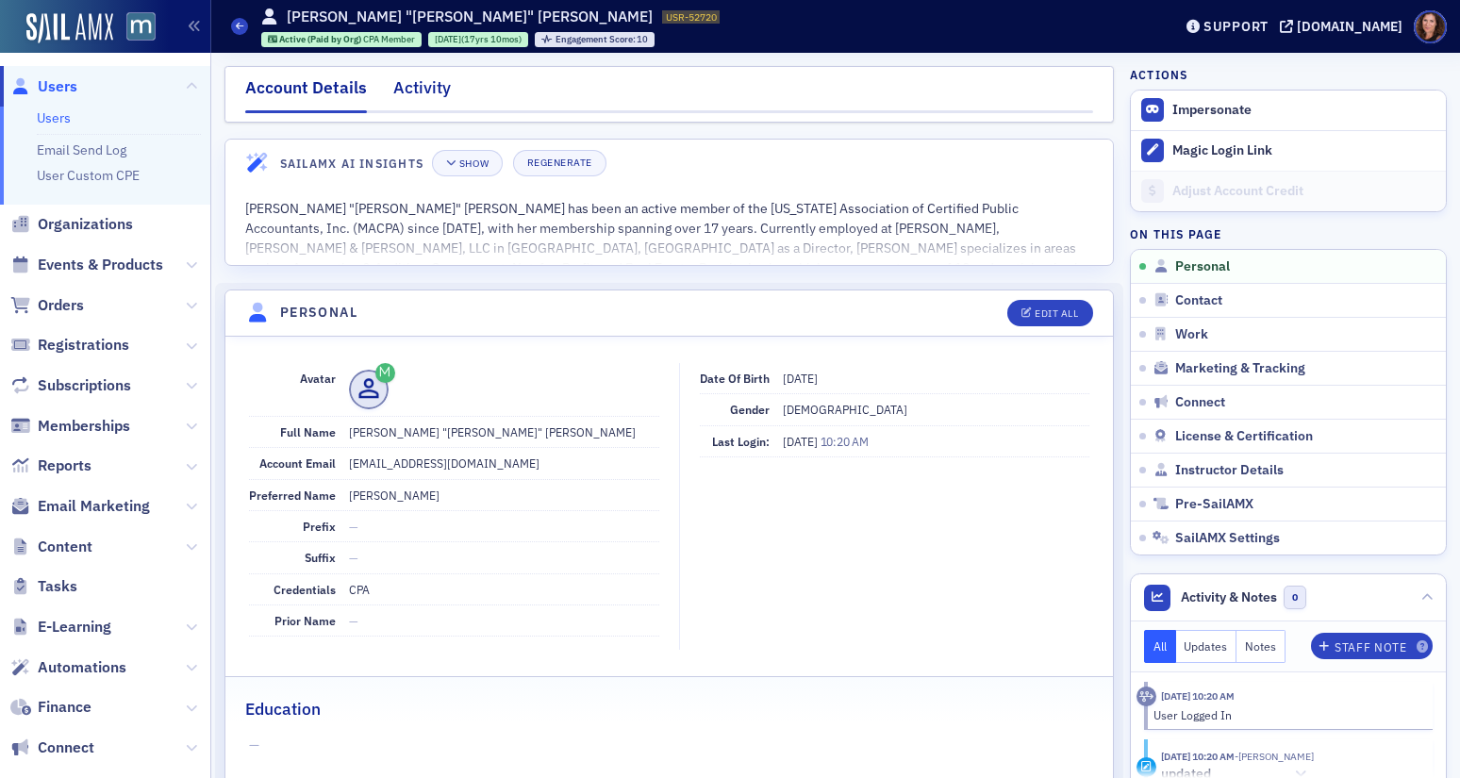
click at [422, 86] on div "Activity" at bounding box center [422, 92] width 58 height 35
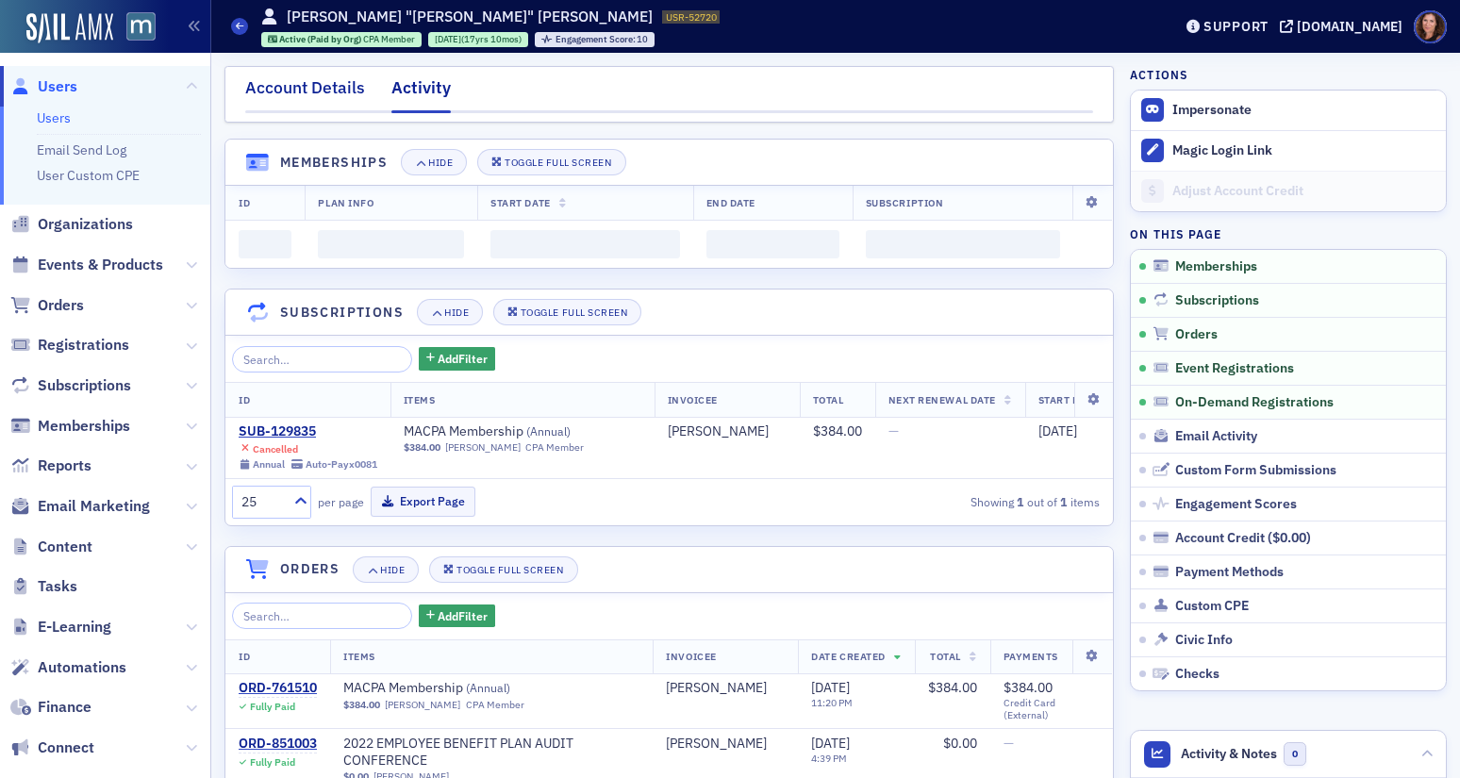
click at [346, 86] on div "Account Details" at bounding box center [305, 92] width 120 height 35
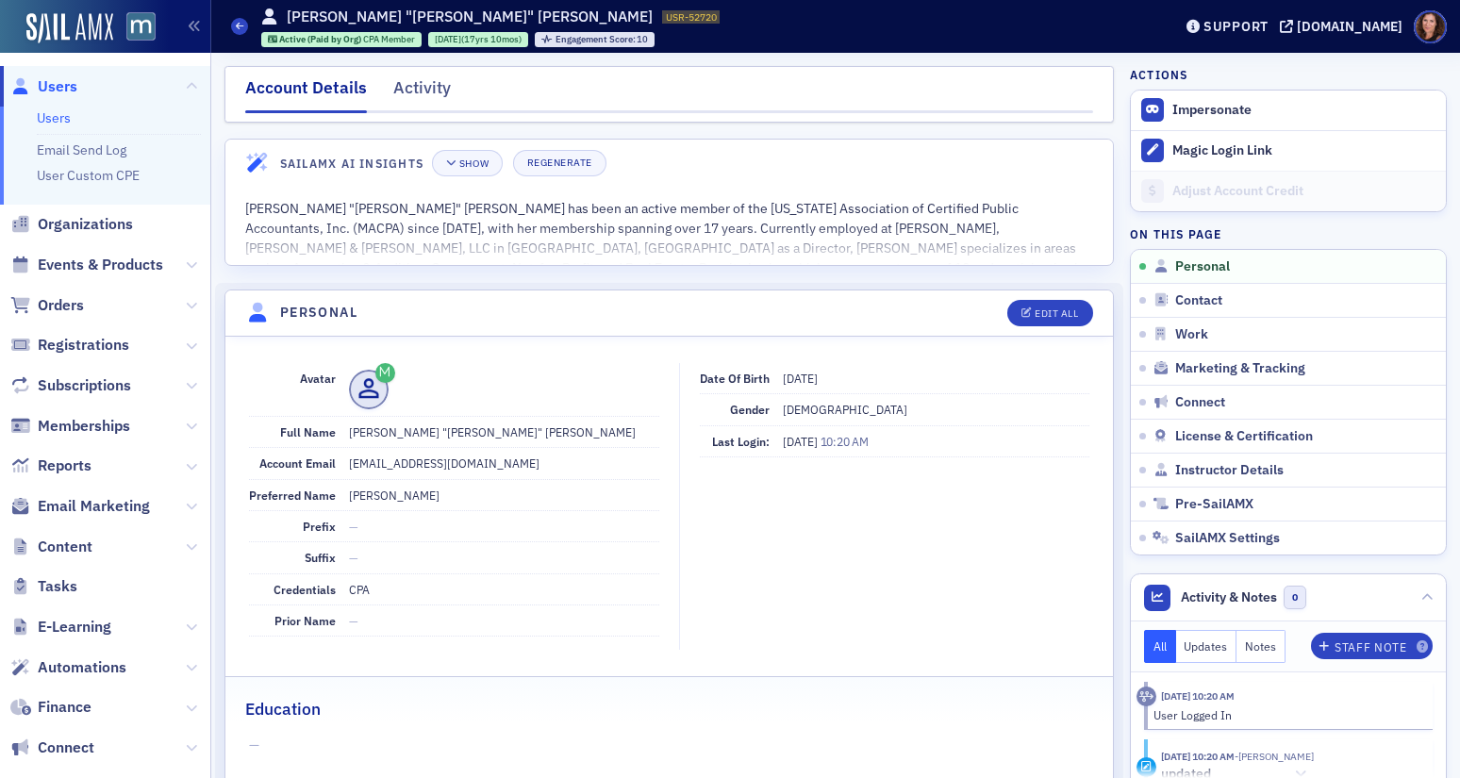
click at [454, 465] on dd "jmurphyzimmerman@rsandf.com" at bounding box center [504, 463] width 310 height 30
copy dd "jmurphyzimmerman@rsandf.com"
click at [416, 84] on div "Activity" at bounding box center [422, 92] width 58 height 35
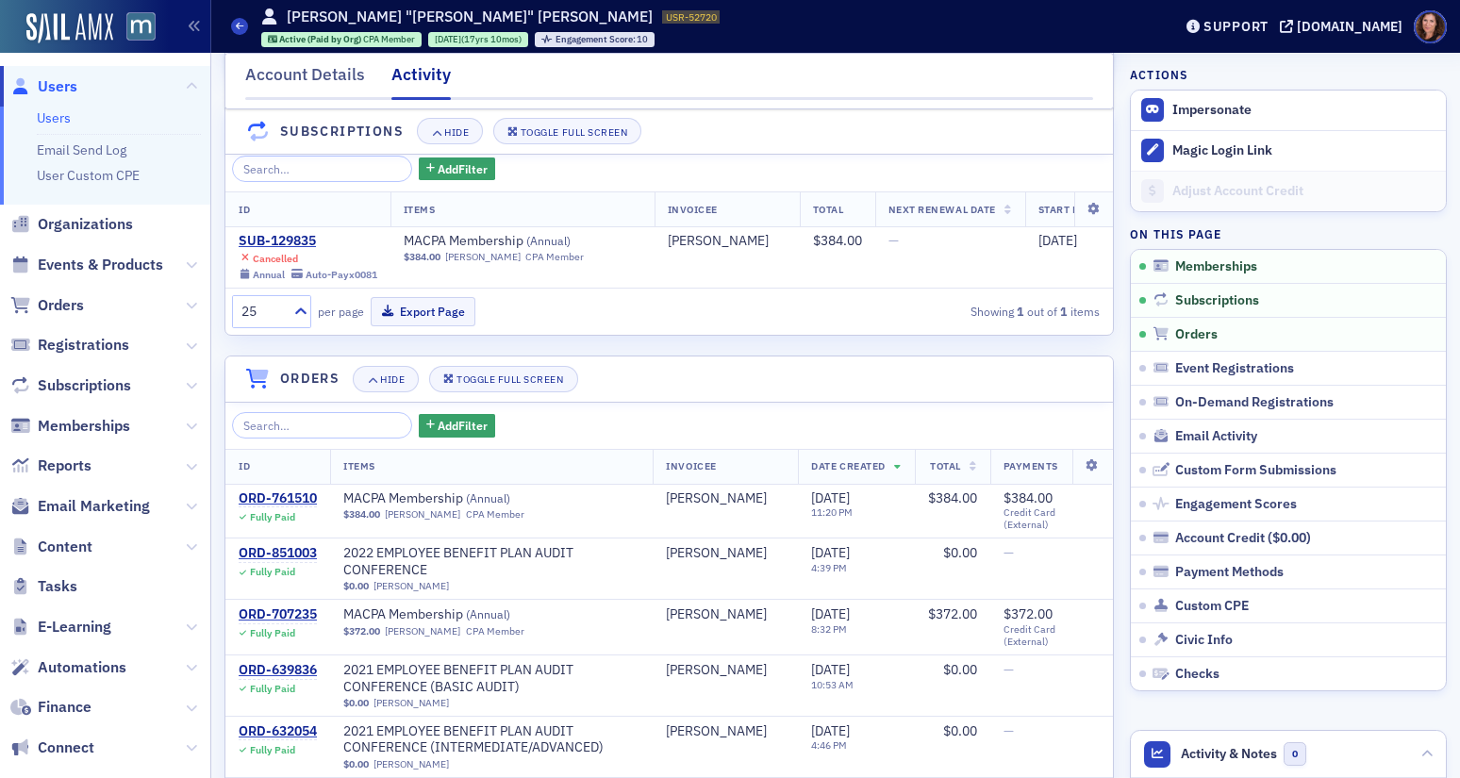
scroll to position [249, 0]
click at [56, 111] on link "Users" at bounding box center [54, 117] width 34 height 17
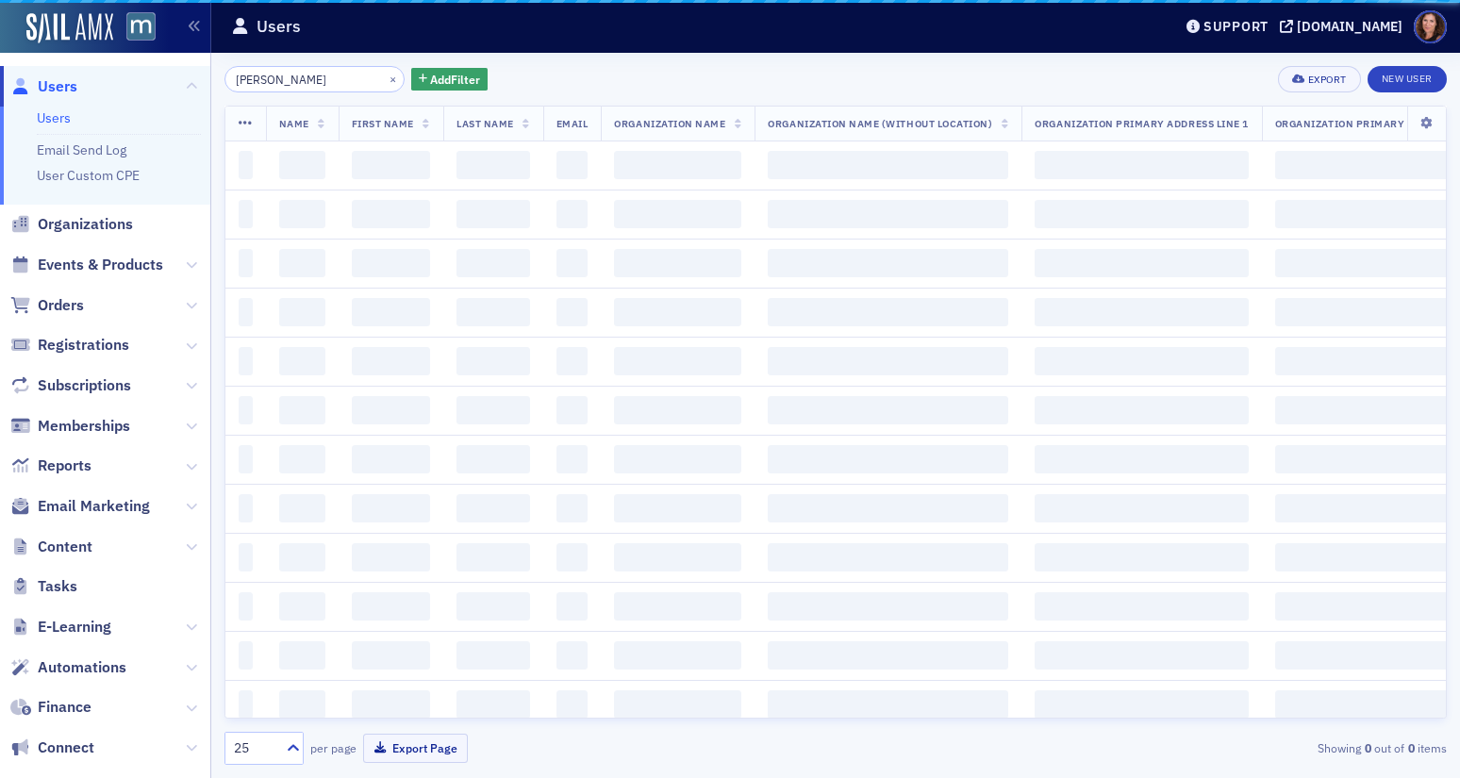
click at [282, 82] on input "zimmerman" at bounding box center [315, 79] width 180 height 26
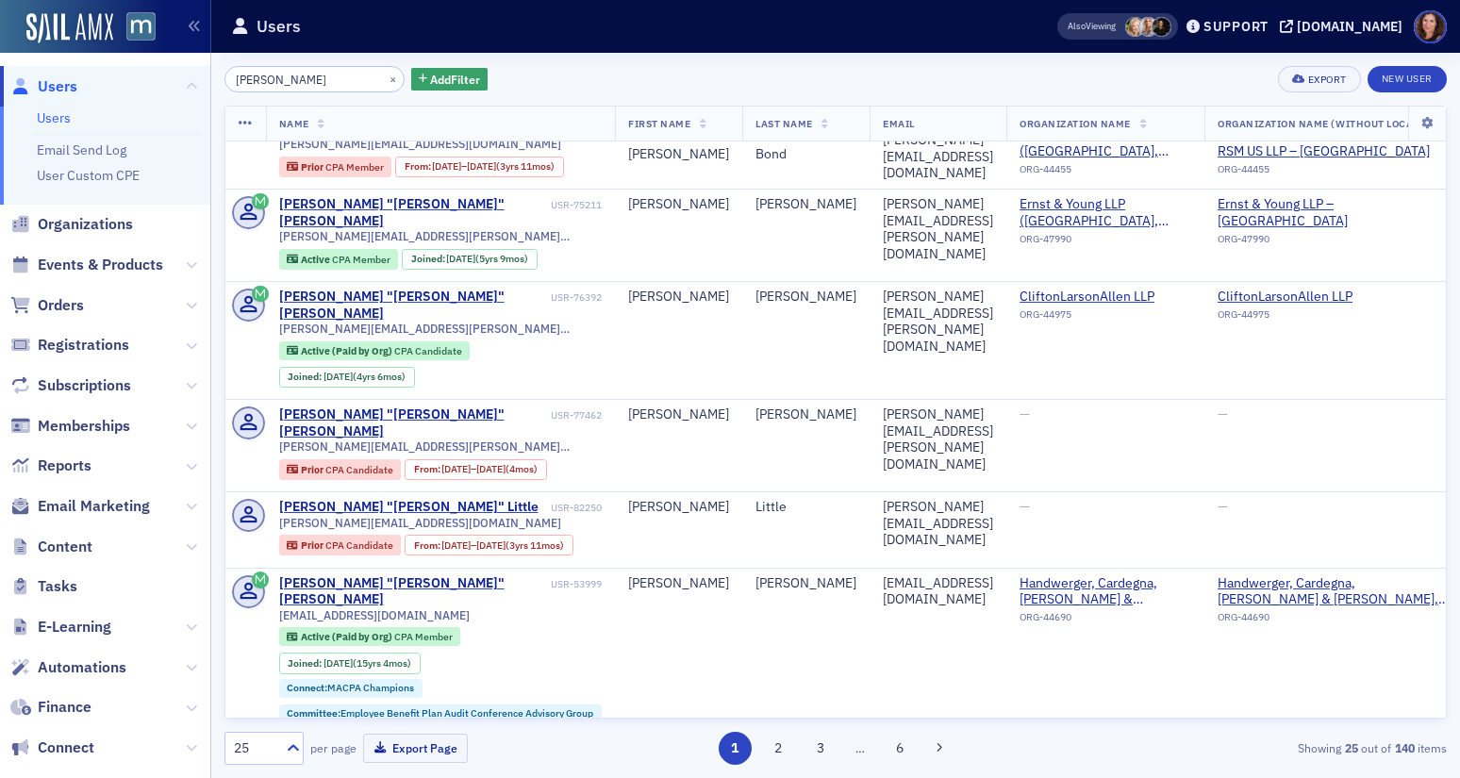
scroll to position [1337, 0]
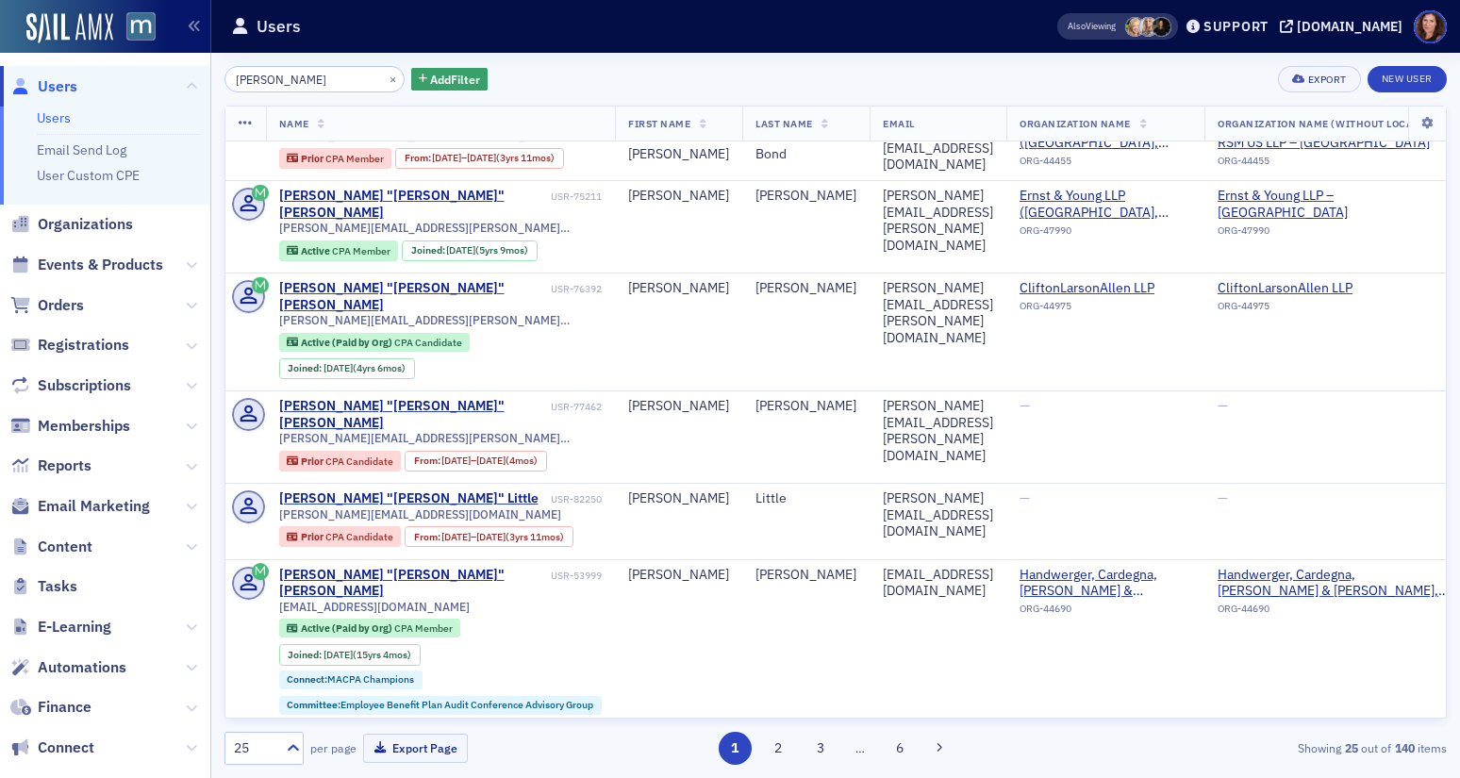
type input "Josh"
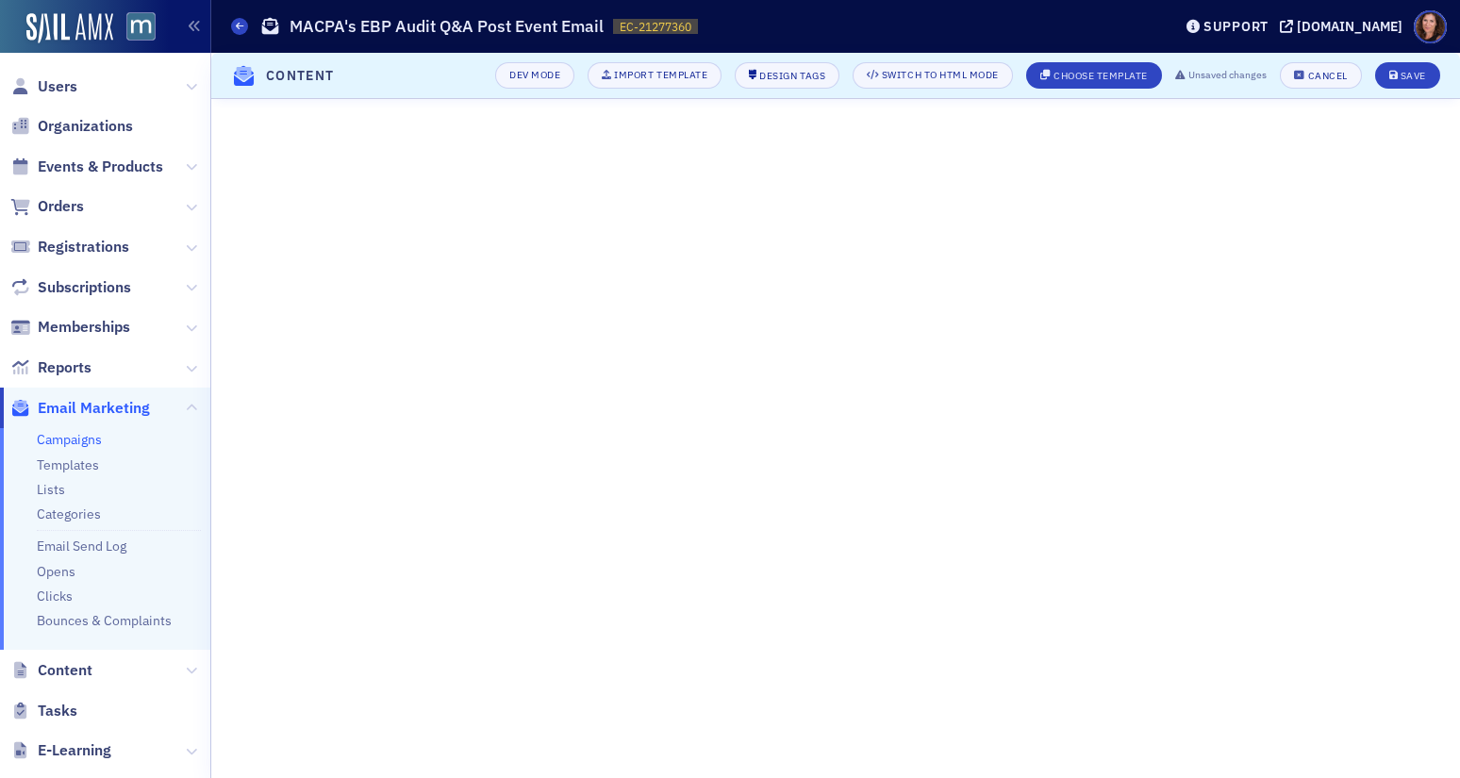
scroll to position [124, 0]
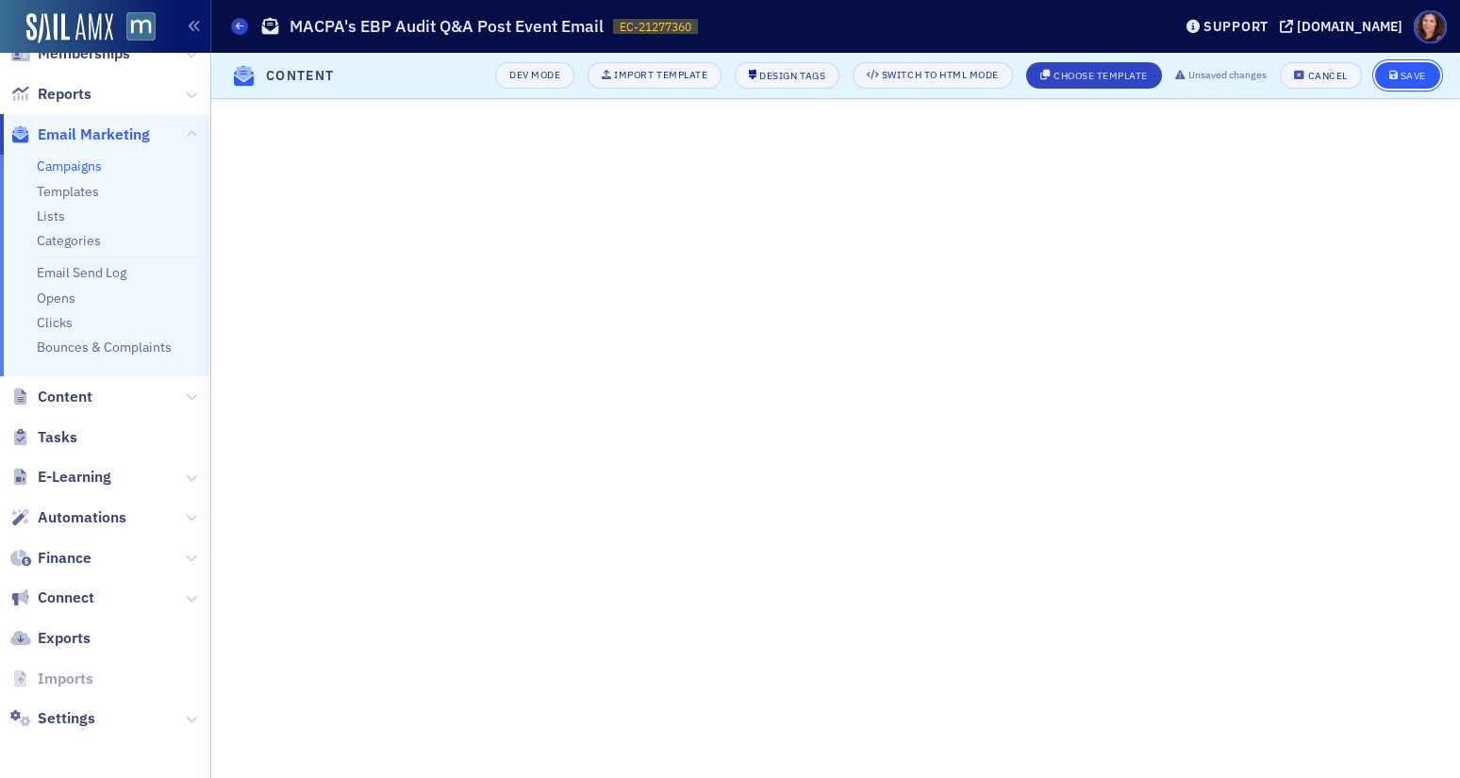
click at [1388, 78] on button "Save" at bounding box center [1407, 75] width 65 height 26
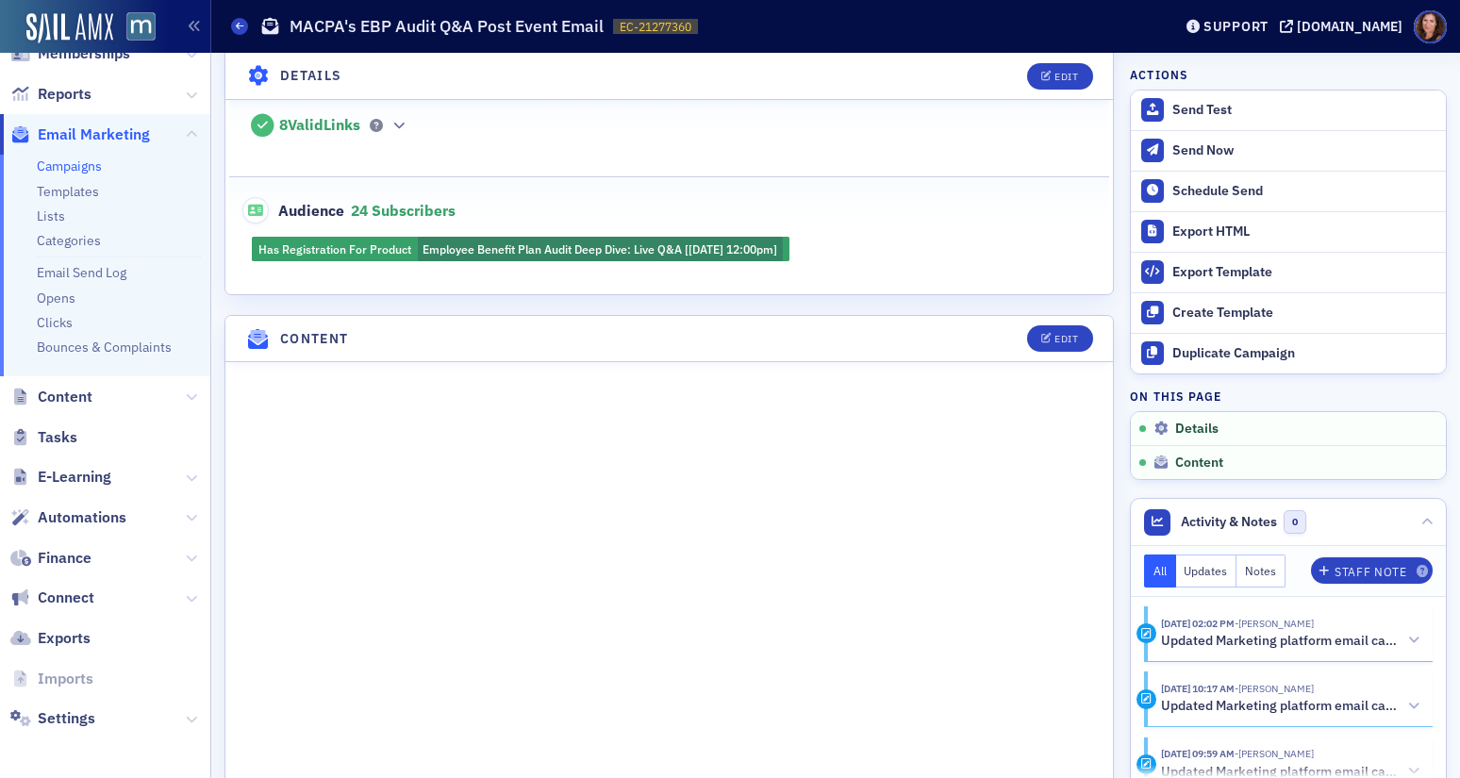
scroll to position [576, 0]
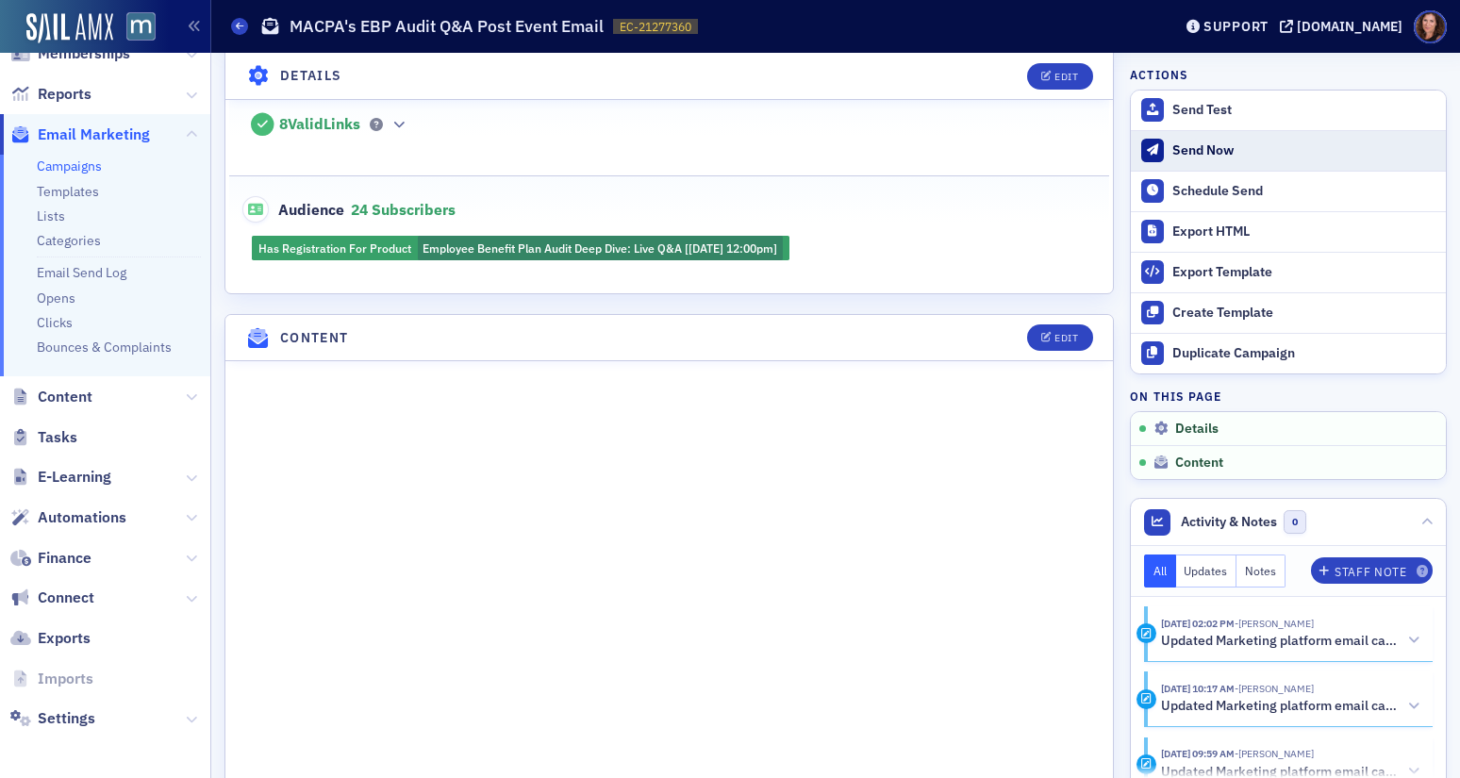
click at [1201, 152] on div "Send Now" at bounding box center [1304, 150] width 264 height 17
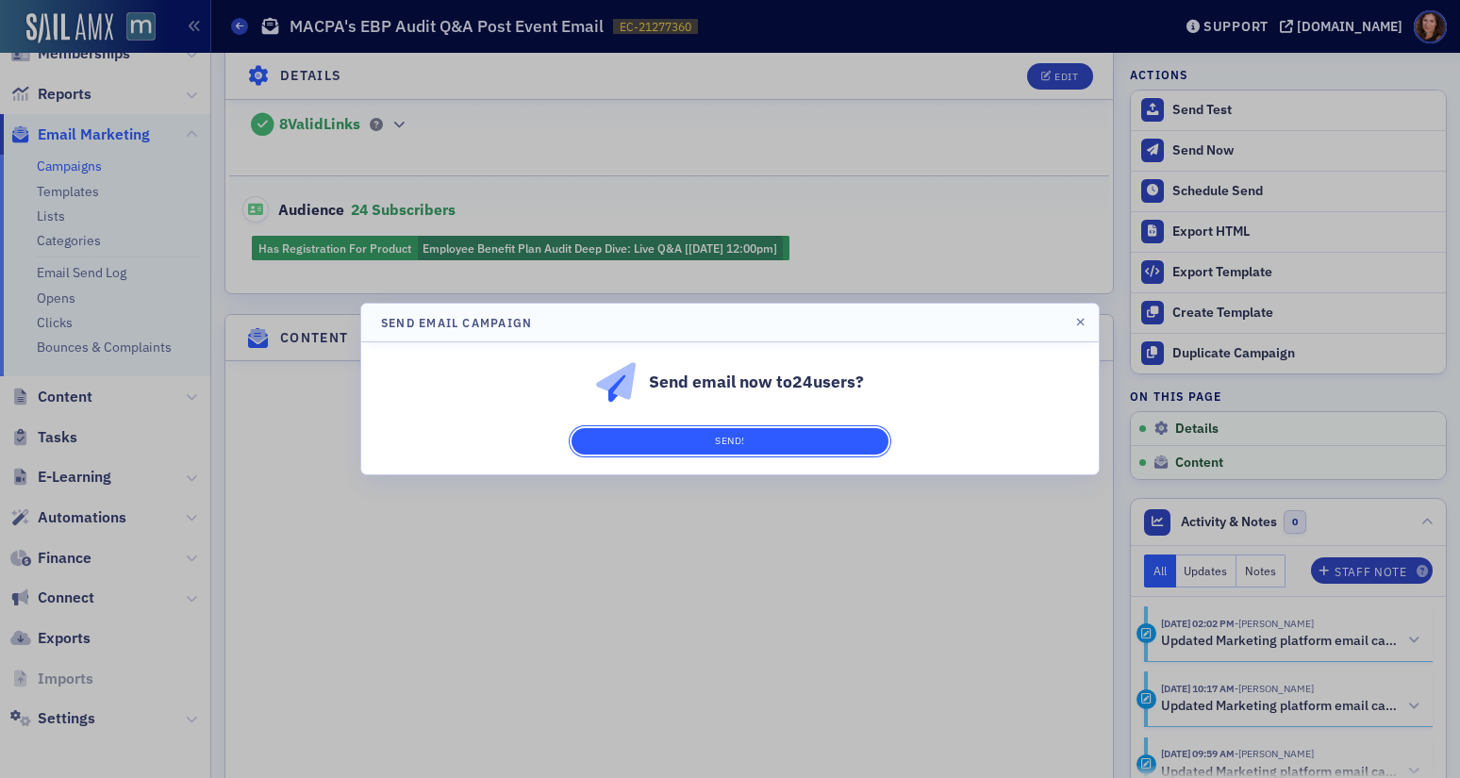
click at [769, 432] on button "Send!" at bounding box center [730, 441] width 317 height 26
